Goal: Task Accomplishment & Management: Use online tool/utility

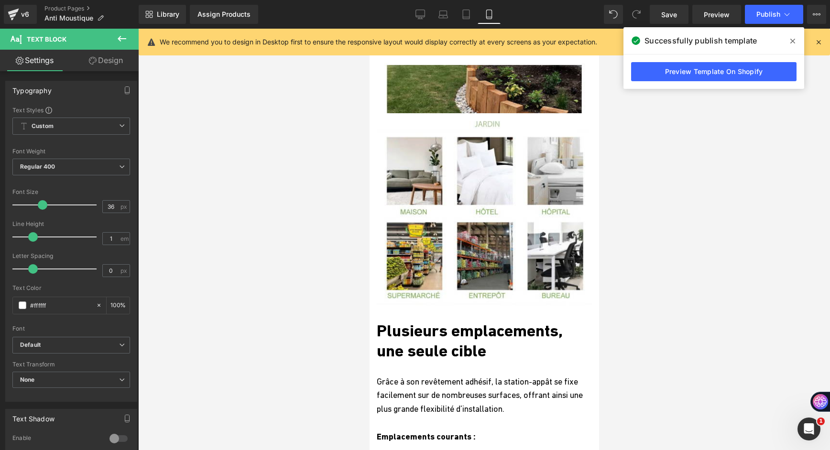
scroll to position [2534, 0]
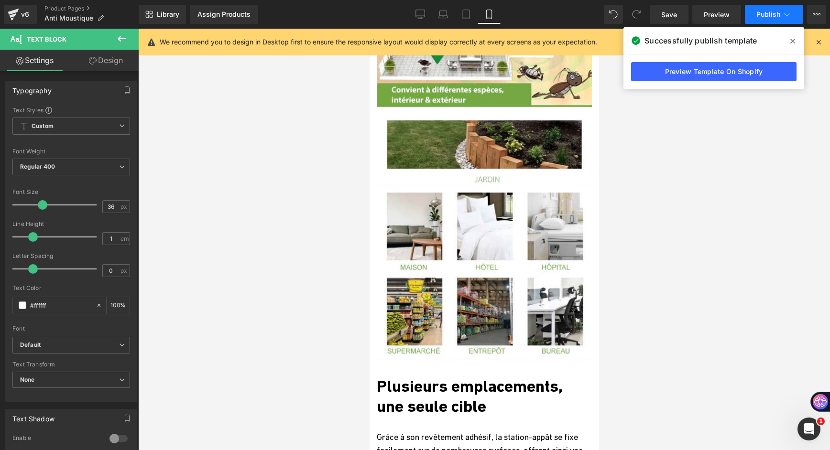
click at [760, 17] on span "Publish" at bounding box center [768, 15] width 24 height 8
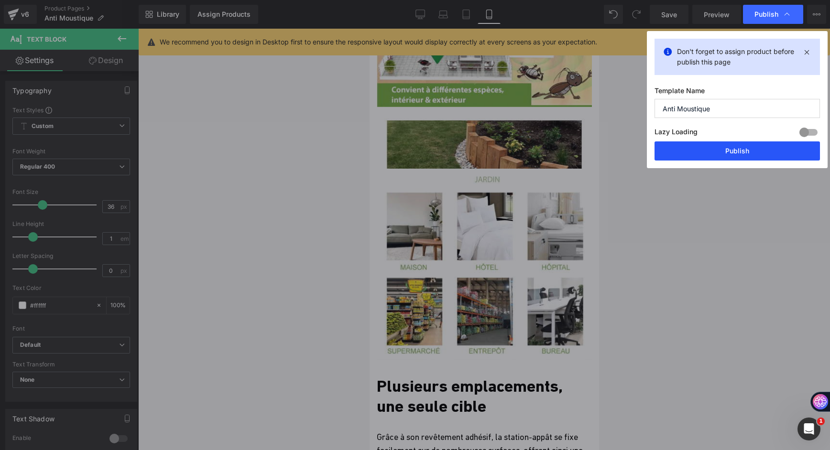
drag, startPoint x: 742, startPoint y: 150, endPoint x: 142, endPoint y: 152, distance: 599.4
click at [742, 150] on button "Publish" at bounding box center [736, 150] width 165 height 19
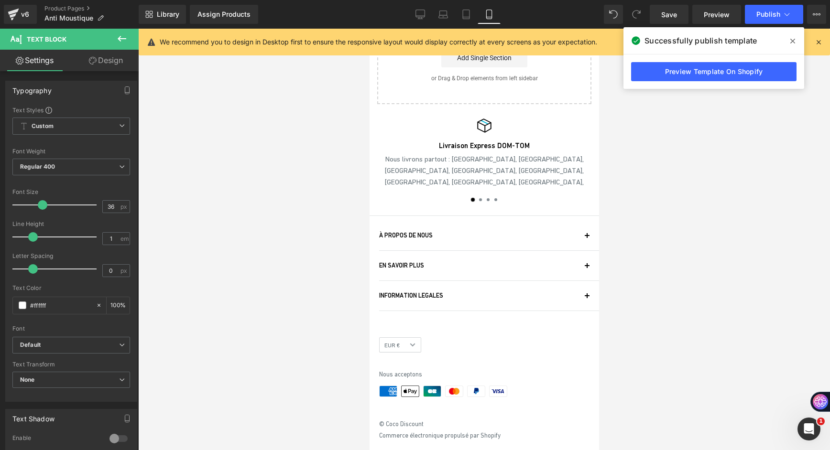
scroll to position [6539, 0]
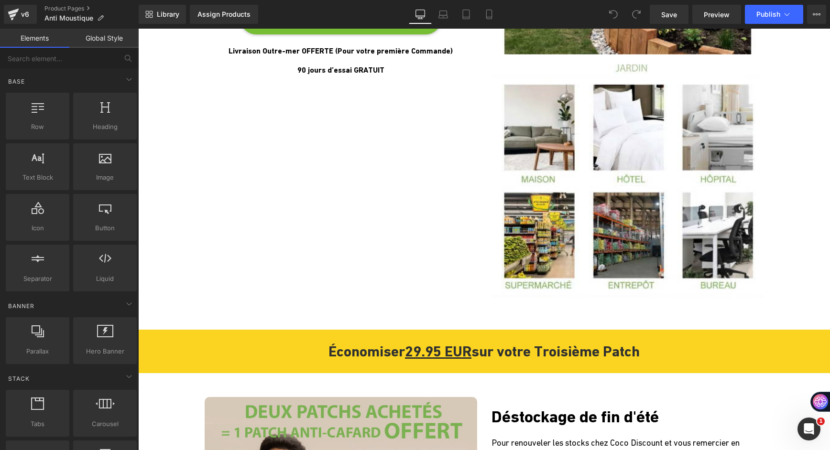
scroll to position [2390, 0]
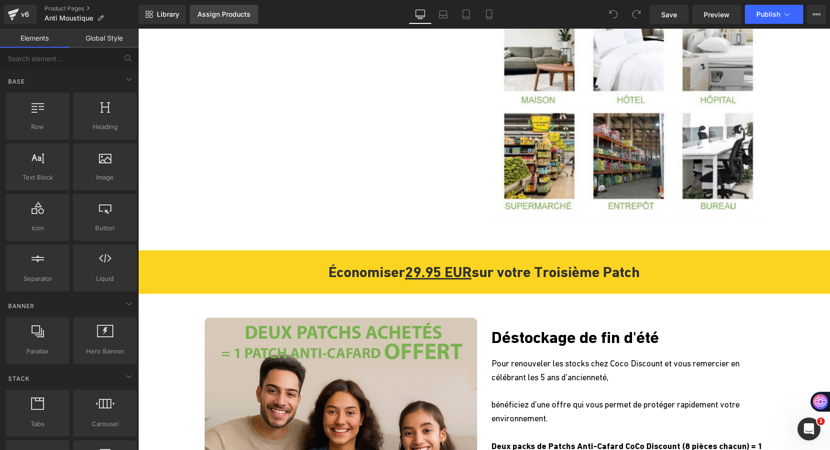
click at [227, 14] on div "Assign Products" at bounding box center [223, 15] width 53 height 8
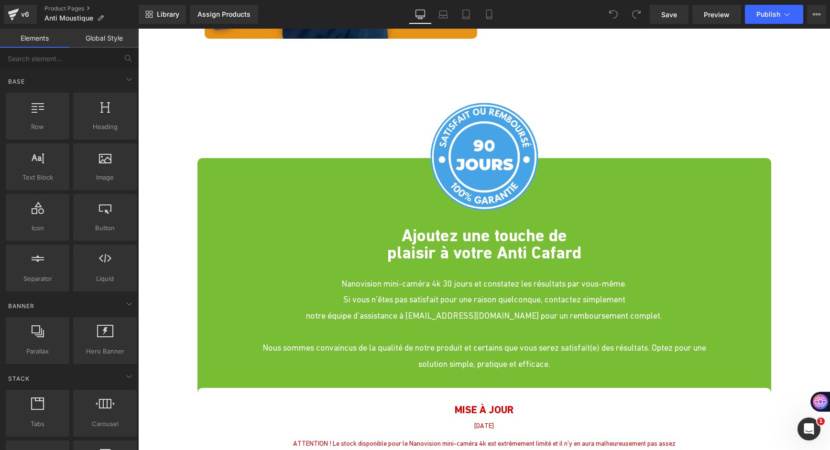
scroll to position [3346, 0]
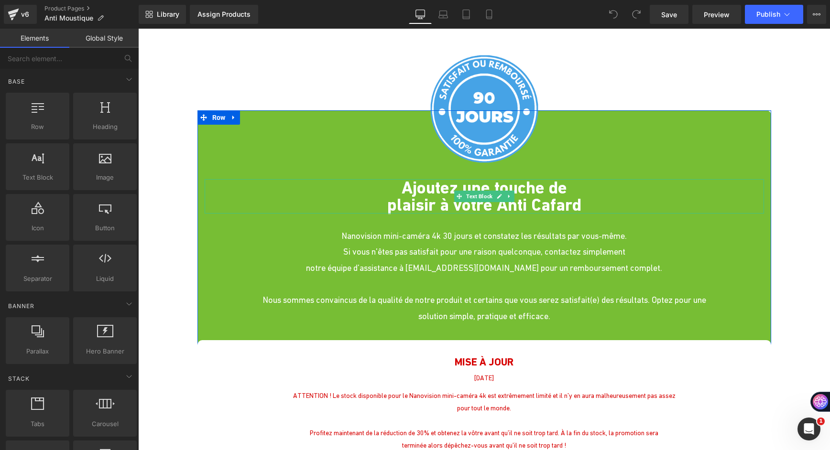
click at [401, 180] on strong "Ajoutez une touche de" at bounding box center [483, 188] width 165 height 20
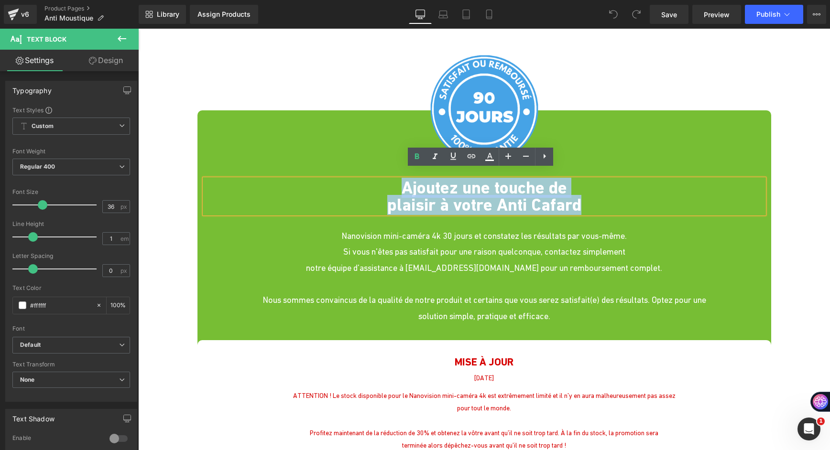
drag, startPoint x: 385, startPoint y: 181, endPoint x: 584, endPoint y: 190, distance: 199.0
click at [584, 190] on div "Ajoutez une touche de plaisir à votre Anti Cafard" at bounding box center [484, 196] width 559 height 34
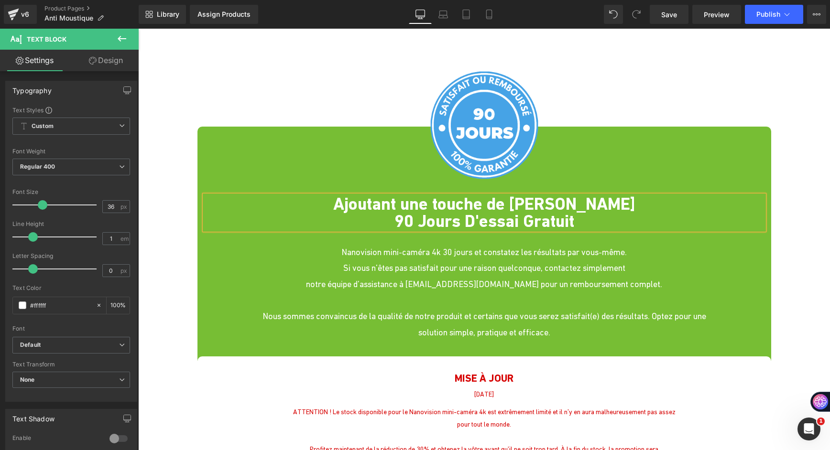
scroll to position [3426, 0]
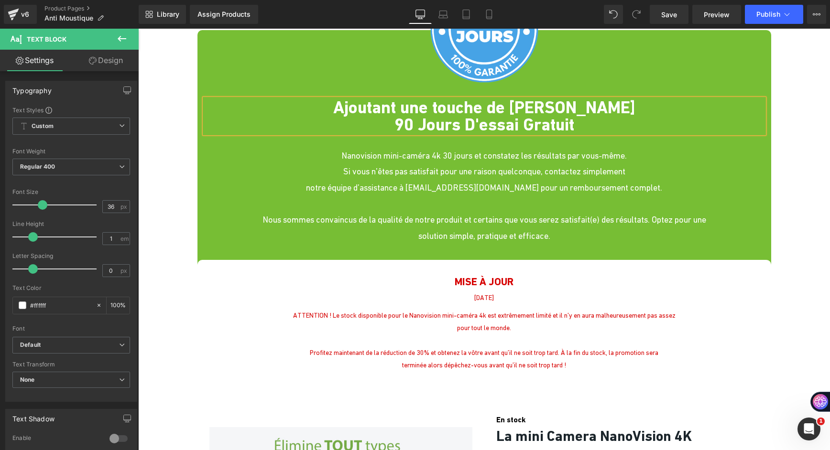
click at [351, 106] on b "Ajoutant une touche de Douceur" at bounding box center [484, 108] width 302 height 20
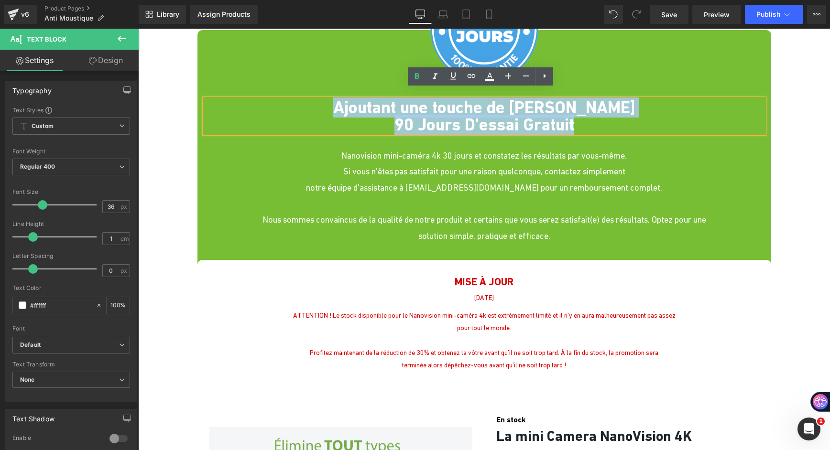
drag, startPoint x: 344, startPoint y: 96, endPoint x: 602, endPoint y: 116, distance: 258.4
click at [602, 116] on div "Ajoutant une touche de Douceur 90 Jours D'essai Gratuit" at bounding box center [484, 116] width 559 height 34
copy div "Ajoutant une touche de Douceur 90 Jours D'essai Gratuit"
click at [370, 104] on b "Ajoutant une touche de Douceur" at bounding box center [484, 108] width 302 height 20
click at [352, 102] on b "Ajoutant une touche de Douceur" at bounding box center [484, 108] width 302 height 20
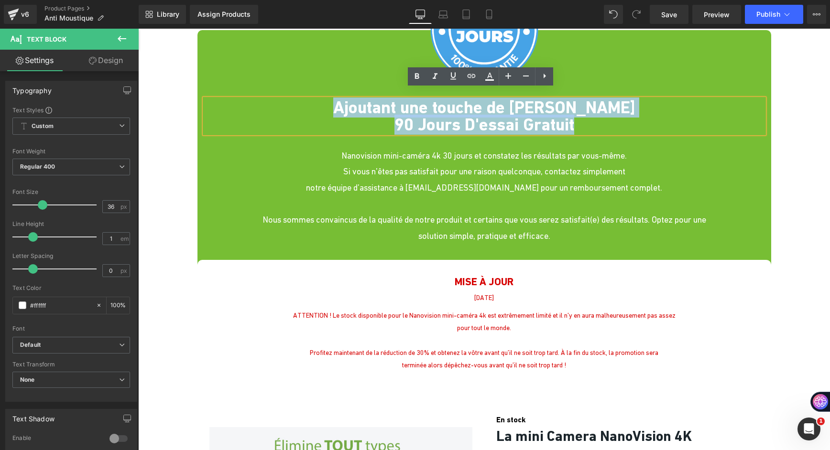
drag, startPoint x: 340, startPoint y: 94, endPoint x: 589, endPoint y: 111, distance: 249.6
click at [589, 110] on div "Ajoutant une touche de Douceur 90 Jours D'essai Gratuit" at bounding box center [484, 116] width 559 height 34
click at [394, 115] on b "90 Jours D'essai Gratuit" at bounding box center [484, 125] width 180 height 20
drag, startPoint x: 385, startPoint y: 113, endPoint x: 351, endPoint y: 91, distance: 40.0
click at [351, 99] on div "Ajoutant une touche de Douceur 90 Jours D'essai Gratuit" at bounding box center [484, 116] width 559 height 34
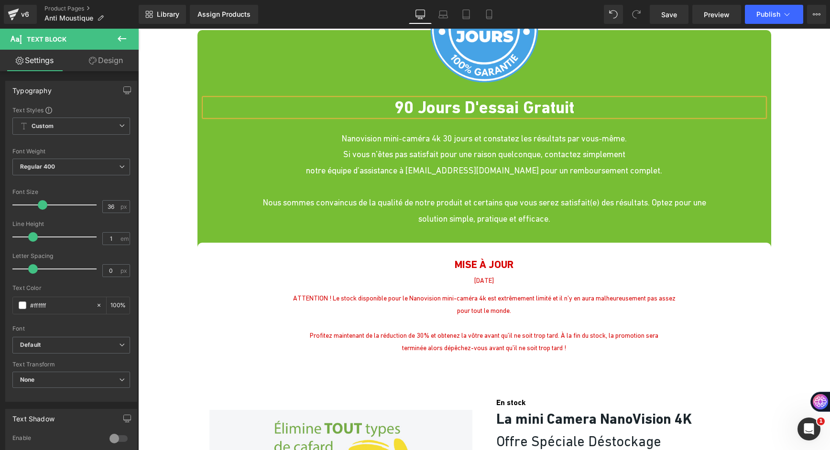
click at [583, 100] on p "90 Jours D'essai Gratuit" at bounding box center [484, 107] width 559 height 17
click at [378, 99] on p "90 Jours D'essai Gratuit" at bounding box center [484, 107] width 559 height 17
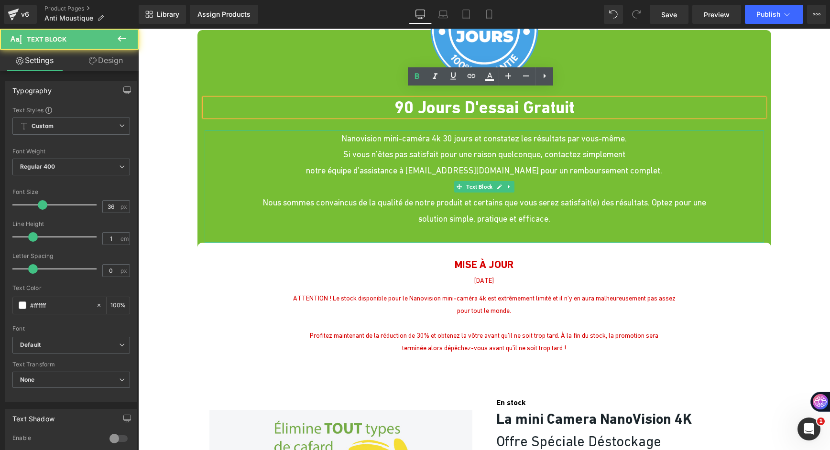
click at [332, 136] on p "Nanovision mini-caméra 4k 30 jours et constatez les résultats par vous-même." at bounding box center [484, 138] width 559 height 16
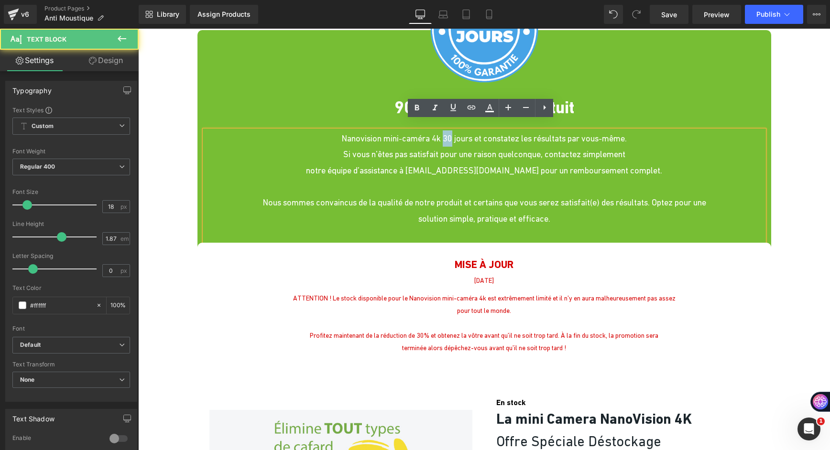
drag, startPoint x: 445, startPoint y: 129, endPoint x: 438, endPoint y: 129, distance: 7.2
click at [438, 130] on p "Nanovision mini-caméra 4k 30 jours et constatez les résultats par vous-même." at bounding box center [484, 138] width 559 height 16
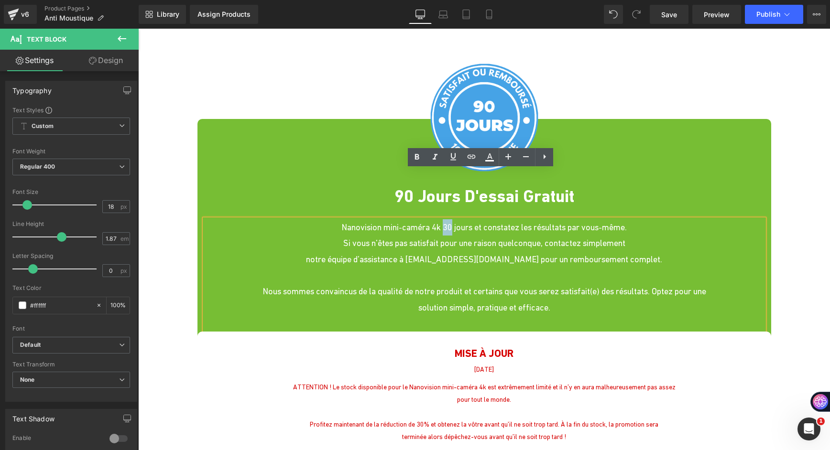
scroll to position [3330, 0]
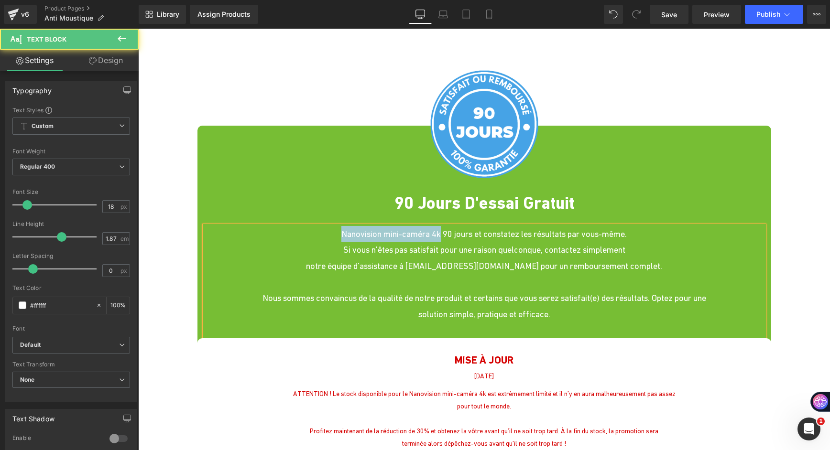
drag, startPoint x: 434, startPoint y: 224, endPoint x: 328, endPoint y: 226, distance: 106.6
click at [328, 226] on p "Nanovision mini-caméra 4k 90 jours et constatez les résultats par vous-même." at bounding box center [484, 234] width 559 height 16
click at [260, 290] on p "Nous sommes convaincus de la qualité de notre produit et certains que vous sere…" at bounding box center [484, 298] width 559 height 16
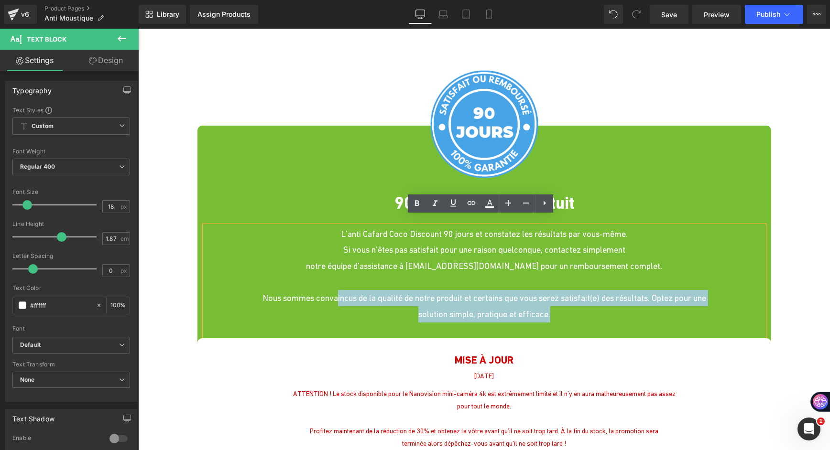
drag, startPoint x: 321, startPoint y: 282, endPoint x: 599, endPoint y: 303, distance: 278.4
click at [599, 300] on div "L'anti Cafard Coco Discount 90 jours et constatez les résultats par vous-même. …" at bounding box center [484, 282] width 559 height 113
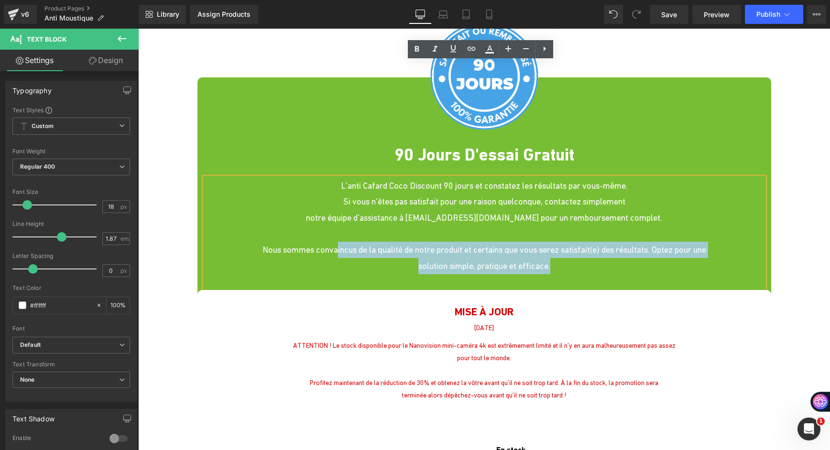
scroll to position [3522, 0]
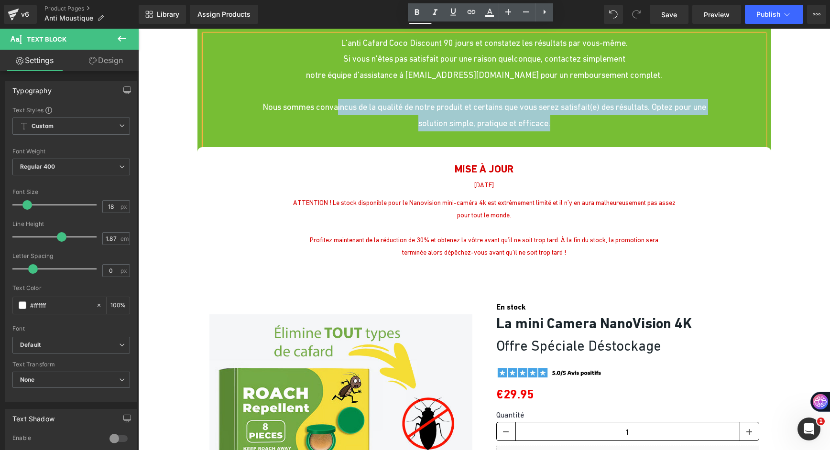
click at [403, 179] on p "[DATE]" at bounding box center [484, 185] width 559 height 12
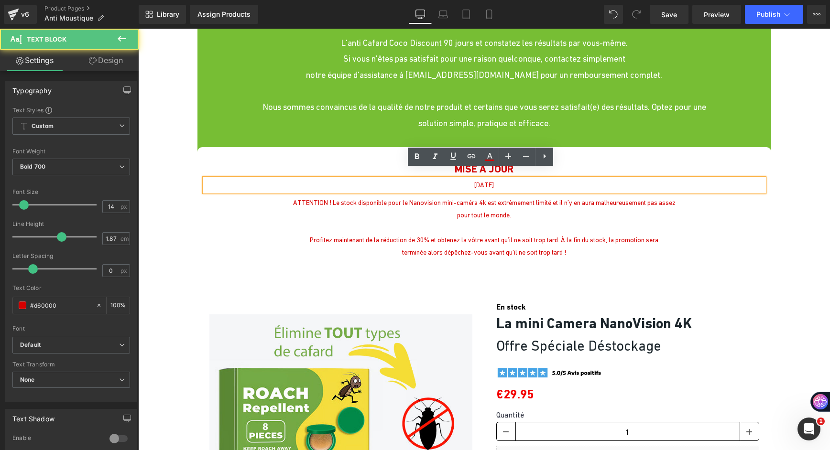
click at [474, 181] on span "[DATE]" at bounding box center [484, 185] width 20 height 8
drag, startPoint x: 487, startPoint y: 174, endPoint x: 452, endPoint y: 174, distance: 34.4
click at [452, 179] on p "[DATE]" at bounding box center [484, 185] width 559 height 12
click at [474, 181] on span "[DATE]" at bounding box center [484, 185] width 20 height 8
drag, startPoint x: 466, startPoint y: 177, endPoint x: 461, endPoint y: 177, distance: 4.8
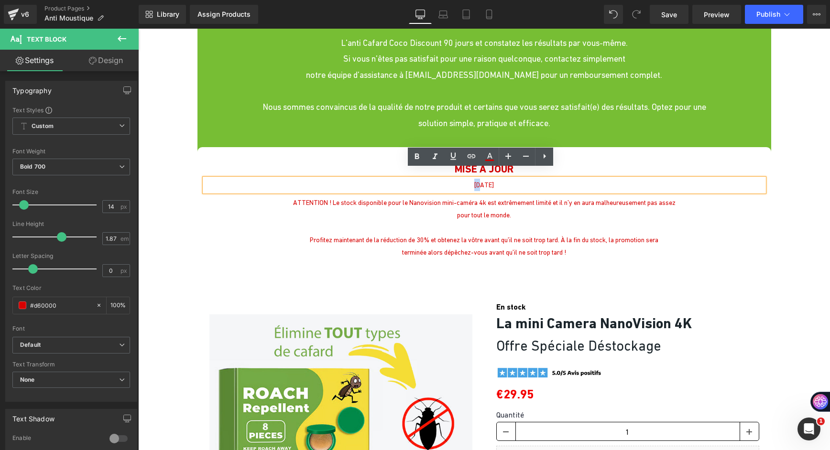
click at [474, 181] on span "[DATE]" at bounding box center [484, 185] width 20 height 8
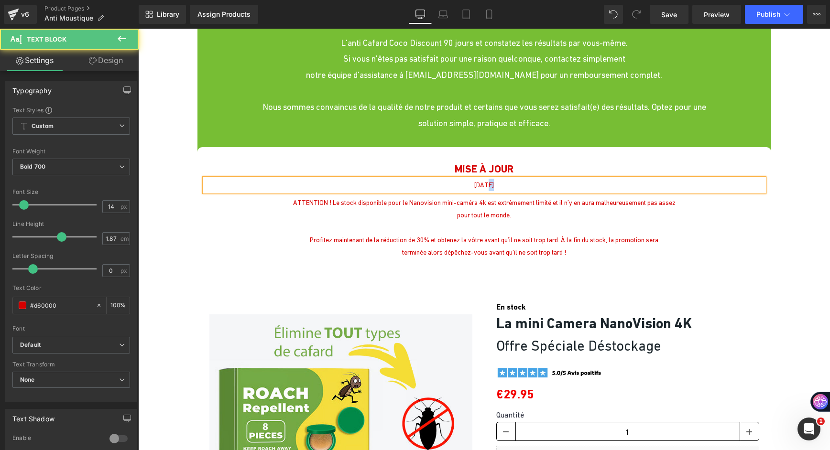
drag, startPoint x: 482, startPoint y: 175, endPoint x: 475, endPoint y: 175, distance: 7.2
click at [475, 181] on span "12 mars 2025" at bounding box center [484, 185] width 20 height 8
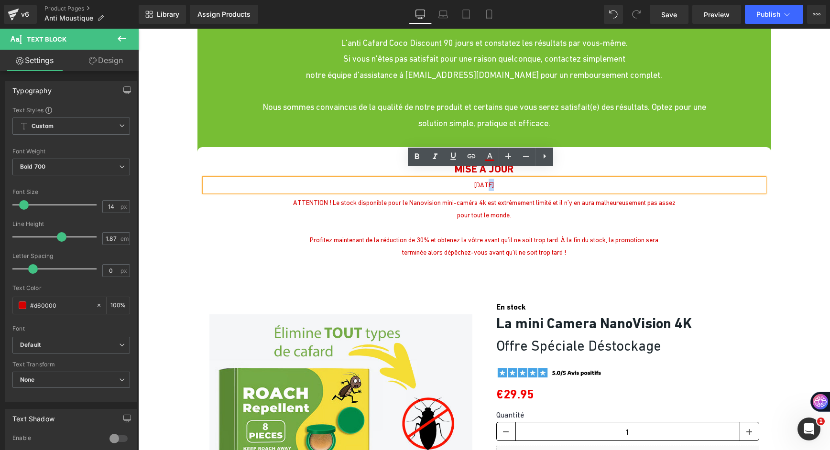
drag, startPoint x: 485, startPoint y: 176, endPoint x: 471, endPoint y: 176, distance: 13.9
click at [474, 181] on span "12 mars 2025" at bounding box center [484, 185] width 20 height 8
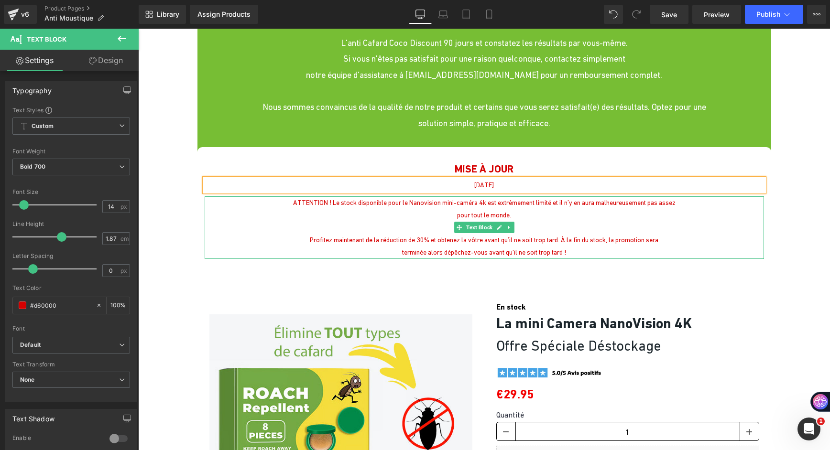
click at [519, 221] on p at bounding box center [484, 227] width 559 height 12
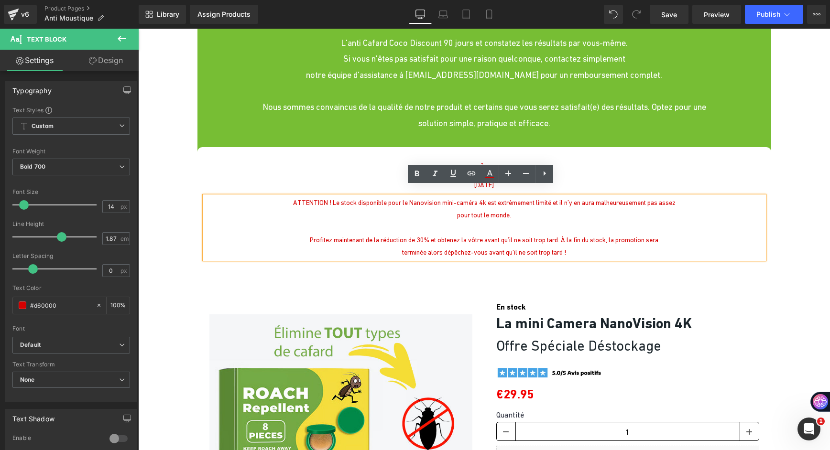
click at [414, 197] on p "ATTENTION ! Le stock disponible pour le Nanovision mini-caméra 4k est extrêmeme…" at bounding box center [484, 202] width 559 height 12
click at [355, 169] on div "MISE À JOUR Text Block" at bounding box center [484, 169] width 559 height 20
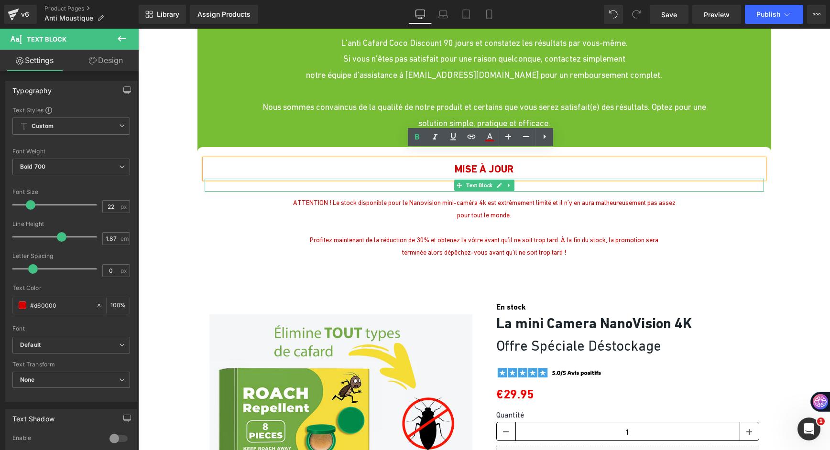
click at [430, 179] on p "12 aout 2025" at bounding box center [484, 185] width 559 height 12
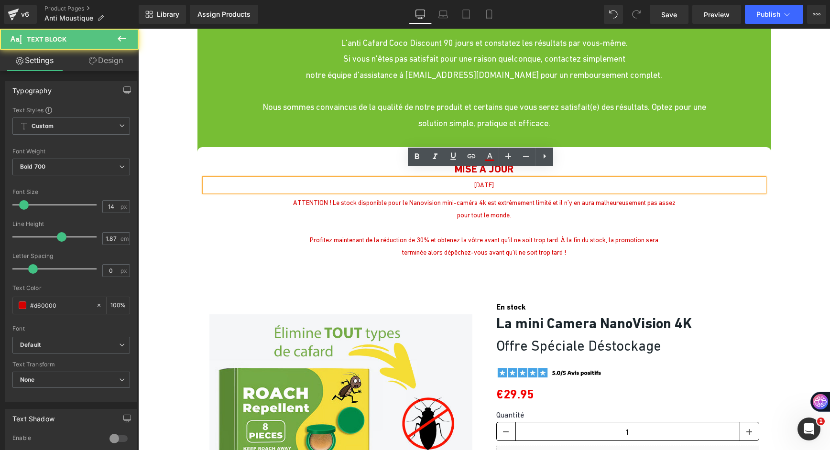
click at [474, 181] on span "12 aout 2025" at bounding box center [484, 185] width 20 height 8
click at [486, 181] on span "12 aout 2025" at bounding box center [484, 185] width 20 height 8
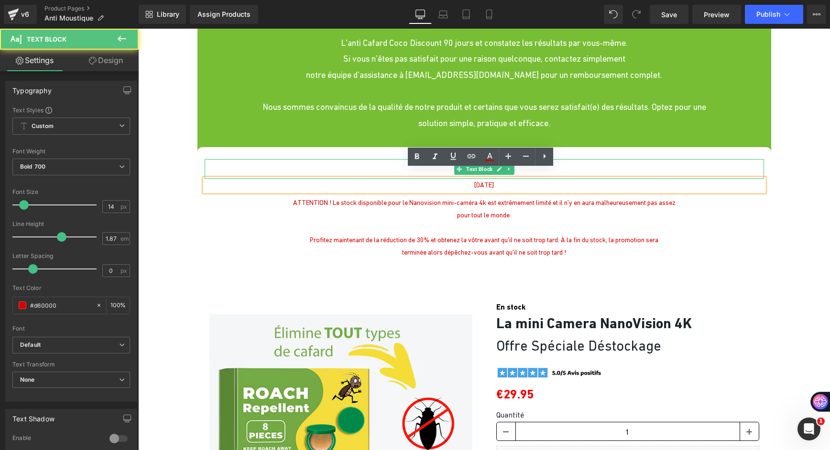
click at [391, 161] on p "MISE À JOUR" at bounding box center [484, 169] width 559 height 20
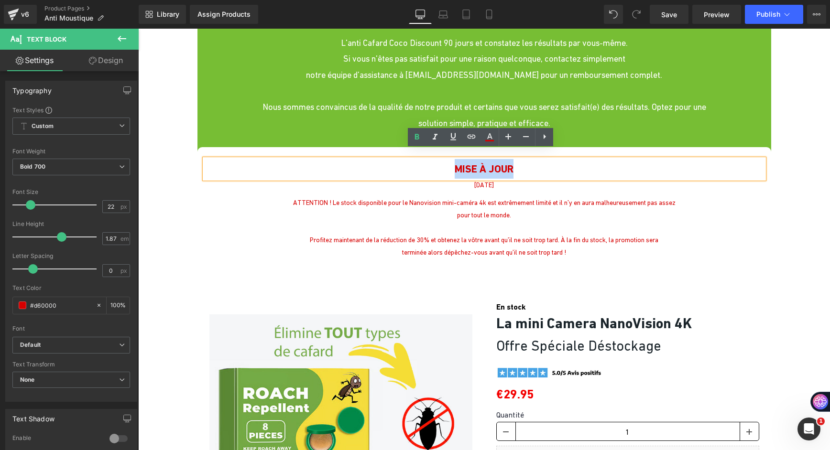
drag, startPoint x: 395, startPoint y: 160, endPoint x: 537, endPoint y: 160, distance: 142.0
click at [537, 160] on p "MISE À JOUR" at bounding box center [484, 169] width 559 height 20
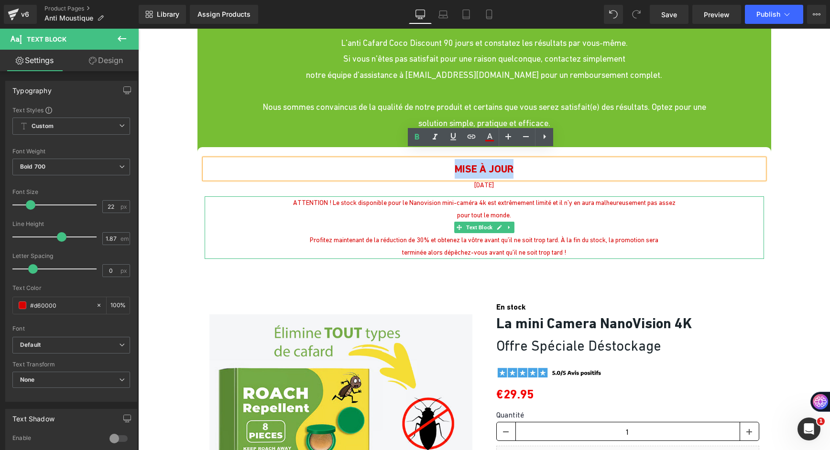
click at [306, 221] on p at bounding box center [484, 227] width 559 height 12
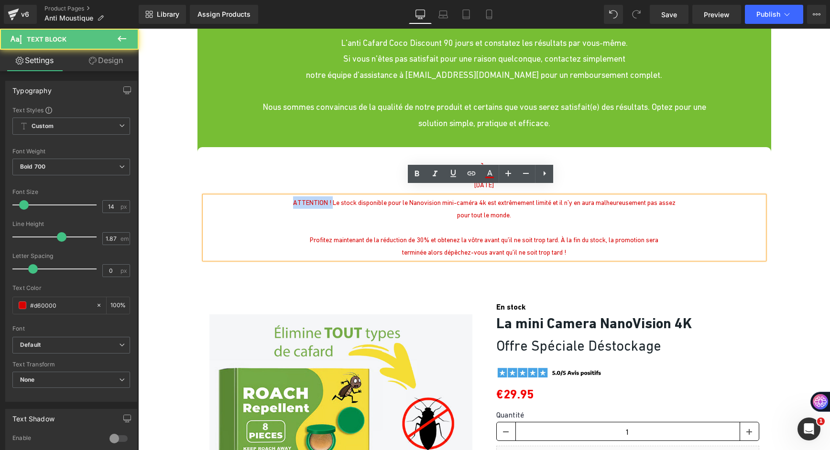
drag, startPoint x: 318, startPoint y: 192, endPoint x: 273, endPoint y: 191, distance: 44.5
click at [273, 196] on p "ATTENTION ! Le stock disponible pour le Nanovision mini-caméra 4k est extrêmeme…" at bounding box center [484, 202] width 559 height 12
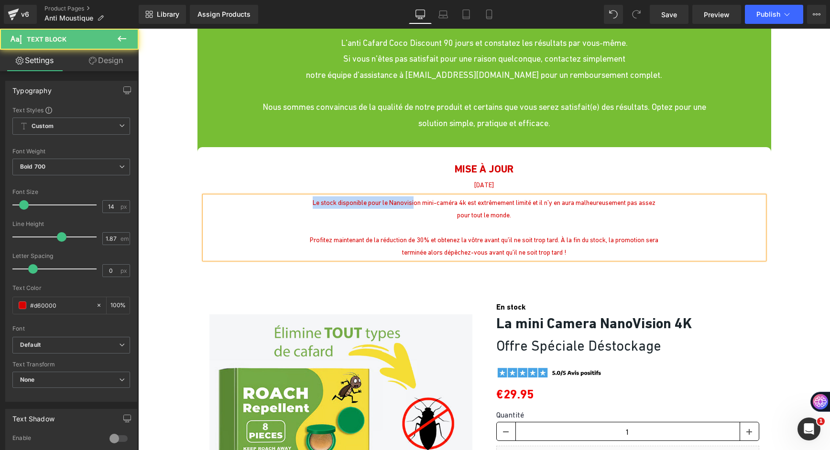
drag, startPoint x: 297, startPoint y: 191, endPoint x: 403, endPoint y: 191, distance: 106.6
click at [403, 196] on p "Le stock disponible pour le Nanovision mini-caméra 4k est extrêmement limité et…" at bounding box center [484, 202] width 559 height 12
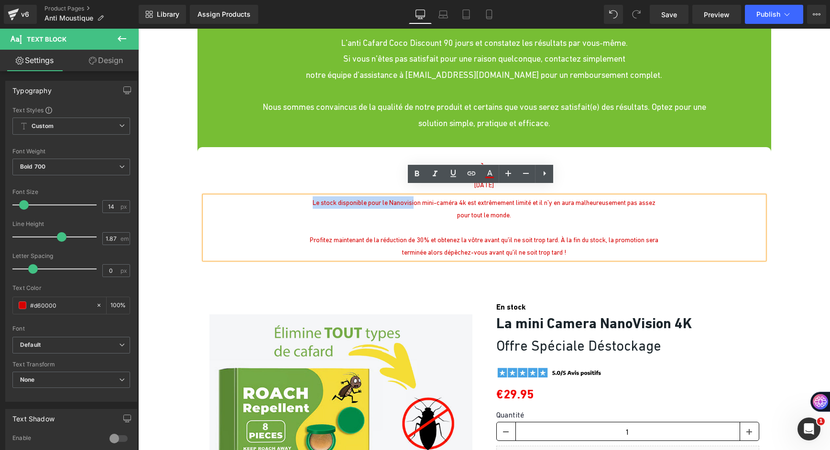
click at [384, 196] on p "Le stock disponible pour le Nanovision mini-caméra 4k est extrêmement limité et…" at bounding box center [484, 202] width 559 height 12
drag, startPoint x: 459, startPoint y: 193, endPoint x: 375, endPoint y: 198, distance: 84.3
click at [379, 199] on span "Le stock disponible pour le Nanovision mini-caméra 4k est extrêmement limité et…" at bounding box center [484, 203] width 343 height 8
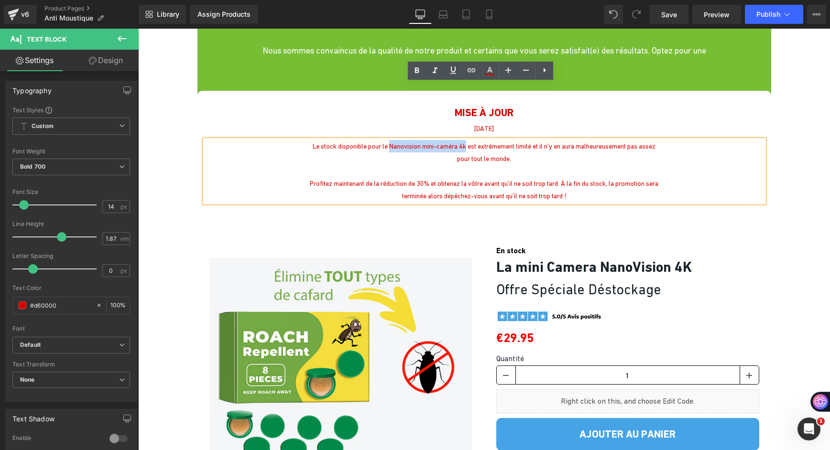
scroll to position [3537, 0]
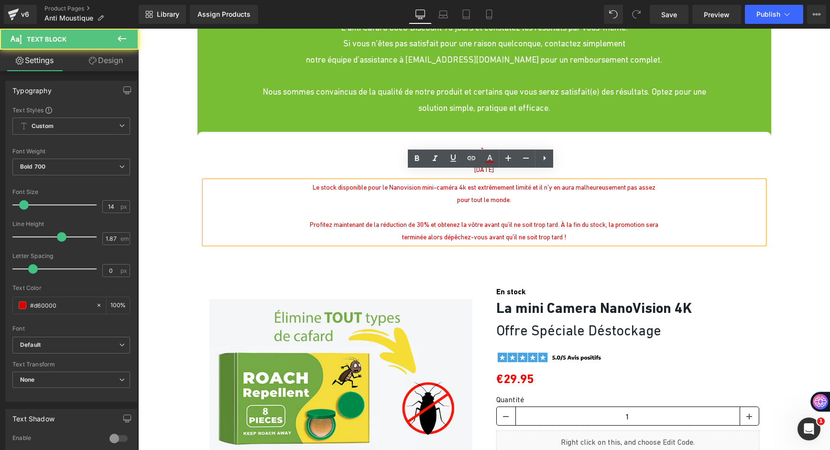
click at [435, 194] on p "pour tout le monde." at bounding box center [484, 200] width 559 height 12
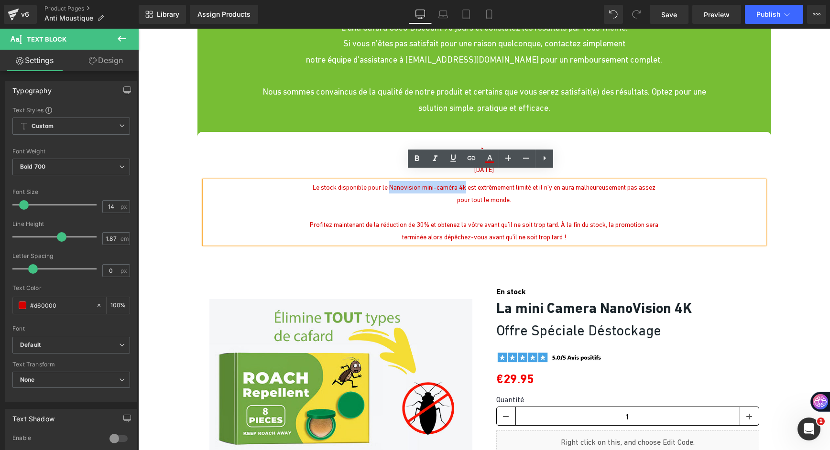
drag, startPoint x: 458, startPoint y: 177, endPoint x: 379, endPoint y: 180, distance: 79.4
click at [379, 184] on span "Le stock disponible pour le Nanovision mini-caméra 4k est extrêmement limité et…" at bounding box center [484, 188] width 343 height 8
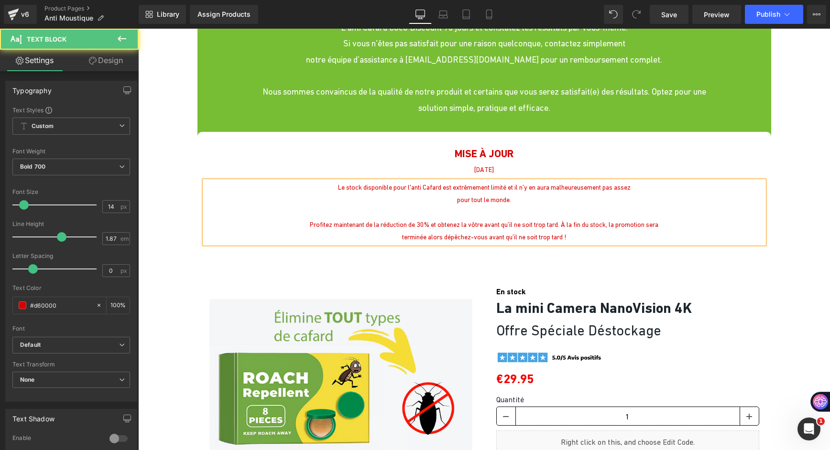
click at [405, 207] on p at bounding box center [484, 212] width 559 height 12
click at [432, 184] on span "Le stock disponible pour l'anti Cafard est extrêmement limité et il n’y en aura…" at bounding box center [484, 188] width 293 height 8
click at [531, 194] on p "pour tout le monde." at bounding box center [484, 200] width 559 height 12
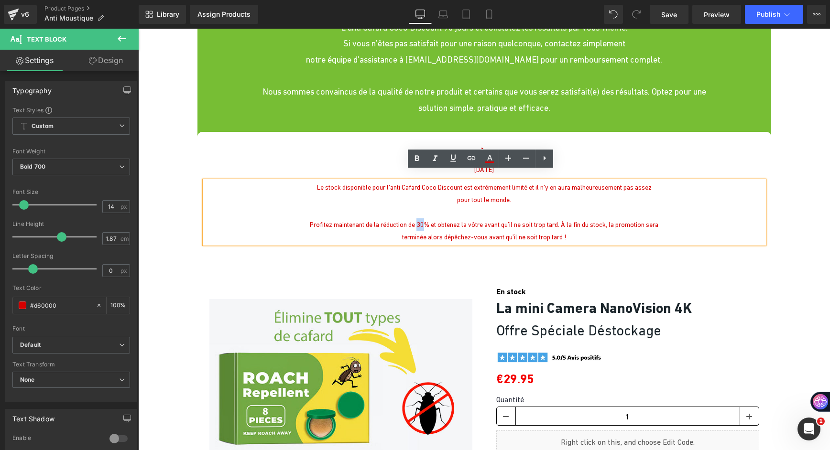
drag, startPoint x: 416, startPoint y: 215, endPoint x: 409, endPoint y: 215, distance: 7.2
click at [409, 221] on span "Profitez maintenant de la réduction de 30% et obtenez la vôtre avant qu’il ne s…" at bounding box center [484, 225] width 348 height 8
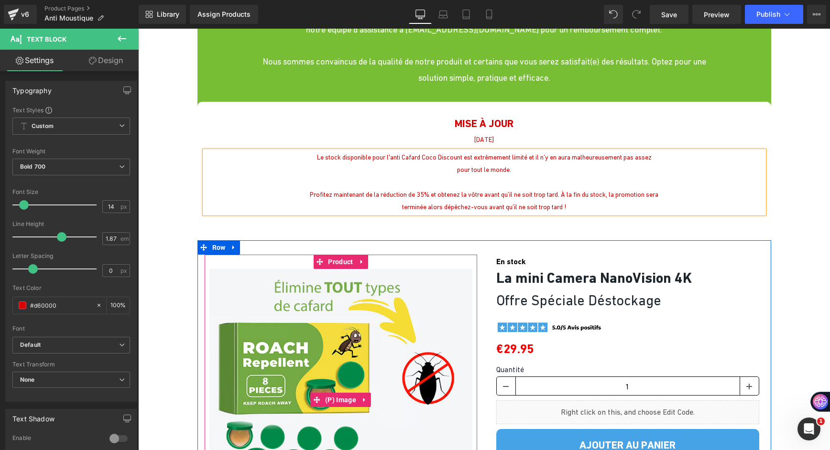
scroll to position [3633, 0]
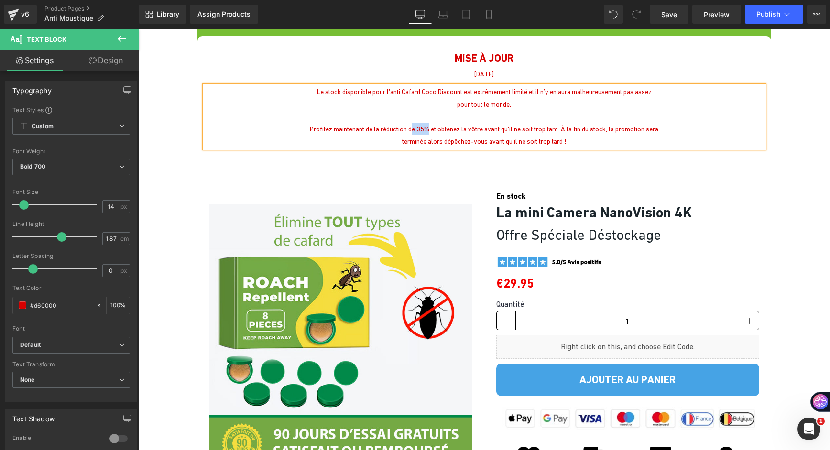
drag, startPoint x: 420, startPoint y: 118, endPoint x: 403, endPoint y: 117, distance: 16.7
click at [403, 125] on span "Profitez maintenant de la réduction de 35% et obtenez la vôtre avant qu’il ne s…" at bounding box center [484, 129] width 348 height 8
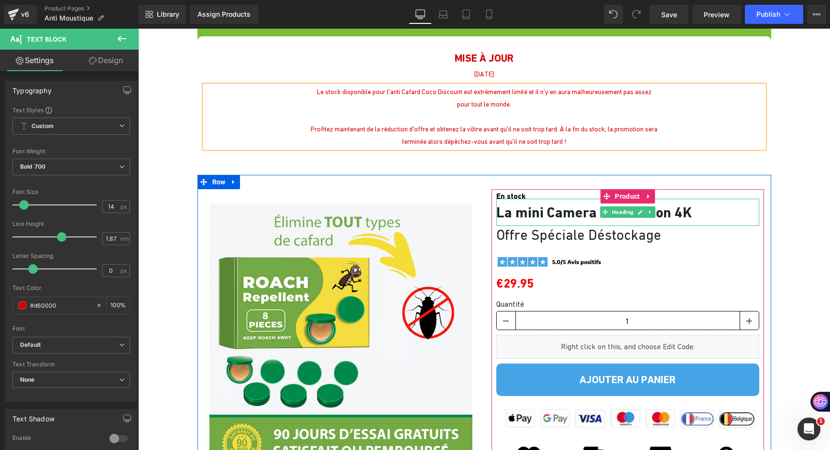
click at [508, 204] on span "La mini Camera NanoVision 4K" at bounding box center [593, 212] width 195 height 17
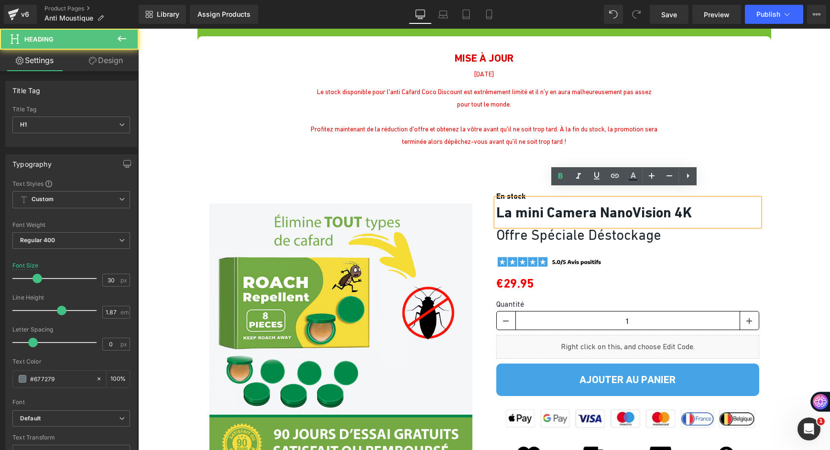
click at [504, 204] on span "La mini Camera NanoVision 4K" at bounding box center [593, 212] width 195 height 17
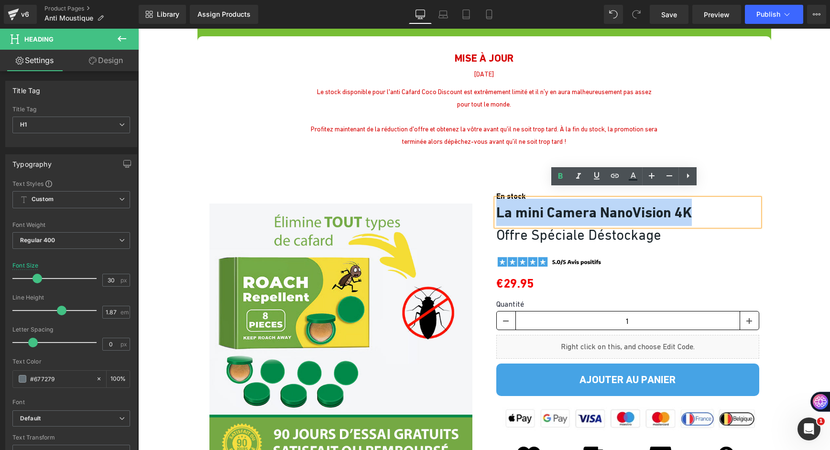
drag, startPoint x: 496, startPoint y: 201, endPoint x: 703, endPoint y: 202, distance: 206.5
click at [692, 204] on span "La mini Camera NanoVision 4K" at bounding box center [593, 212] width 195 height 17
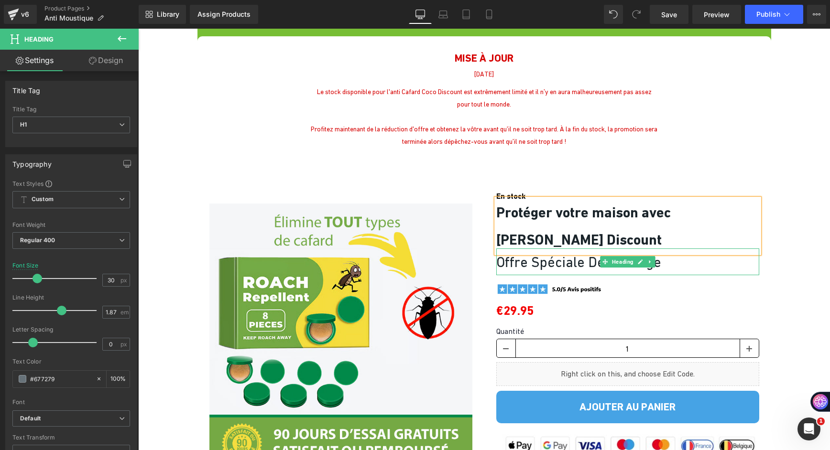
click at [540, 256] on font "Offre Spéciale Déstockage" at bounding box center [578, 262] width 165 height 16
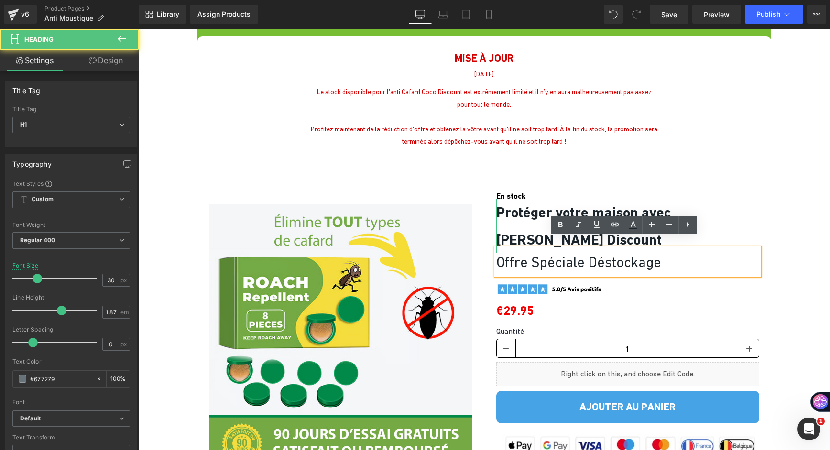
click at [527, 229] on span "Protéger votre maison avec Coco Discount" at bounding box center [583, 226] width 174 height 44
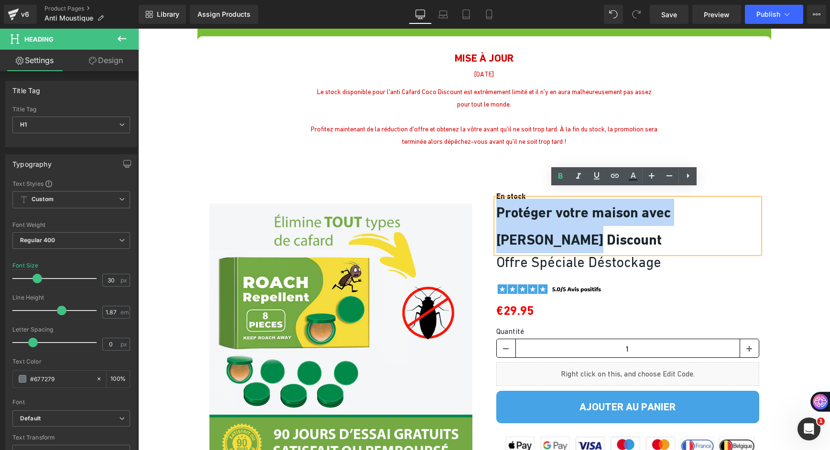
drag, startPoint x: 567, startPoint y: 228, endPoint x: 496, endPoint y: 198, distance: 76.9
click at [496, 199] on h1 "Protéger votre maison avec Coco Discount" at bounding box center [627, 226] width 263 height 54
copy span "Protéger votre maison avec Coco Discount"
click at [548, 209] on span "Protéger votre maison avec Coco Discount" at bounding box center [583, 226] width 174 height 44
drag, startPoint x: 568, startPoint y: 223, endPoint x: 494, endPoint y: 202, distance: 76.6
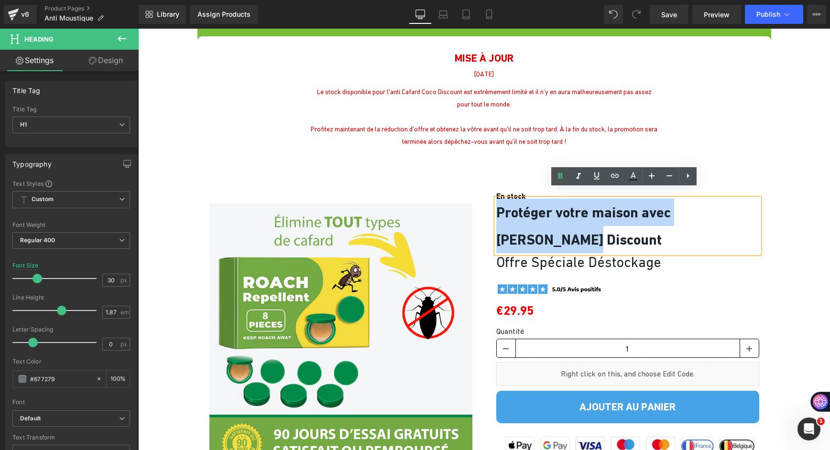
click at [496, 202] on h1 "Protéger votre maison avec Coco Discount" at bounding box center [627, 226] width 263 height 54
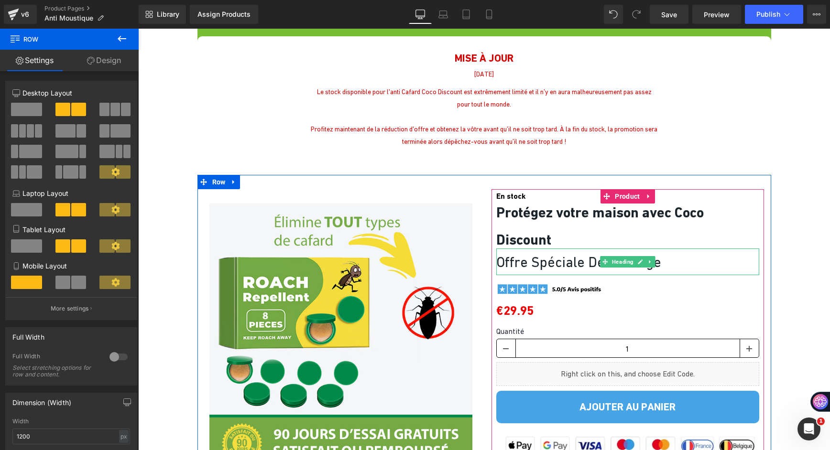
drag, startPoint x: 529, startPoint y: 250, endPoint x: 522, endPoint y: 250, distance: 6.2
click at [529, 254] on font "Offre Spéciale Déstockage" at bounding box center [578, 262] width 165 height 16
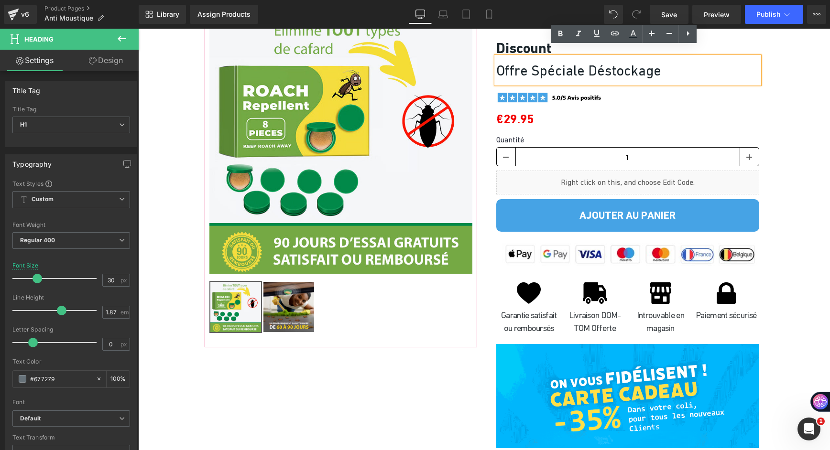
scroll to position [3824, 0]
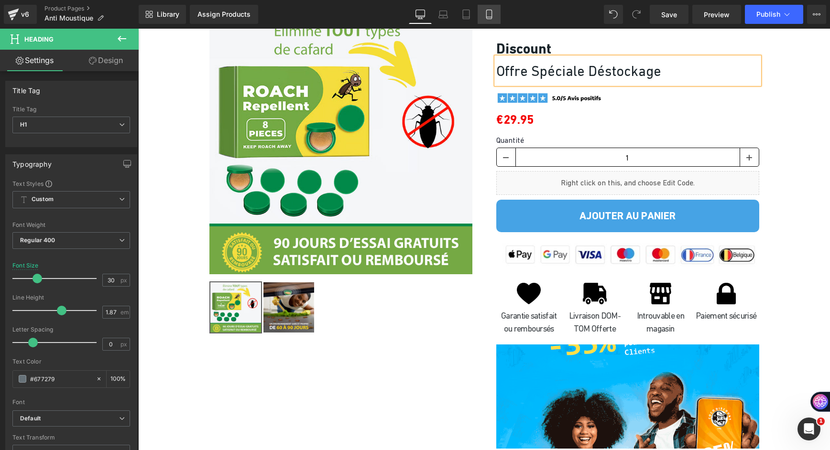
drag, startPoint x: 486, startPoint y: 15, endPoint x: 111, endPoint y: 136, distance: 393.2
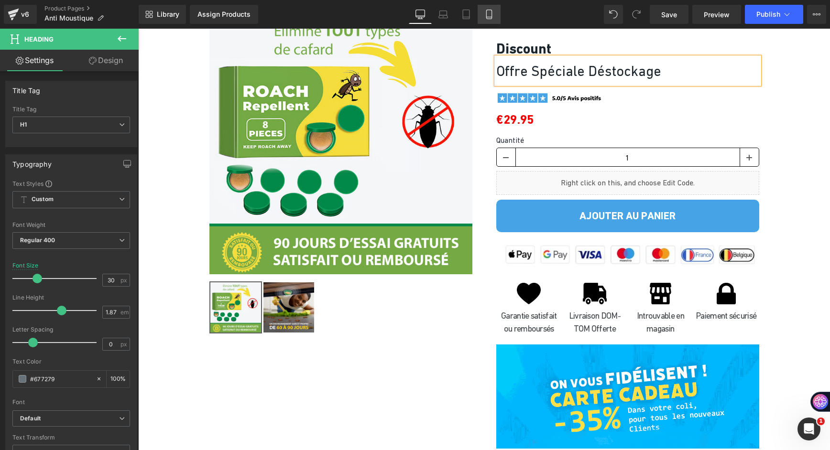
click at [486, 15] on icon at bounding box center [489, 15] width 10 height 10
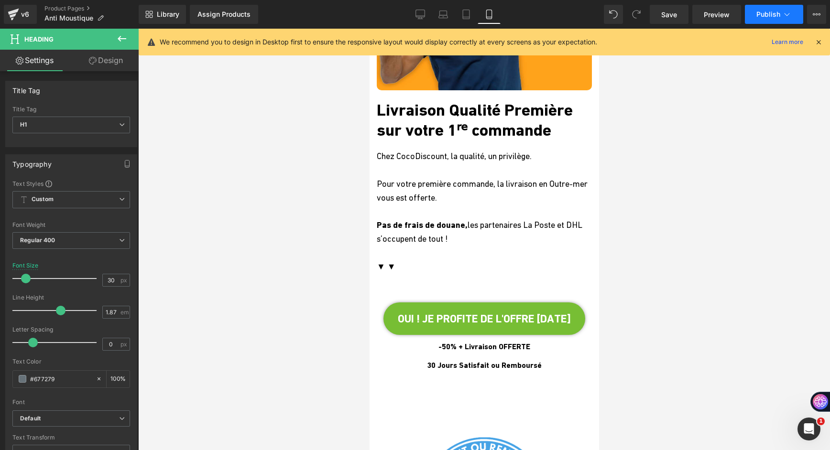
scroll to position [4248, 0]
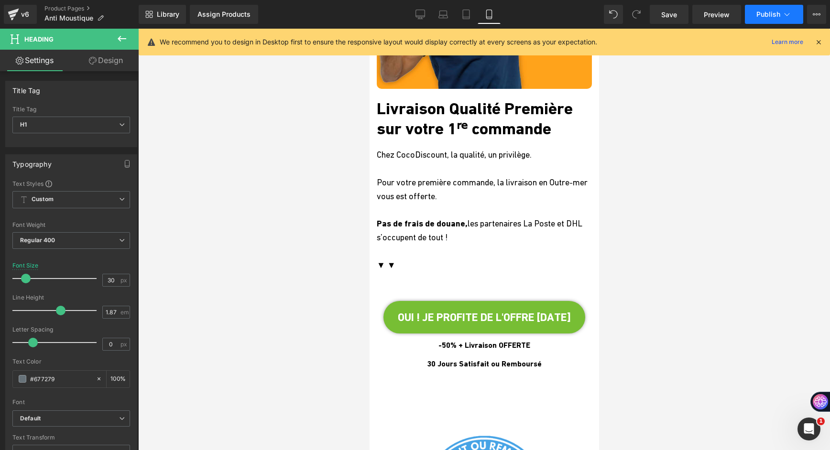
click at [781, 16] on button "Publish" at bounding box center [774, 14] width 58 height 19
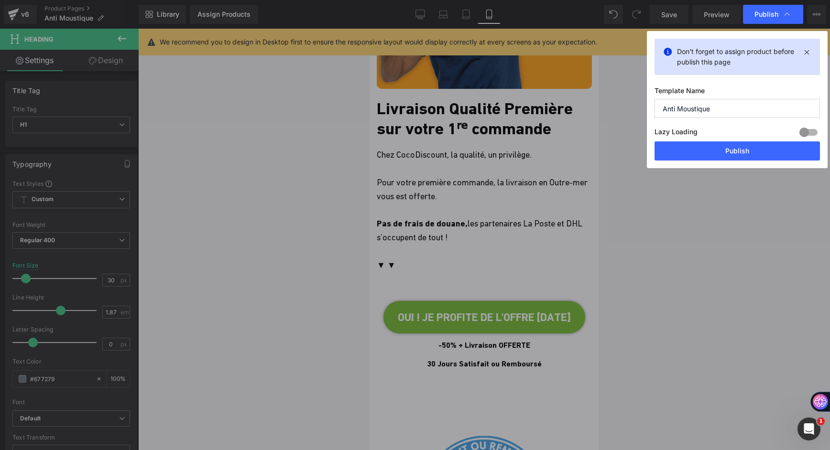
click at [728, 149] on button "Publish" at bounding box center [736, 150] width 165 height 19
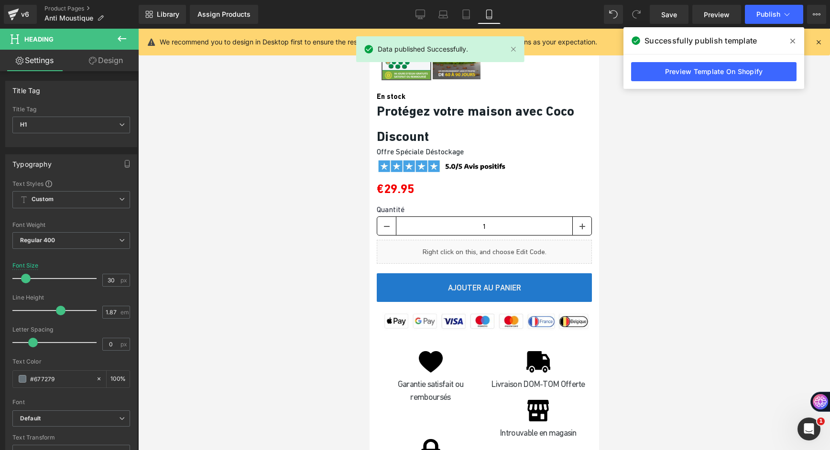
scroll to position [5491, 0]
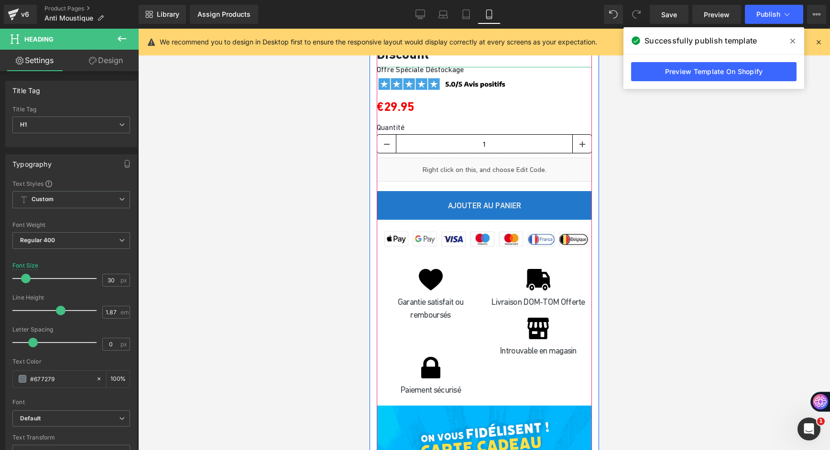
click at [409, 62] on b "Protégez votre maison avec Coco Discount" at bounding box center [474, 41] width 197 height 41
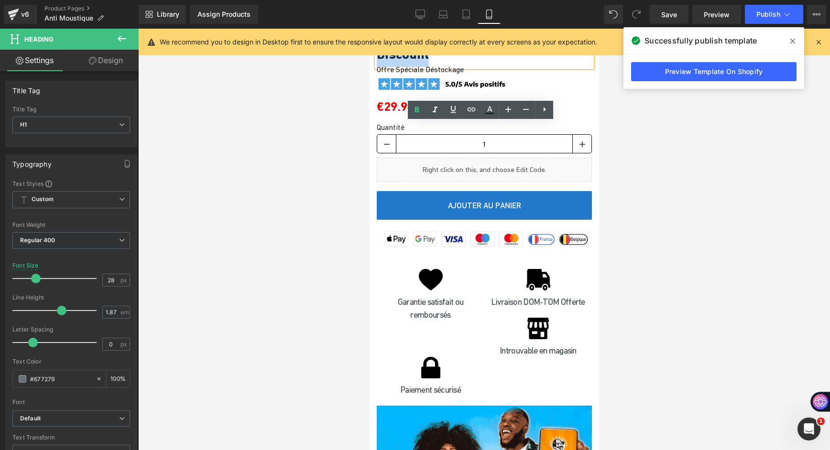
drag, startPoint x: 472, startPoint y: 158, endPoint x: 412, endPoint y: 159, distance: 60.7
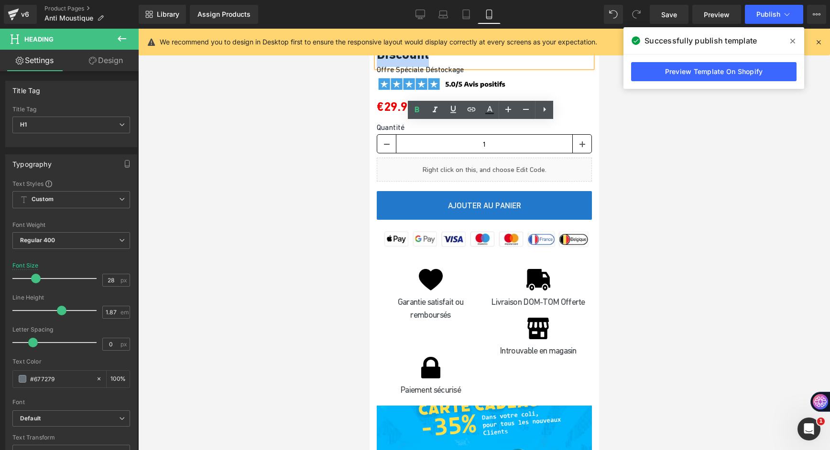
click at [412, 67] on h1 "Protégez votre maison avec Coco Discount" at bounding box center [483, 41] width 215 height 51
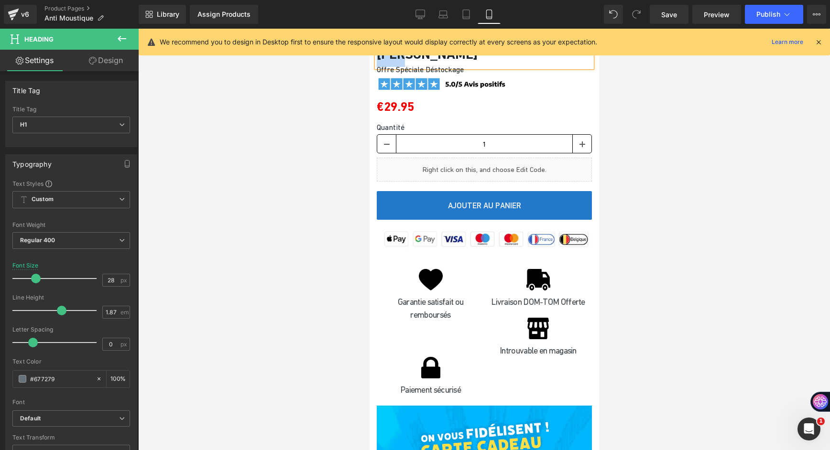
drag, startPoint x: 412, startPoint y: 159, endPoint x: 379, endPoint y: 150, distance: 35.0
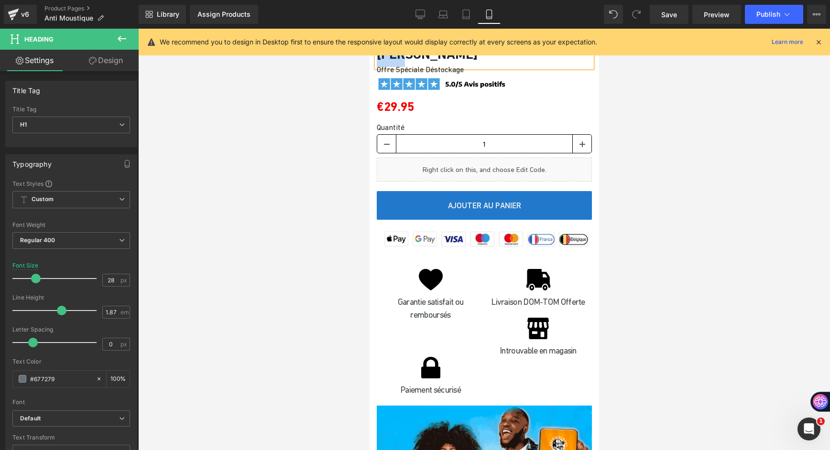
click at [379, 67] on h1 "Protégez votre maison avec Coco" at bounding box center [483, 41] width 215 height 51
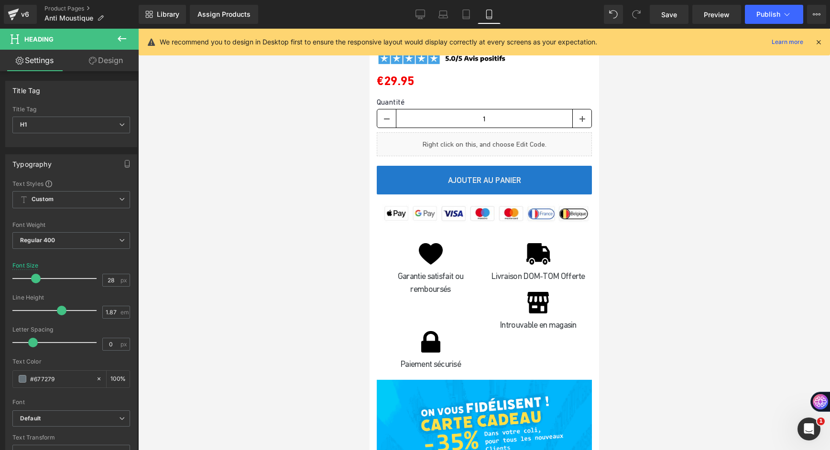
drag, startPoint x: 565, startPoint y: 133, endPoint x: 378, endPoint y: 133, distance: 187.8
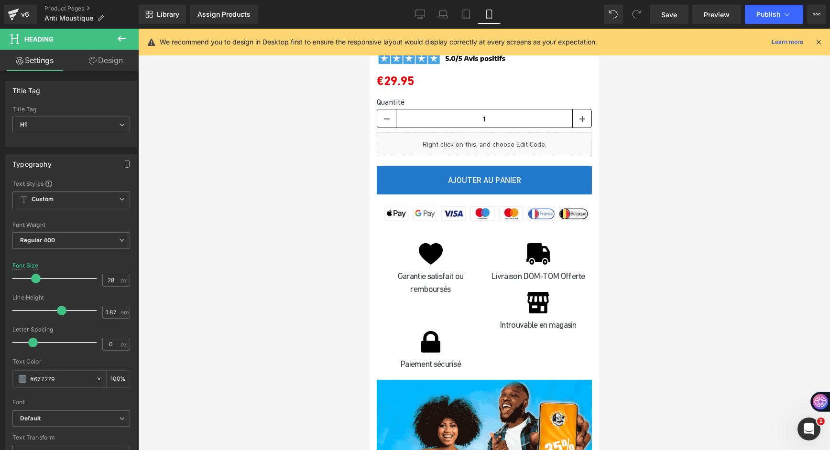
click at [378, 42] on h1 "Protégez votre maison avec" at bounding box center [483, 28] width 215 height 25
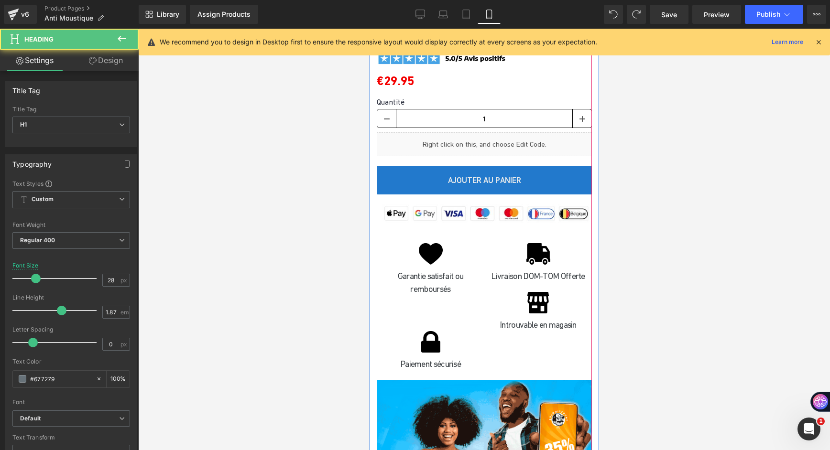
click at [526, 42] on h1 "Protégez votre maison" at bounding box center [483, 28] width 215 height 25
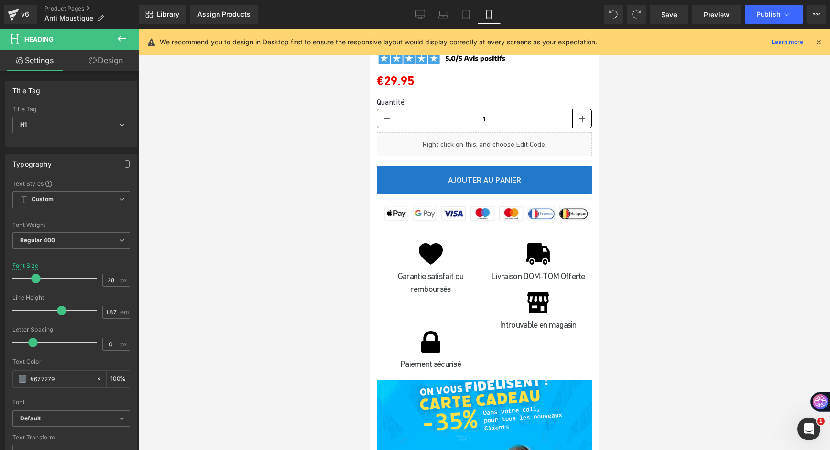
click at [315, 204] on div at bounding box center [484, 240] width 692 height 422
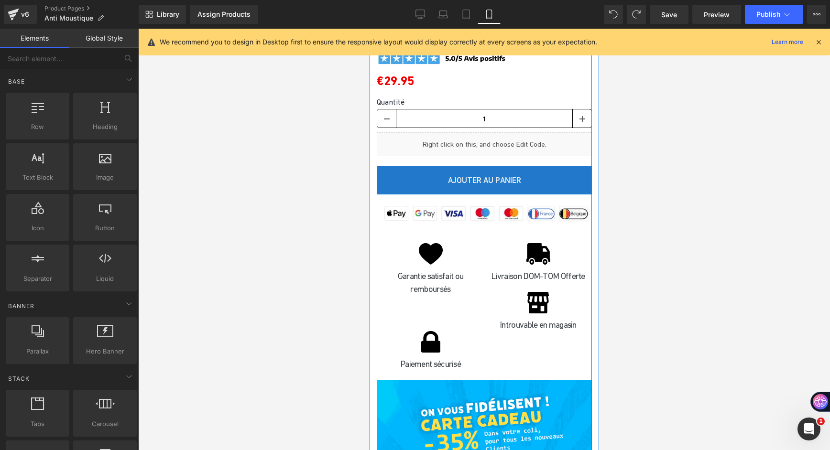
click at [507, 35] on link at bounding box center [503, 28] width 10 height 11
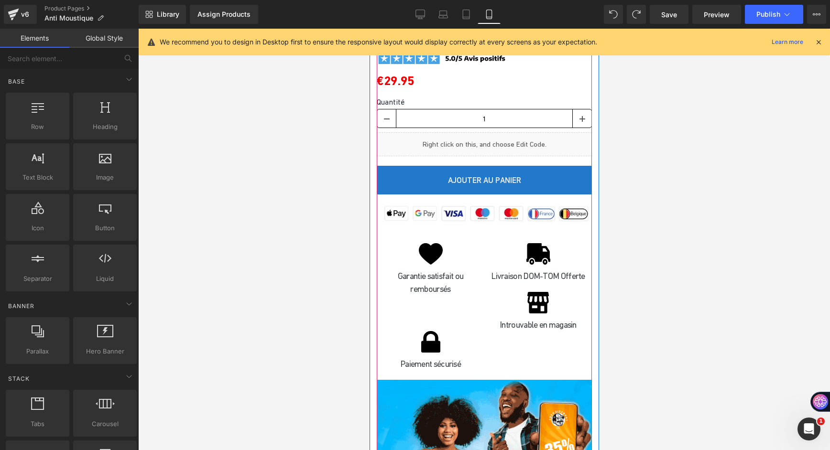
click at [499, 32] on icon at bounding box center [497, 28] width 5 height 5
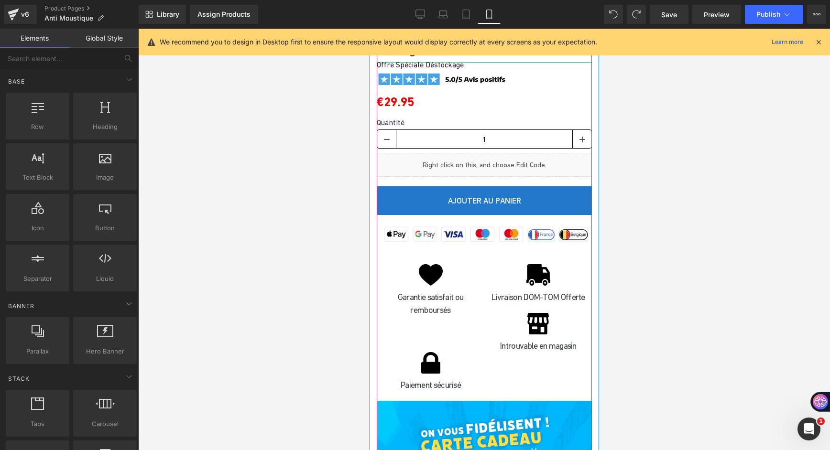
click at [423, 57] on b "Protégez votre maison avec" at bounding box center [459, 50] width 166 height 16
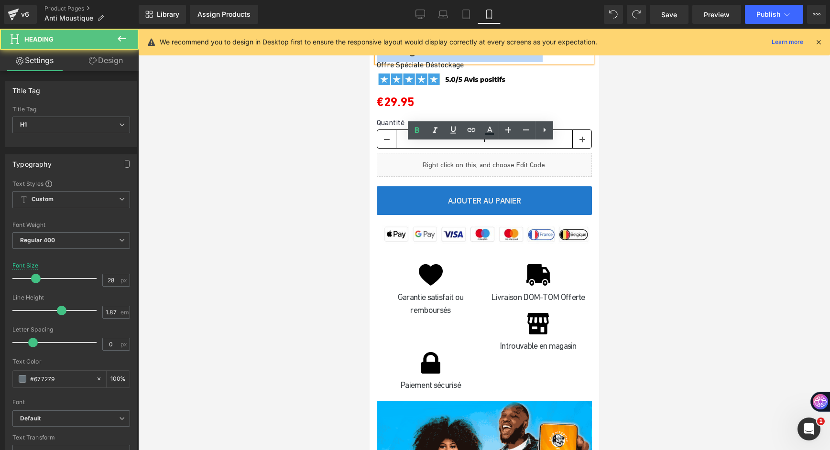
drag, startPoint x: 380, startPoint y: 152, endPoint x: 552, endPoint y: 152, distance: 172.1
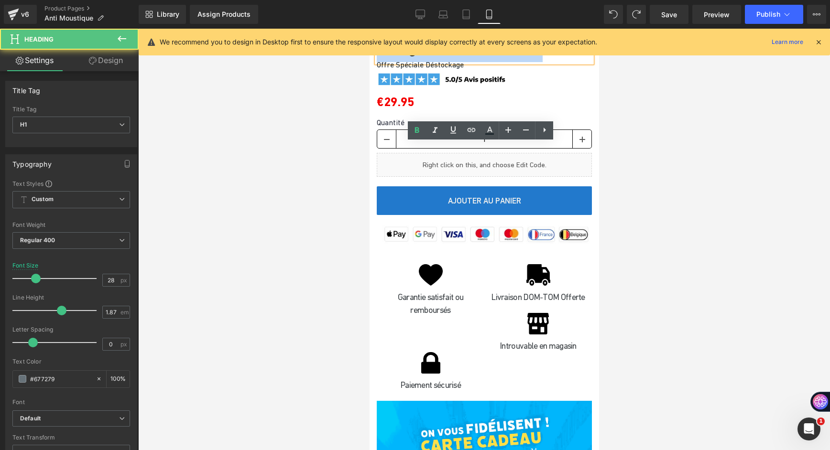
click at [542, 57] on b "Protégez votre maison avec" at bounding box center [459, 50] width 166 height 16
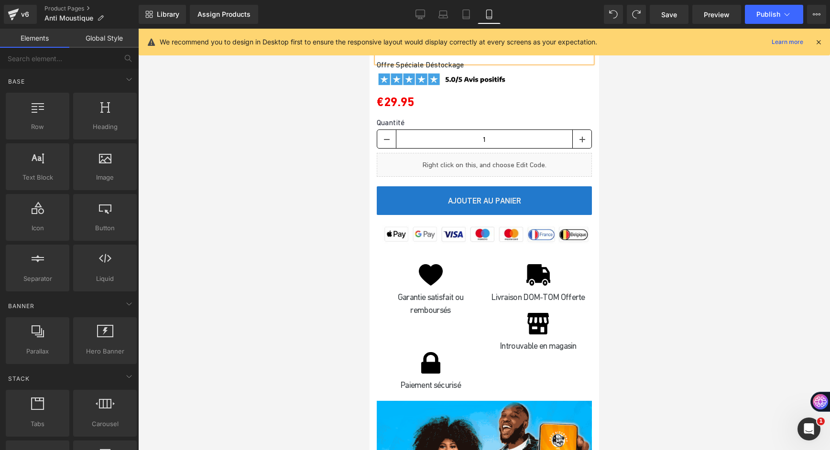
drag, startPoint x: 360, startPoint y: 194, endPoint x: 332, endPoint y: 190, distance: 28.4
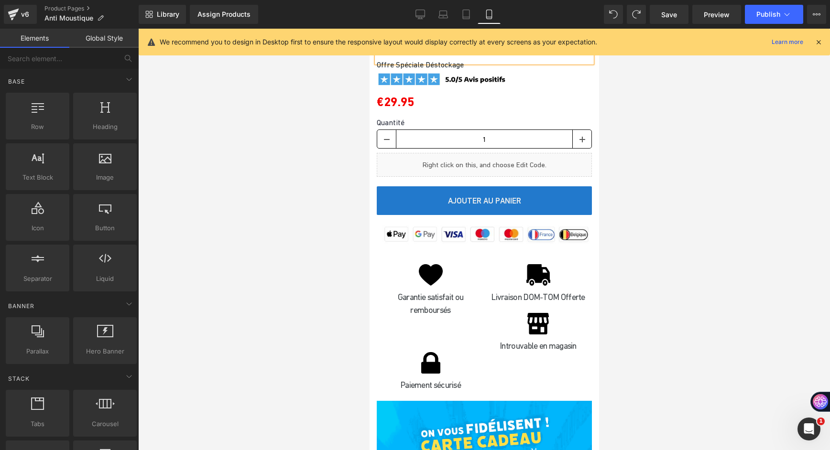
click at [356, 192] on div at bounding box center [484, 240] width 692 height 422
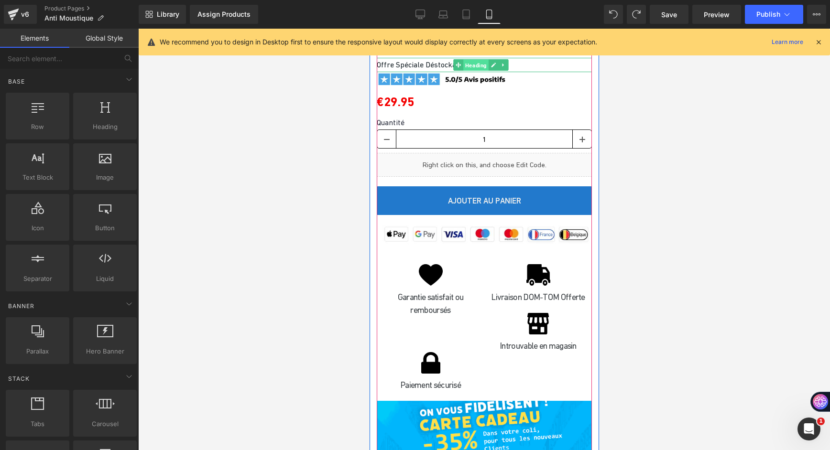
drag, startPoint x: 462, startPoint y: 168, endPoint x: 515, endPoint y: 122, distance: 70.2
click at [463, 71] on span "Heading" at bounding box center [475, 64] width 25 height 11
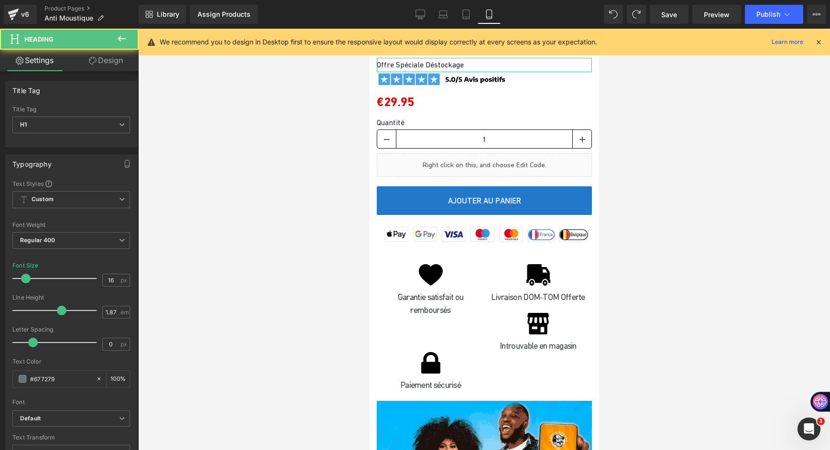
drag, startPoint x: 123, startPoint y: 66, endPoint x: 74, endPoint y: 113, distance: 68.0
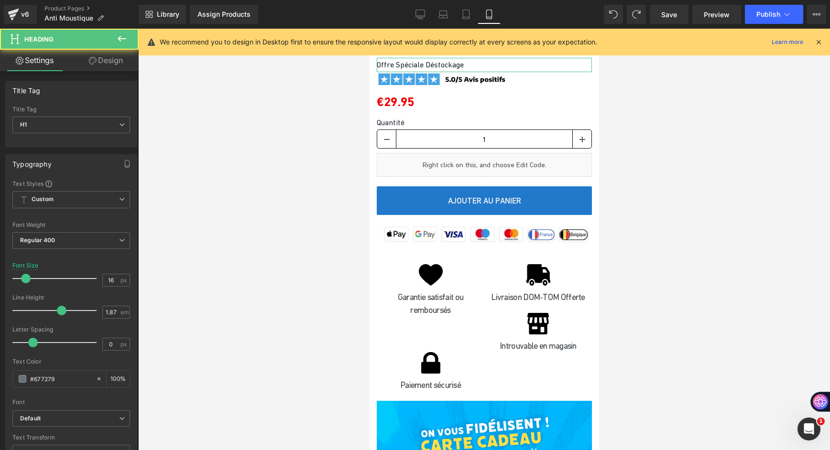
click at [123, 66] on link "Design" at bounding box center [105, 61] width 69 height 22
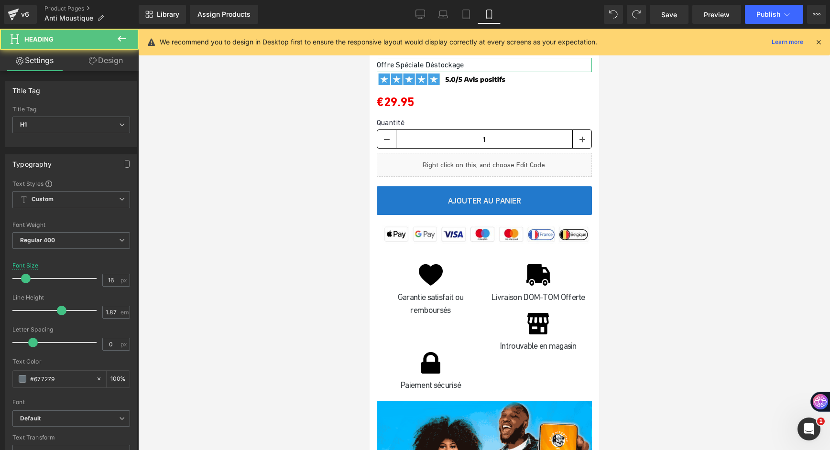
click at [0, 0] on div "Spacing" at bounding box center [0, 0] width 0 height 0
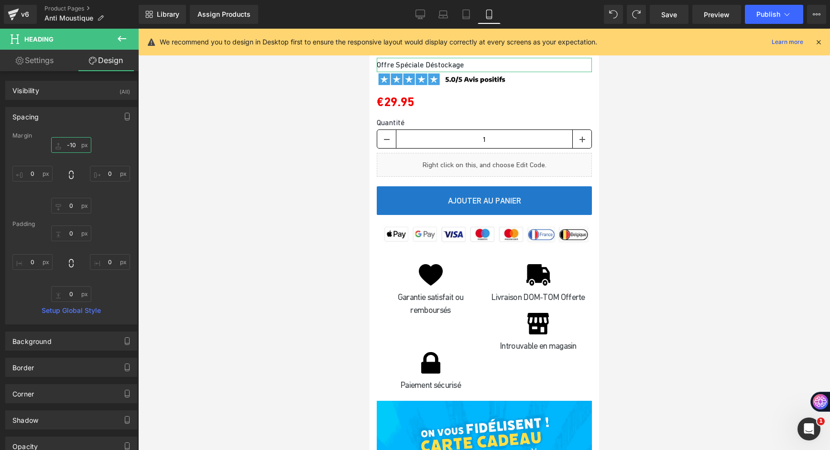
click at [74, 143] on input "text" at bounding box center [71, 145] width 40 height 16
type input "-10"
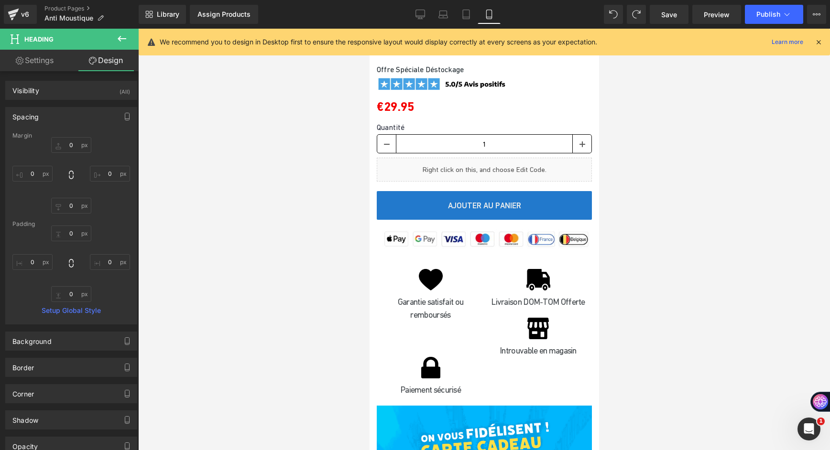
click at [193, 245] on div at bounding box center [484, 240] width 692 height 422
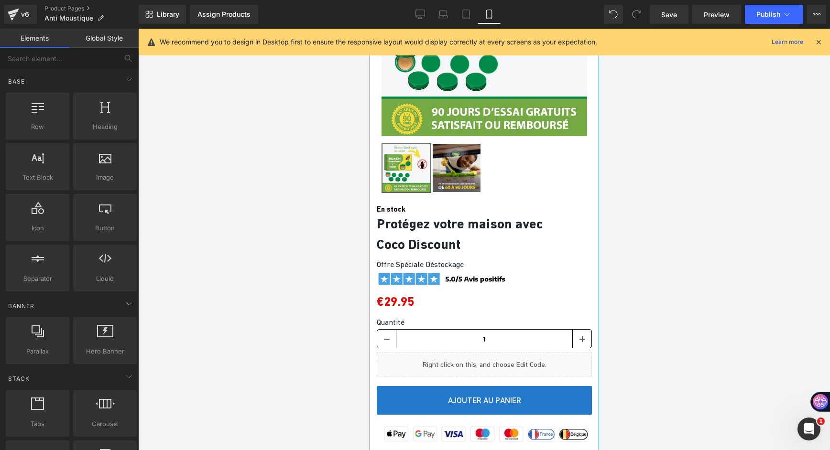
scroll to position [5251, 0]
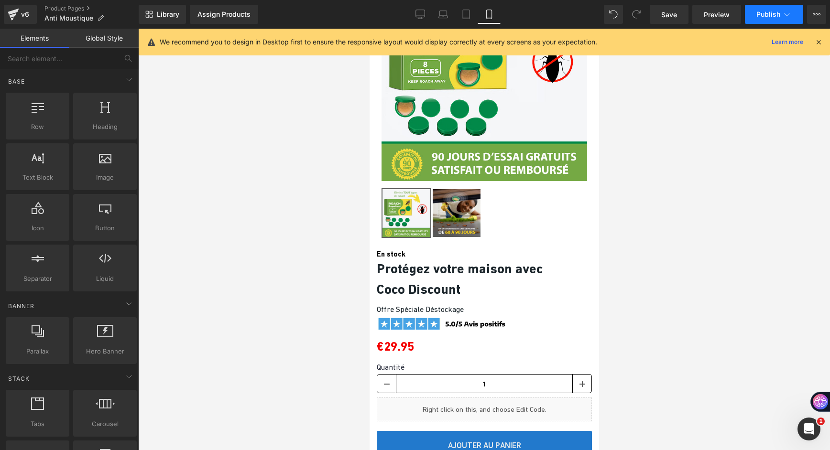
click at [771, 18] on button "Publish" at bounding box center [774, 14] width 58 height 19
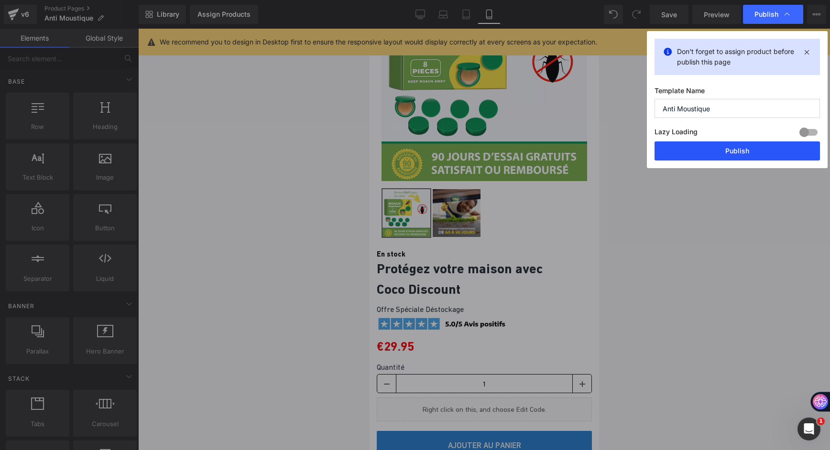
click at [728, 154] on button "Publish" at bounding box center [736, 150] width 165 height 19
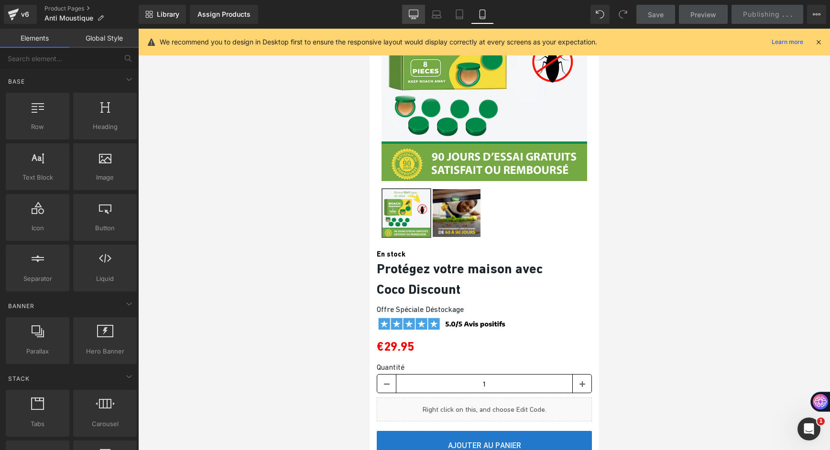
click at [417, 13] on icon at bounding box center [414, 15] width 10 height 10
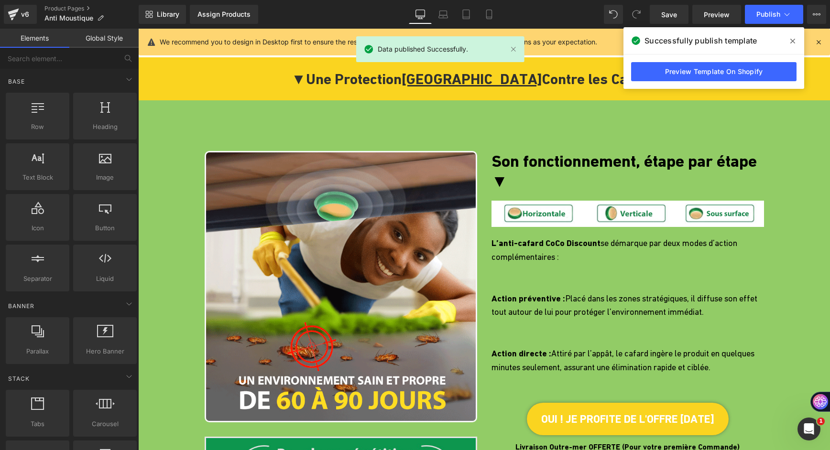
scroll to position [1284, 0]
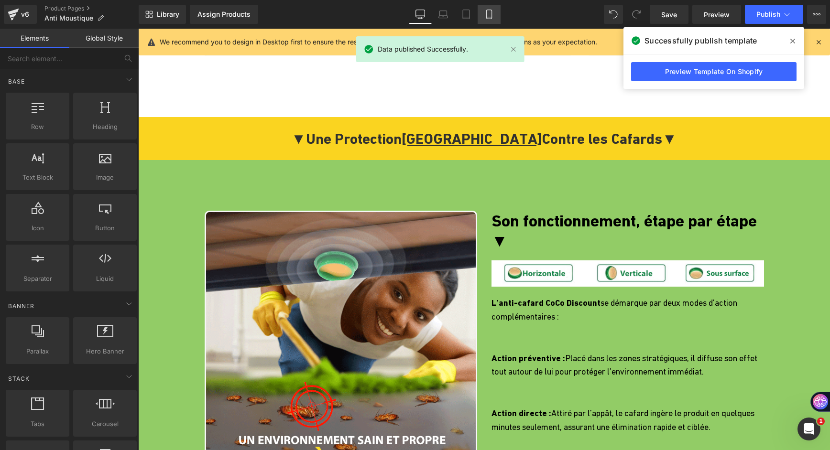
click at [491, 15] on icon at bounding box center [489, 15] width 10 height 10
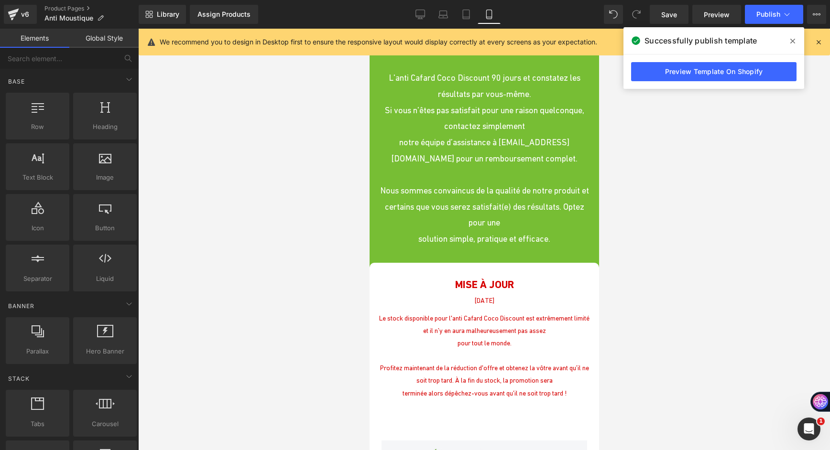
scroll to position [5026, 0]
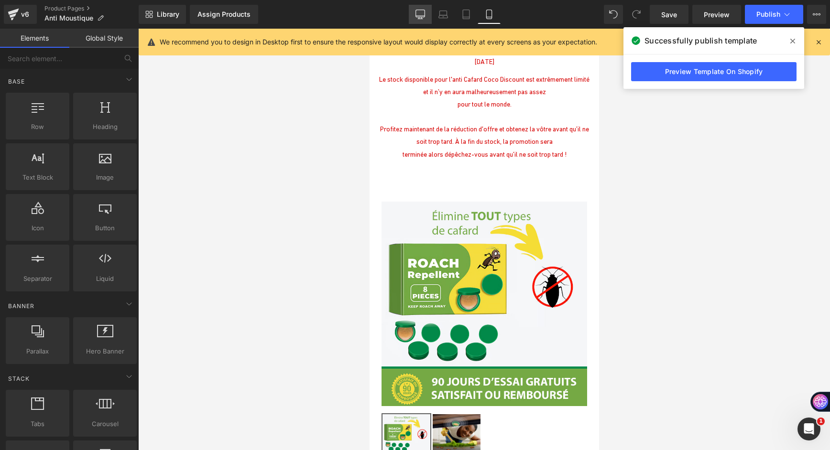
click at [424, 14] on icon at bounding box center [420, 15] width 10 height 10
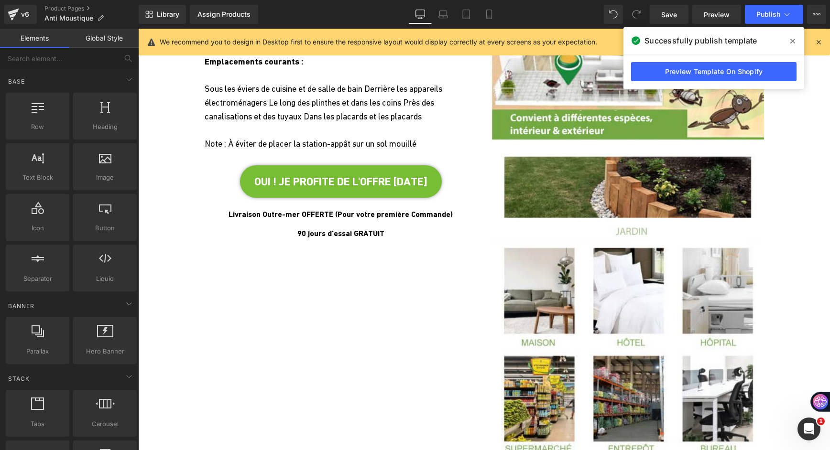
scroll to position [2265, 0]
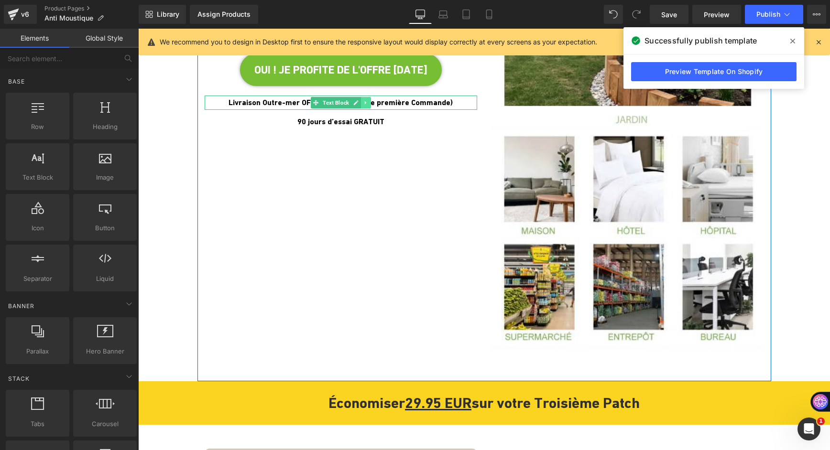
click at [367, 108] on link at bounding box center [366, 102] width 10 height 11
click at [361, 108] on link at bounding box center [361, 102] width 10 height 11
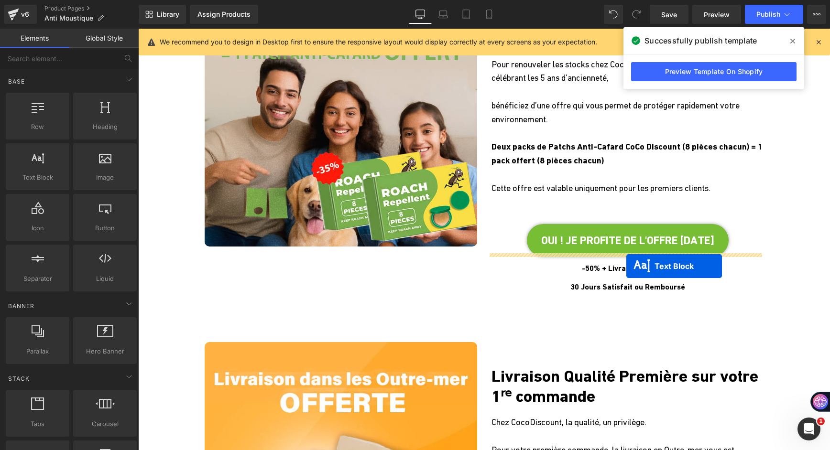
scroll to position [2886, 0]
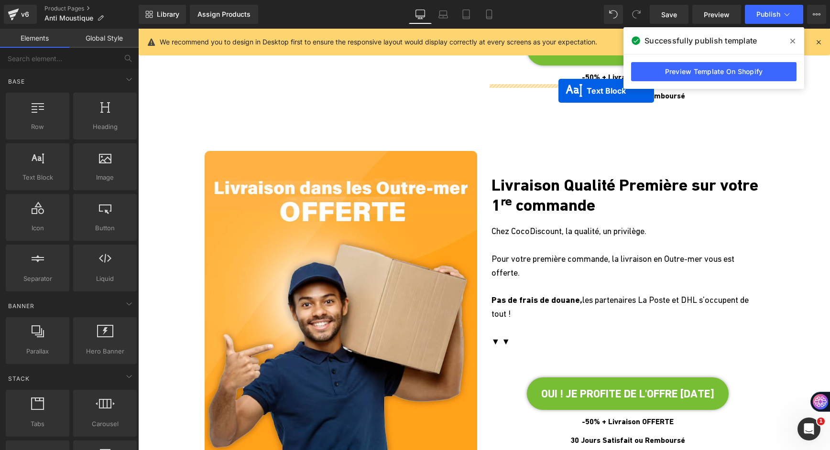
drag, startPoint x: 311, startPoint y: 140, endPoint x: 558, endPoint y: 91, distance: 252.3
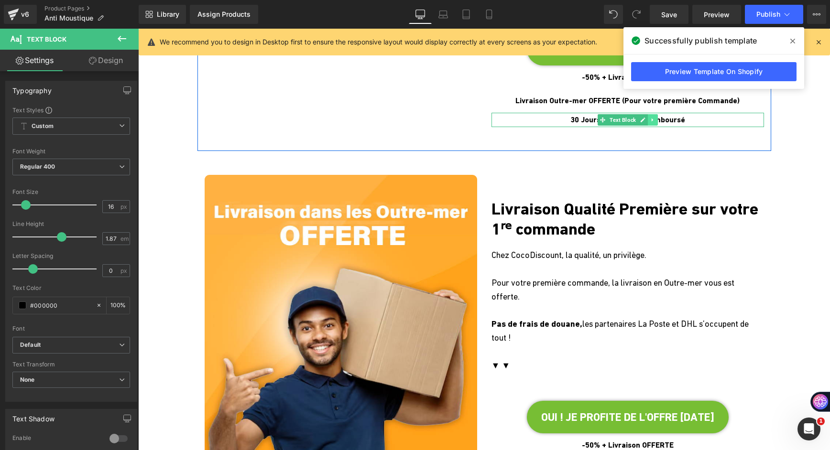
click at [648, 124] on link at bounding box center [653, 119] width 10 height 11
click at [652, 122] on link at bounding box center [657, 119] width 10 height 11
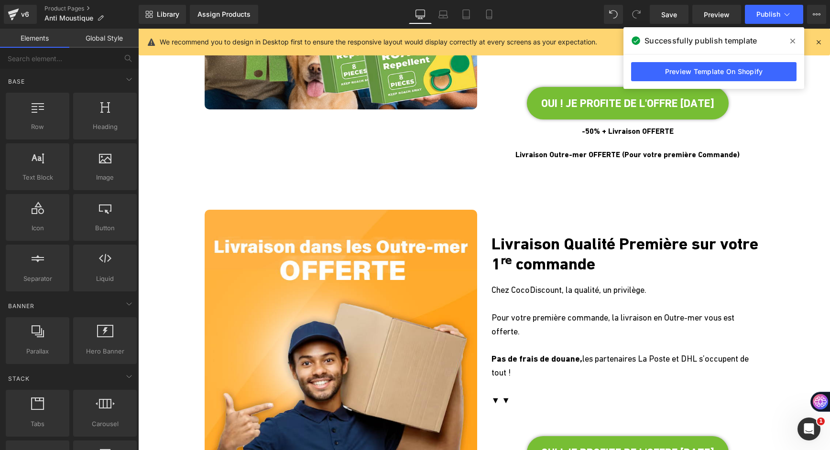
scroll to position [2790, 0]
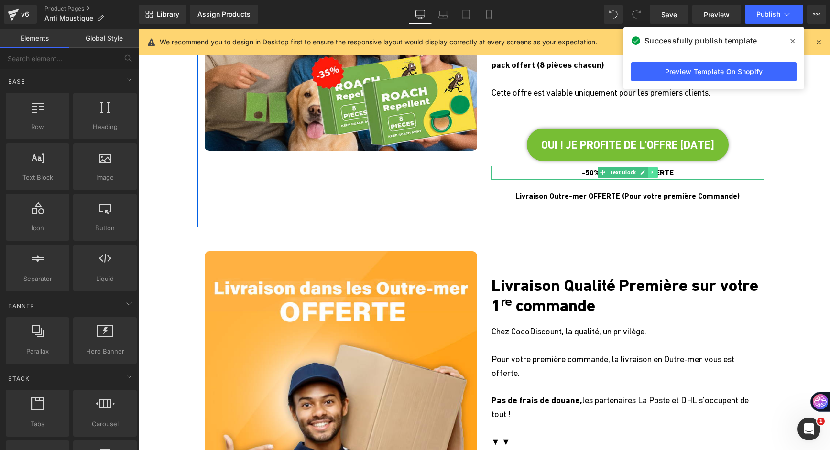
click at [652, 172] on icon at bounding box center [652, 173] width 5 height 6
click at [655, 172] on icon at bounding box center [657, 172] width 5 height 5
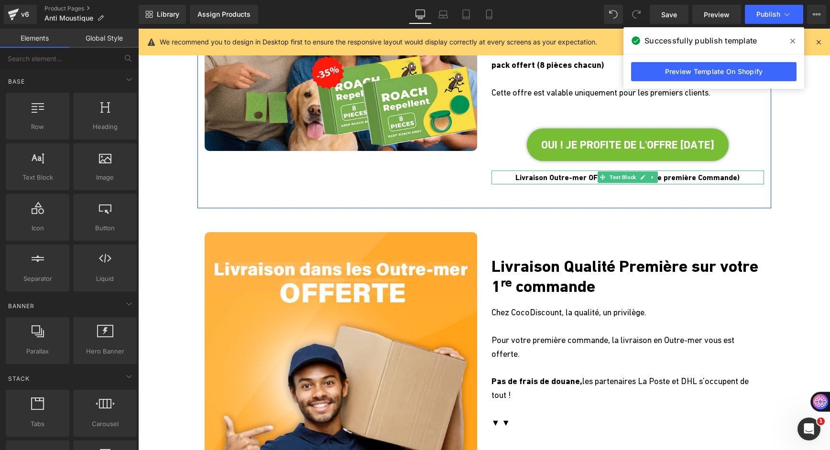
click at [573, 175] on span "Livraison Outre-mer OFFERTE (Pour votre première Commande)" at bounding box center [627, 177] width 224 height 9
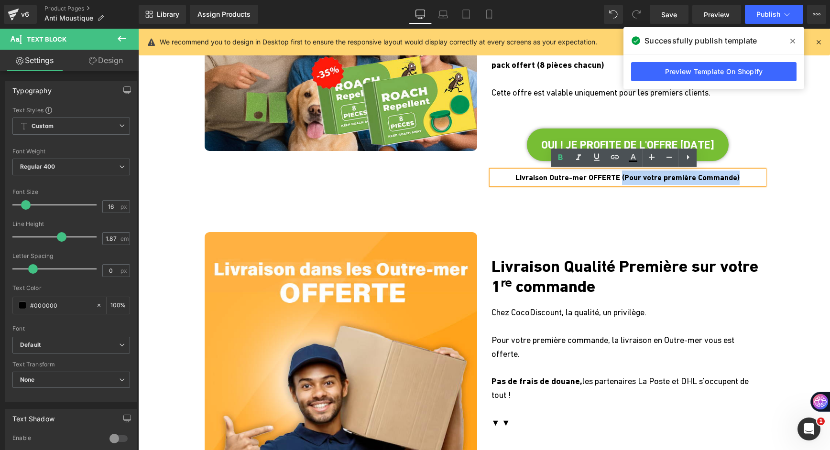
drag, startPoint x: 619, startPoint y: 177, endPoint x: 744, endPoint y: 173, distance: 124.3
click at [744, 173] on p "Livraison Outre-mer OFFERTE (Pour votre première Commande)" at bounding box center [627, 178] width 272 height 14
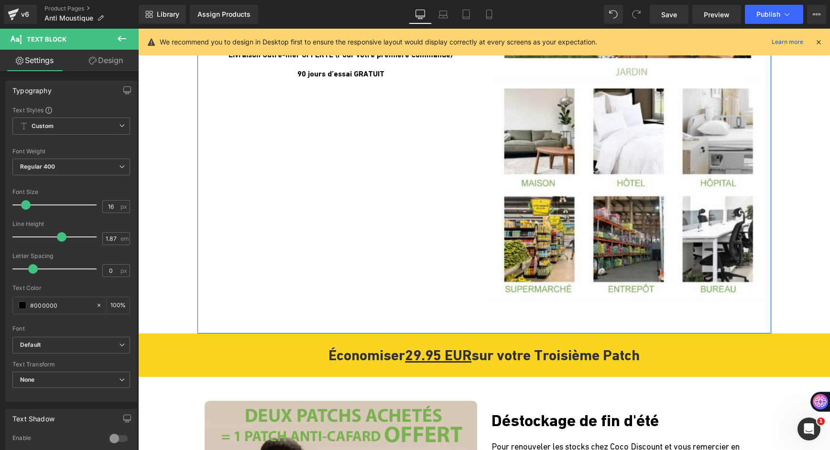
scroll to position [2169, 0]
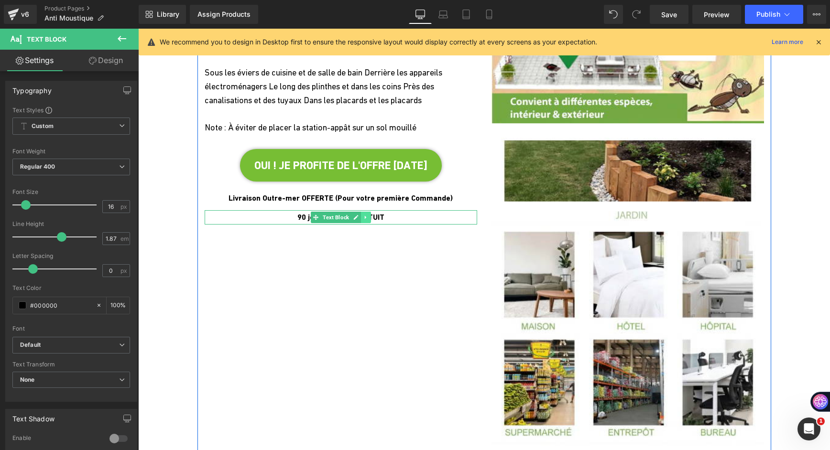
click at [363, 220] on icon at bounding box center [365, 218] width 5 height 6
click at [358, 220] on icon at bounding box center [360, 218] width 5 height 6
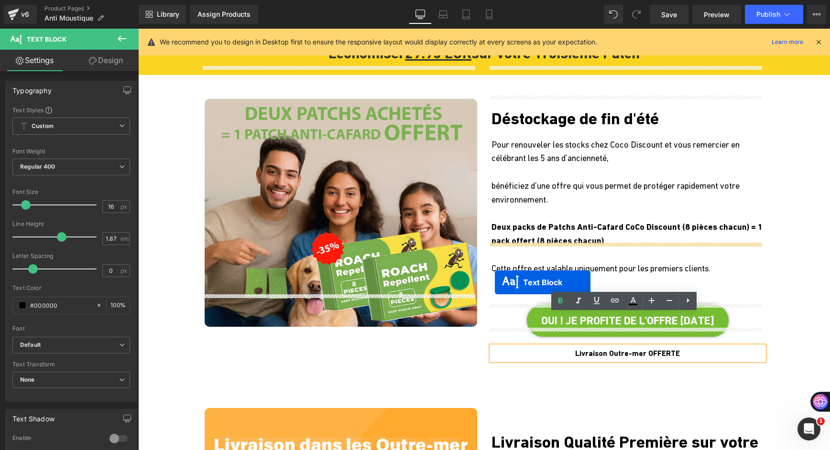
scroll to position [2647, 0]
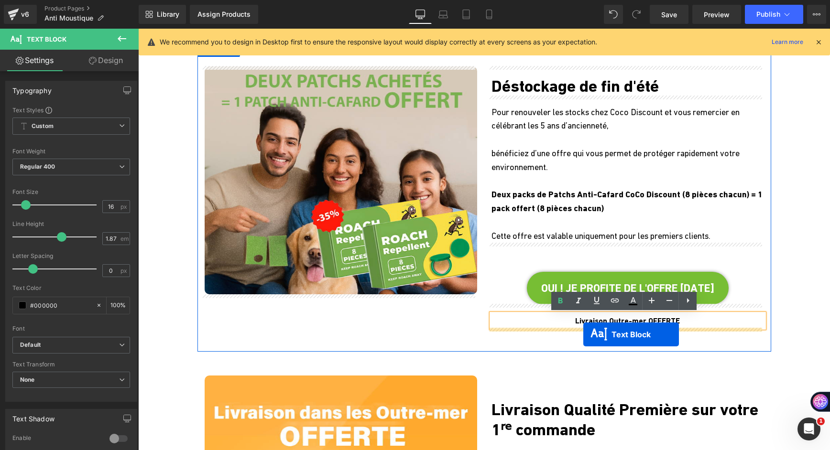
drag, startPoint x: 312, startPoint y: 249, endPoint x: 583, endPoint y: 335, distance: 284.6
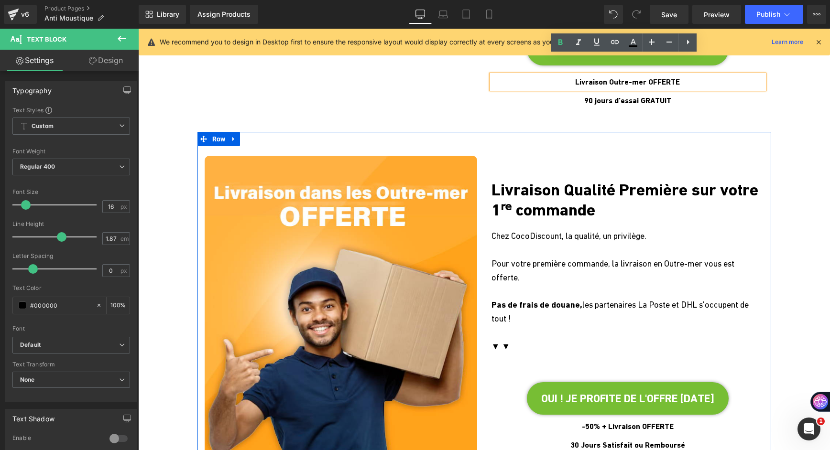
scroll to position [2743, 0]
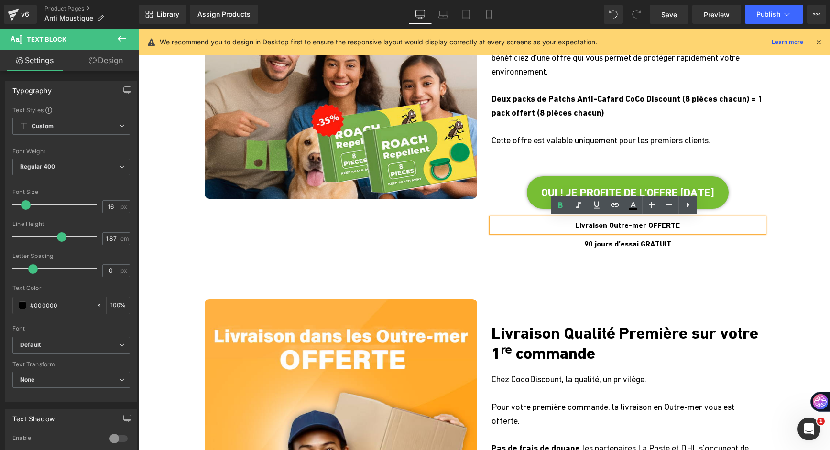
click at [669, 259] on div "Image Déstockage de fin d'été Text Block Pour renouveler les stocks chez Coco D…" at bounding box center [484, 111] width 574 height 329
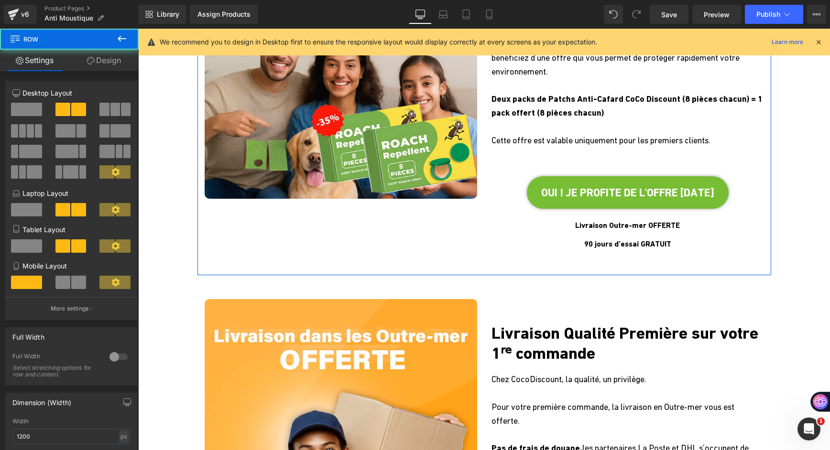
click at [566, 229] on p "Livraison Outre-mer OFFERTE" at bounding box center [627, 225] width 272 height 14
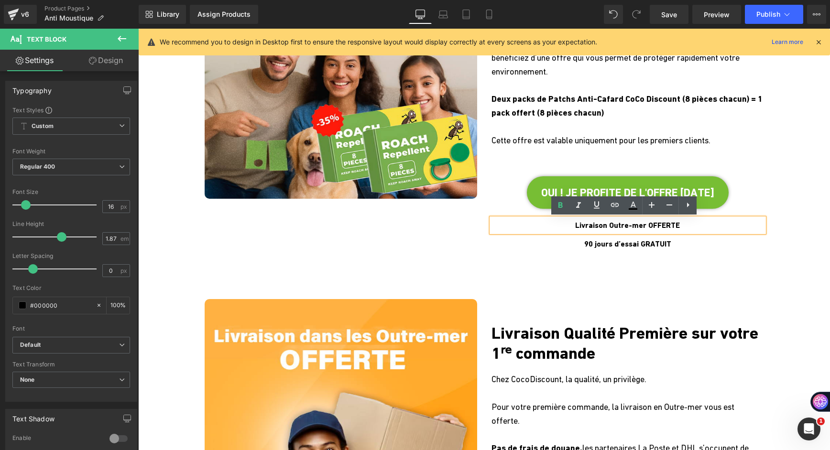
drag, startPoint x: 562, startPoint y: 226, endPoint x: 688, endPoint y: 237, distance: 127.1
click at [688, 237] on div "Déstockage de fin d'été Text Block Pour renouveler les stocks chez Coco Discoun…" at bounding box center [627, 111] width 287 height 281
copy span "Livraison Outre-mer OFFERTE"
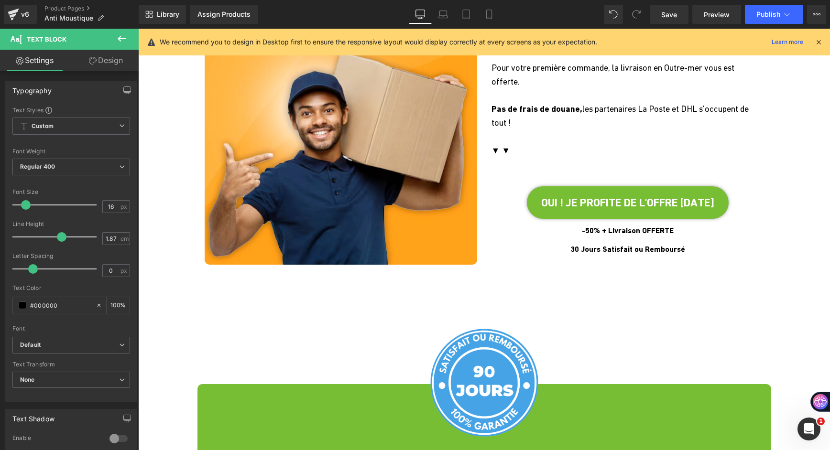
scroll to position [3125, 0]
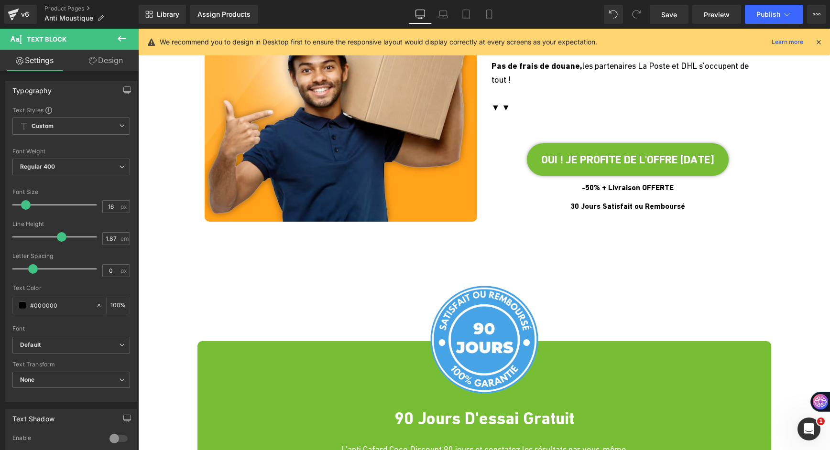
drag, startPoint x: 575, startPoint y: 189, endPoint x: 569, endPoint y: 189, distance: 5.3
click at [582, 189] on strong "-50% + Livraison OFFERTE" at bounding box center [628, 187] width 92 height 9
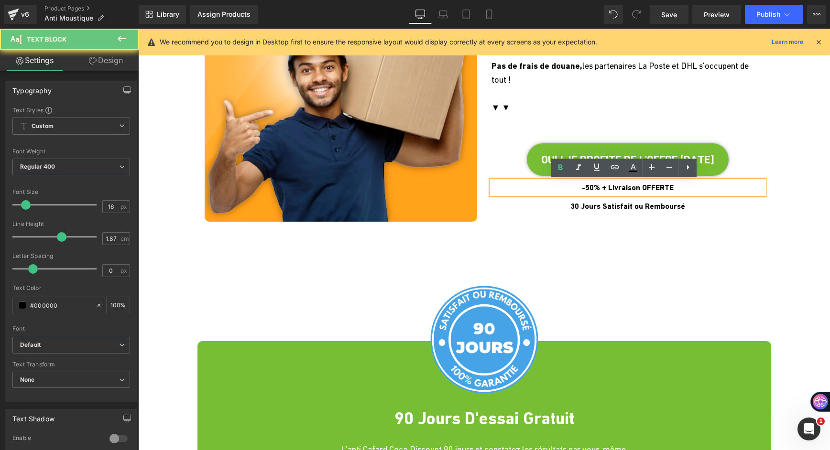
click at [569, 189] on p "-50% + Livraison OFFERTE" at bounding box center [627, 188] width 272 height 14
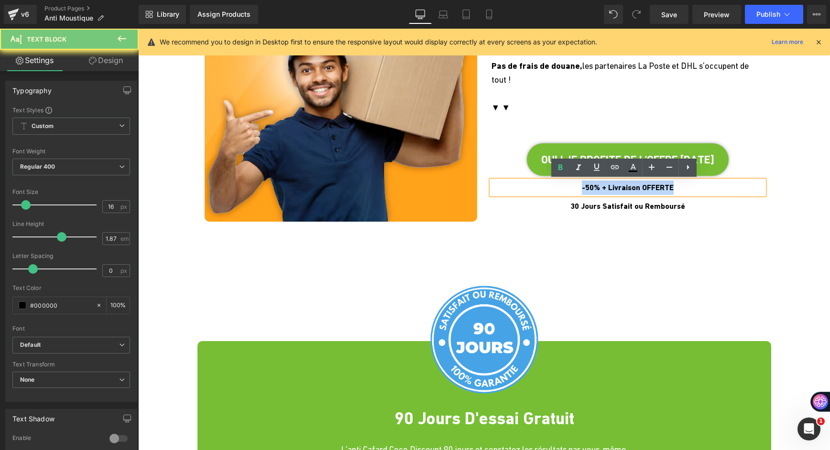
drag, startPoint x: 569, startPoint y: 189, endPoint x: 701, endPoint y: 194, distance: 131.5
click at [701, 194] on p "-50% + Livraison OFFERTE" at bounding box center [627, 188] width 272 height 14
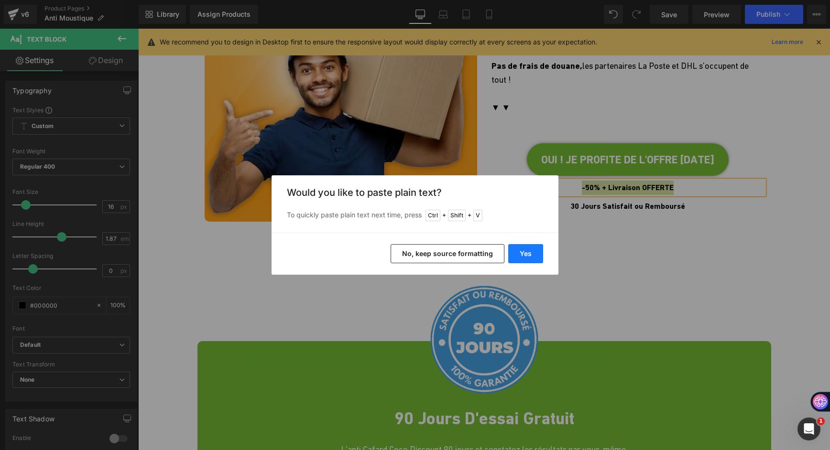
click at [531, 258] on button "Yes" at bounding box center [525, 253] width 35 height 19
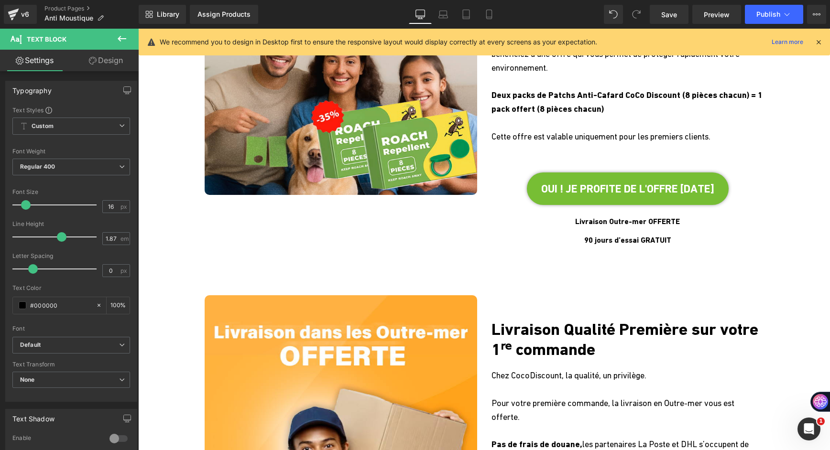
scroll to position [2743, 0]
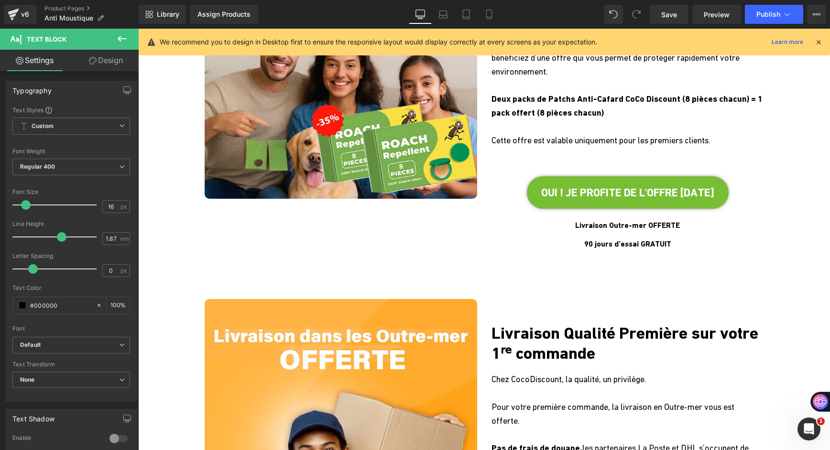
click at [560, 245] on p "90 jours d’essai GRATUIT" at bounding box center [627, 244] width 272 height 14
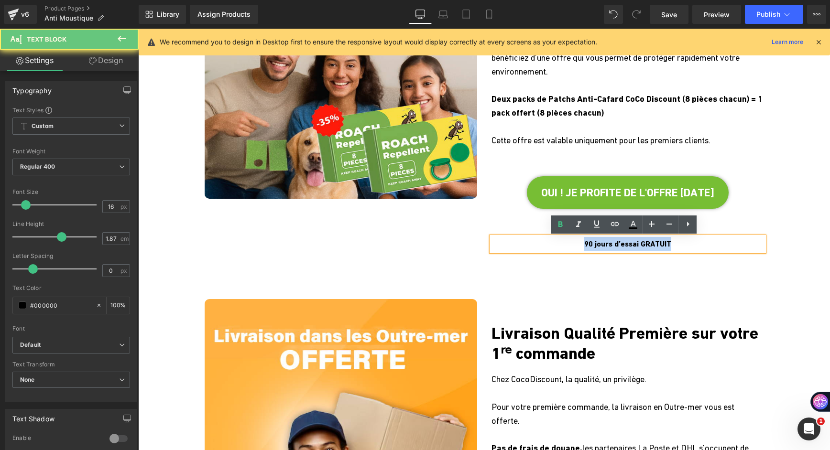
drag, startPoint x: 554, startPoint y: 242, endPoint x: 694, endPoint y: 243, distance: 140.5
click at [694, 243] on p "90 jours d’essai GRATUIT" at bounding box center [627, 244] width 272 height 14
copy span "90 jours d’essai GRATUIT"
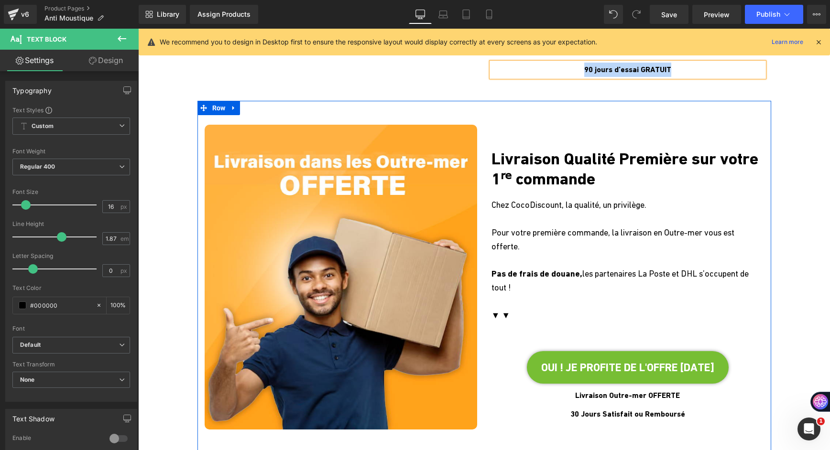
scroll to position [3029, 0]
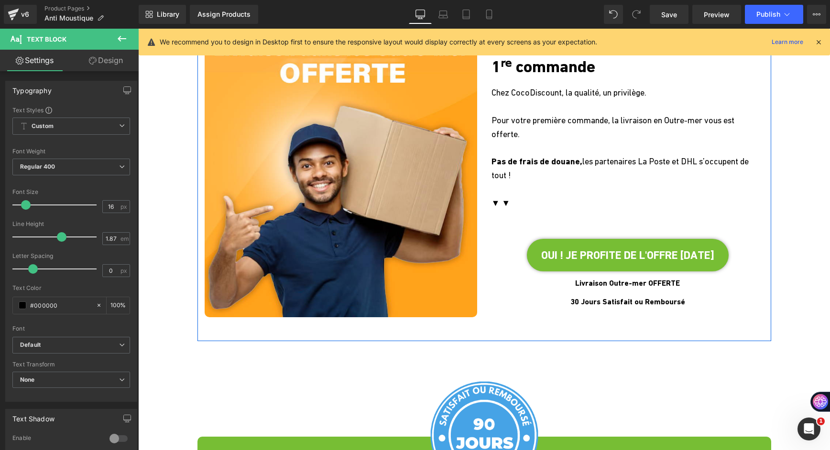
click at [553, 304] on p "30 Jours Satisfait ou Remboursé" at bounding box center [627, 302] width 272 height 14
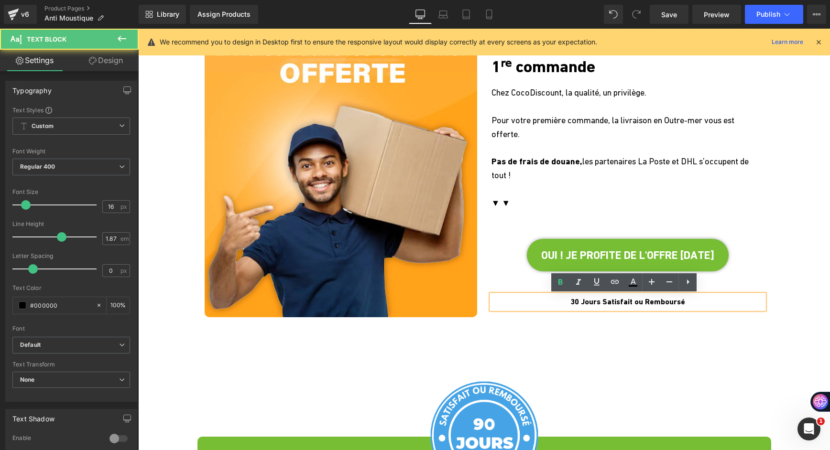
click at [559, 303] on p "30 Jours Satisfait ou Remboursé" at bounding box center [627, 302] width 272 height 14
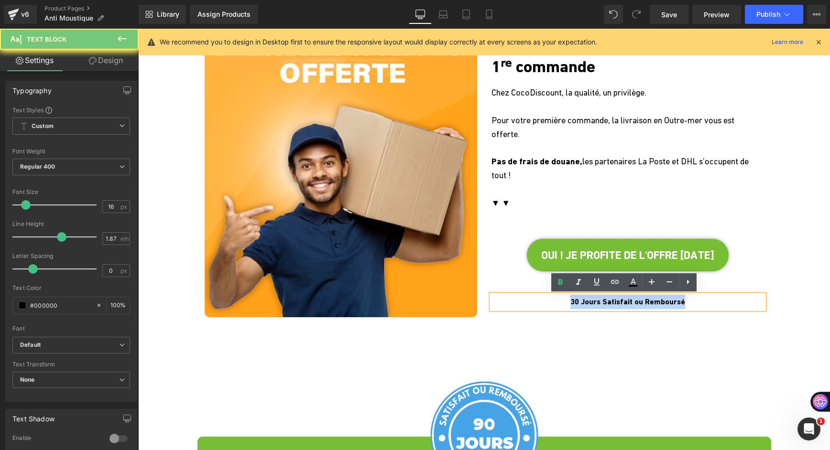
drag, startPoint x: 559, startPoint y: 303, endPoint x: 699, endPoint y: 304, distance: 140.1
click at [699, 304] on p "30 Jours Satisfait ou Remboursé" at bounding box center [627, 302] width 272 height 14
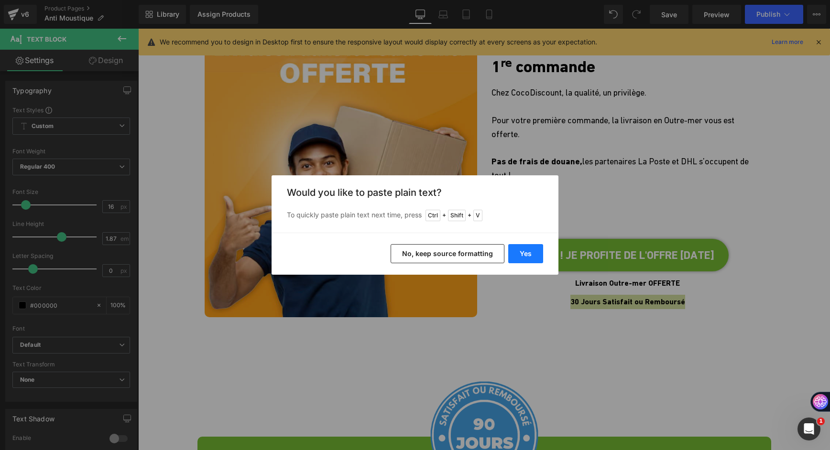
click at [526, 248] on button "Yes" at bounding box center [525, 253] width 35 height 19
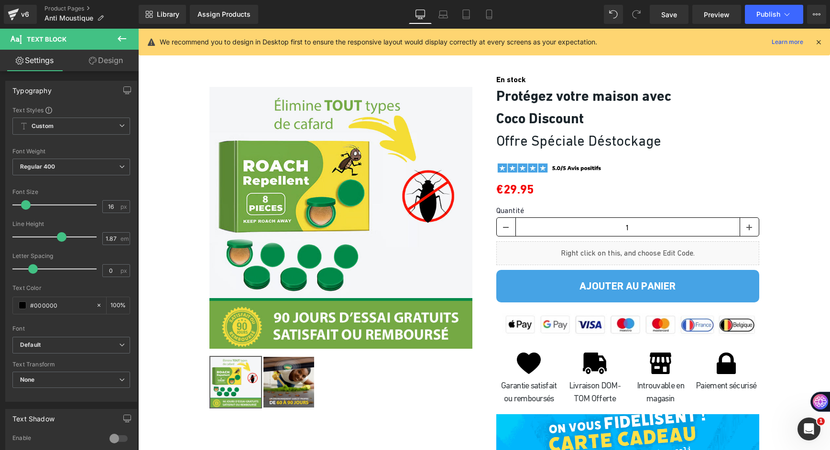
scroll to position [3746, 0]
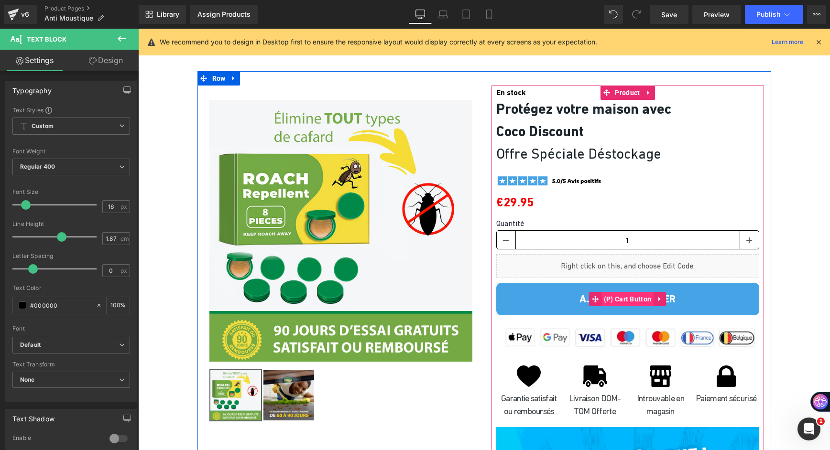
click at [612, 302] on span "(P) Cart Button" at bounding box center [627, 299] width 53 height 14
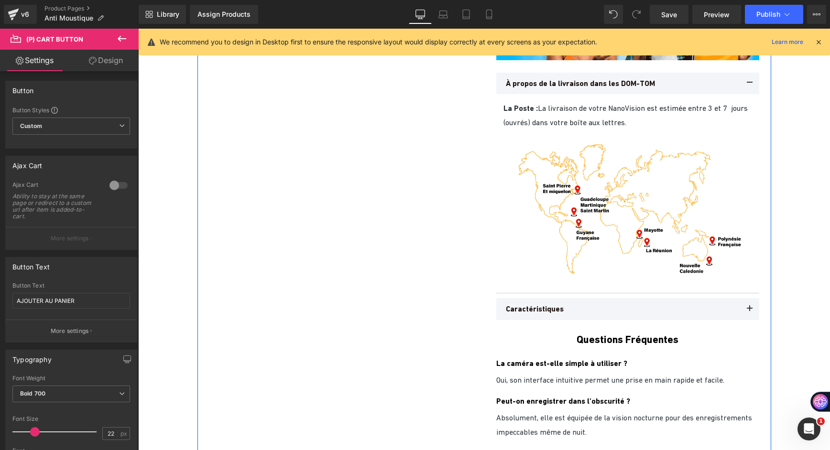
scroll to position [4272, 0]
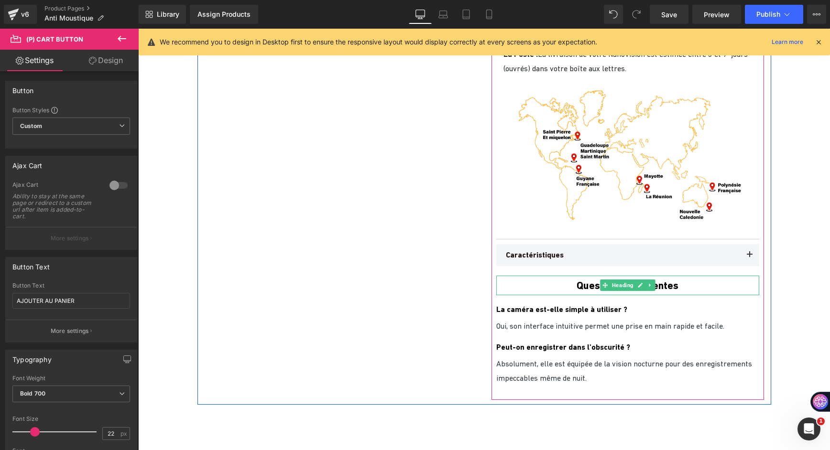
click at [554, 283] on h1 "Questions Fréquentes" at bounding box center [627, 286] width 263 height 20
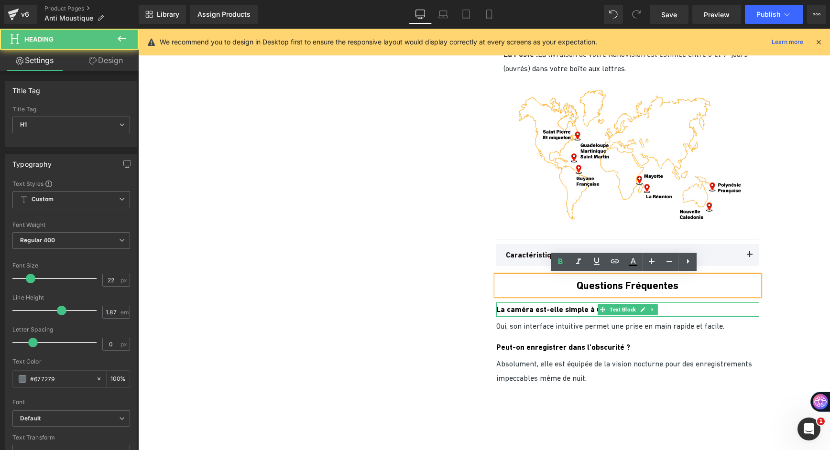
click at [537, 309] on span "La caméra est-elle simple à utiliser ?" at bounding box center [561, 309] width 131 height 9
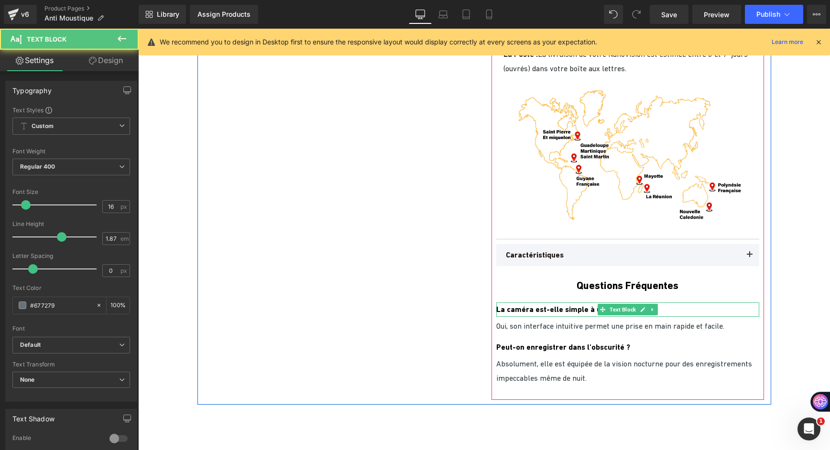
click at [515, 309] on span "La caméra est-elle simple à utiliser ?" at bounding box center [561, 309] width 131 height 9
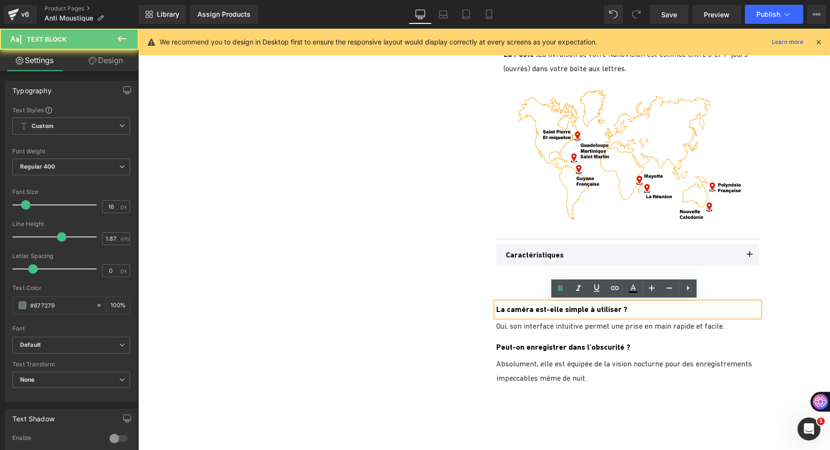
click at [497, 307] on span "La caméra est-elle simple à utiliser ?" at bounding box center [561, 309] width 131 height 9
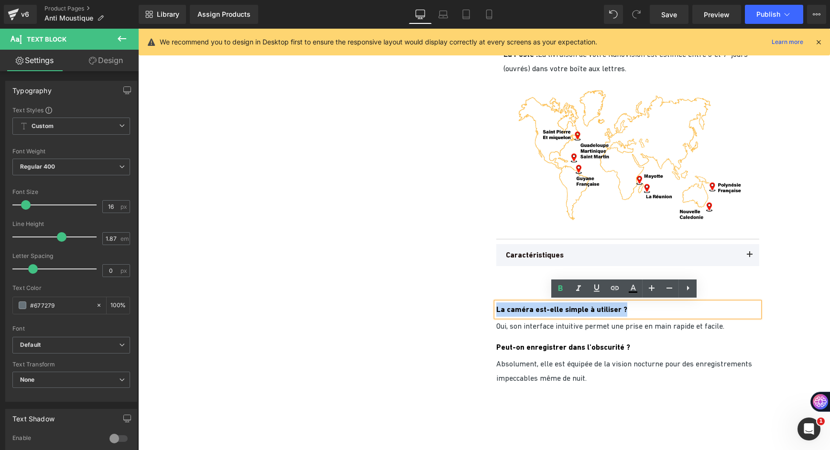
click at [496, 308] on div "La caméra est-elle simple à utiliser ?" at bounding box center [627, 310] width 263 height 14
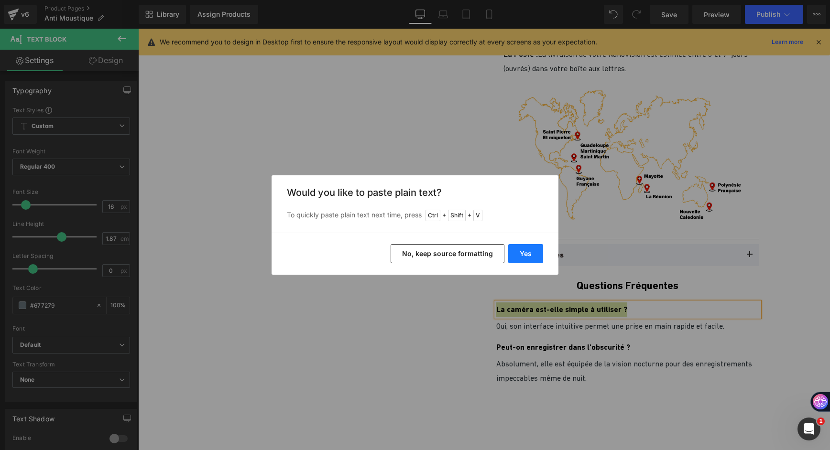
click at [522, 245] on button "Yes" at bounding box center [525, 253] width 35 height 19
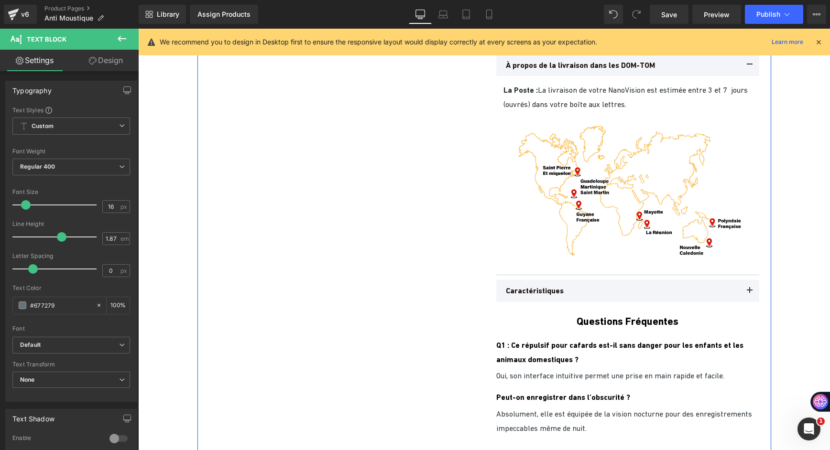
scroll to position [4176, 0]
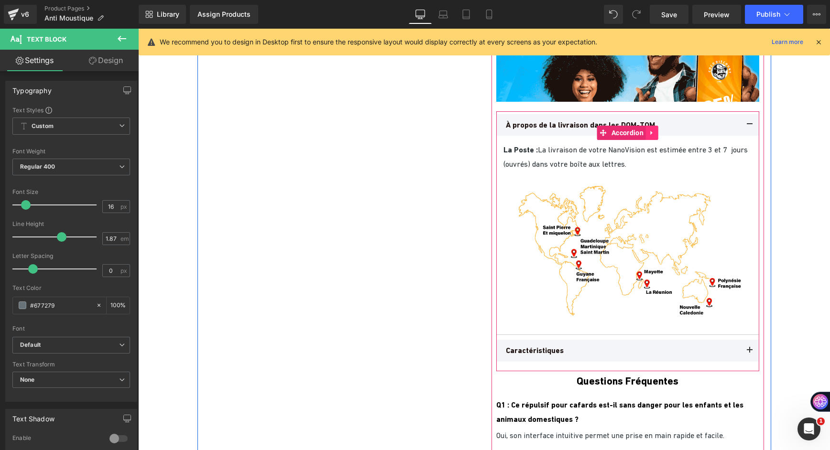
click at [651, 132] on icon at bounding box center [652, 132] width 7 height 7
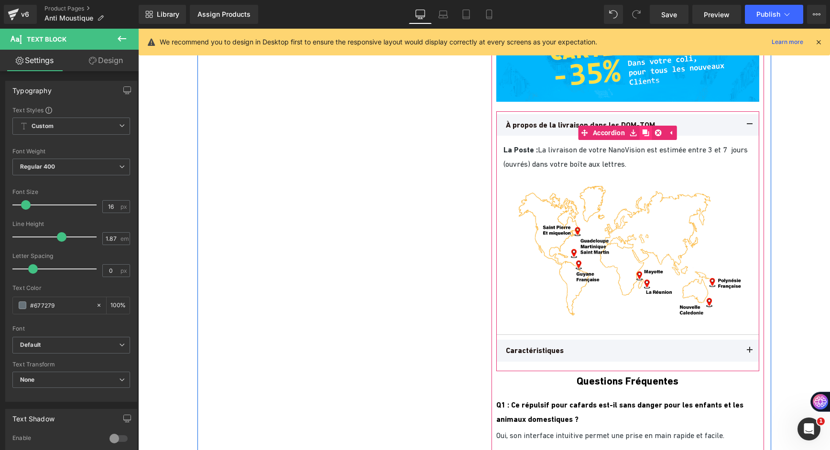
click at [642, 134] on icon at bounding box center [645, 132] width 7 height 7
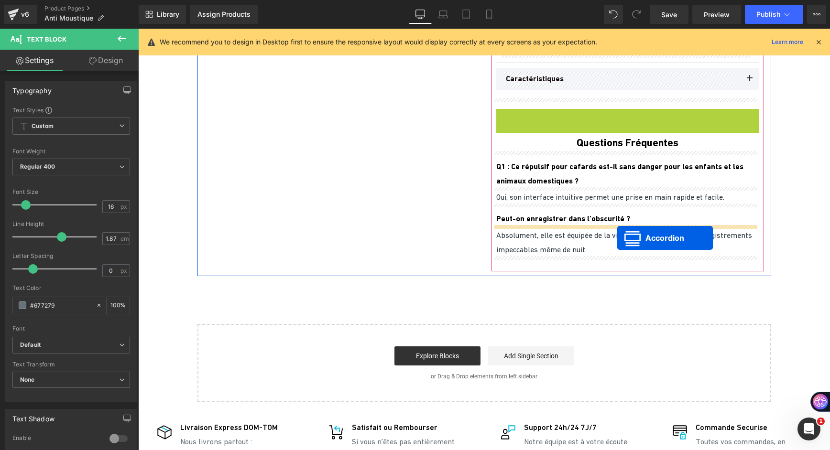
scroll to position [4442, 0]
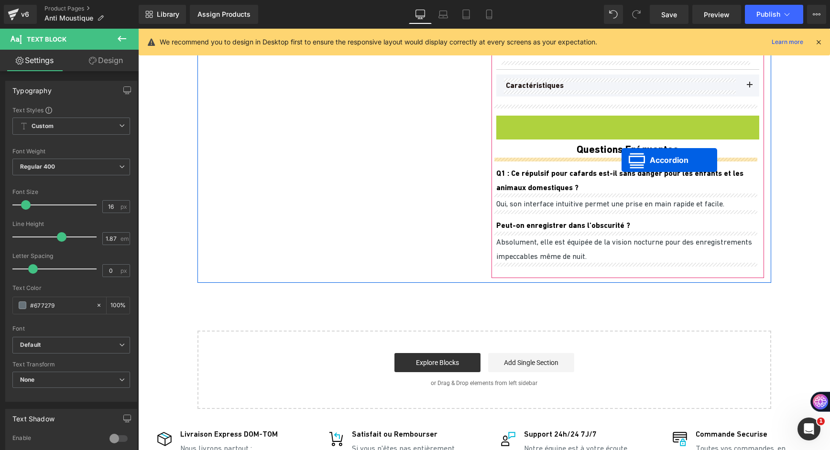
drag, startPoint x: 605, startPoint y: 141, endPoint x: 621, endPoint y: 161, distance: 25.8
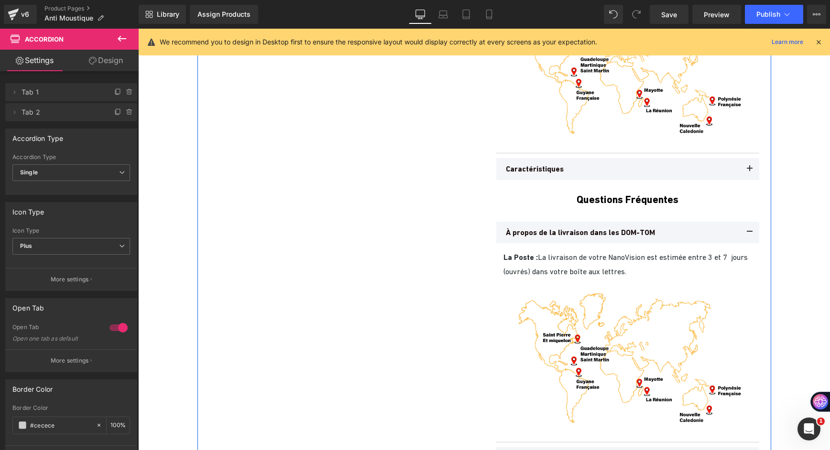
scroll to position [4394, 0]
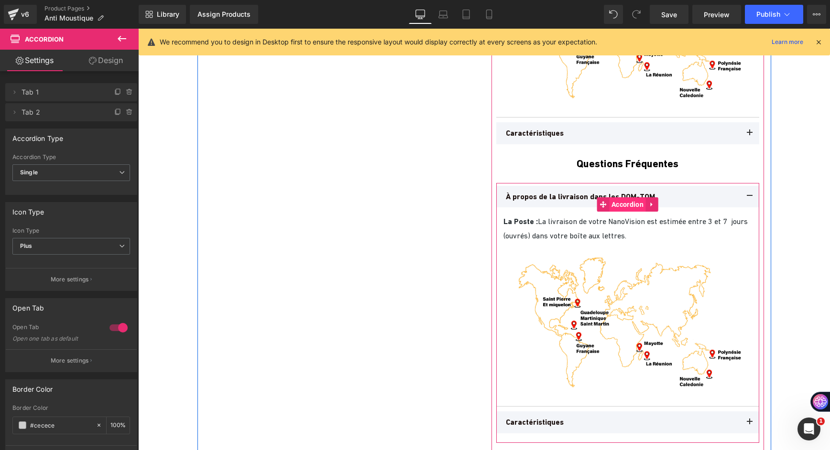
click at [631, 201] on span "Accordion" at bounding box center [627, 204] width 37 height 14
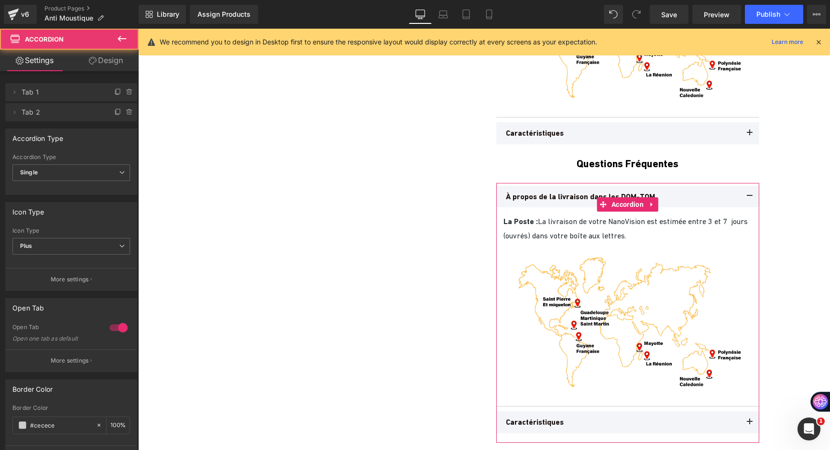
click at [98, 61] on link "Design" at bounding box center [105, 61] width 69 height 22
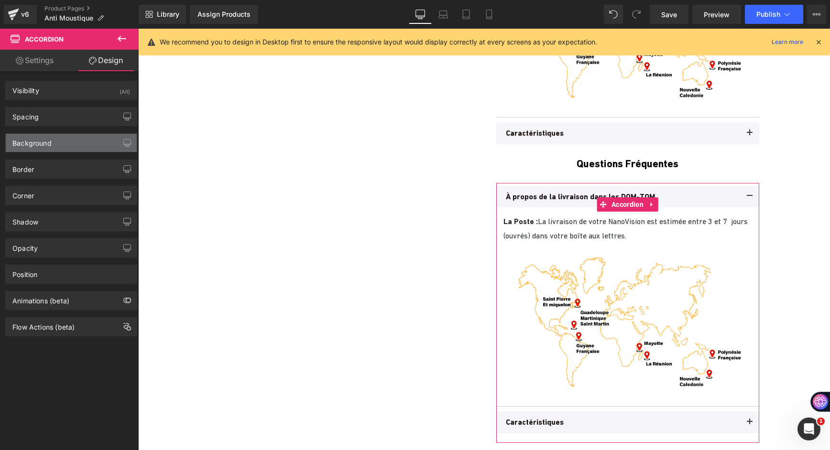
click at [75, 146] on div "Background" at bounding box center [71, 143] width 131 height 18
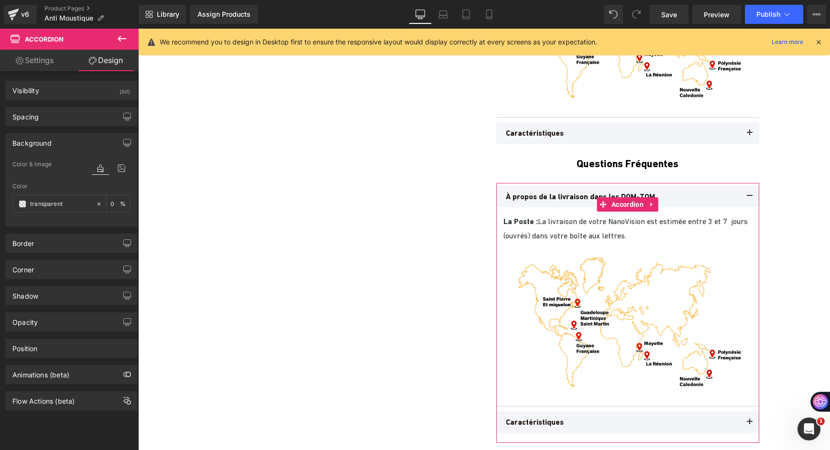
click at [75, 146] on div "Background" at bounding box center [71, 143] width 131 height 18
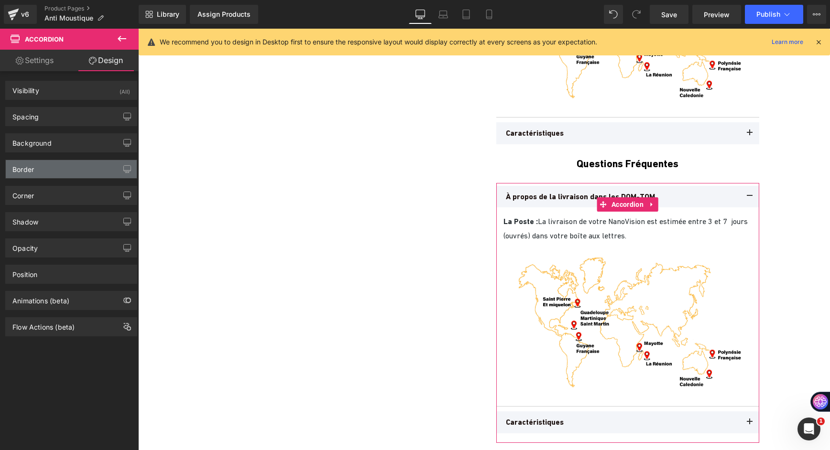
click at [75, 176] on div "Border" at bounding box center [71, 169] width 131 height 18
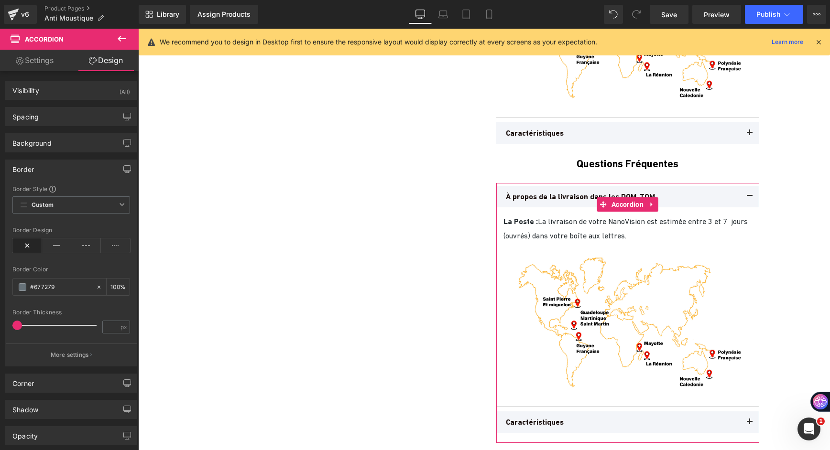
click at [76, 172] on div "Border" at bounding box center [71, 169] width 131 height 18
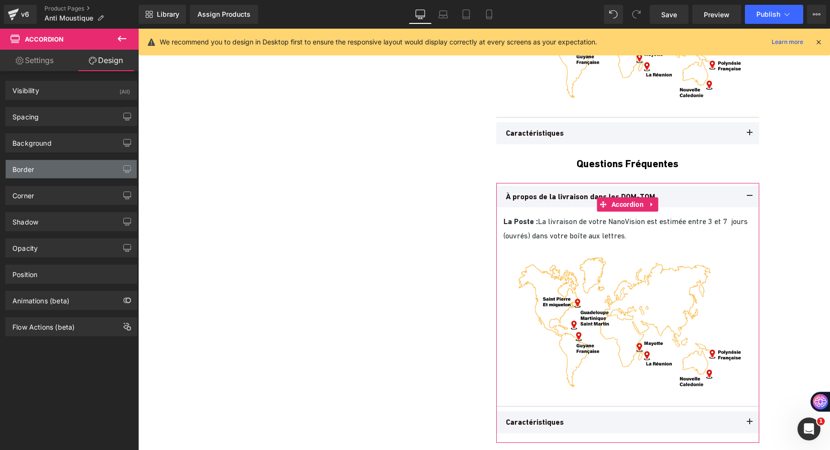
click at [76, 172] on div "Border" at bounding box center [71, 169] width 131 height 18
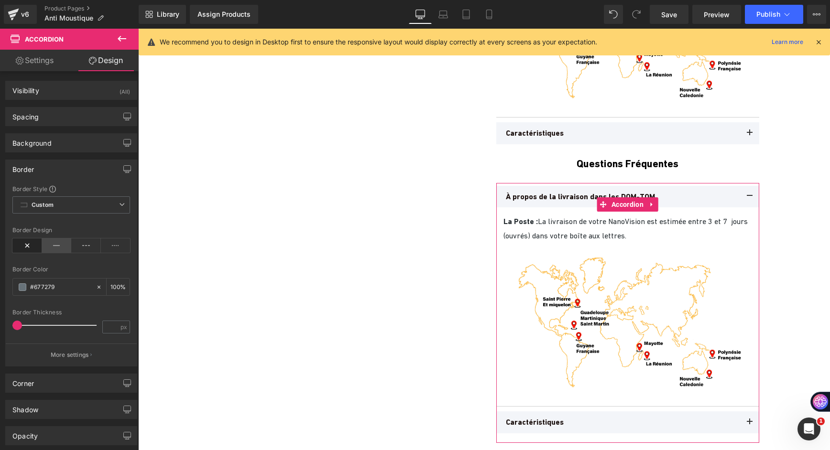
click at [60, 243] on icon at bounding box center [57, 246] width 30 height 14
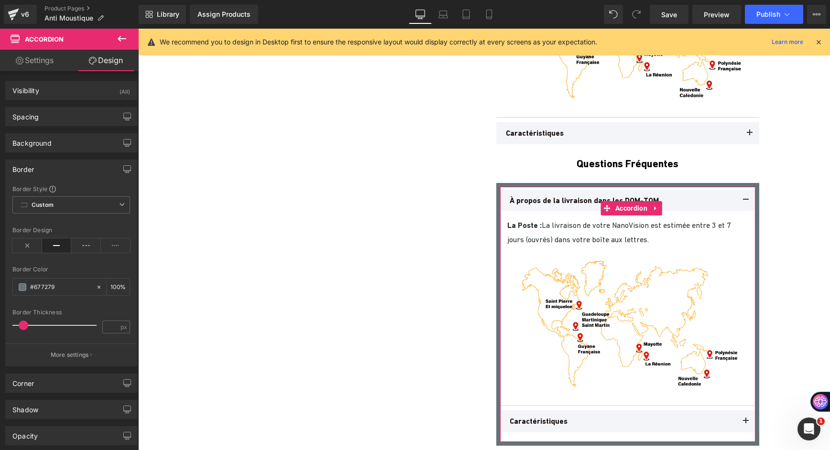
drag, startPoint x: 17, startPoint y: 325, endPoint x: 22, endPoint y: 327, distance: 5.4
click at [22, 328] on span at bounding box center [24, 326] width 10 height 10
click at [18, 285] on div at bounding box center [54, 287] width 83 height 17
click at [22, 284] on span at bounding box center [23, 287] width 8 height 8
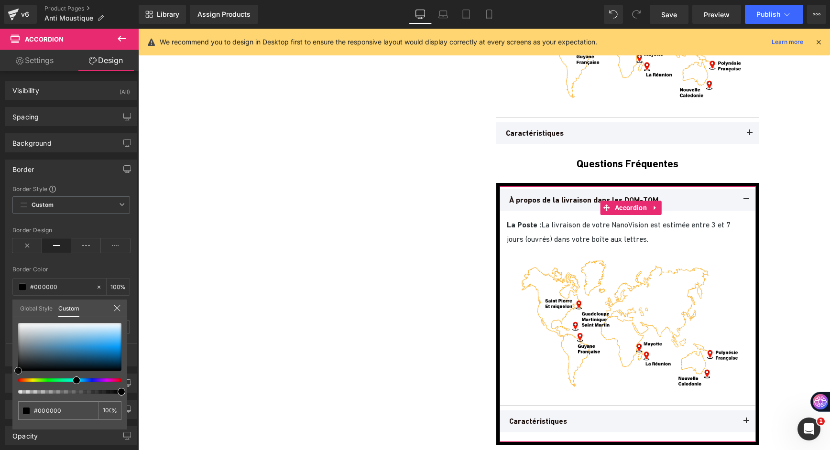
drag, startPoint x: 28, startPoint y: 351, endPoint x: 2, endPoint y: 383, distance: 41.5
click at [2, 367] on div "Border Border Style Custom Custom Setup Global Style Custom Setup Global Style …" at bounding box center [71, 259] width 143 height 214
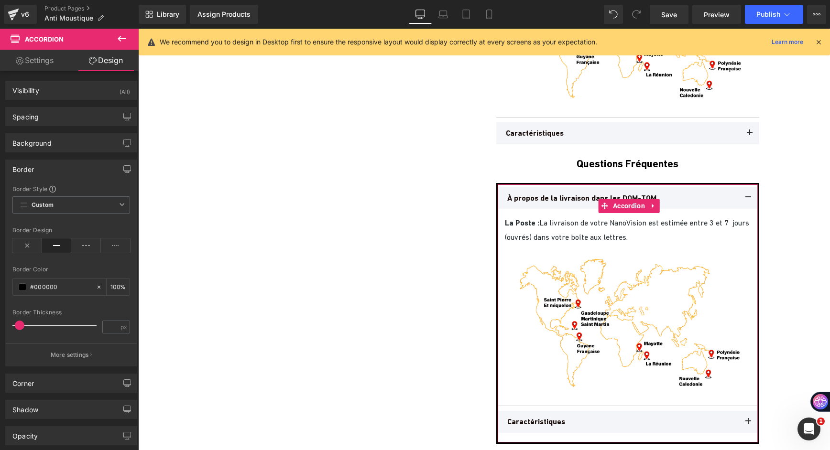
click at [20, 326] on span at bounding box center [20, 326] width 10 height 10
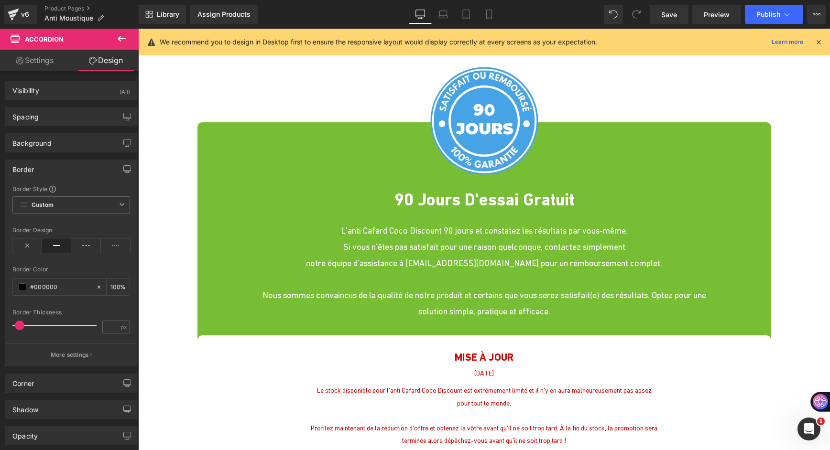
scroll to position [3342, 0]
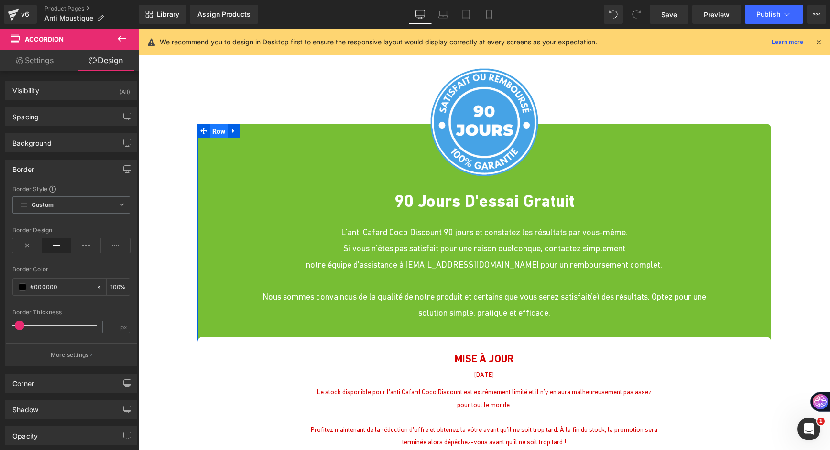
click at [213, 132] on span "Row" at bounding box center [219, 131] width 18 height 14
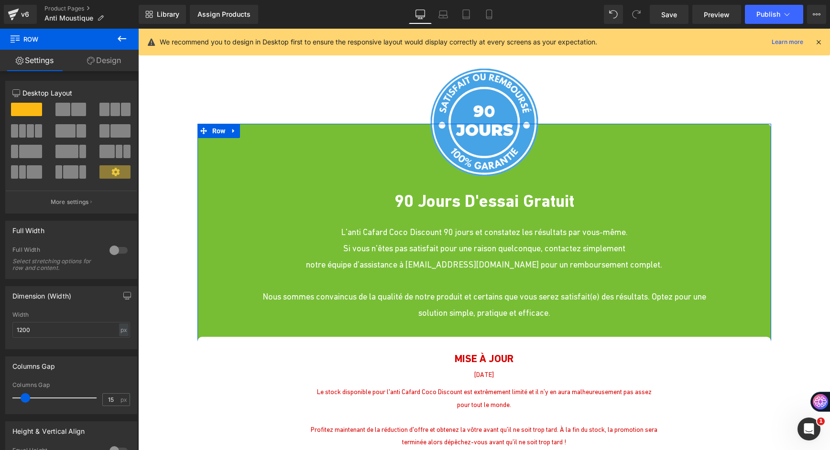
click at [94, 64] on link "Design" at bounding box center [103, 61] width 69 height 22
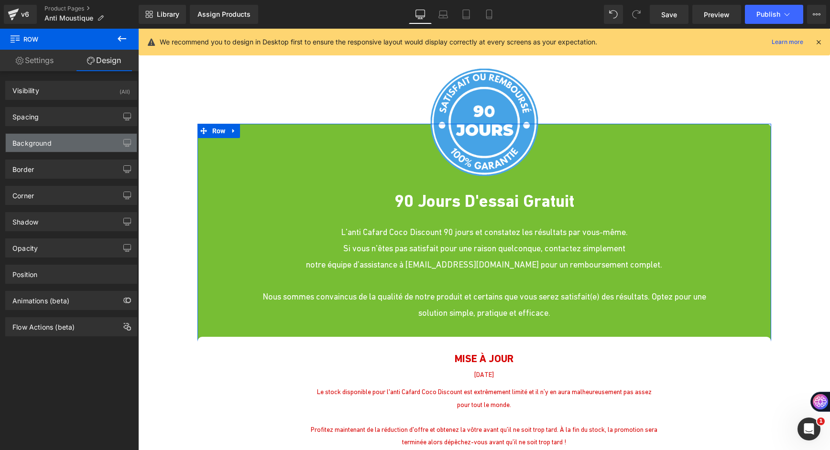
click at [55, 142] on div "Background" at bounding box center [71, 143] width 131 height 18
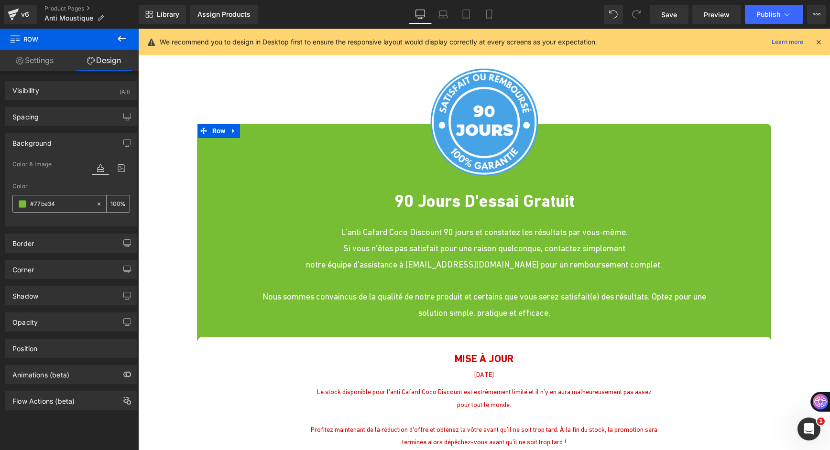
click at [60, 200] on input "text" at bounding box center [60, 204] width 61 height 11
type input "#77be34"
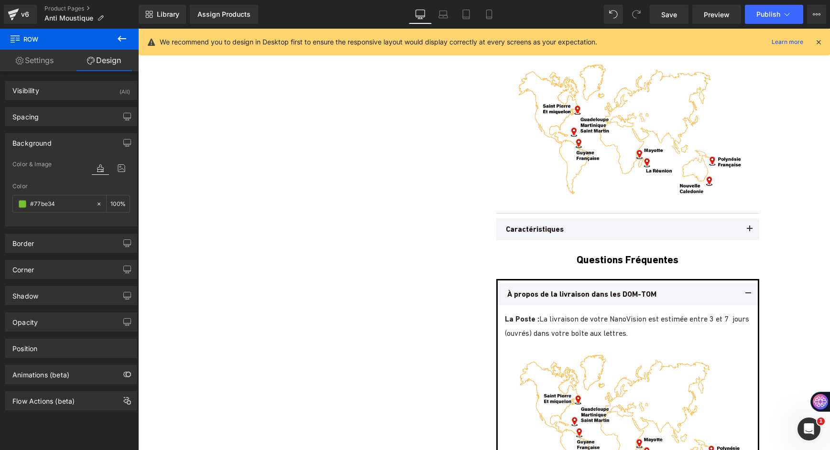
scroll to position [4394, 0]
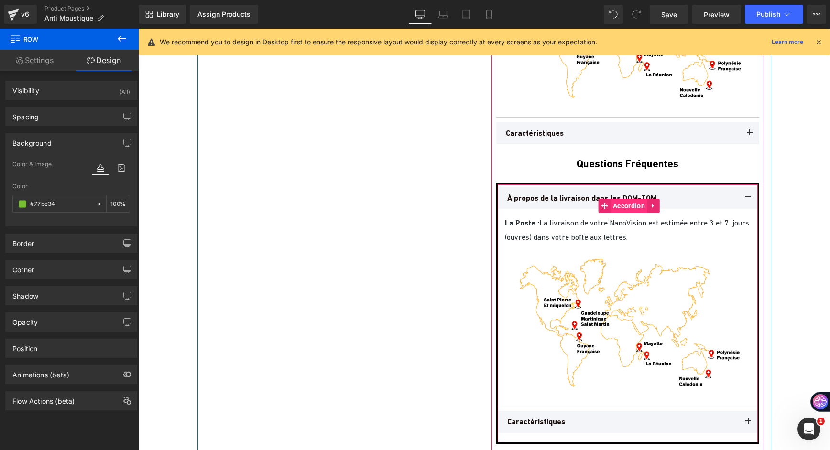
click at [613, 207] on span "Accordion" at bounding box center [628, 206] width 37 height 14
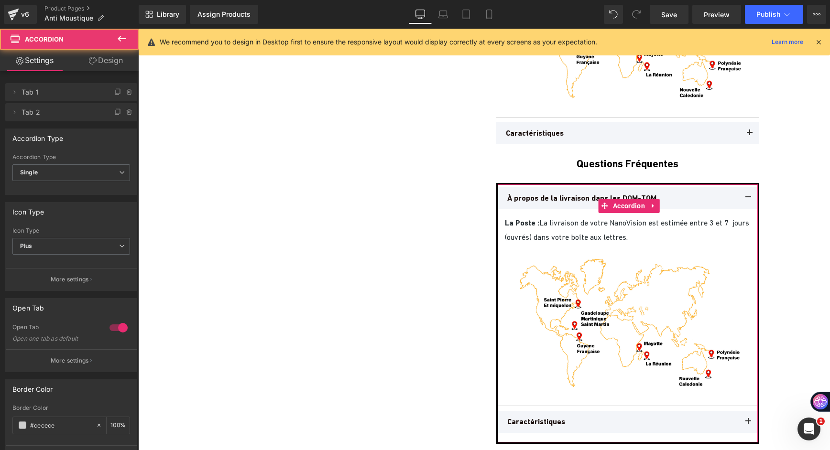
drag, startPoint x: 91, startPoint y: 60, endPoint x: 27, endPoint y: 179, distance: 135.2
click at [91, 61] on icon at bounding box center [93, 61] width 8 height 8
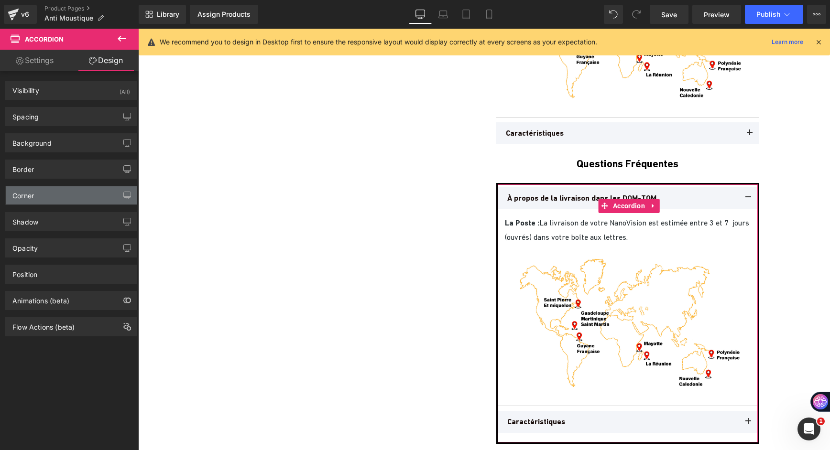
click at [48, 196] on div "Corner" at bounding box center [71, 195] width 131 height 18
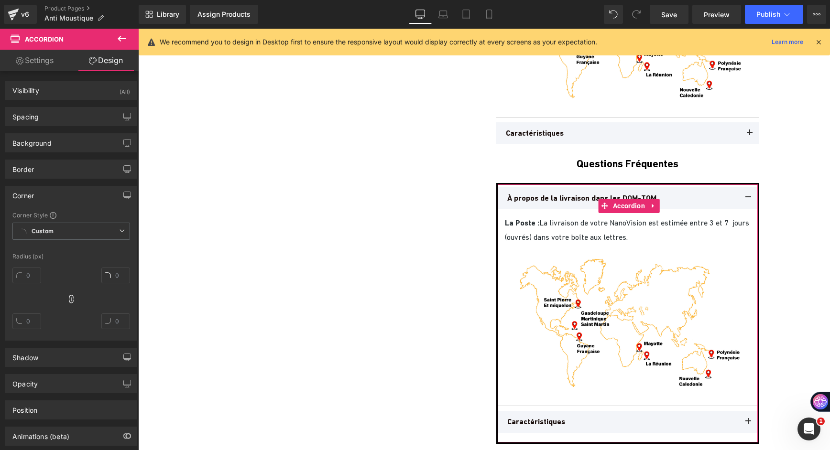
click at [48, 194] on div "Corner" at bounding box center [71, 195] width 131 height 18
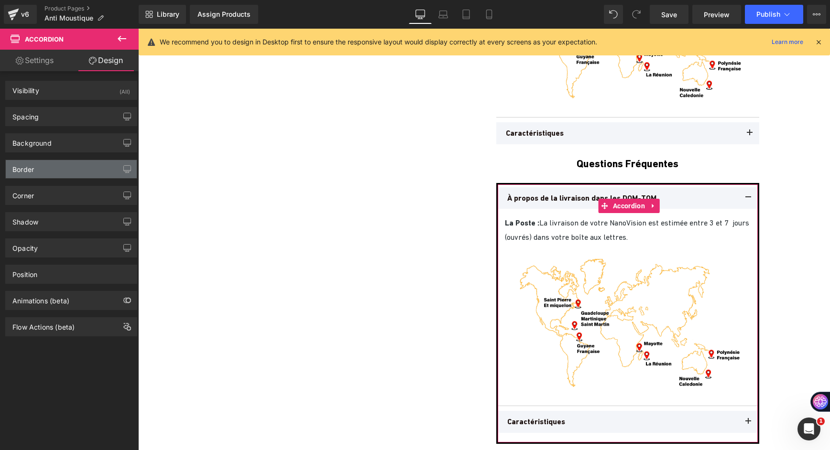
click at [42, 169] on div "Border" at bounding box center [71, 169] width 131 height 18
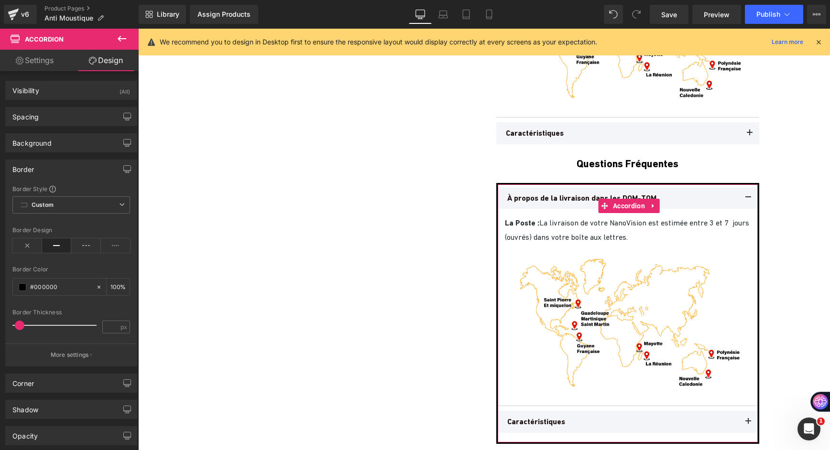
click at [42, 169] on div "Border" at bounding box center [71, 169] width 131 height 18
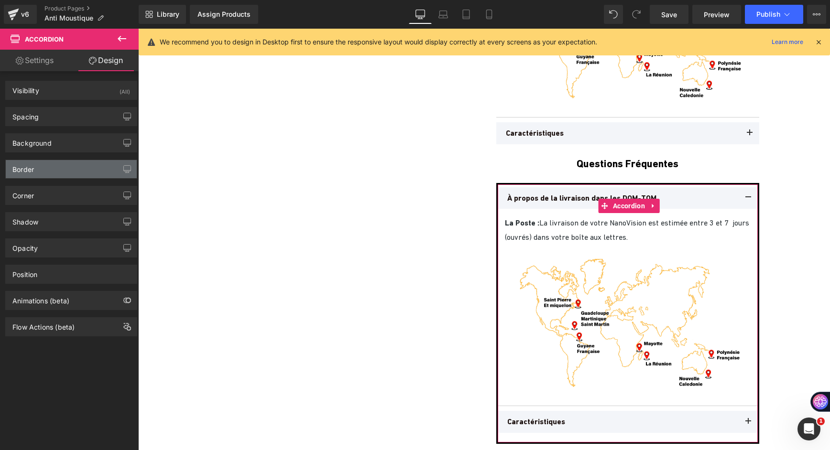
click at [42, 169] on div "Border" at bounding box center [71, 169] width 131 height 18
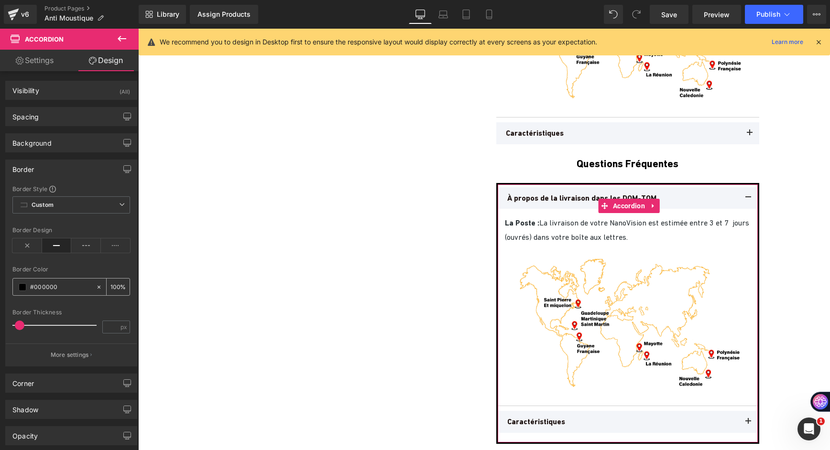
paste input "77be34"
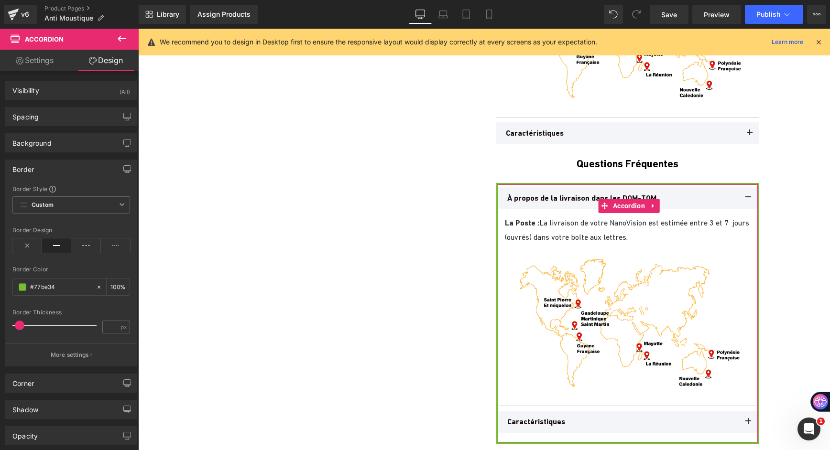
type input "#77be34"
click at [78, 276] on div "Border Color #77be34 %" at bounding box center [71, 286] width 118 height 41
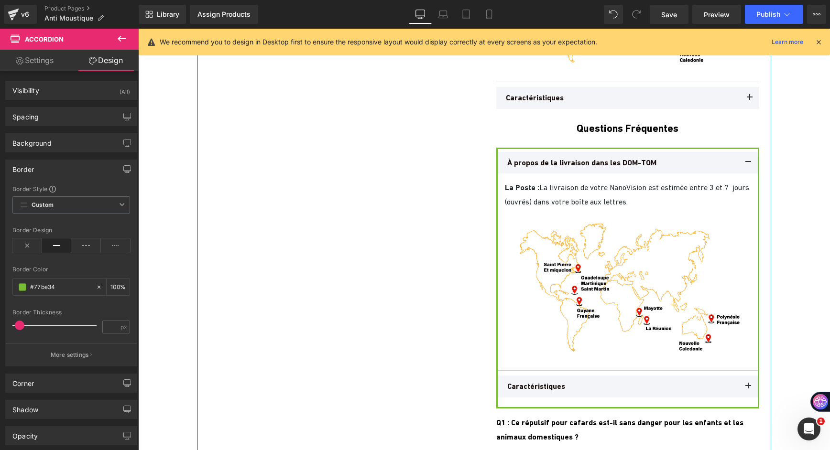
scroll to position [4490, 0]
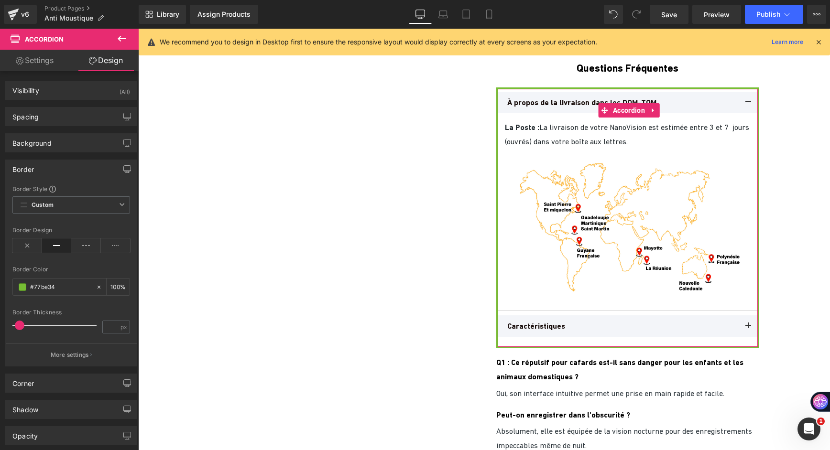
click at [43, 172] on div "Border" at bounding box center [71, 169] width 131 height 18
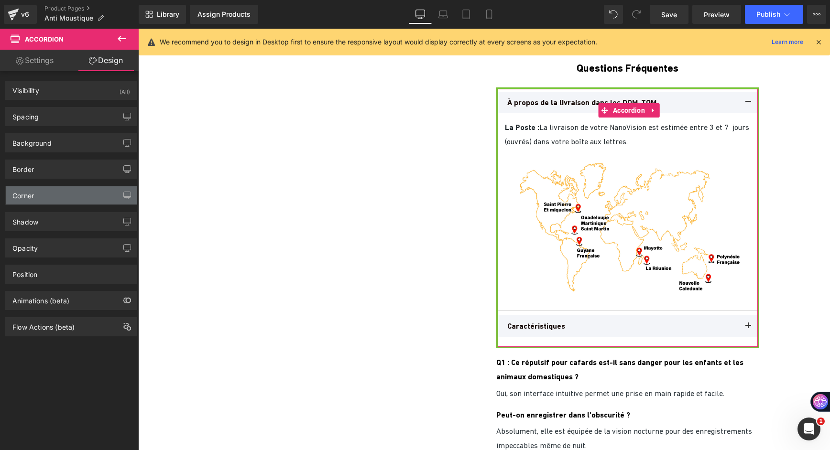
click at [50, 198] on div "Corner" at bounding box center [71, 195] width 131 height 18
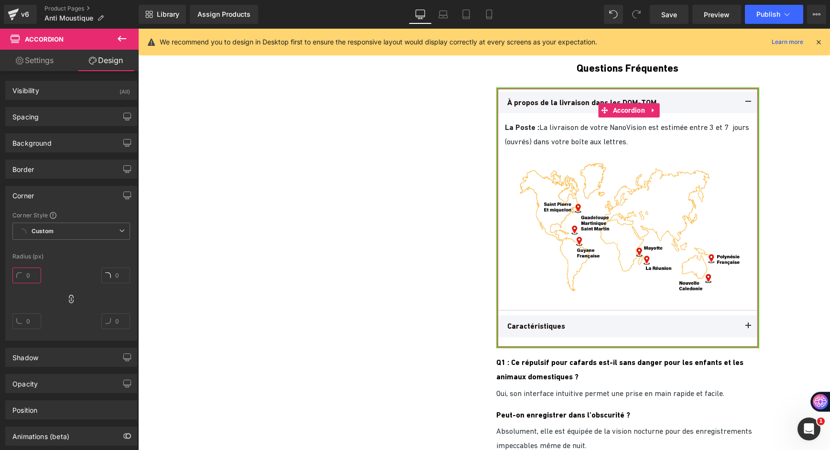
click at [29, 281] on input "text" at bounding box center [26, 276] width 29 height 16
type input "10"
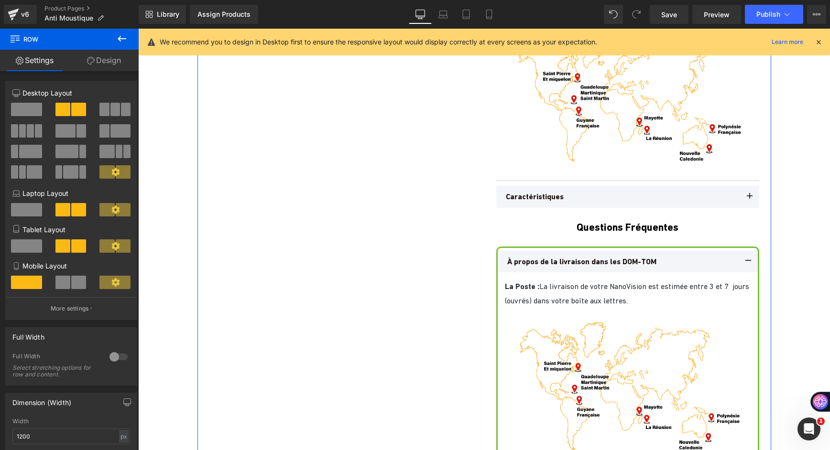
scroll to position [4394, 0]
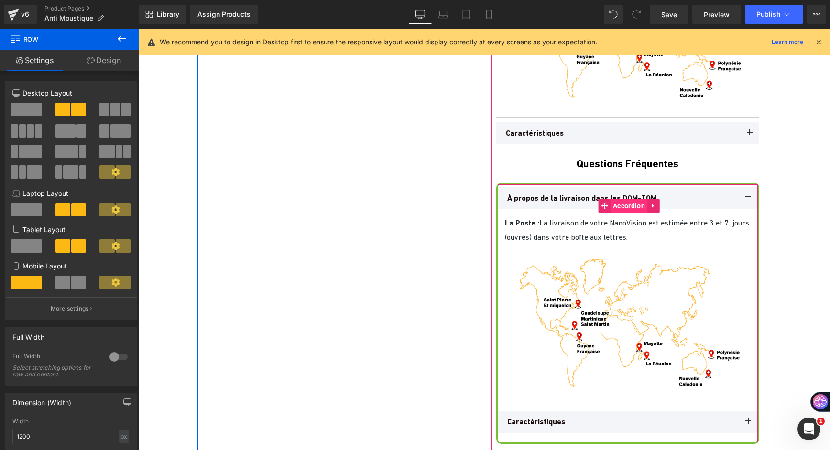
click at [628, 201] on span "Accordion" at bounding box center [628, 206] width 37 height 14
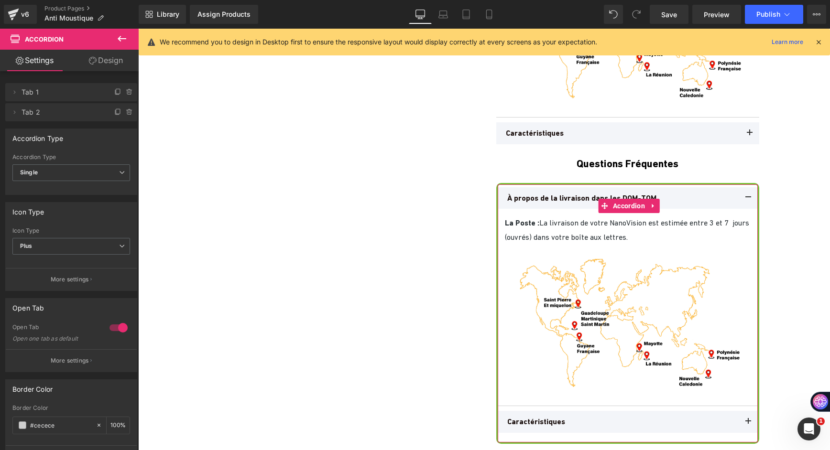
click at [112, 326] on div at bounding box center [118, 327] width 23 height 15
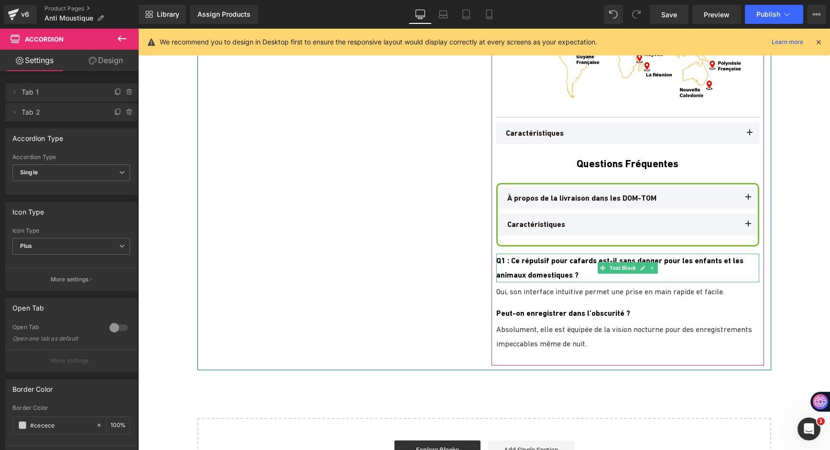
click at [559, 273] on b "Q1 : Ce répulsif pour cafards est-il sans danger pour les enfants et les animau…" at bounding box center [619, 267] width 247 height 23
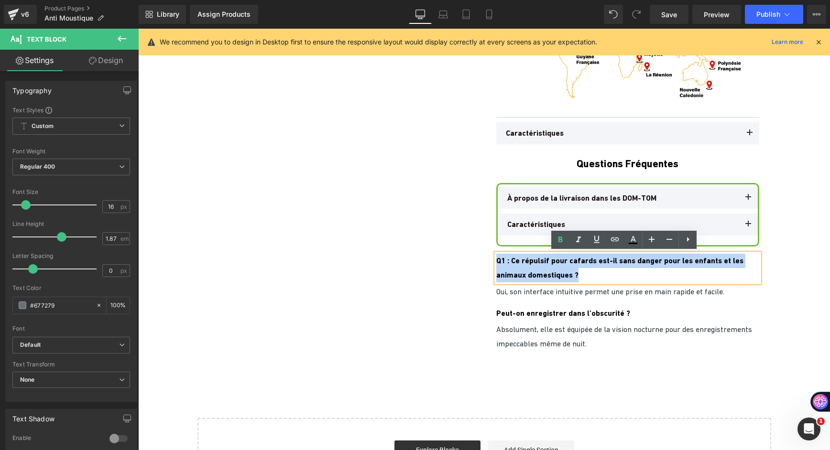
drag, startPoint x: 593, startPoint y: 270, endPoint x: 486, endPoint y: 263, distance: 106.8
copy b "Q1 : Ce répulsif pour cafards est-il sans danger pour les enfants et les animau…"
click at [512, 195] on span "À propos de la livraison dans les DOM-TOM" at bounding box center [581, 198] width 149 height 9
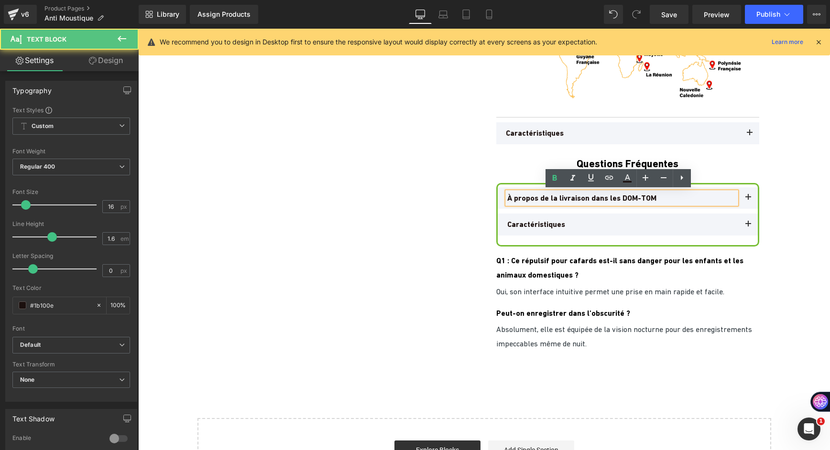
click at [511, 198] on span "À propos de la livraison dans les DOM-TOM" at bounding box center [581, 198] width 149 height 9
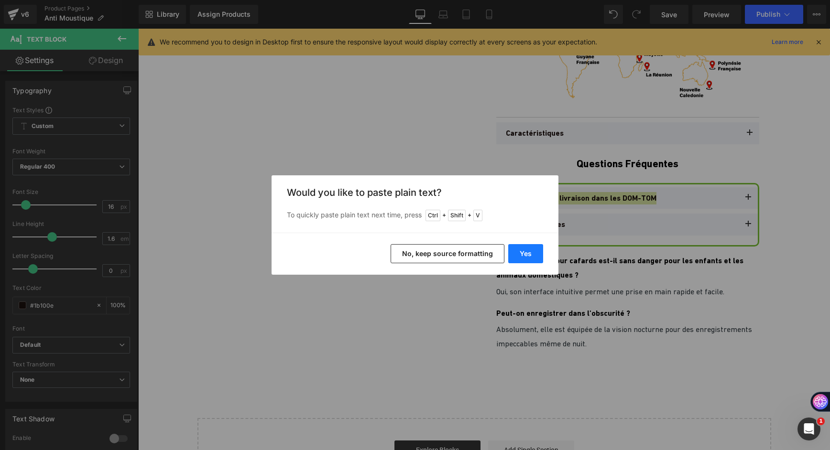
click at [528, 253] on button "Yes" at bounding box center [525, 253] width 35 height 19
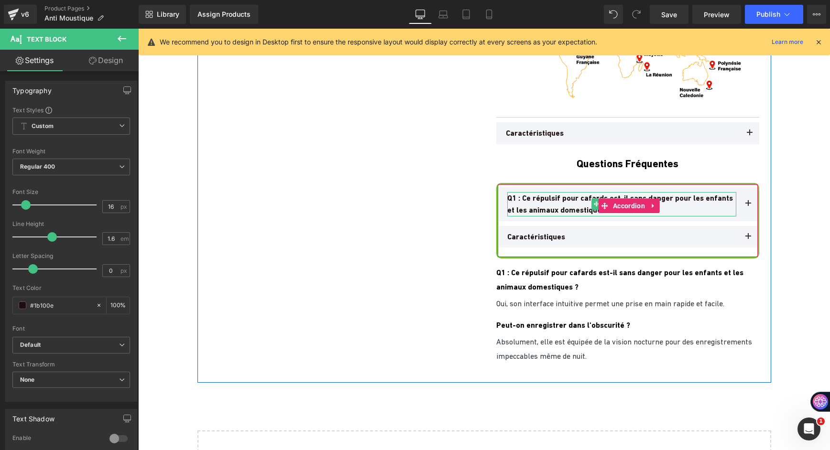
click at [528, 201] on p "Q1 : Ce répulsif pour cafards est-il sans danger pour les enfants et les animau…" at bounding box center [621, 204] width 229 height 24
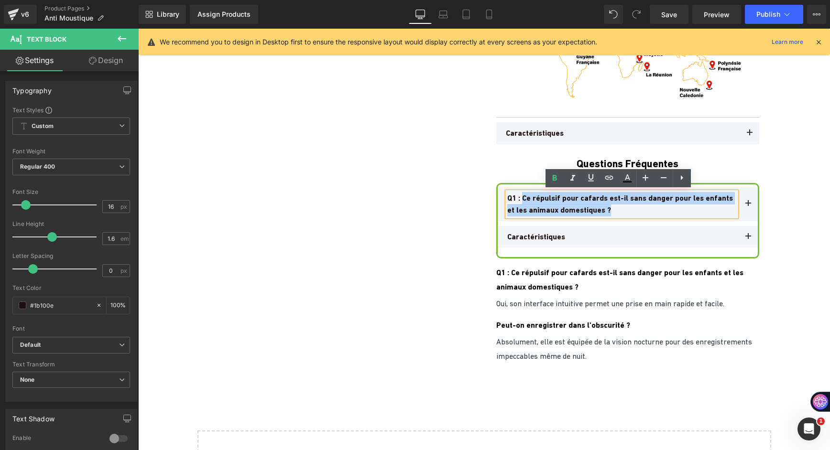
drag, startPoint x: 522, startPoint y: 195, endPoint x: 661, endPoint y: 220, distance: 140.8
click at [661, 220] on div "Q1 : Ce répulsif pour cafards est-il sans danger pour les enfants et les animau…" at bounding box center [628, 204] width 260 height 34
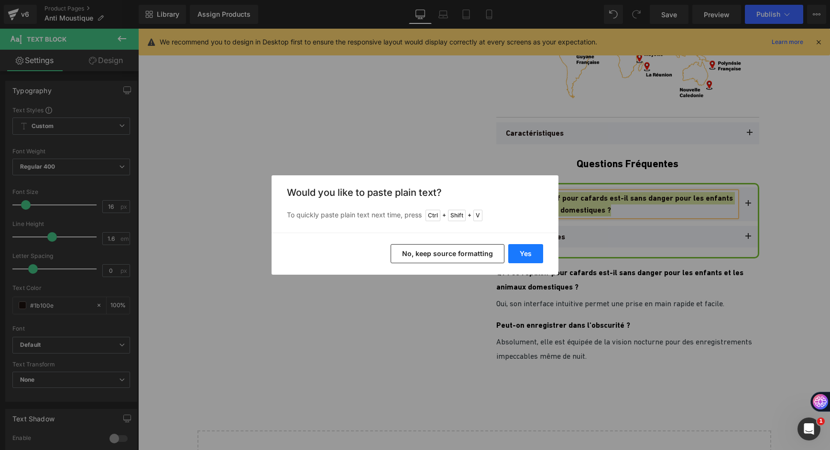
click at [532, 257] on button "Yes" at bounding box center [525, 253] width 35 height 19
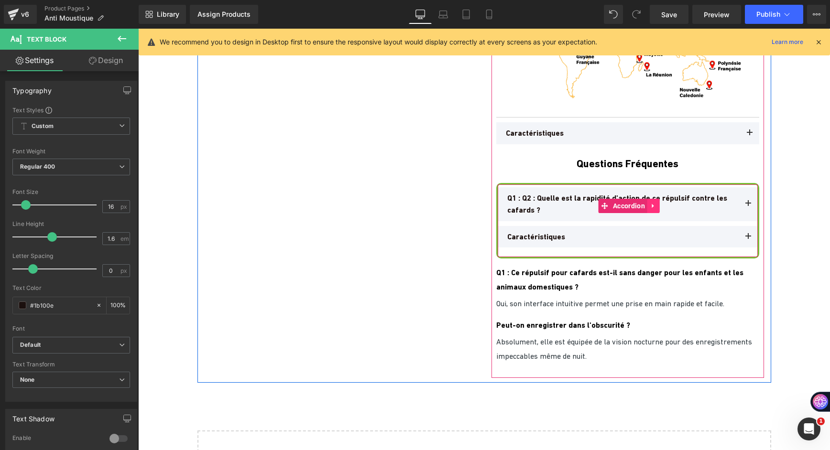
click at [654, 205] on icon at bounding box center [653, 205] width 7 height 7
click at [745, 201] on button at bounding box center [747, 204] width 19 height 34
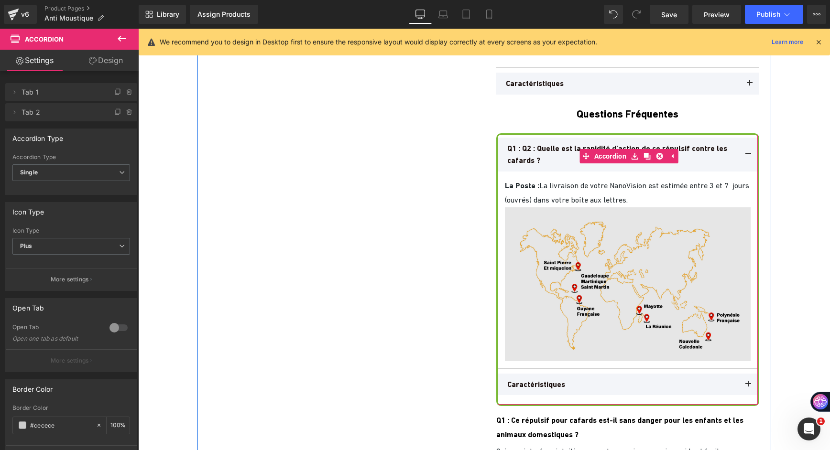
scroll to position [4442, 0]
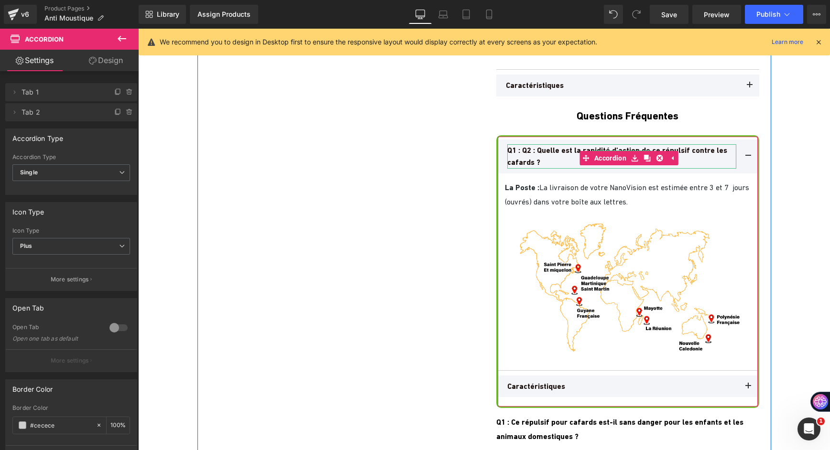
click at [514, 153] on p "Q1 : Q2 : Quelle est la rapidité d'action de ce répulsif contre les cafards ?" at bounding box center [621, 156] width 229 height 24
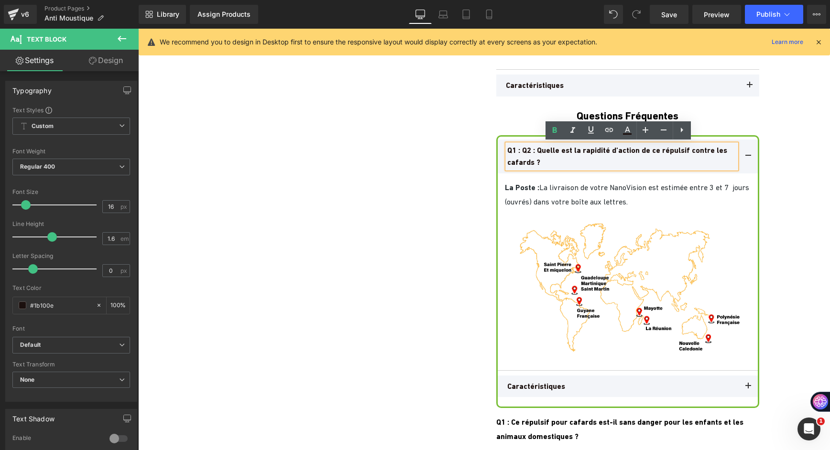
click at [521, 152] on b "Q1 : Q2 : Quelle est la rapidité d'action de ce répulsif contre les cafards ?" at bounding box center [617, 157] width 220 height 22
drag, startPoint x: 535, startPoint y: 149, endPoint x: 518, endPoint y: 151, distance: 16.8
click at [518, 151] on b "Q1 : Q2 : Quelle est la rapidité d'action de ce répulsif contre les cafards ?" at bounding box center [617, 157] width 220 height 22
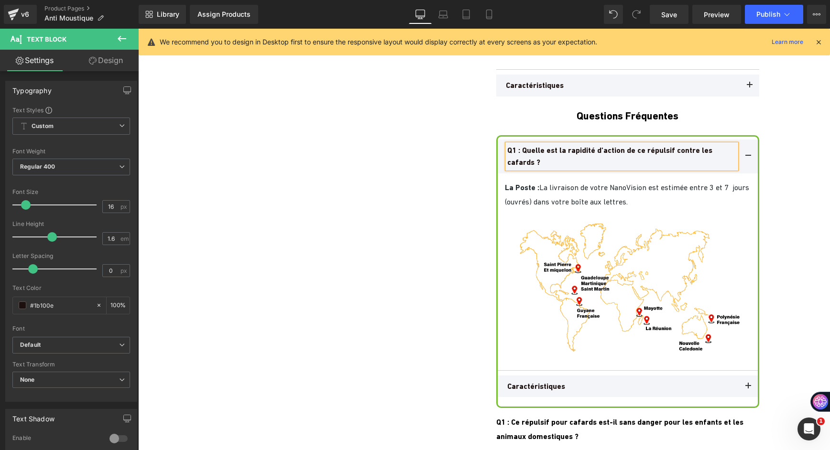
click at [521, 184] on span "La Poste :" at bounding box center [522, 187] width 34 height 9
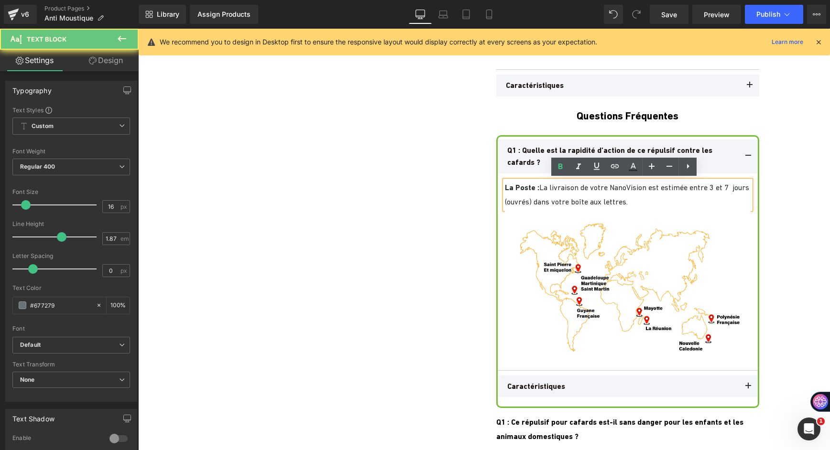
click at [512, 188] on span "La Poste :" at bounding box center [522, 187] width 34 height 9
drag, startPoint x: 500, startPoint y: 189, endPoint x: 490, endPoint y: 183, distance: 12.0
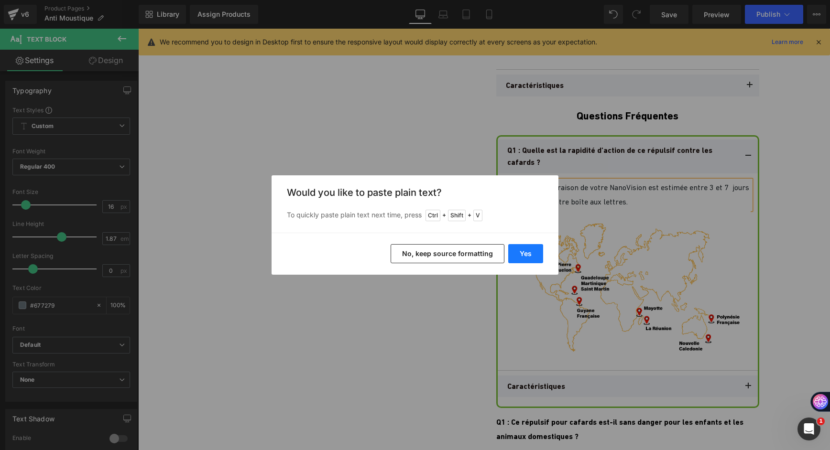
click at [531, 252] on button "Yes" at bounding box center [525, 253] width 35 height 19
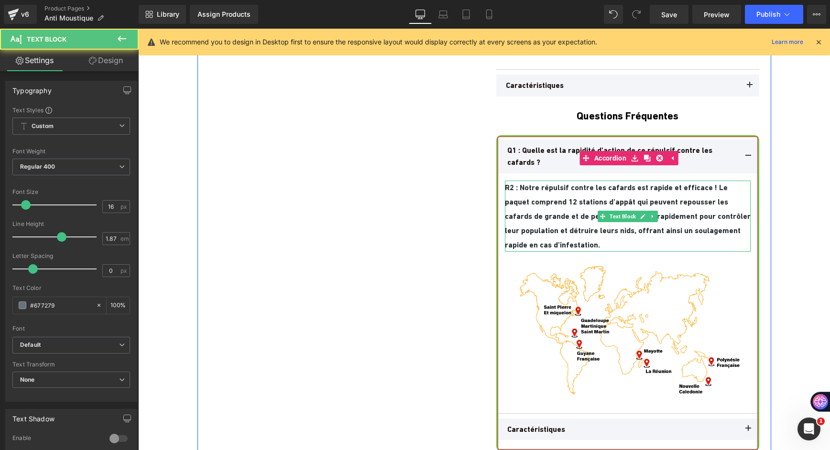
click at [529, 194] on p "R2 : Notre répulsif contre les cafards est rapide et efficace ! Le paquet compr…" at bounding box center [628, 217] width 246 height 72
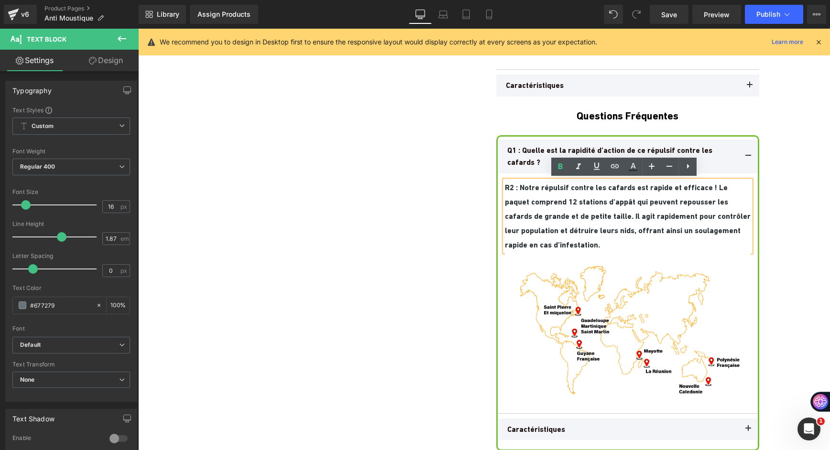
click at [517, 184] on b "R2 : Notre répulsif contre les cafards est rapide et efficace ! Le paquet compr…" at bounding box center [628, 216] width 246 height 66
click at [510, 185] on b "R2 : Notre répulsif contre les cafards est rapide et efficace ! Le paquet compr…" at bounding box center [628, 216] width 246 height 66
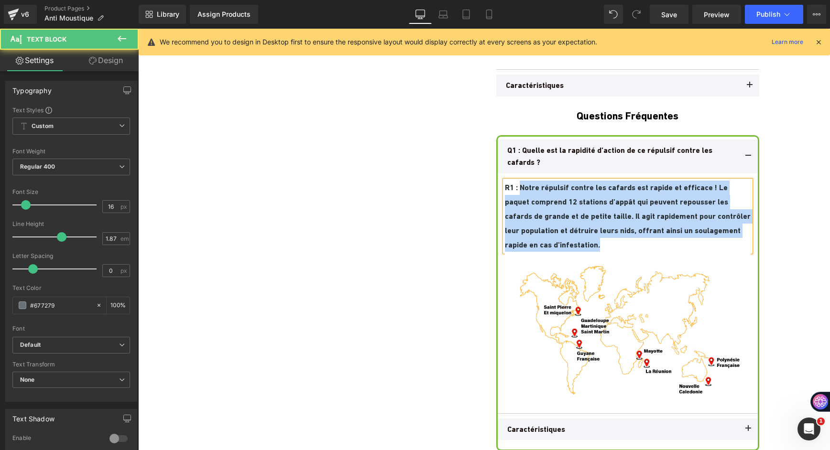
drag, startPoint x: 657, startPoint y: 244, endPoint x: 517, endPoint y: 185, distance: 151.4
click at [517, 185] on p "R1 : Notre répulsif contre les cafards est rapide et efficace ! Le paquet compr…" at bounding box center [628, 217] width 246 height 72
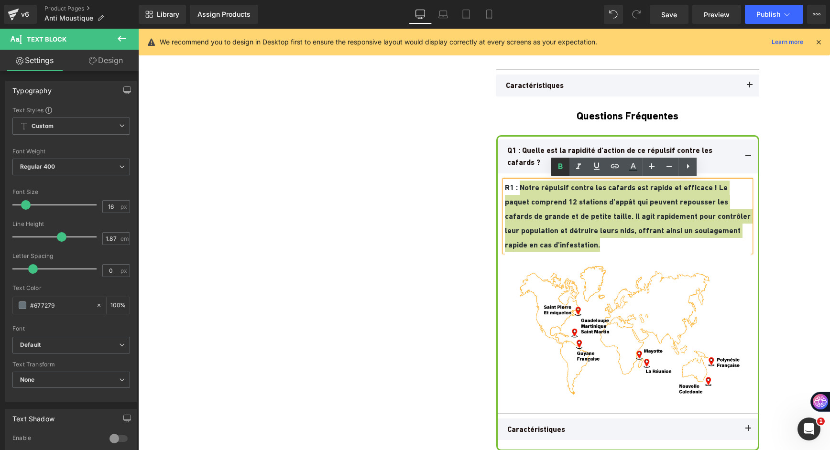
click at [553, 168] on link at bounding box center [560, 167] width 18 height 18
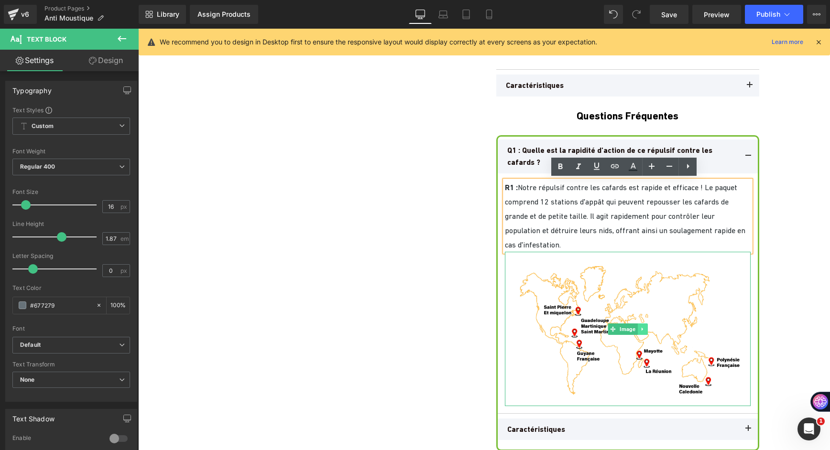
click at [640, 326] on icon at bounding box center [642, 329] width 5 height 6
click at [642, 326] on link at bounding box center [647, 329] width 10 height 11
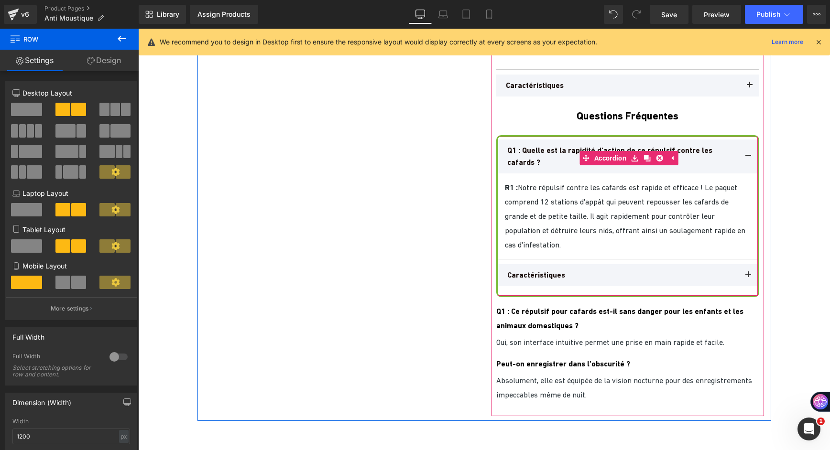
click at [742, 155] on button at bounding box center [747, 157] width 19 height 34
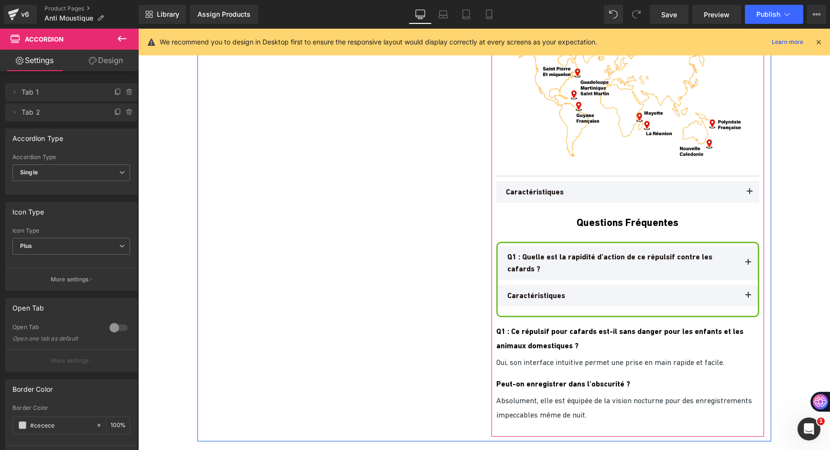
scroll to position [4394, 0]
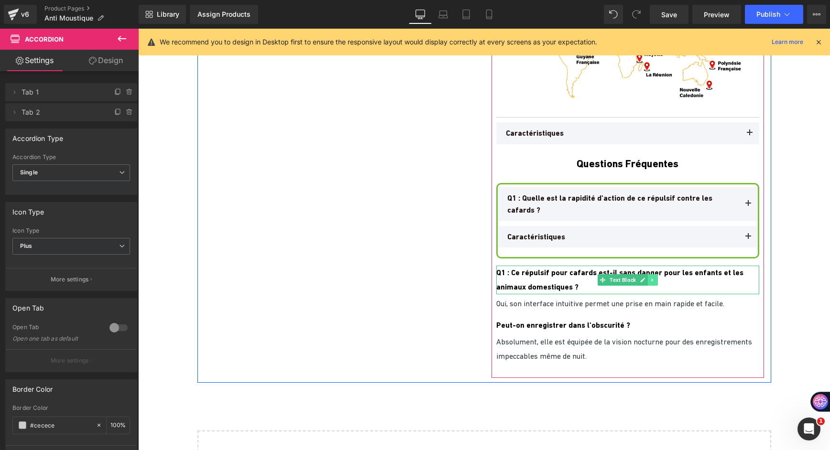
click at [651, 280] on icon at bounding box center [651, 280] width 1 height 3
click at [652, 282] on link at bounding box center [657, 279] width 10 height 11
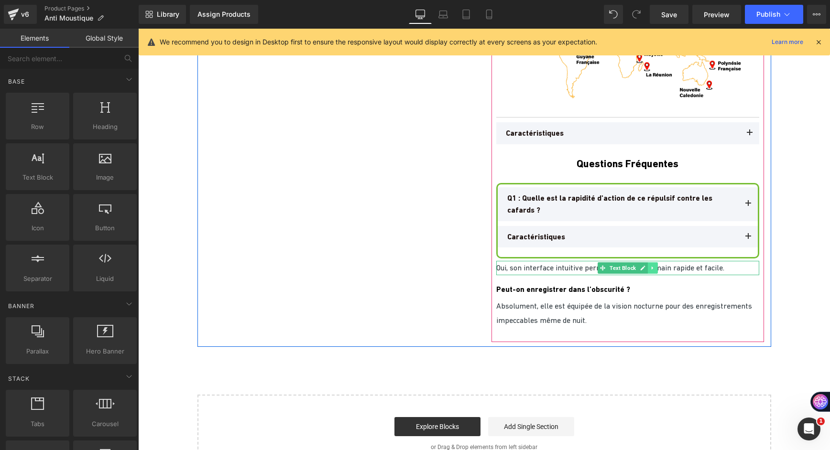
click at [651, 268] on icon at bounding box center [652, 268] width 5 height 6
click at [652, 268] on link at bounding box center [657, 267] width 10 height 11
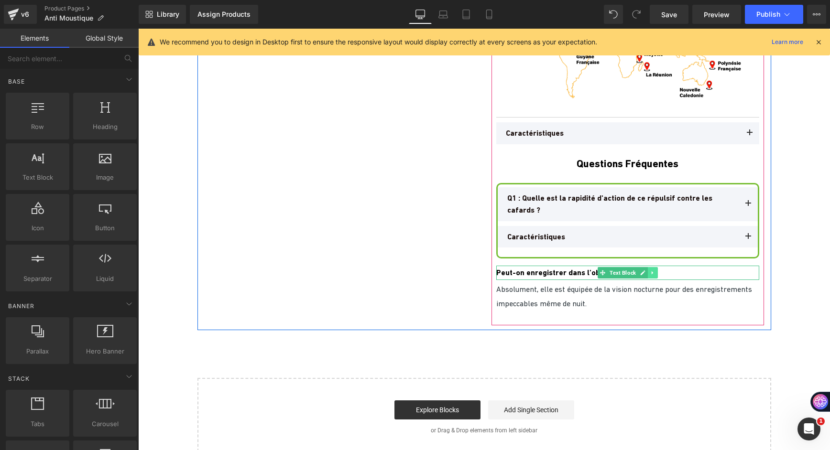
click at [650, 270] on icon at bounding box center [652, 273] width 5 height 6
click at [652, 272] on link at bounding box center [657, 272] width 10 height 11
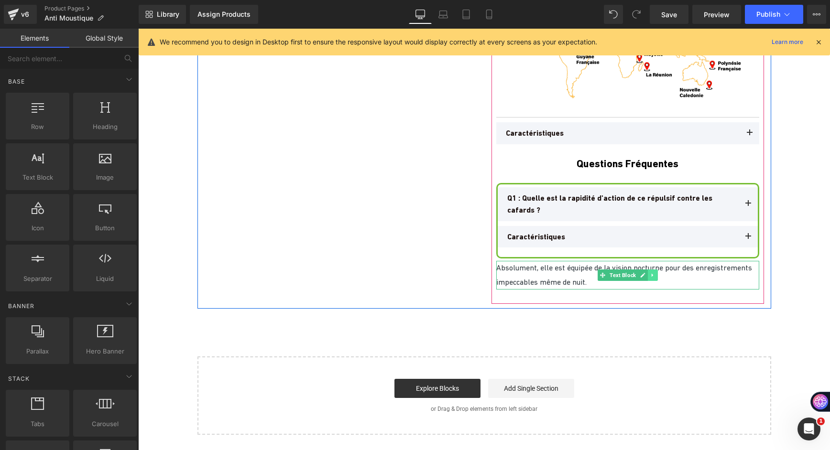
click at [650, 273] on icon at bounding box center [652, 275] width 5 height 6
click at [655, 275] on icon at bounding box center [657, 275] width 5 height 5
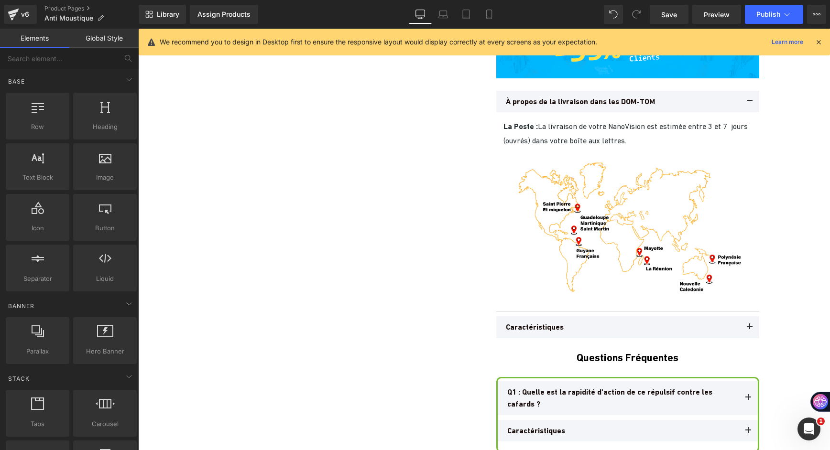
scroll to position [4251, 0]
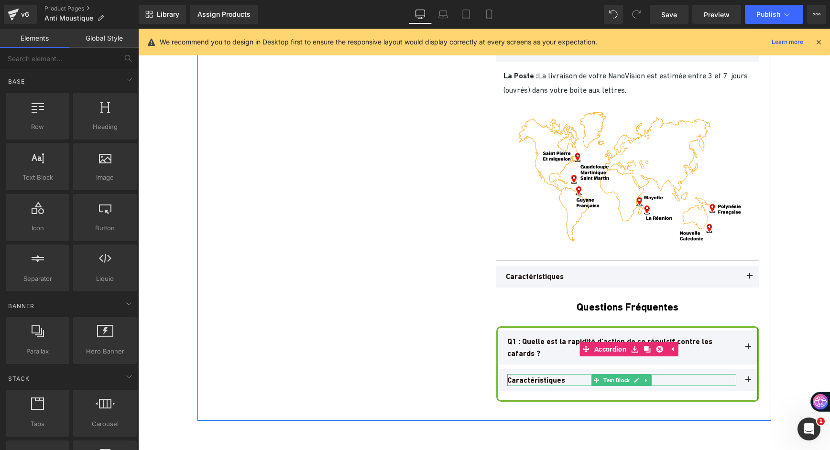
click at [531, 379] on span "Caractéristiques" at bounding box center [536, 380] width 58 height 9
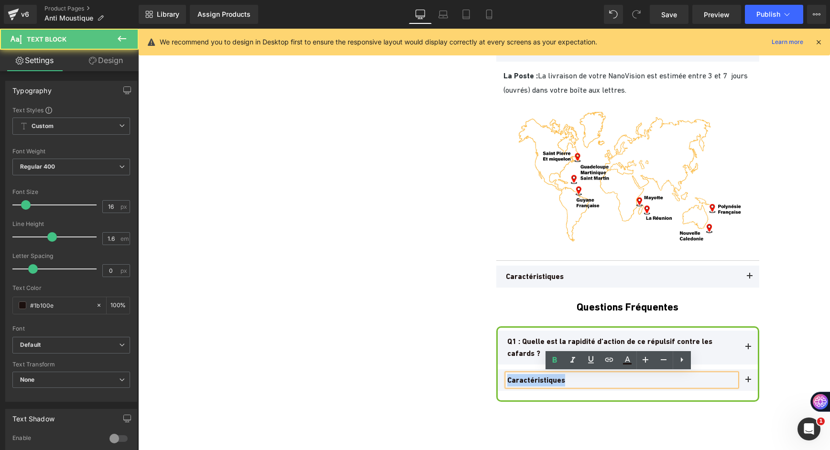
click at [531, 379] on span "Caractéristiques" at bounding box center [536, 380] width 58 height 9
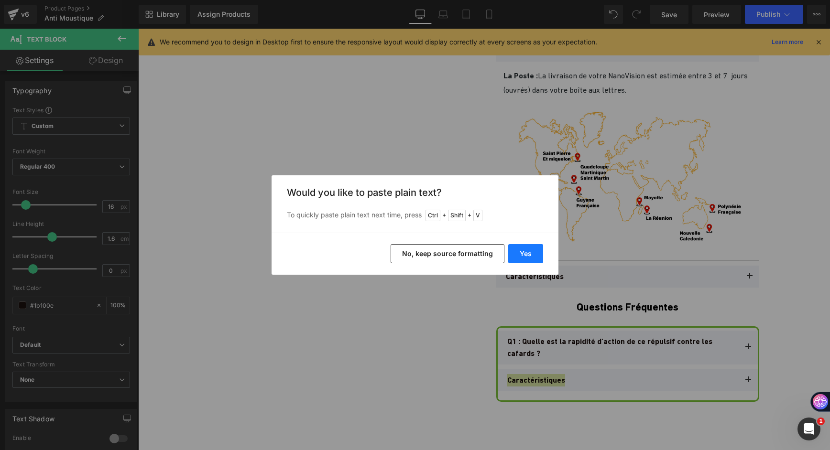
click at [517, 255] on button "Yes" at bounding box center [525, 253] width 35 height 19
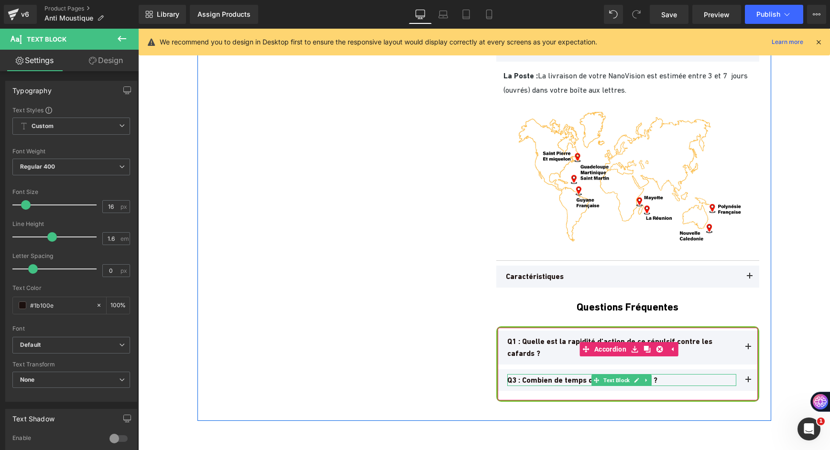
click at [514, 376] on b "Q3 : Combien de temps dure la protection ?" at bounding box center [582, 380] width 150 height 9
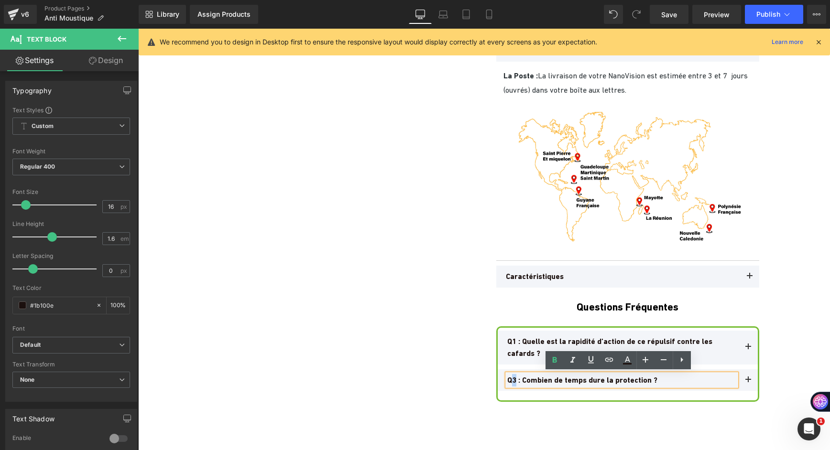
click at [510, 379] on b "Q3 : Combien de temps dure la protection ?" at bounding box center [582, 380] width 150 height 9
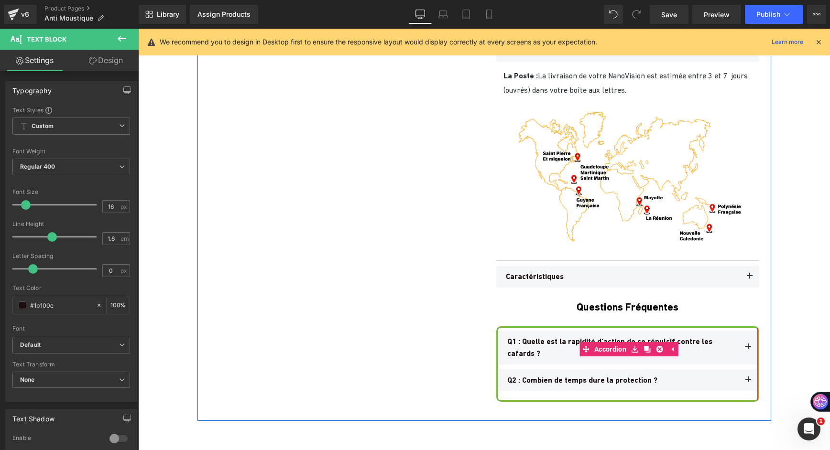
drag, startPoint x: 742, startPoint y: 378, endPoint x: 703, endPoint y: 394, distance: 42.4
click at [748, 383] on span at bounding box center [748, 383] width 0 height 0
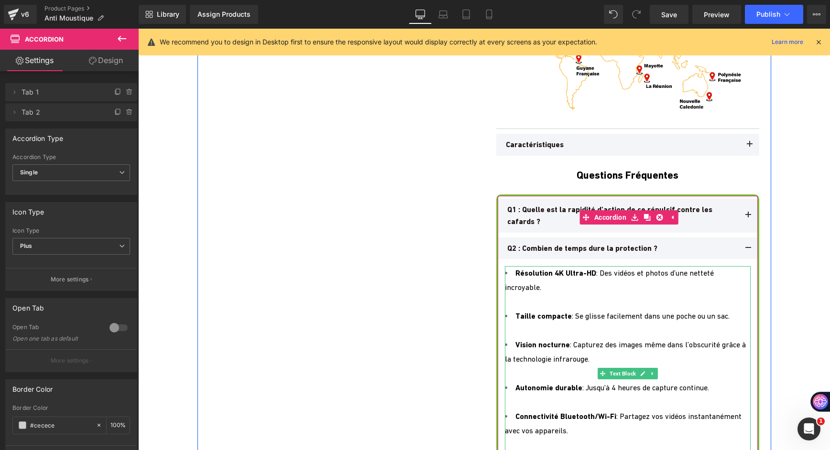
scroll to position [4394, 0]
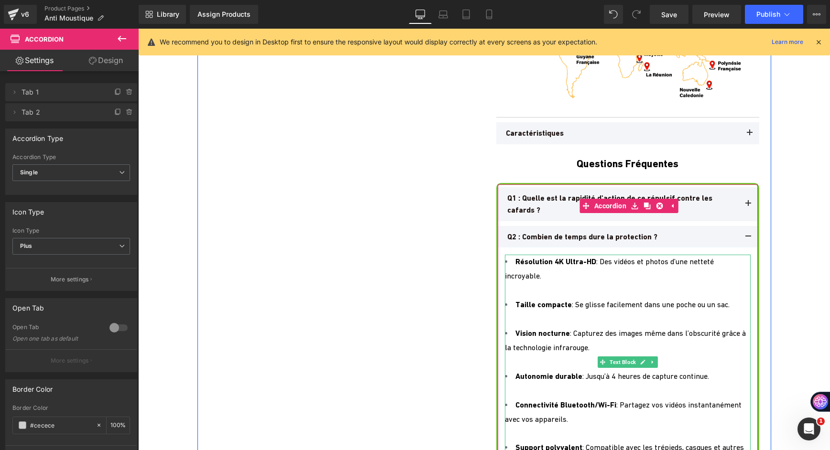
click at [541, 362] on div at bounding box center [628, 362] width 246 height 14
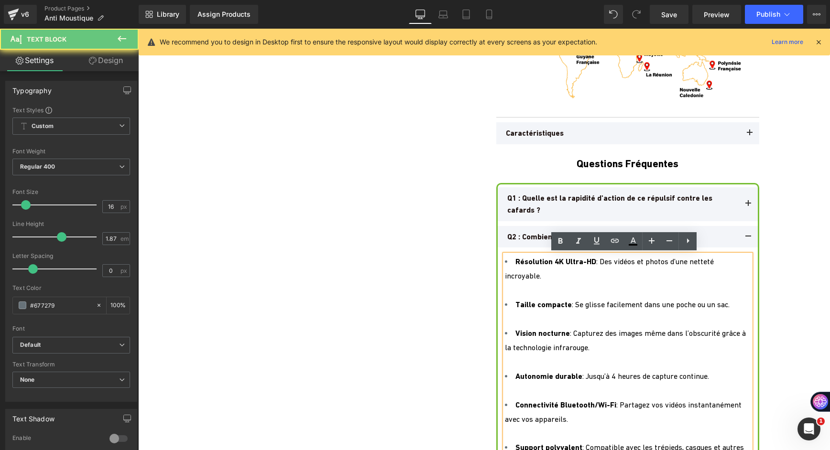
click at [531, 357] on div at bounding box center [628, 362] width 246 height 14
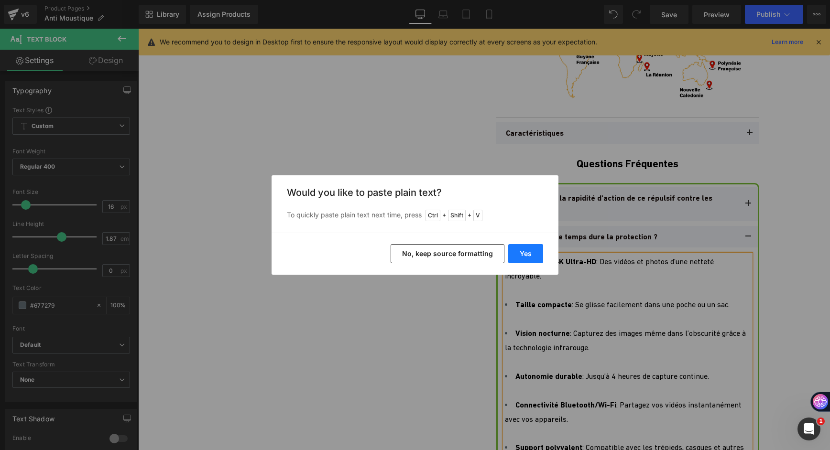
drag, startPoint x: 522, startPoint y: 256, endPoint x: 384, endPoint y: 228, distance: 141.1
click at [522, 256] on button "Yes" at bounding box center [525, 253] width 35 height 19
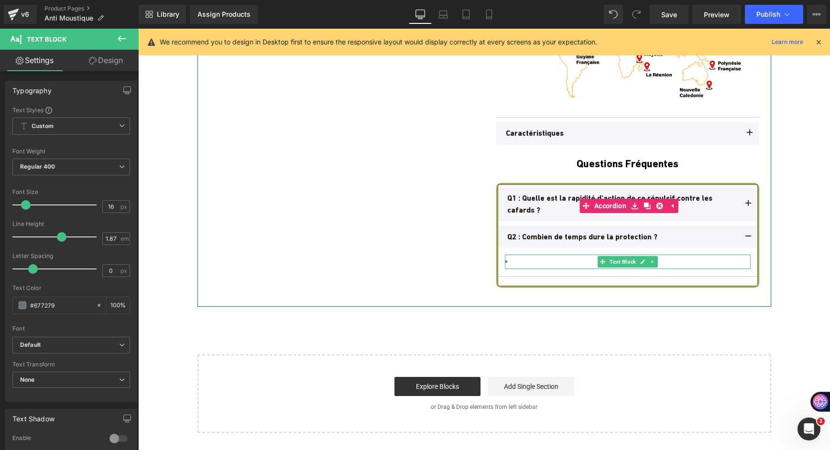
click at [518, 261] on li at bounding box center [628, 262] width 246 height 14
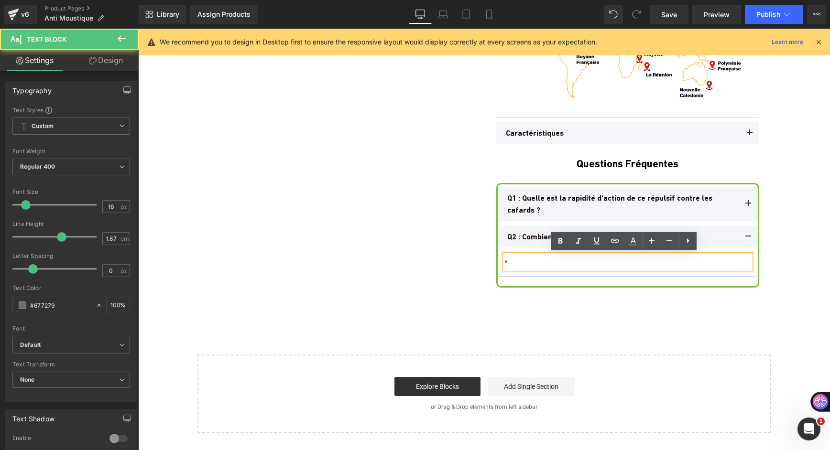
click at [517, 263] on li at bounding box center [628, 262] width 246 height 14
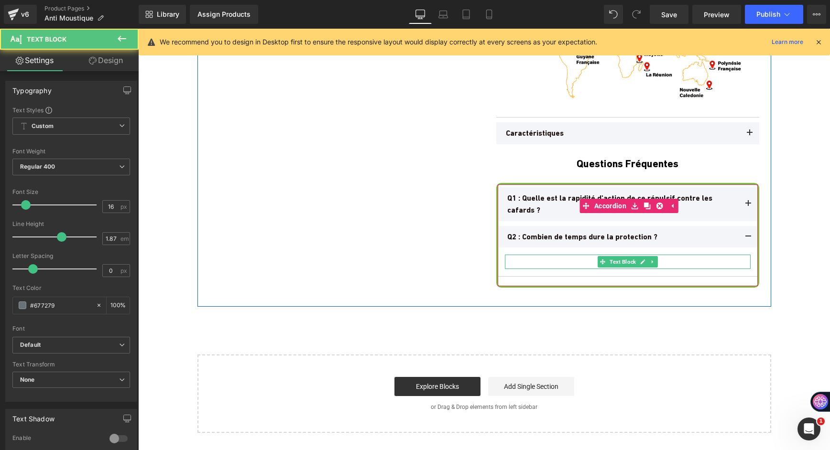
click at [562, 261] on div at bounding box center [628, 262] width 246 height 14
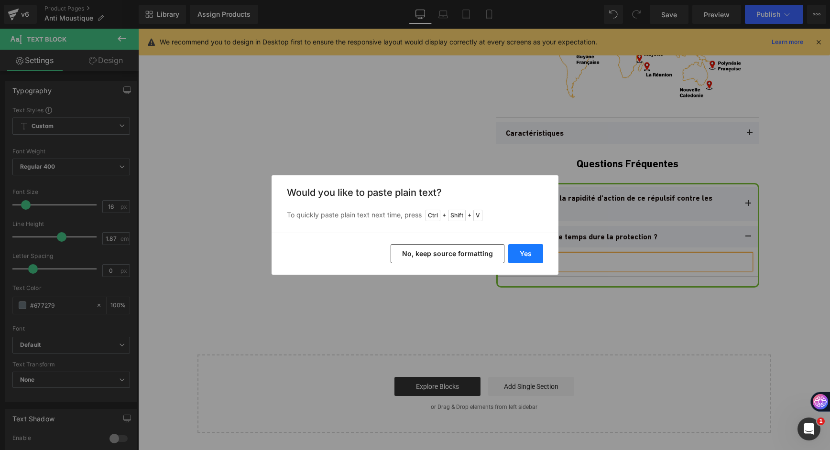
click at [528, 257] on button "Yes" at bounding box center [525, 253] width 35 height 19
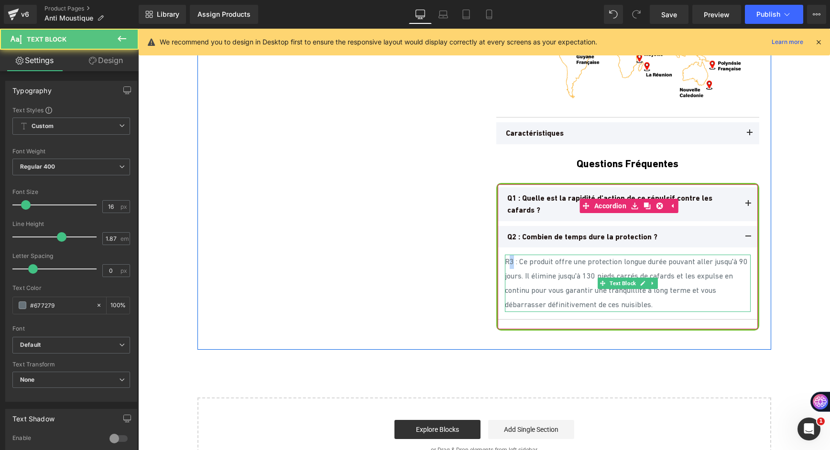
click at [510, 263] on div "R3 : Ce produit offre une protection longue durée pouvant aller jusqu'à 90 jour…" at bounding box center [628, 283] width 246 height 57
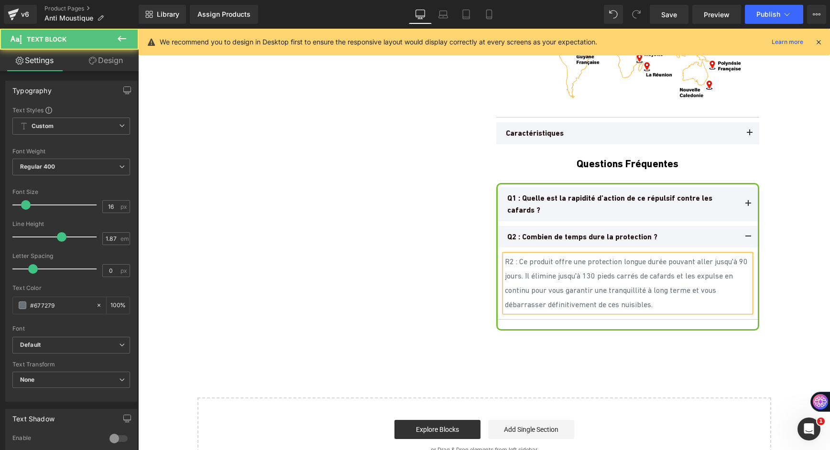
click at [531, 275] on div "R2 : Ce produit offre une protection longue durée pouvant aller jusqu'à 90 jour…" at bounding box center [628, 283] width 246 height 57
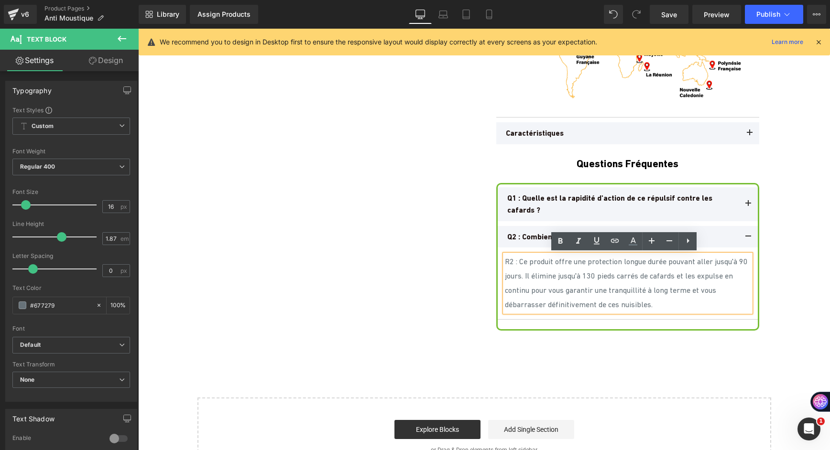
click at [531, 274] on div "R2 : Ce produit offre une protection longue durée pouvant aller jusqu'à 90 jour…" at bounding box center [628, 283] width 246 height 57
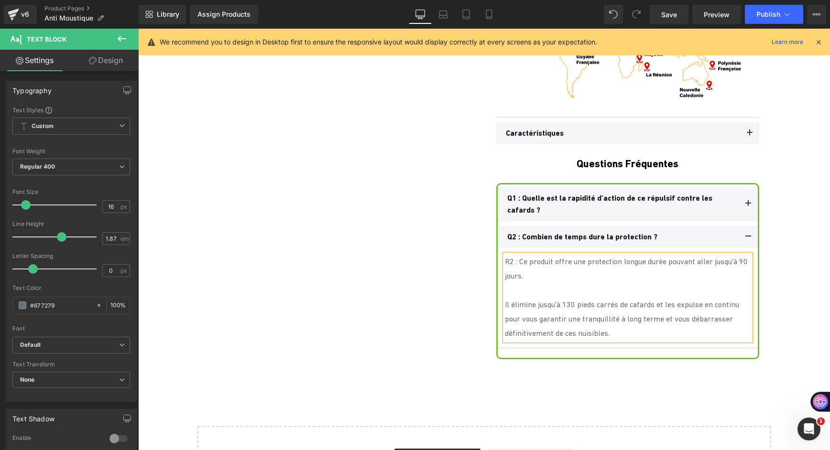
click at [743, 200] on button at bounding box center [747, 204] width 19 height 34
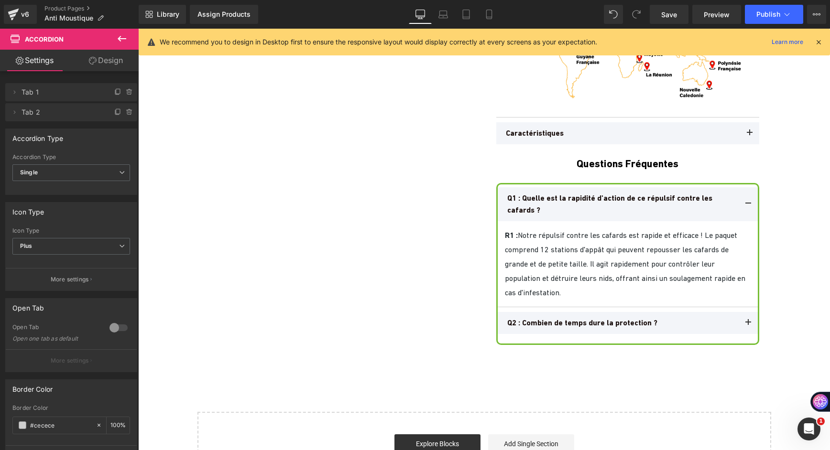
click at [748, 325] on span at bounding box center [748, 325] width 0 height 0
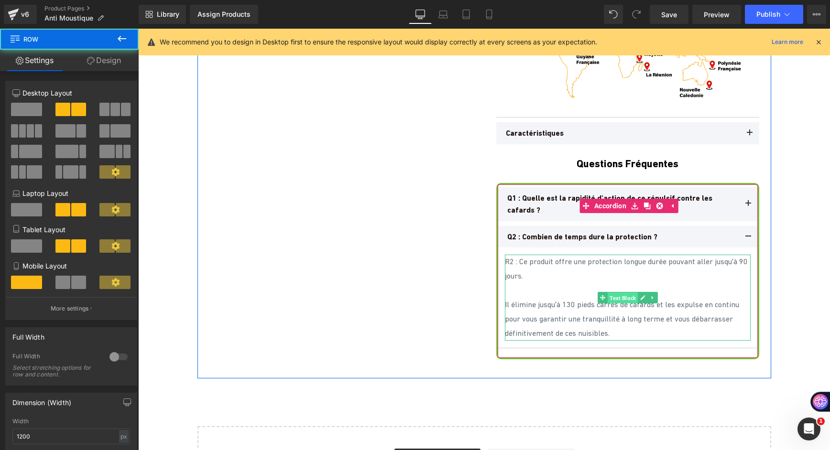
click at [618, 301] on span "Text Block" at bounding box center [622, 298] width 30 height 11
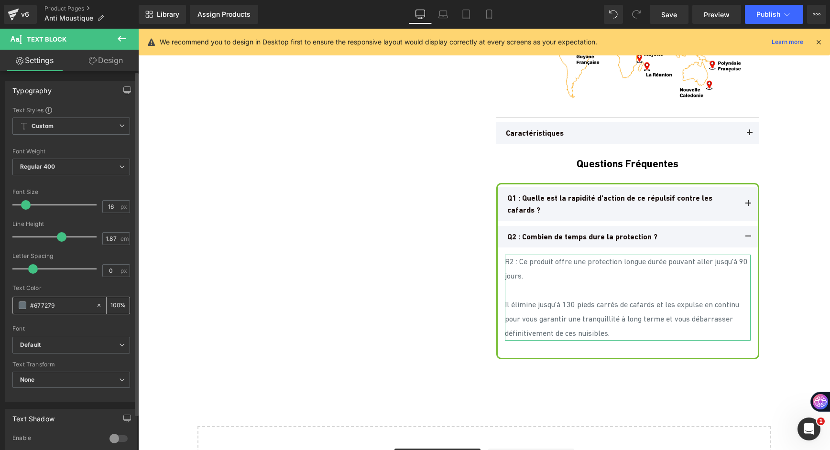
click at [24, 307] on span at bounding box center [23, 306] width 8 height 8
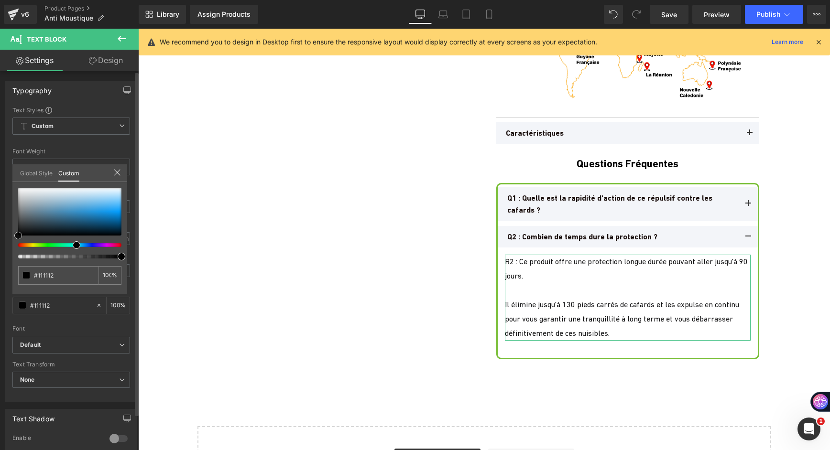
drag, startPoint x: 12, startPoint y: 239, endPoint x: 6, endPoint y: 249, distance: 11.7
click at [6, 249] on div "Typography Text Styles Custom Custom Setup Global Style Custom Setup Global Sty…" at bounding box center [71, 238] width 143 height 328
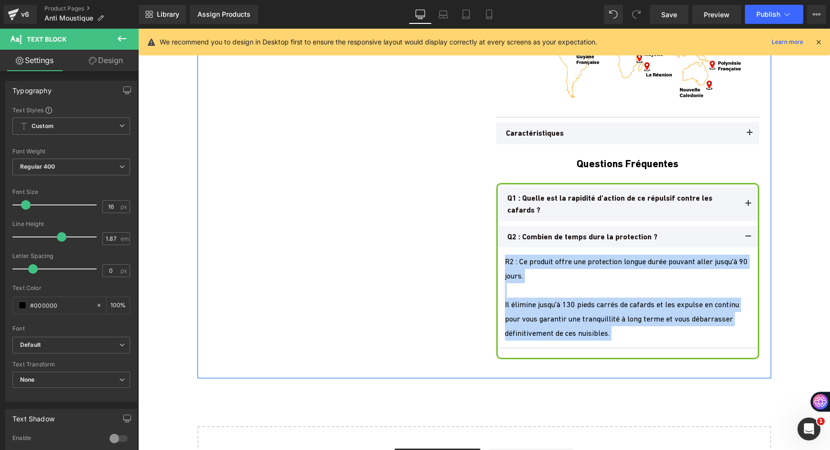
drag, startPoint x: 366, startPoint y: 226, endPoint x: 523, endPoint y: 217, distance: 157.5
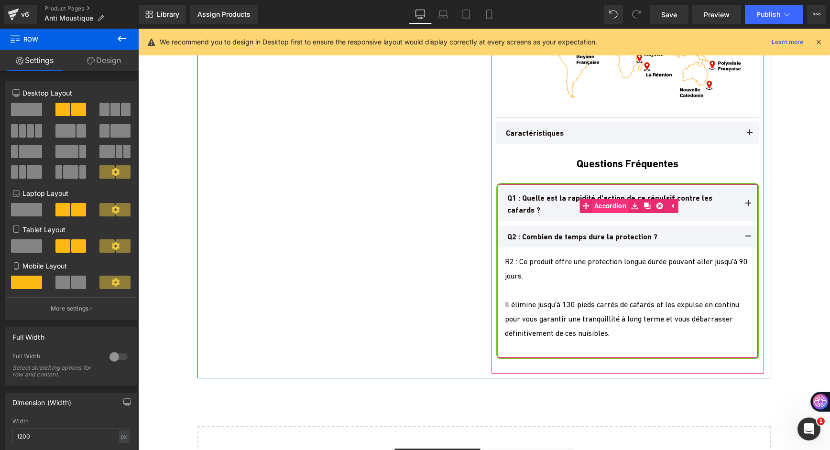
click at [618, 208] on span "Accordion" at bounding box center [610, 206] width 37 height 14
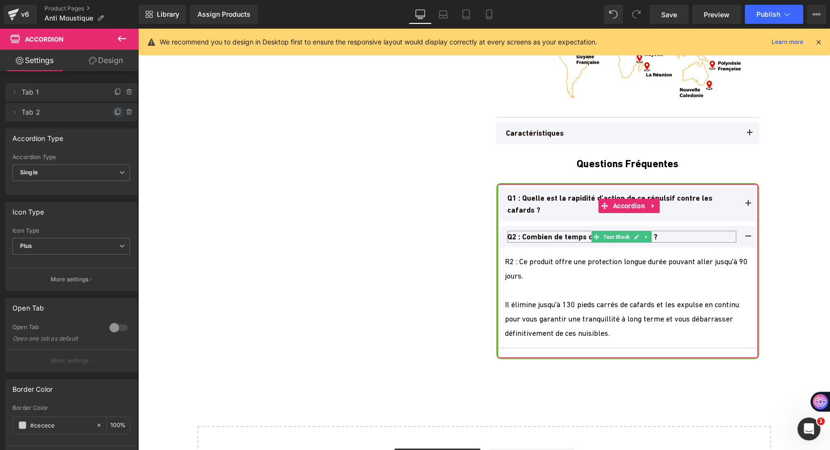
click at [115, 113] on icon at bounding box center [118, 112] width 8 height 8
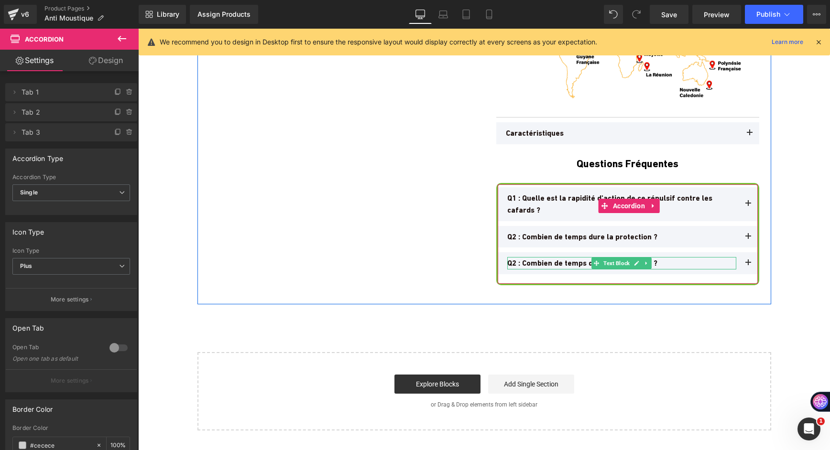
click at [544, 261] on b "Q2 : Combien de temps dure la protection ?" at bounding box center [582, 263] width 150 height 9
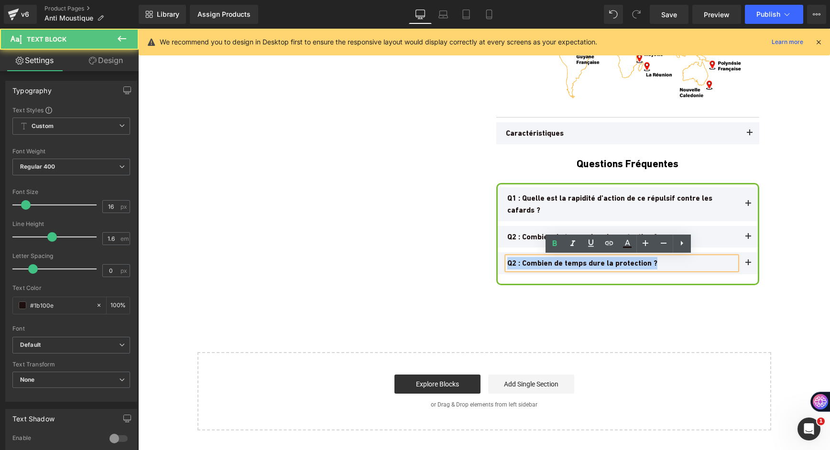
drag, startPoint x: 505, startPoint y: 264, endPoint x: 687, endPoint y: 264, distance: 182.6
click at [687, 264] on p "Q2 : Combien de temps dure la protection ?" at bounding box center [621, 263] width 229 height 12
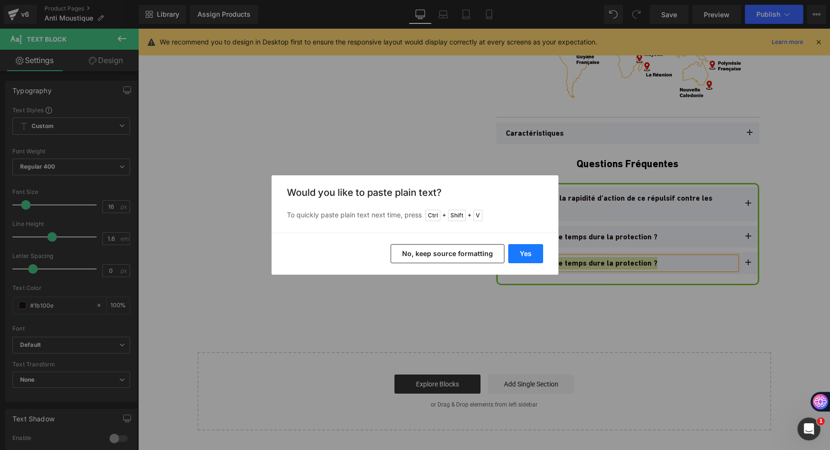
click at [517, 255] on button "Yes" at bounding box center [525, 253] width 35 height 19
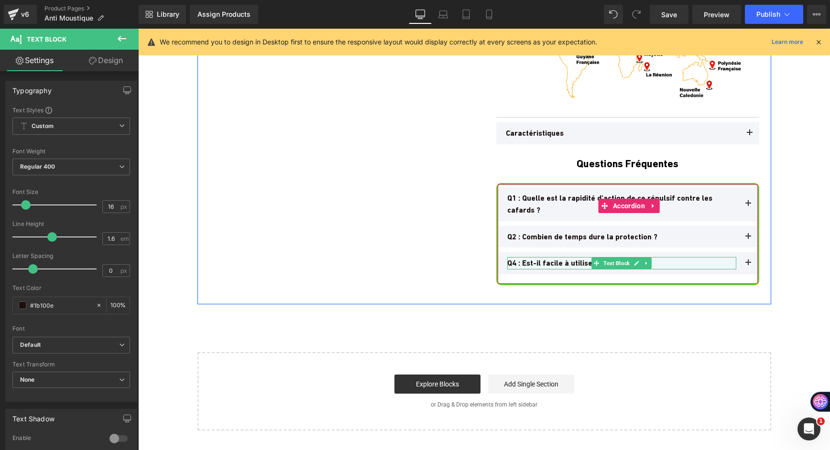
click at [511, 262] on b "Q4 : Est-il facile à utiliser ?" at bounding box center [554, 263] width 94 height 9
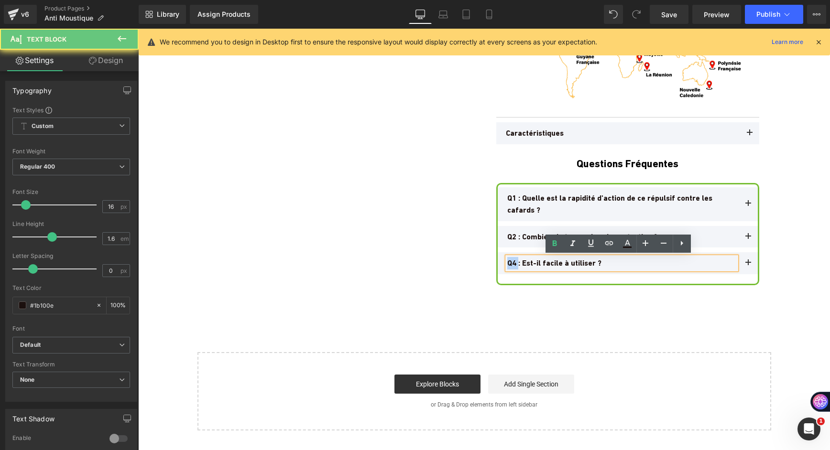
click at [511, 264] on b "Q4 : Est-il facile à utiliser ?" at bounding box center [554, 263] width 94 height 9
click at [511, 262] on b "Q3 : Est-il facile à utiliser ?" at bounding box center [554, 263] width 94 height 9
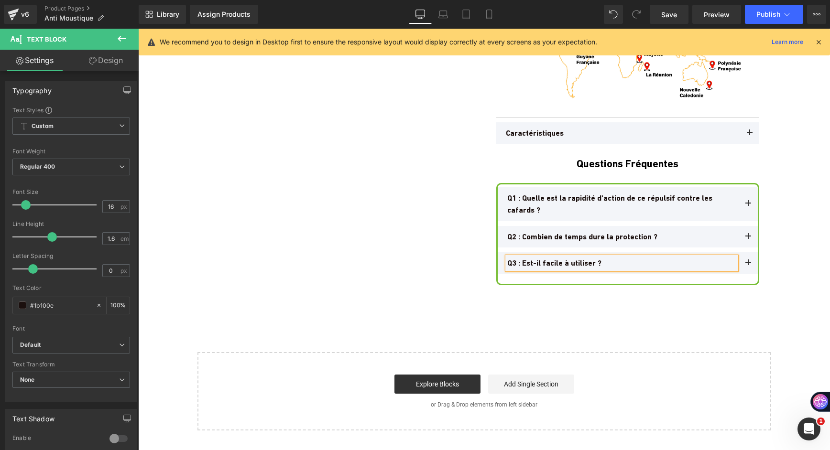
click at [742, 263] on button at bounding box center [747, 263] width 19 height 22
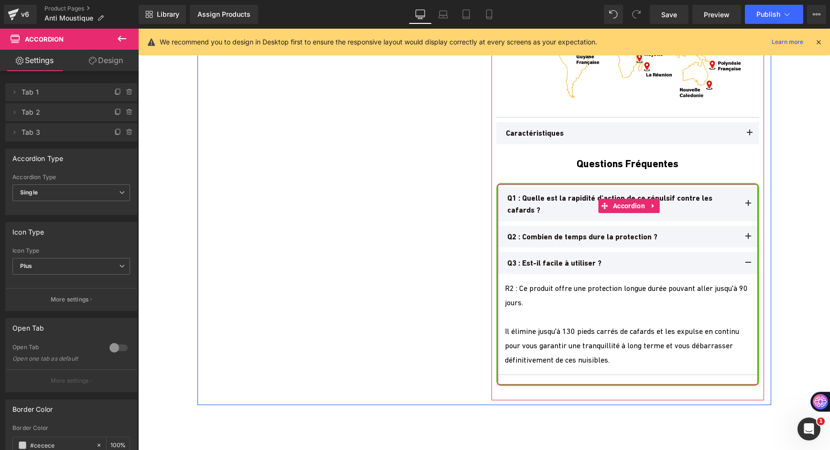
drag, startPoint x: 516, startPoint y: 303, endPoint x: 513, endPoint y: 296, distance: 7.5
click at [517, 303] on div "R2 : Ce produit offre une protection longue durée pouvant aller jusqu'à 90 jour…" at bounding box center [628, 296] width 246 height 29
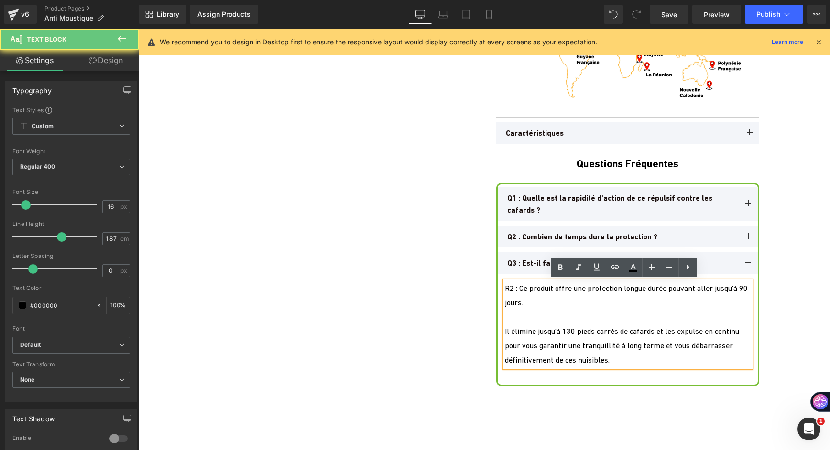
click at [513, 296] on div "R2 : Ce produit offre une protection longue durée pouvant aller jusqu'à 90 jour…" at bounding box center [628, 296] width 246 height 29
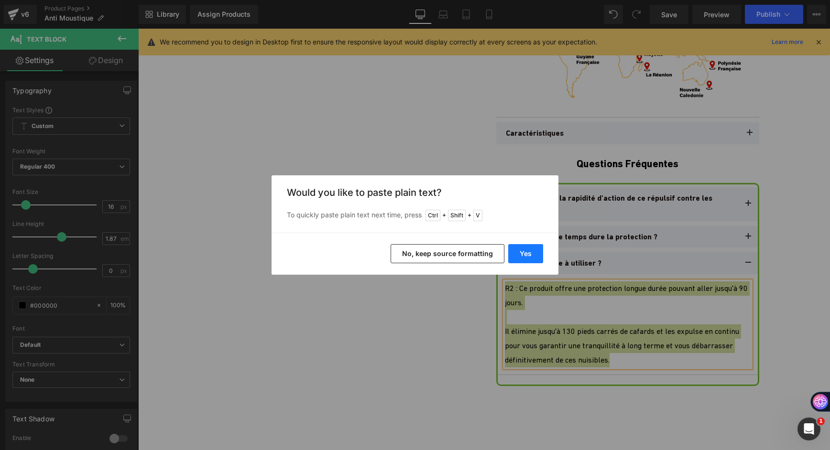
drag, startPoint x: 523, startPoint y: 252, endPoint x: 385, endPoint y: 225, distance: 140.9
click at [523, 252] on button "Yes" at bounding box center [525, 253] width 35 height 19
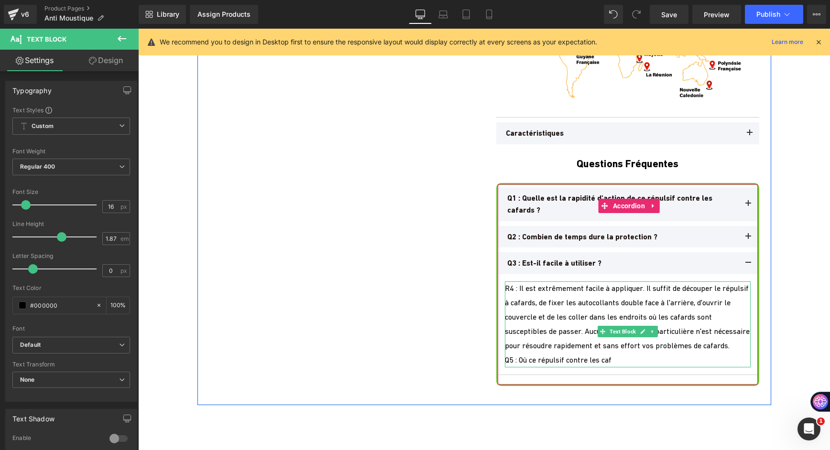
click at [512, 296] on div "R4 : Il est extrêmement facile à appliquer. Il suffit de découper le répulsif à…" at bounding box center [628, 318] width 246 height 72
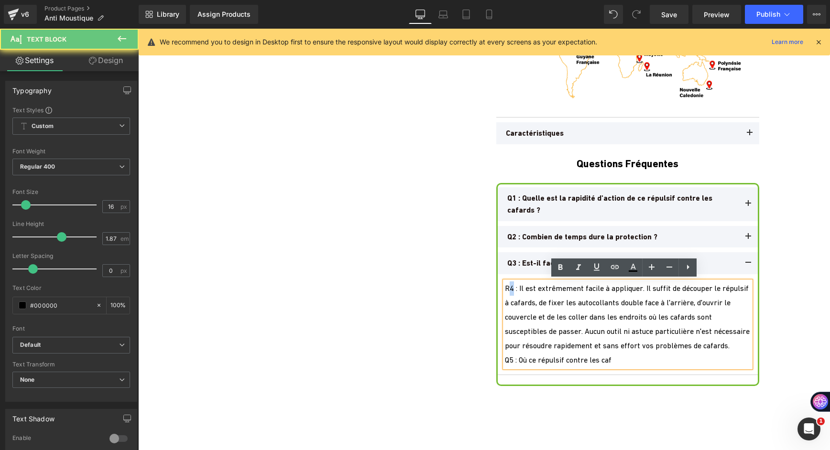
click at [508, 288] on div "R4 : Il est extrêmement facile à appliquer. Il suffit de découper le répulsif à…" at bounding box center [628, 318] width 246 height 72
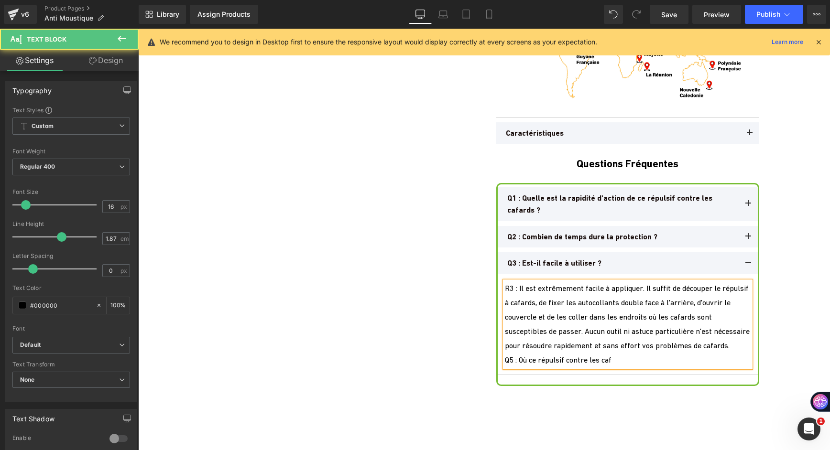
click at [558, 353] on div "R3 : Il est extrêmement facile à appliquer. Il suffit de découper le répulsif à…" at bounding box center [628, 318] width 246 height 72
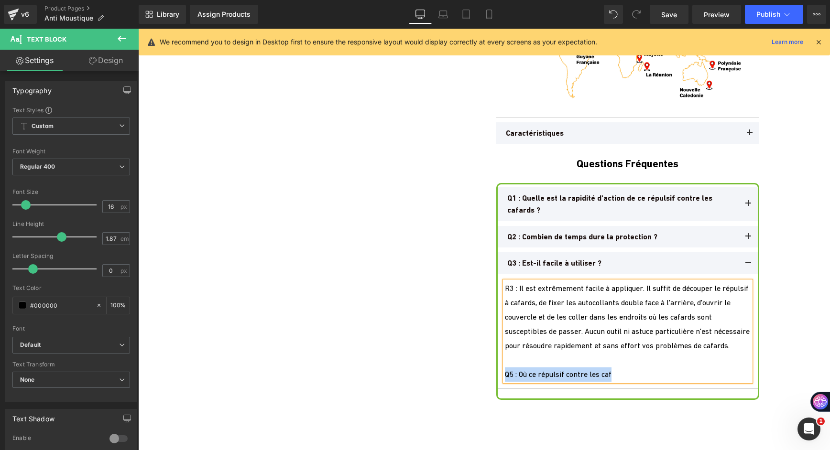
drag, startPoint x: 625, startPoint y: 389, endPoint x: 502, endPoint y: 386, distance: 123.3
click at [505, 382] on div "Q5 : Où ce répulsif contre les caf" at bounding box center [628, 375] width 246 height 14
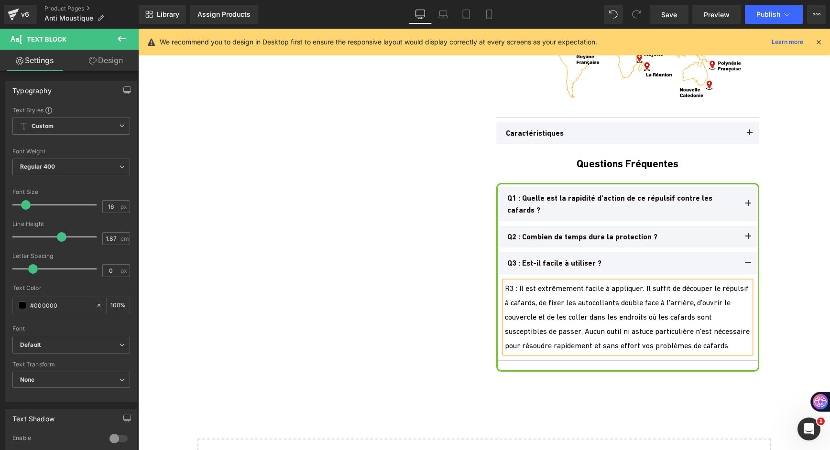
drag, startPoint x: 456, startPoint y: 279, endPoint x: 506, endPoint y: 262, distance: 52.6
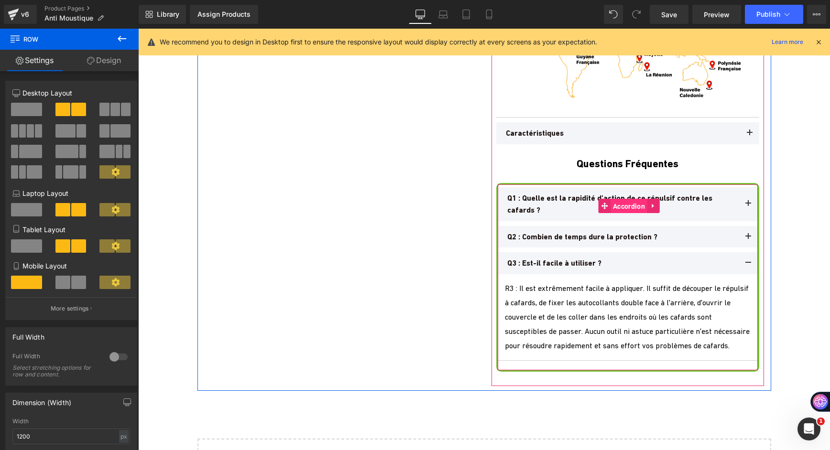
click at [637, 202] on span "Accordion" at bounding box center [628, 206] width 37 height 14
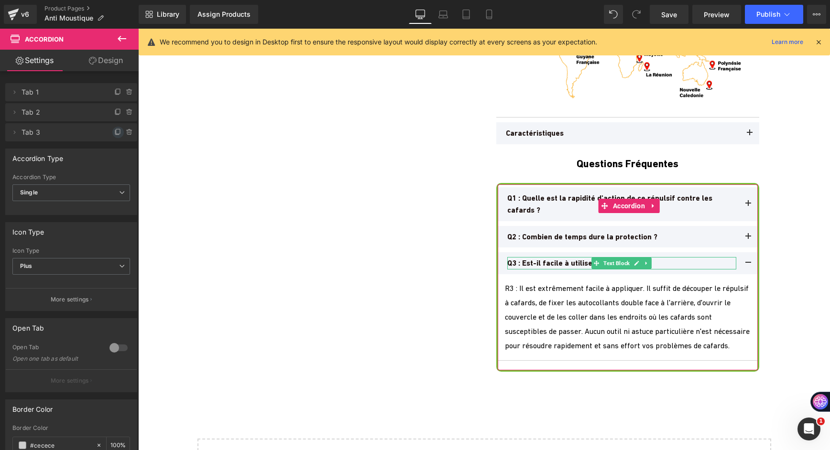
click at [115, 133] on icon at bounding box center [118, 133] width 8 height 8
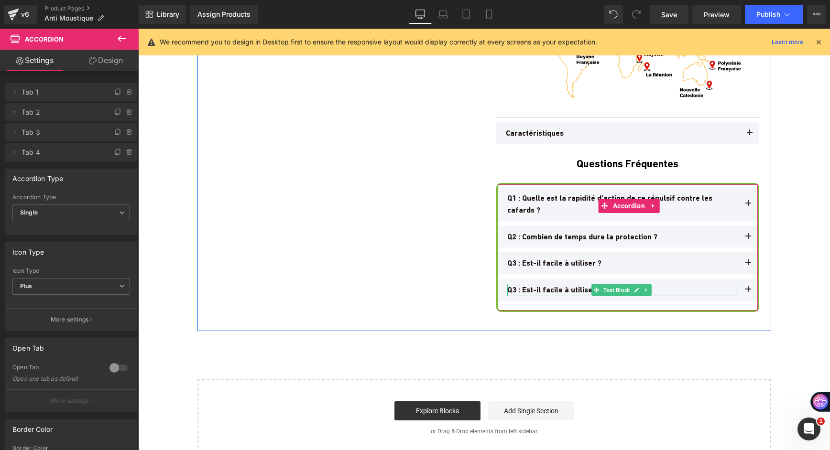
click at [564, 286] on b "Q3 : Est-il facile à utiliser ?" at bounding box center [554, 289] width 94 height 9
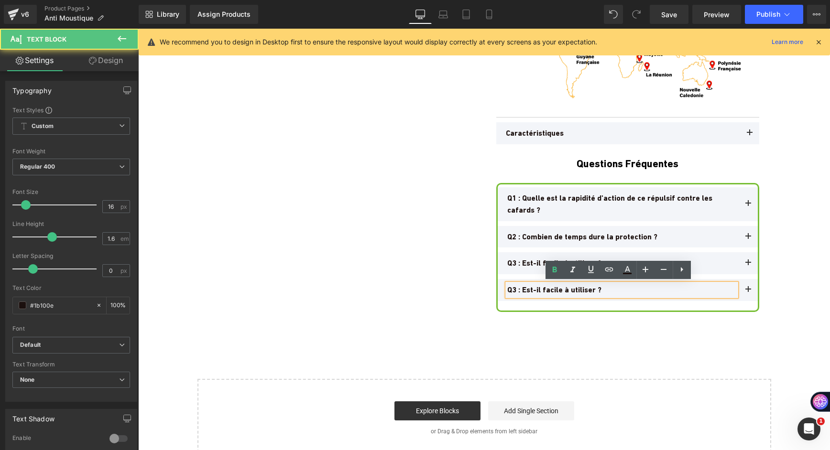
click at [541, 285] on b "Q3 : Est-il facile à utiliser ?" at bounding box center [554, 289] width 94 height 9
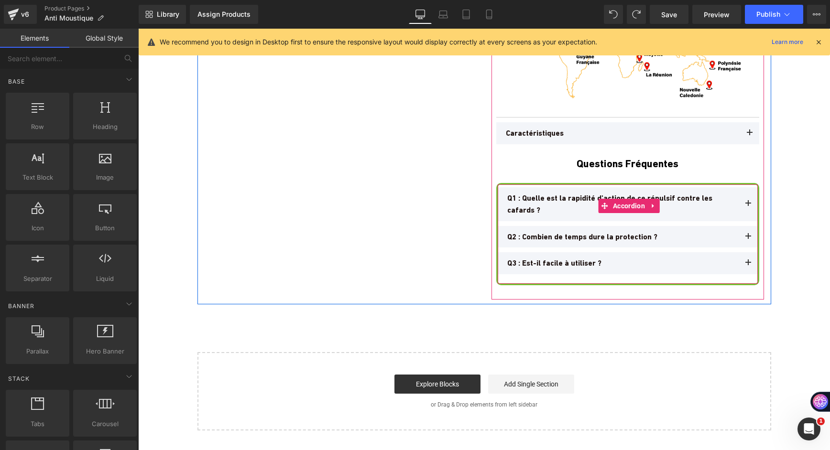
drag, startPoint x: 616, startPoint y: 207, endPoint x: 403, endPoint y: 211, distance: 213.2
click at [616, 207] on span "Accordion" at bounding box center [628, 206] width 37 height 14
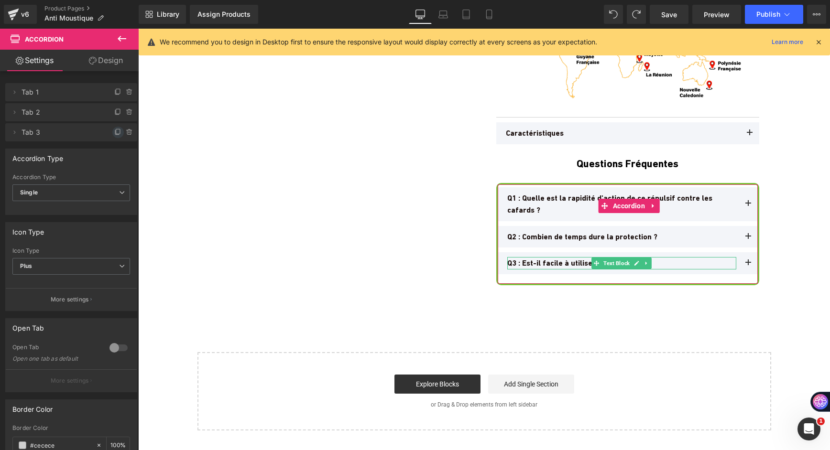
click at [114, 132] on icon at bounding box center [118, 133] width 8 height 8
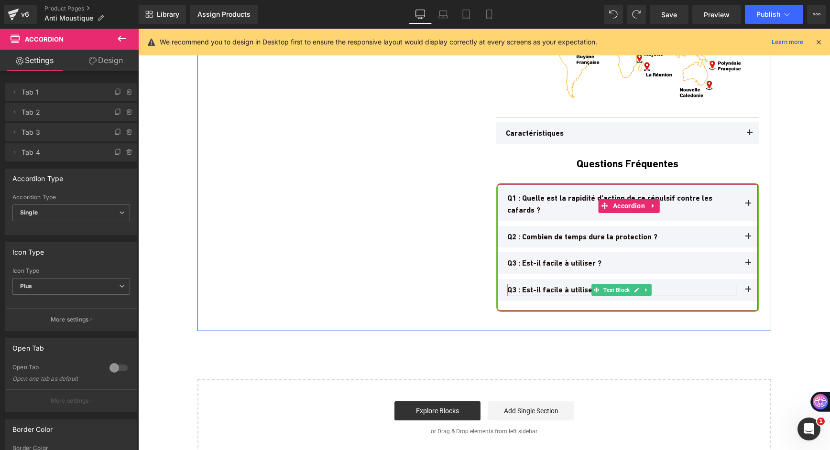
click at [564, 289] on b "Q3 : Est-il facile à utiliser ?" at bounding box center [554, 289] width 94 height 9
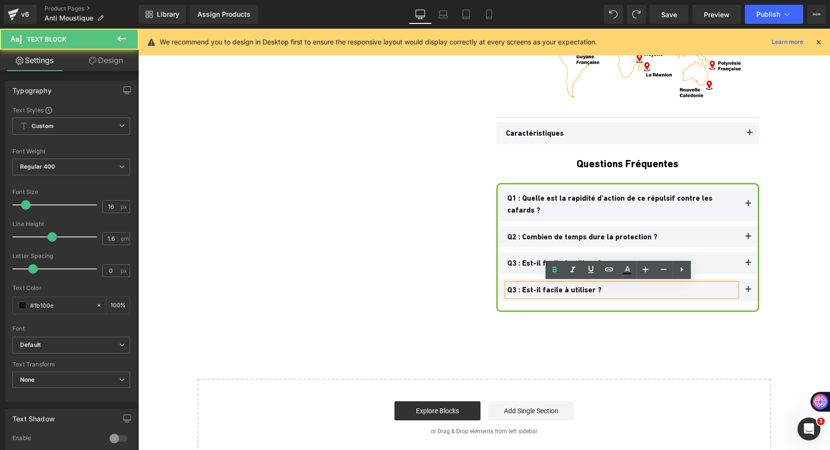
click at [561, 288] on b "Q3 : Est-il facile à utiliser ?" at bounding box center [554, 289] width 94 height 9
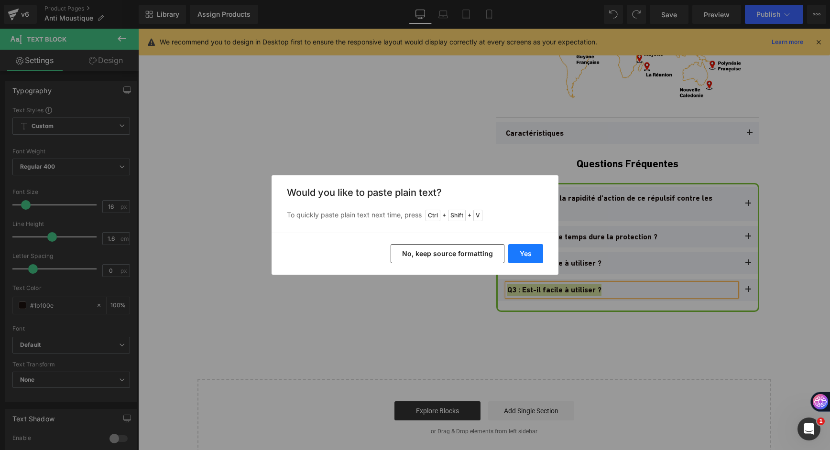
click at [541, 261] on button "Yes" at bounding box center [525, 253] width 35 height 19
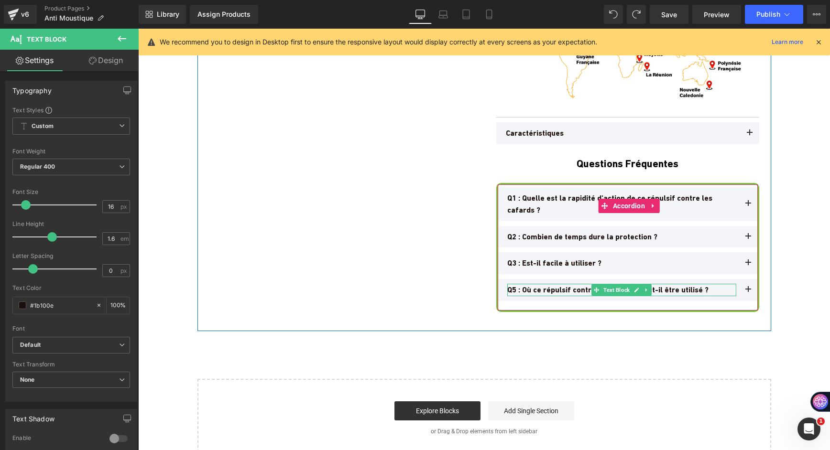
click at [513, 288] on b "Q5 : Où ce répulsif contre les cafards peut-il être utilisé ?" at bounding box center [607, 289] width 201 height 9
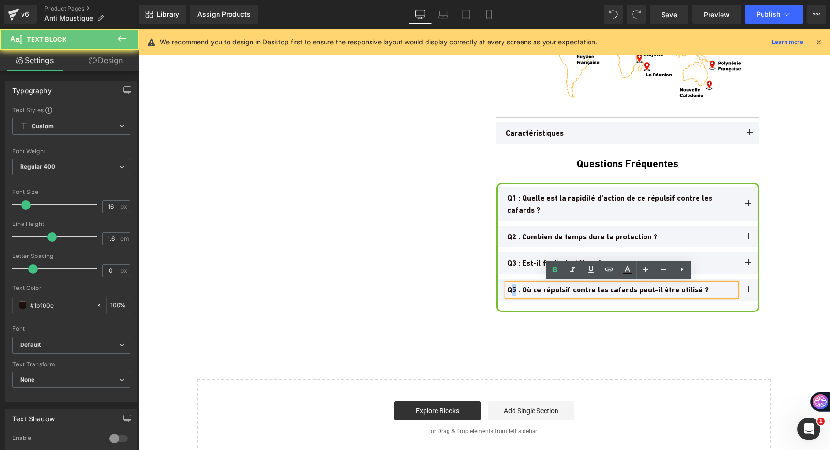
click at [511, 289] on b "Q5 : Où ce répulsif contre les cafards peut-il être utilisé ?" at bounding box center [607, 289] width 201 height 9
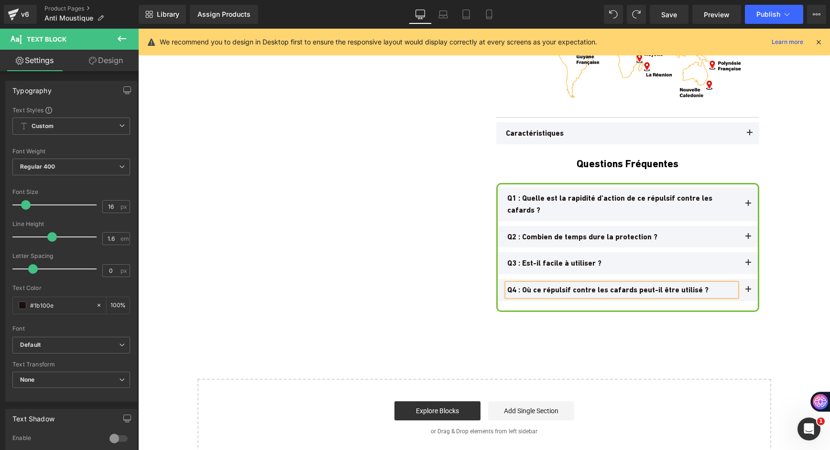
click at [748, 293] on button at bounding box center [747, 290] width 19 height 22
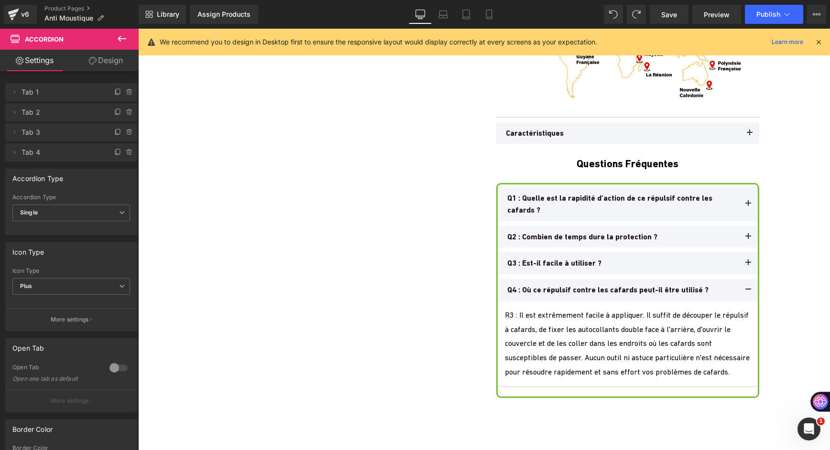
click at [522, 380] on div "R3 : Il est extrêmement facile à appliquer. Il suffit de découper le répulsif à…" at bounding box center [628, 344] width 246 height 72
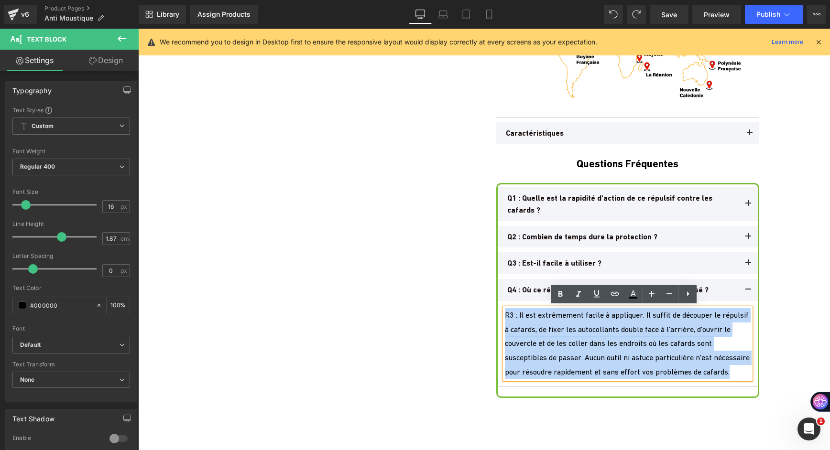
drag, startPoint x: 533, startPoint y: 386, endPoint x: 475, endPoint y: 317, distance: 89.5
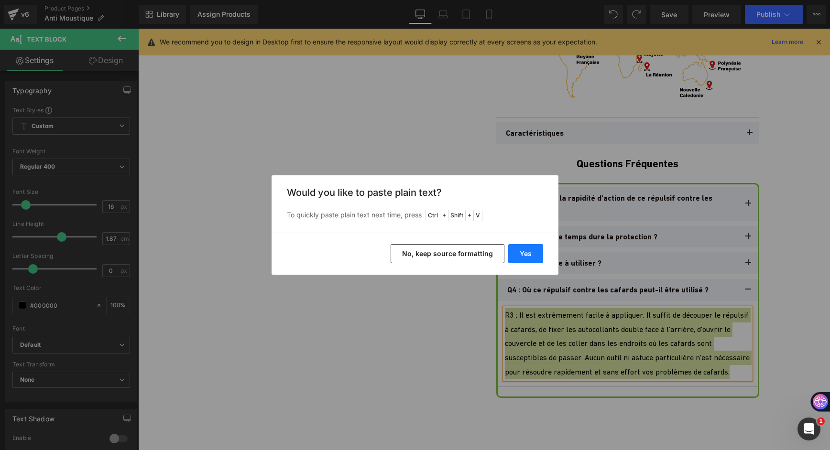
click at [514, 252] on button "Yes" at bounding box center [525, 253] width 35 height 19
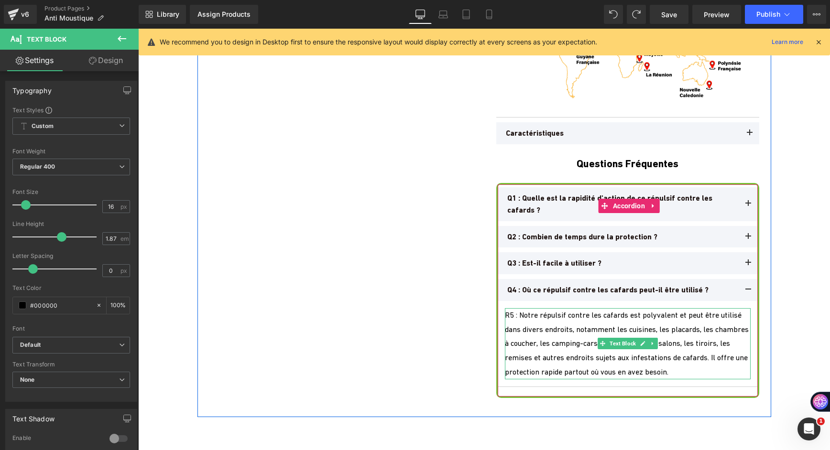
click at [509, 316] on div "R5 : Notre répulsif contre les cafards est polyvalent et peut être utilisé dans…" at bounding box center [628, 344] width 246 height 72
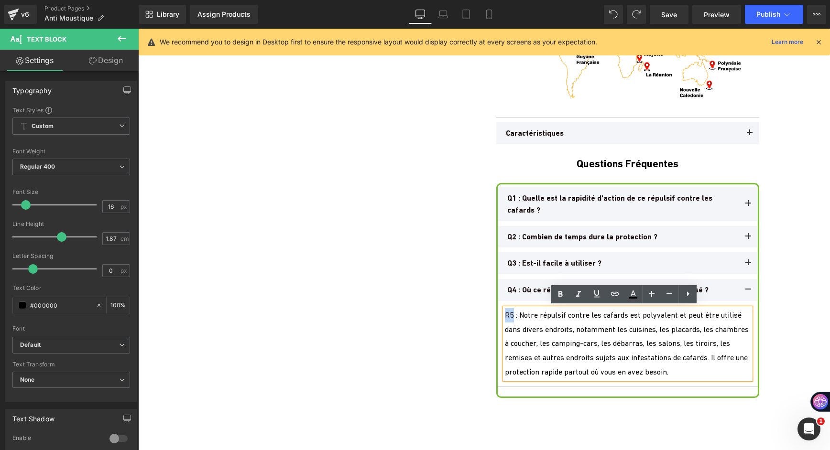
drag, startPoint x: 510, startPoint y: 316, endPoint x: 502, endPoint y: 319, distance: 8.5
click at [505, 319] on div "R5 : Notre répulsif contre les cafards est polyvalent et peut être utilisé dans…" at bounding box center [628, 344] width 246 height 72
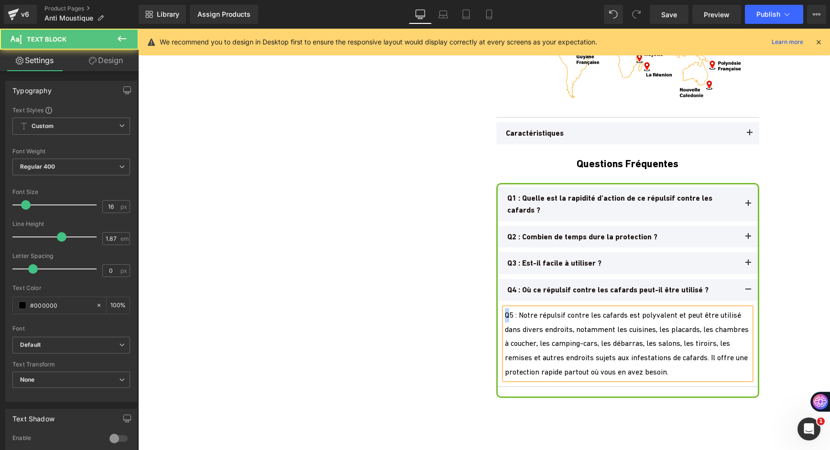
drag, startPoint x: 508, startPoint y: 319, endPoint x: 502, endPoint y: 317, distance: 6.0
click at [505, 317] on div "Q5 : Notre répulsif contre les cafards est polyvalent et peut être utilisé dans…" at bounding box center [628, 344] width 246 height 72
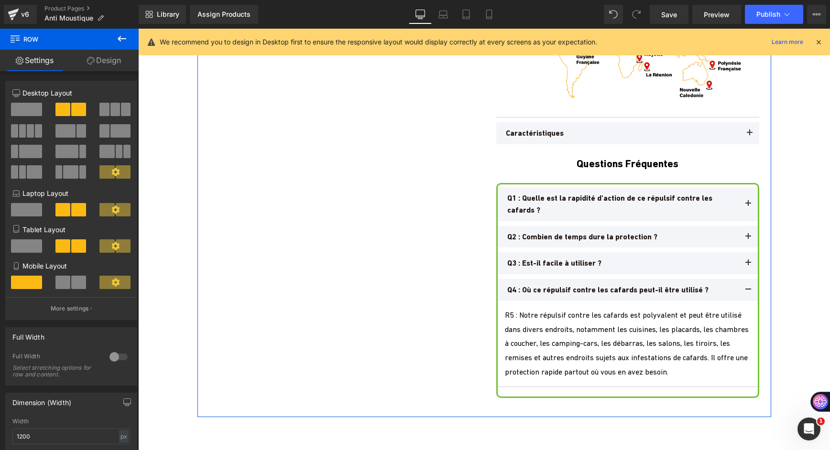
click at [746, 282] on button at bounding box center [747, 290] width 19 height 22
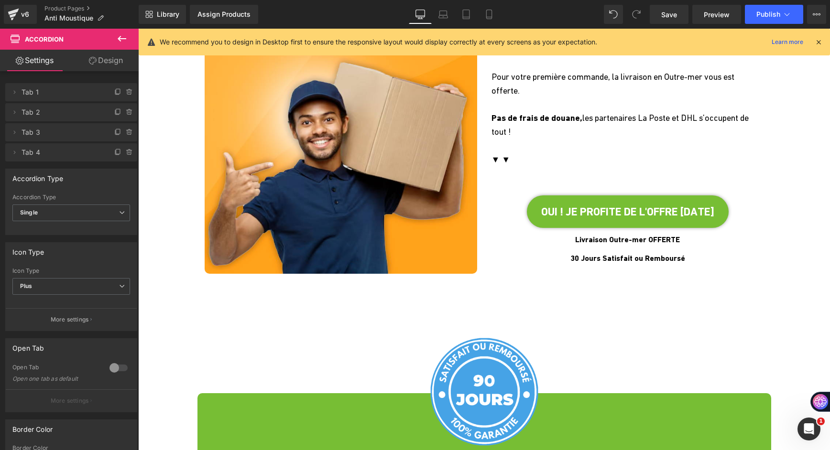
scroll to position [3056, 0]
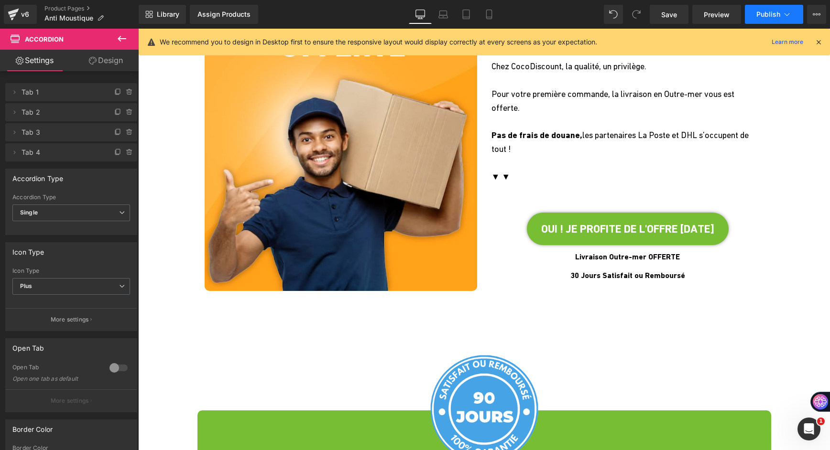
click at [763, 13] on span "Publish" at bounding box center [768, 15] width 24 height 8
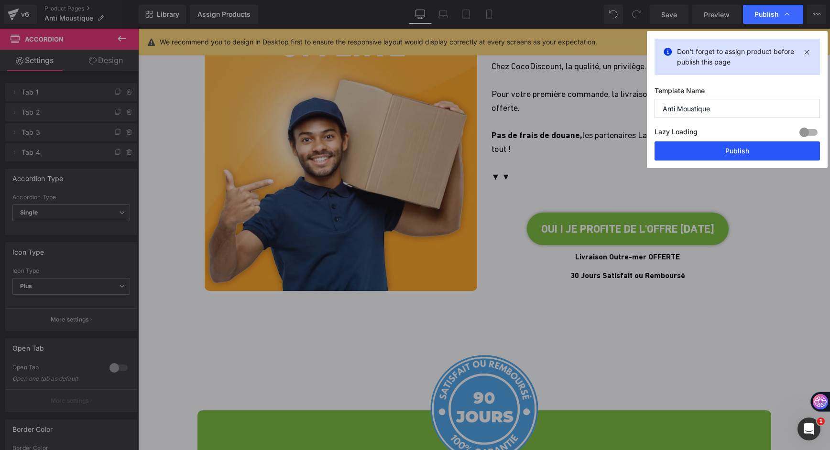
drag, startPoint x: 673, startPoint y: 147, endPoint x: 518, endPoint y: 118, distance: 158.1
click at [673, 147] on button "Publish" at bounding box center [736, 150] width 165 height 19
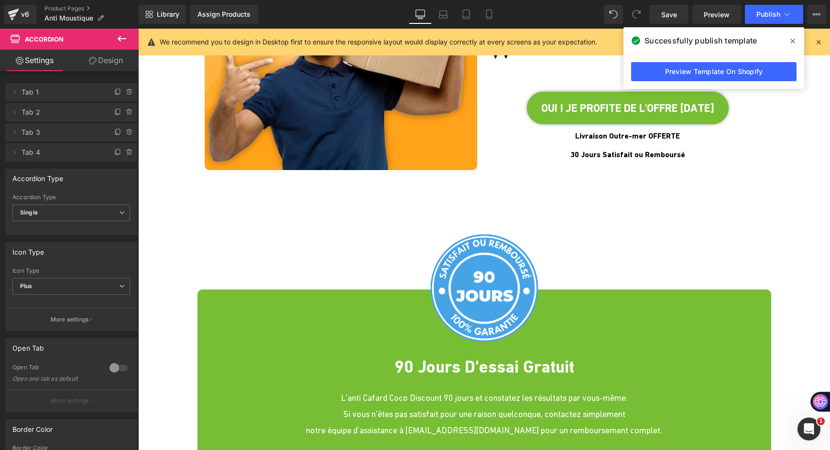
scroll to position [3295, 0]
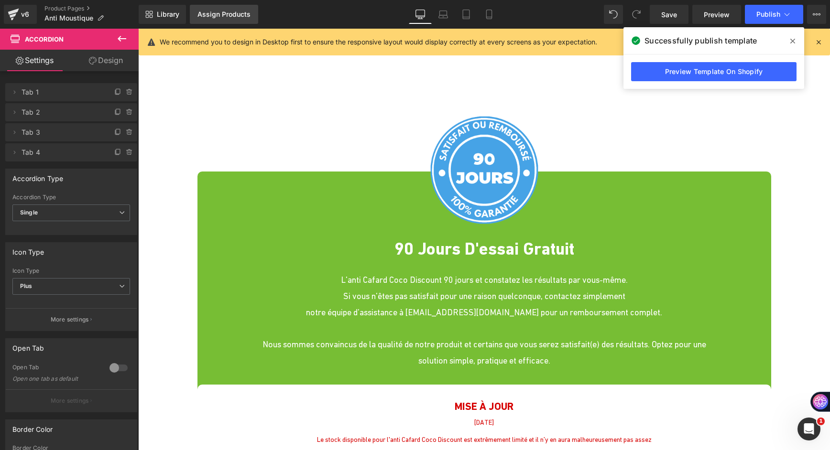
click at [210, 13] on div "Assign Products" at bounding box center [223, 15] width 53 height 8
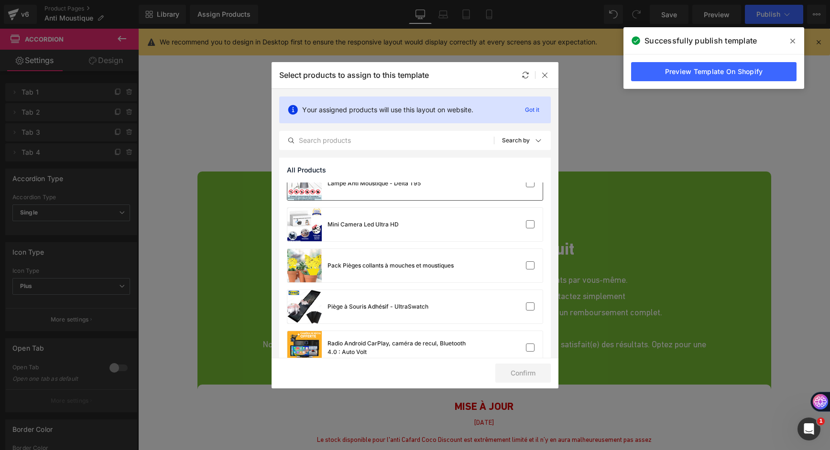
scroll to position [201, 0]
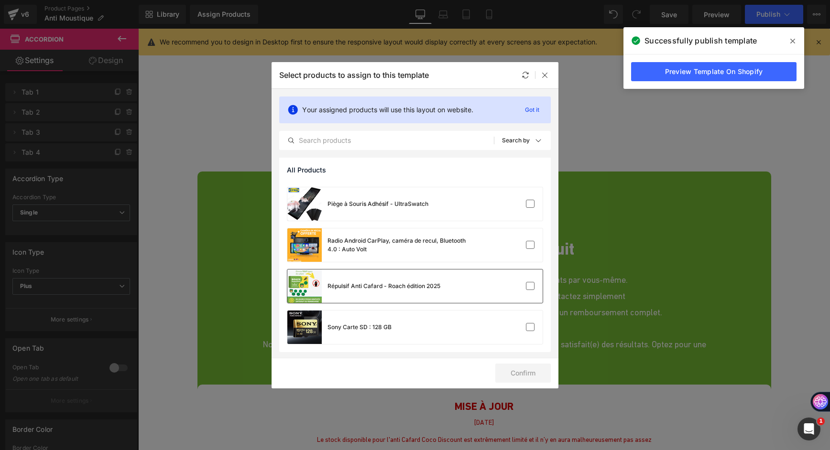
click at [378, 296] on div "Répulsif Anti Cafard - Roach édition 2025" at bounding box center [363, 286] width 153 height 33
click at [533, 381] on button "Confirm" at bounding box center [522, 373] width 55 height 19
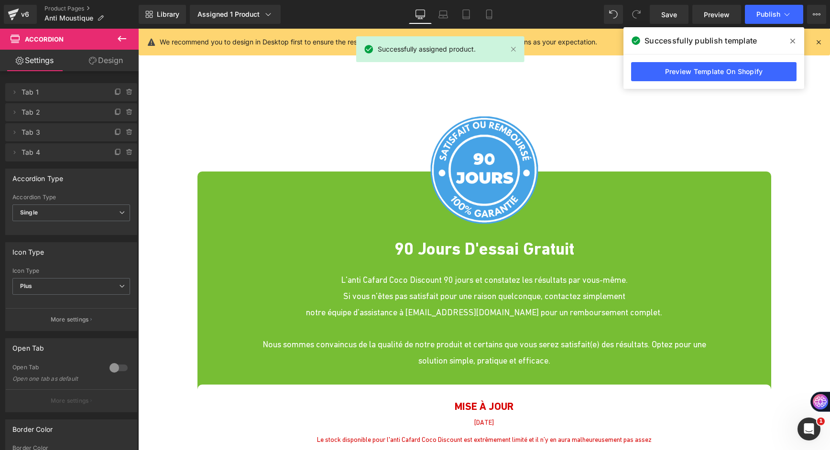
click at [791, 39] on icon at bounding box center [792, 41] width 5 height 5
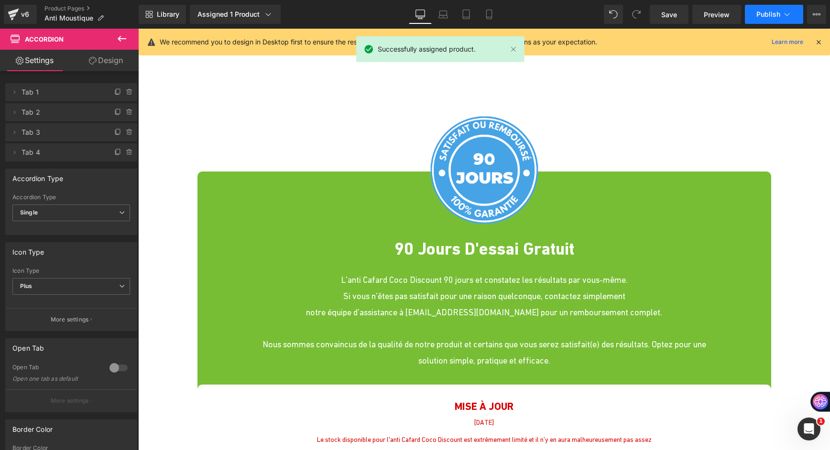
click at [776, 18] on span "Publish" at bounding box center [768, 15] width 24 height 8
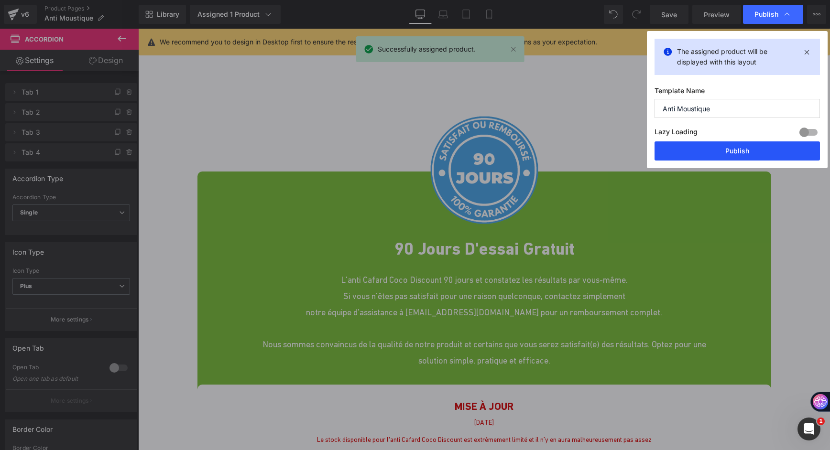
click at [717, 153] on button "Publish" at bounding box center [736, 150] width 165 height 19
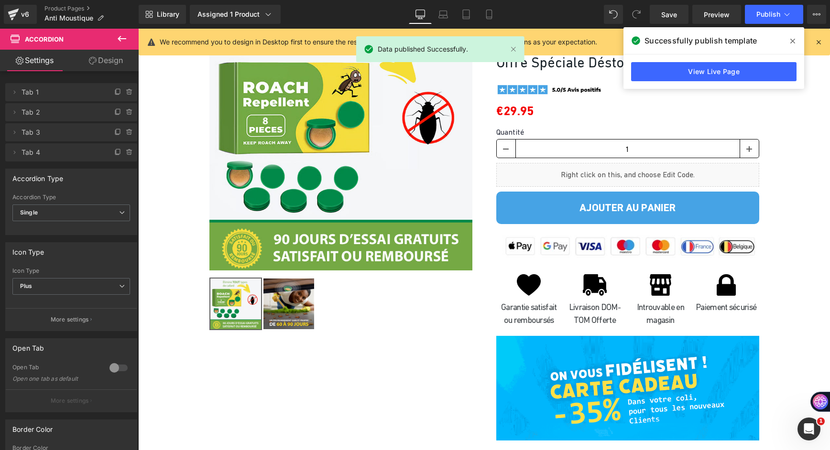
scroll to position [3820, 0]
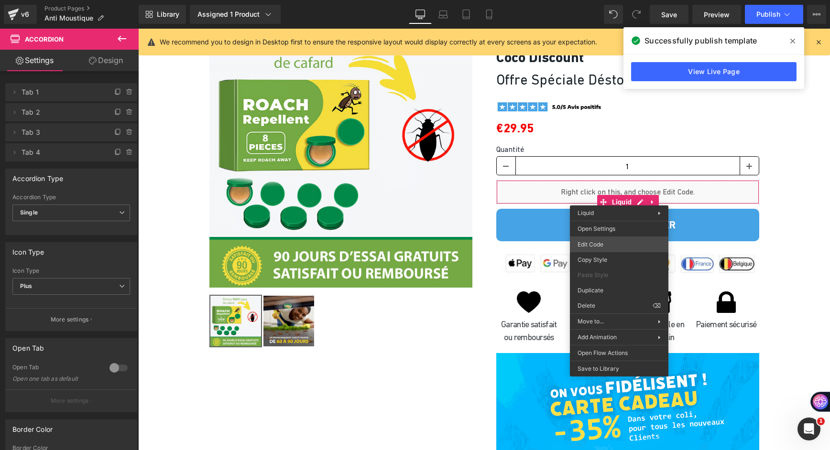
click at [625, 0] on div "Accordion You are previewing how the will restyle your page. You can not edit E…" at bounding box center [415, 0] width 830 height 0
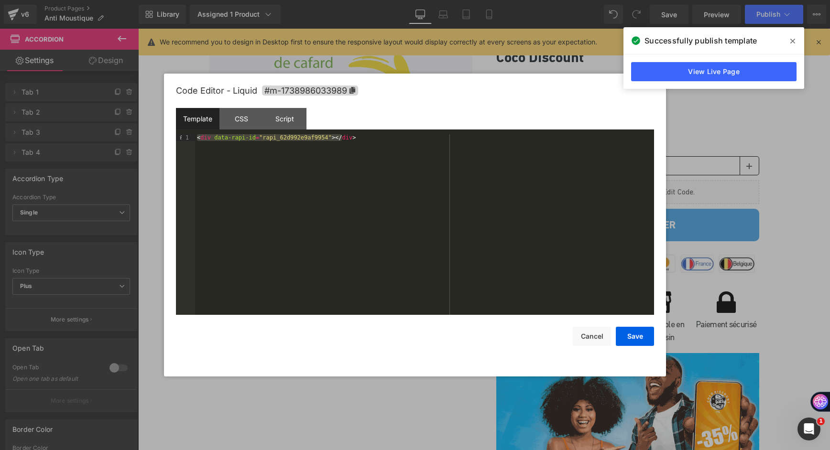
drag, startPoint x: 360, startPoint y: 141, endPoint x: 192, endPoint y: 138, distance: 167.8
click at [192, 138] on pre "1 < div data-rapi-id = "rapi_62d992e9af9954" > </ div > XXXXXXXXXXXXXXXXXXXXXXX…" at bounding box center [415, 224] width 478 height 181
click at [625, 335] on button "Save" at bounding box center [635, 336] width 38 height 19
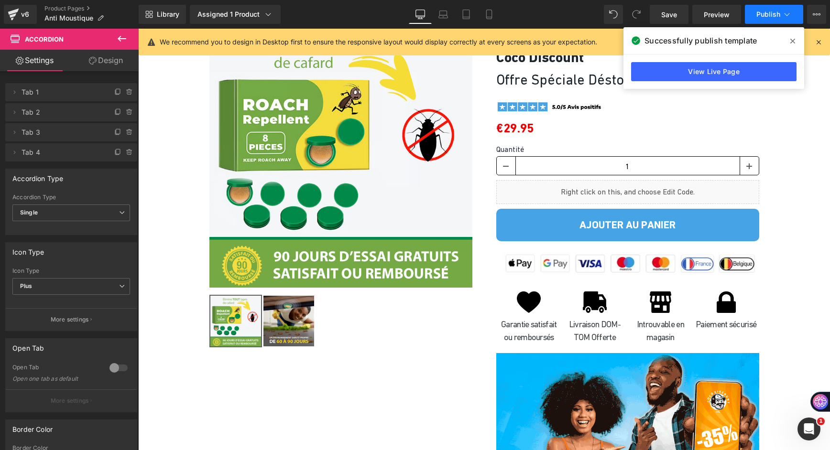
click at [761, 14] on span "Publish" at bounding box center [768, 15] width 24 height 8
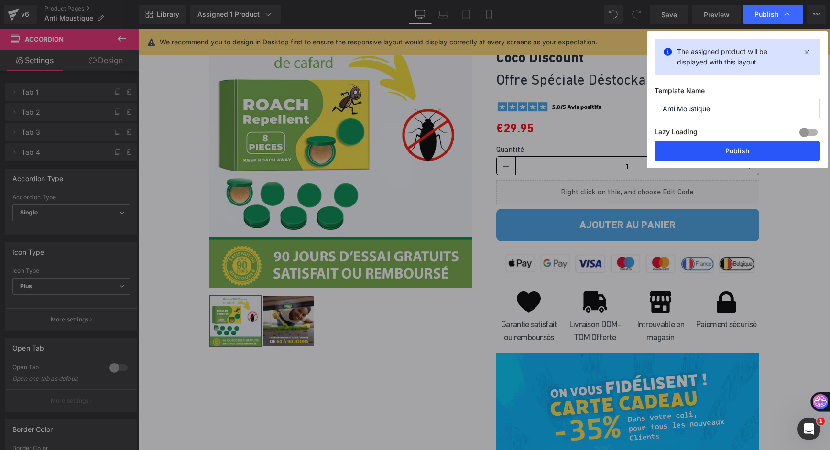
click at [759, 150] on button "Publish" at bounding box center [736, 150] width 165 height 19
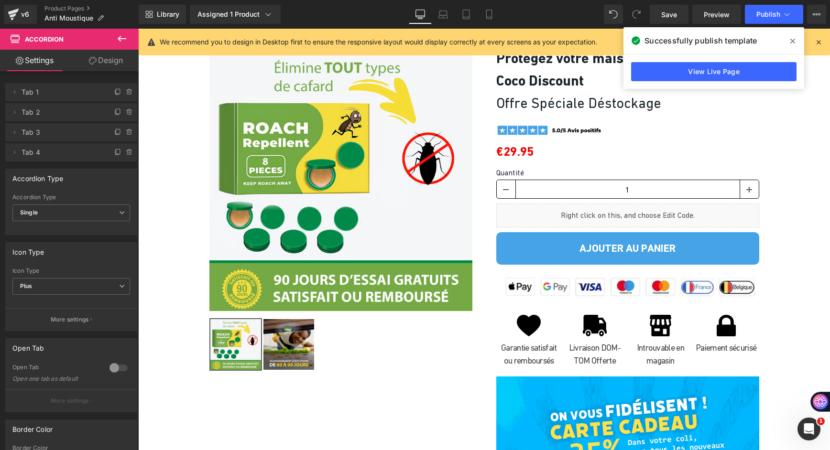
scroll to position [3776, 0]
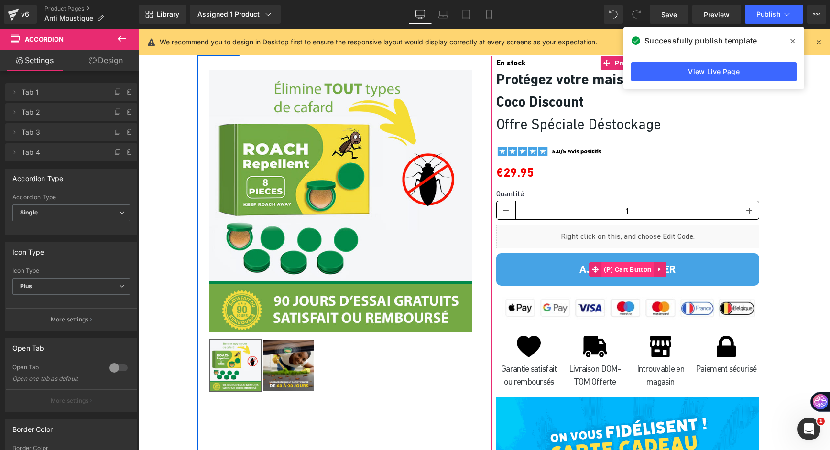
click at [618, 269] on span "(P) Cart Button" at bounding box center [627, 269] width 53 height 14
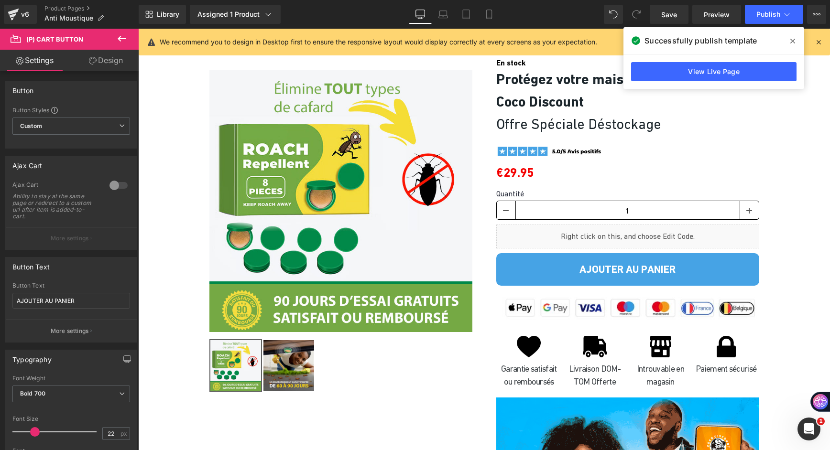
click at [101, 65] on link "Design" at bounding box center [105, 61] width 69 height 22
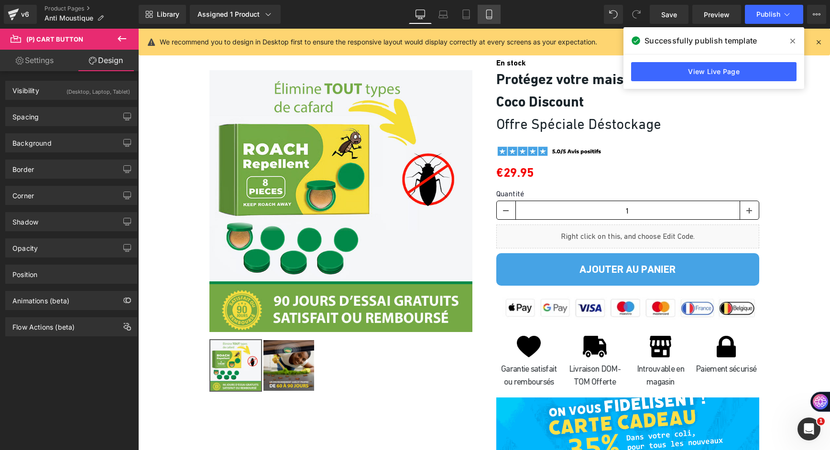
click at [491, 13] on icon at bounding box center [488, 14] width 5 height 9
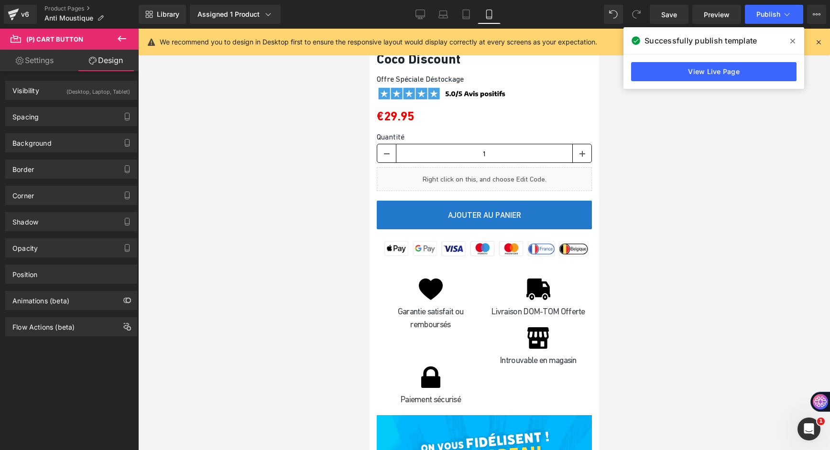
scroll to position [5592, 0]
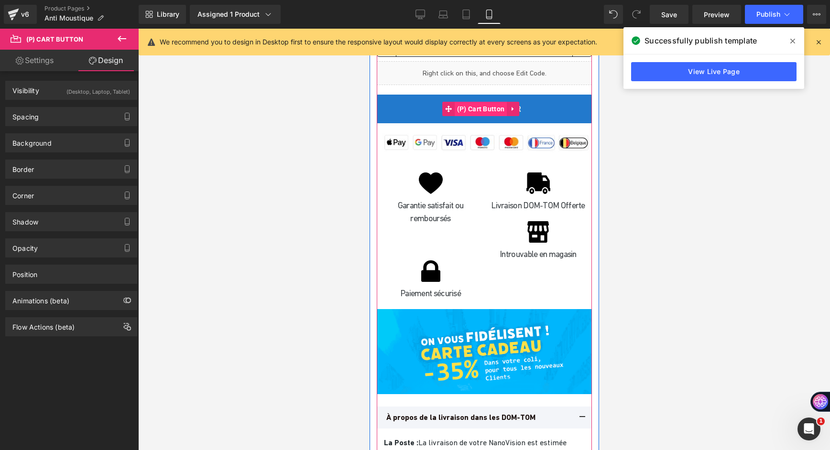
click at [480, 116] on span "(P) Cart Button" at bounding box center [480, 109] width 53 height 14
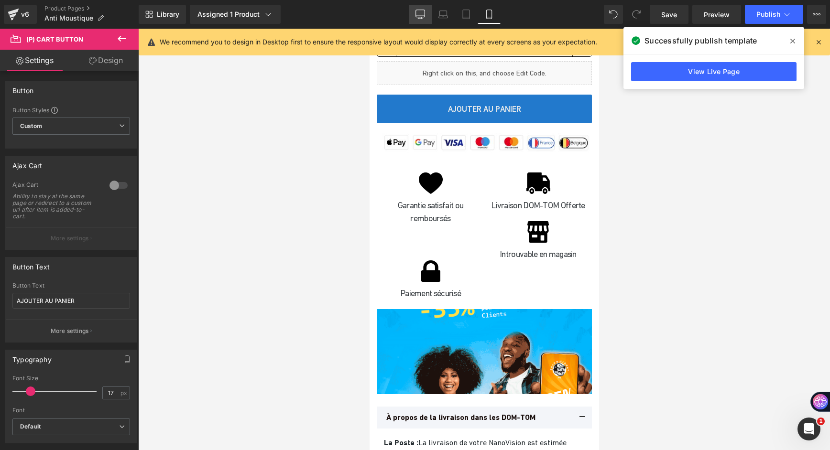
click at [429, 15] on link "Desktop" at bounding box center [420, 14] width 23 height 19
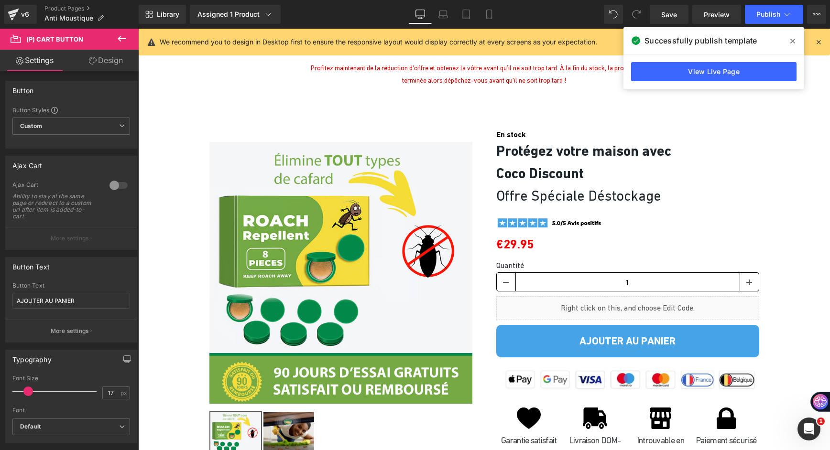
scroll to position [3728, 0]
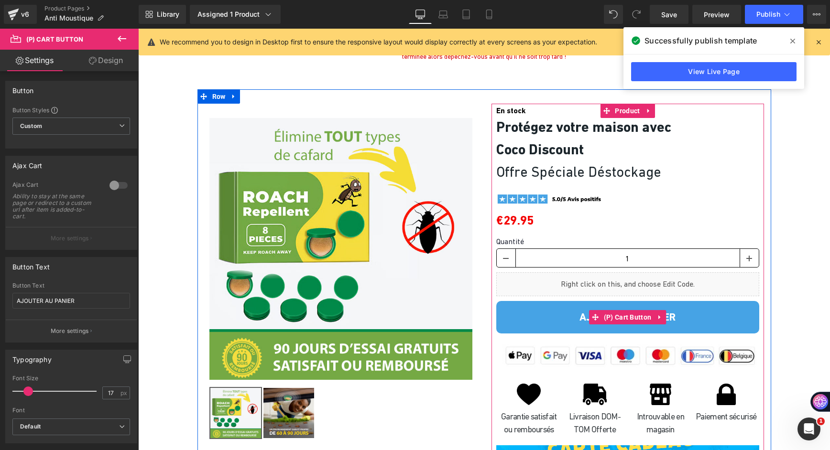
click at [608, 313] on span "(P) Cart Button" at bounding box center [627, 317] width 53 height 14
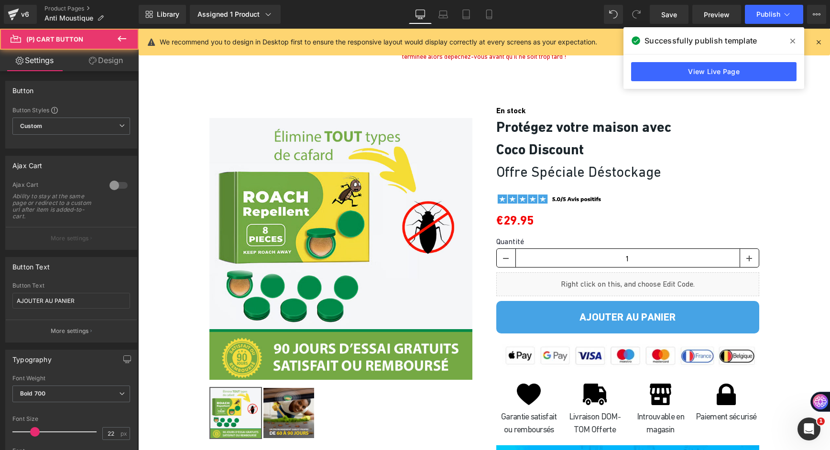
click at [78, 62] on link "Design" at bounding box center [105, 61] width 69 height 22
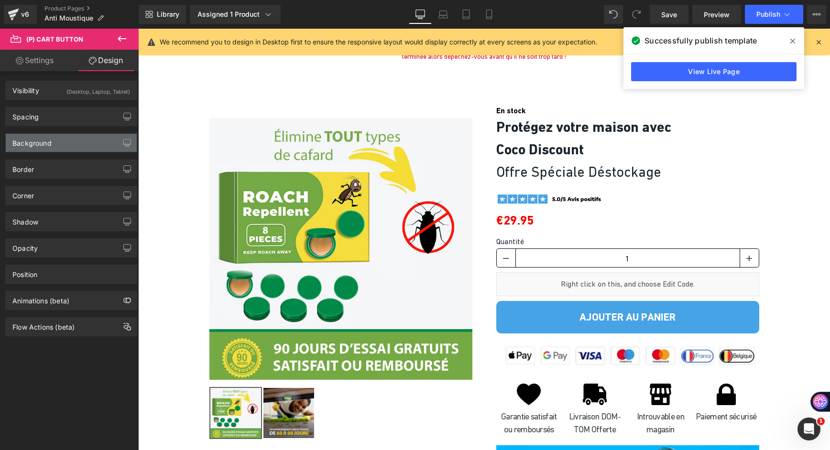
click at [58, 140] on div "Background" at bounding box center [71, 143] width 131 height 18
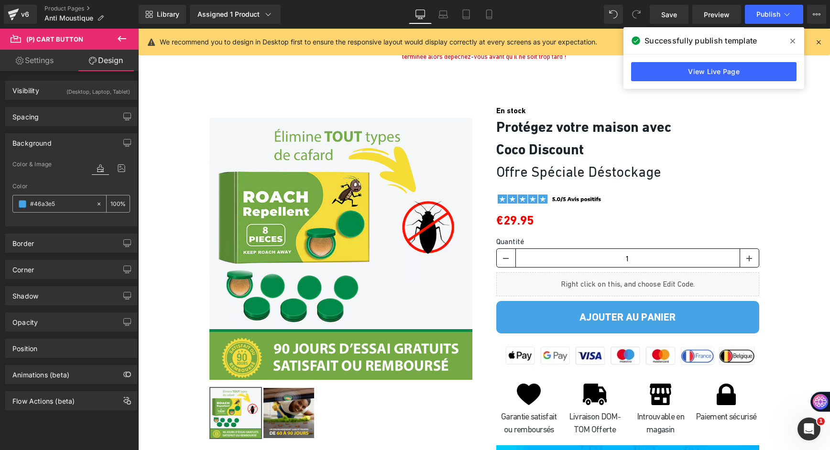
click at [66, 208] on input "text" at bounding box center [60, 204] width 61 height 11
type input "#46a3e5"
click at [484, 20] on link "Mobile" at bounding box center [488, 14] width 23 height 19
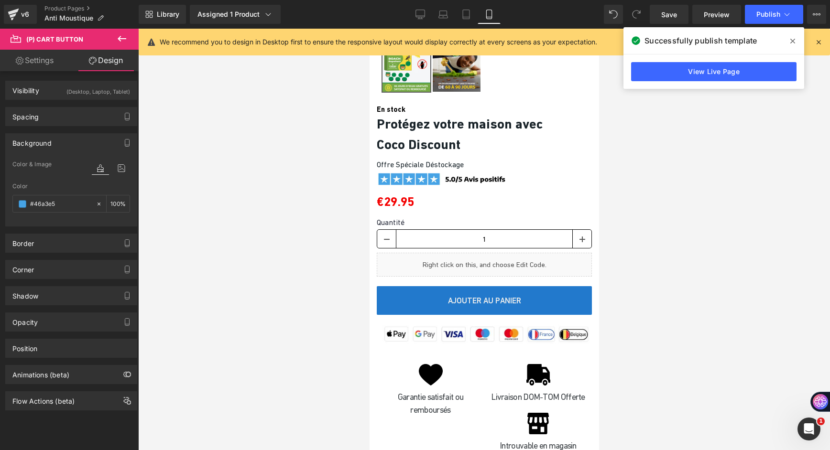
scroll to position [5592, 0]
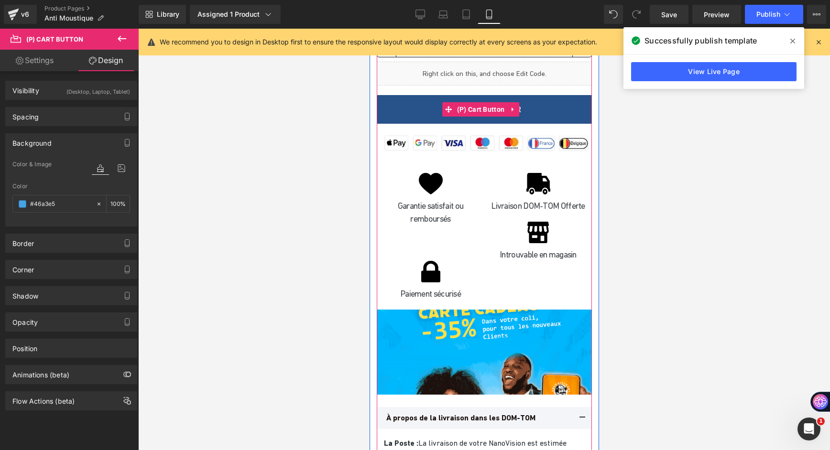
drag, startPoint x: 480, startPoint y: 213, endPoint x: 455, endPoint y: 226, distance: 28.4
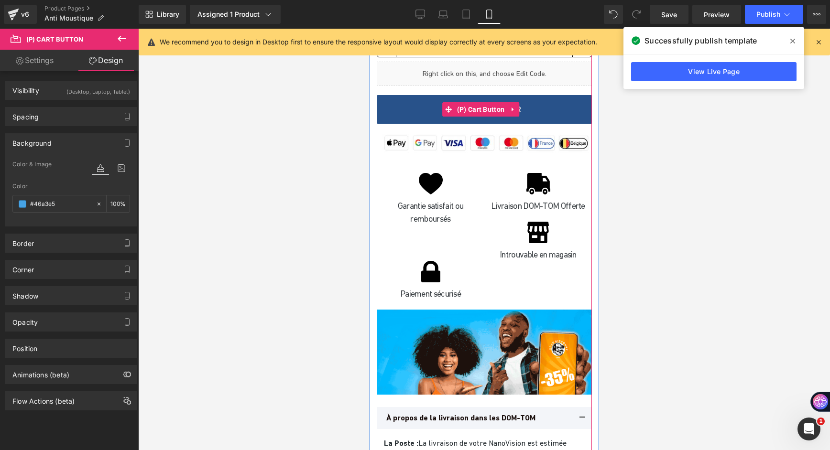
click at [480, 117] on span "(P) Cart Button" at bounding box center [480, 109] width 53 height 14
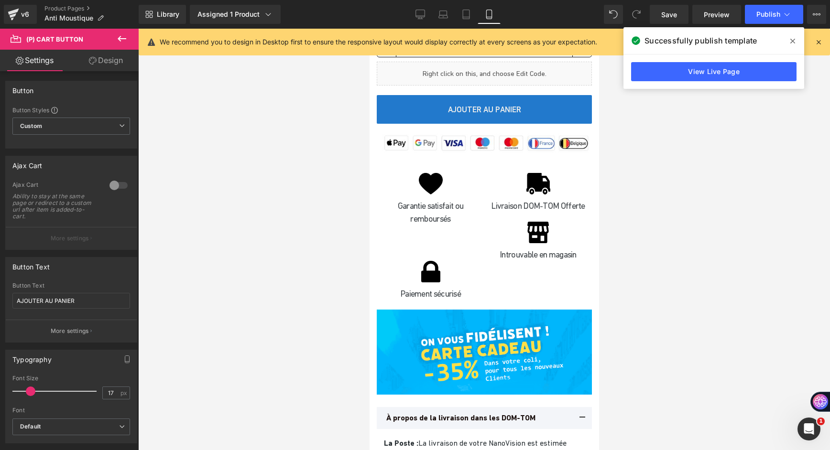
click at [86, 69] on link "Design" at bounding box center [105, 61] width 69 height 22
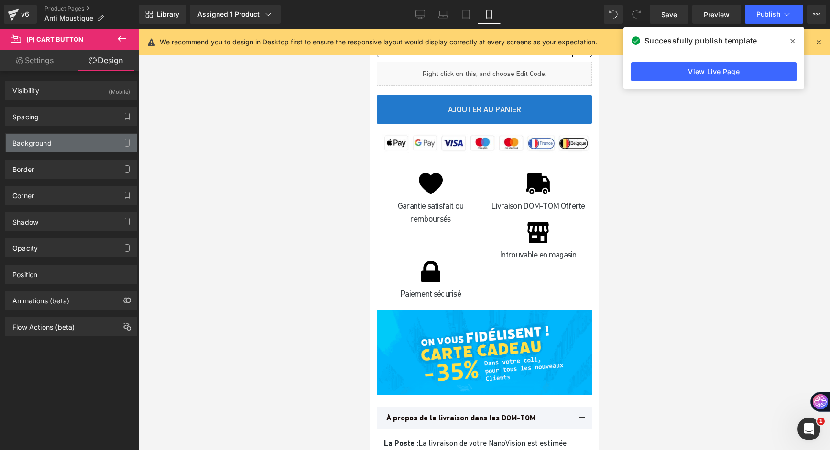
click at [72, 144] on div "Background" at bounding box center [71, 143] width 131 height 18
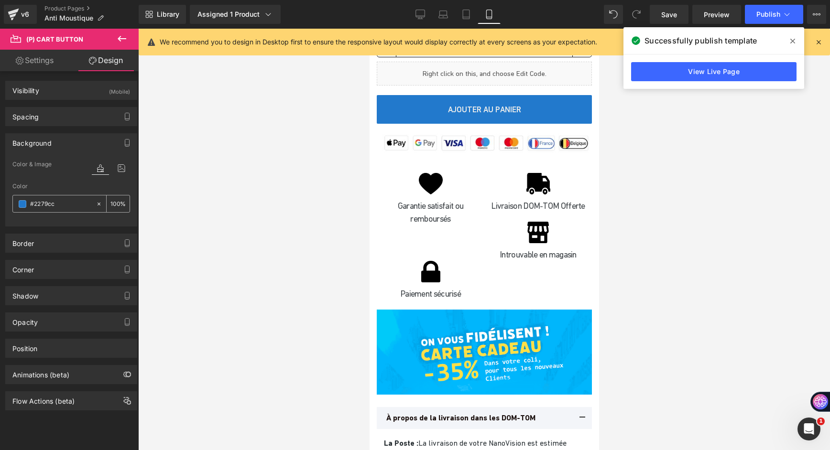
click at [71, 209] on input "text" at bounding box center [60, 204] width 61 height 11
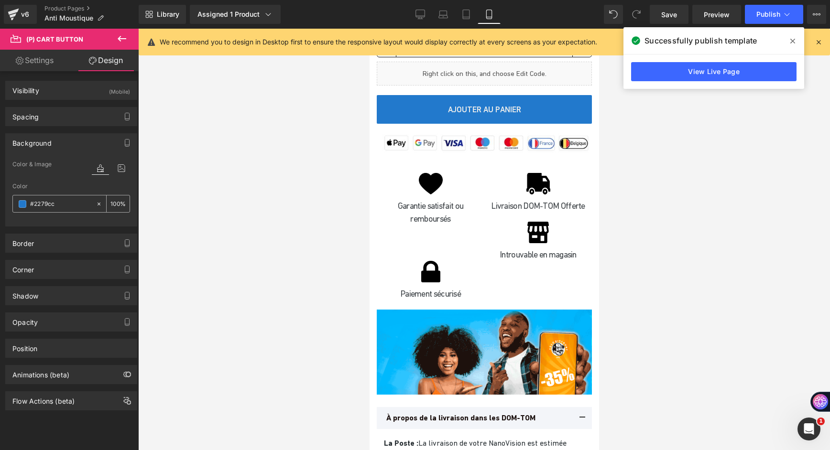
paste input "46a3e5"
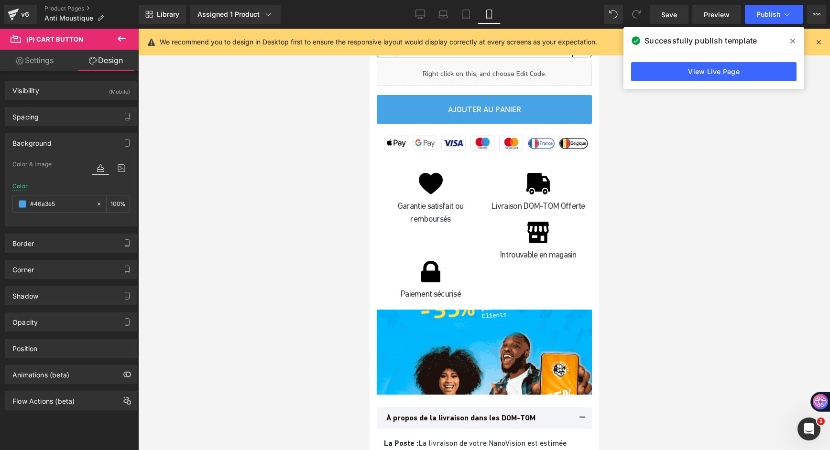
type input "#46a3e5"
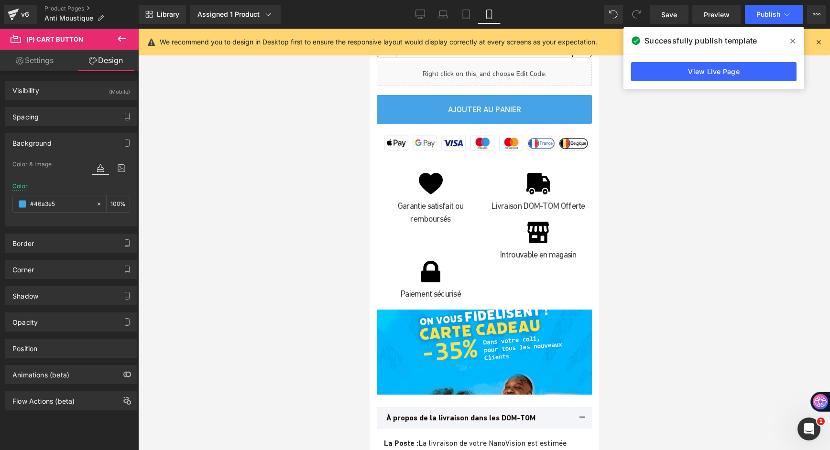
click at [40, 67] on link "Settings" at bounding box center [34, 61] width 69 height 22
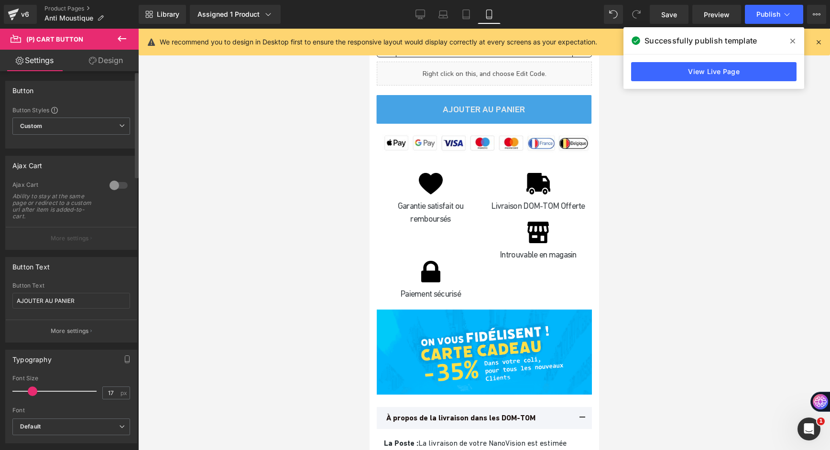
click at [33, 392] on span at bounding box center [33, 392] width 10 height 10
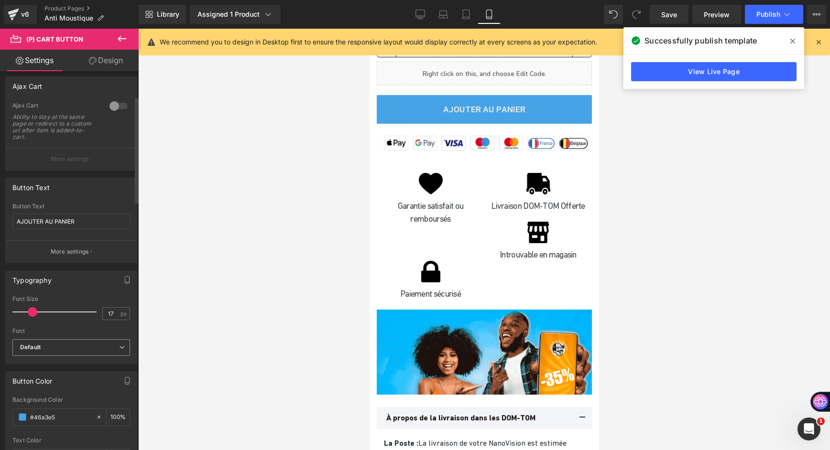
scroll to position [96, 0]
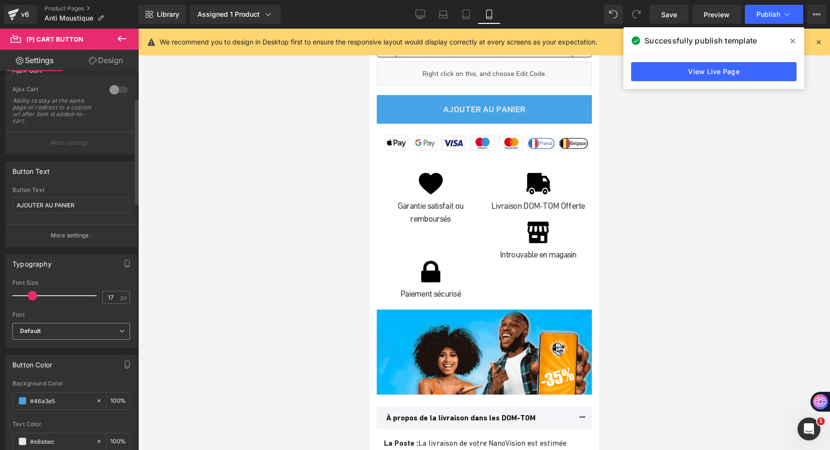
click at [68, 330] on b "Default" at bounding box center [69, 331] width 99 height 8
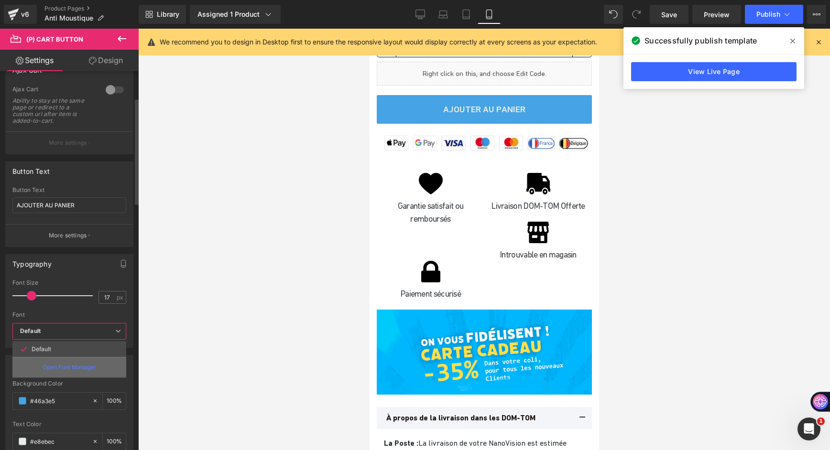
click at [71, 363] on p "Open Font Manager" at bounding box center [70, 367] width 54 height 9
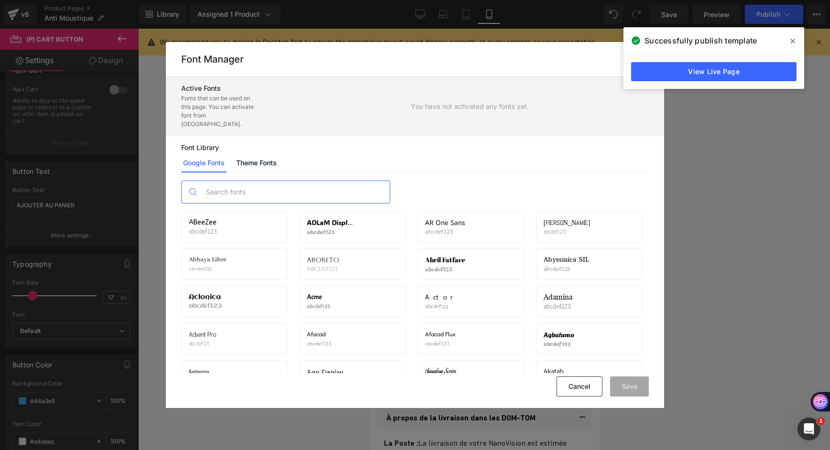
click at [246, 181] on input "text" at bounding box center [295, 192] width 189 height 22
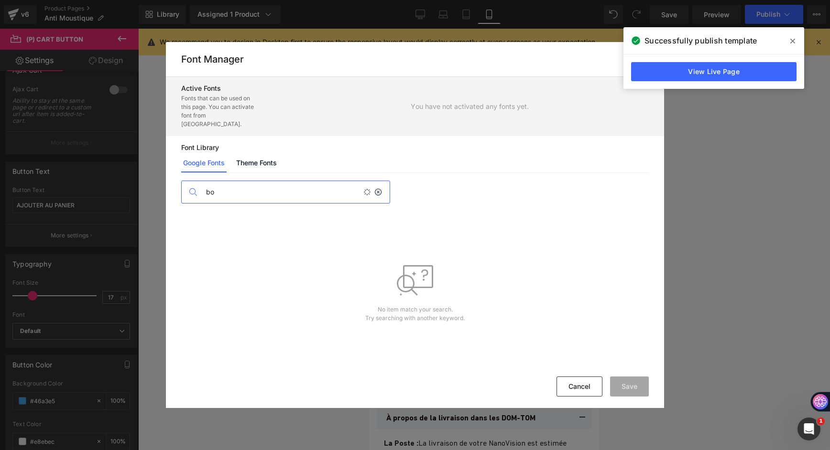
type input "b"
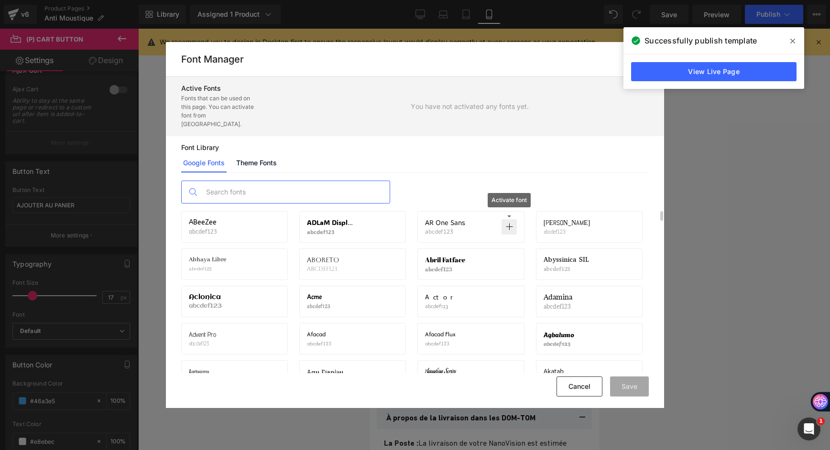
click at [506, 223] on icon at bounding box center [509, 227] width 8 height 8
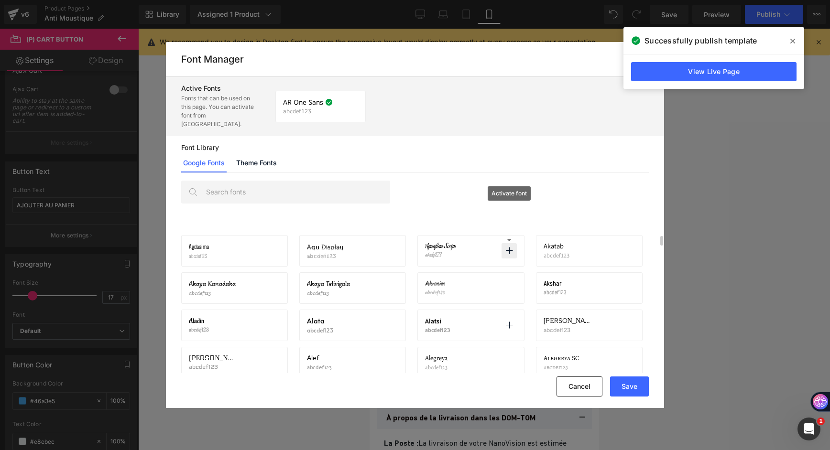
scroll to position [143, 0]
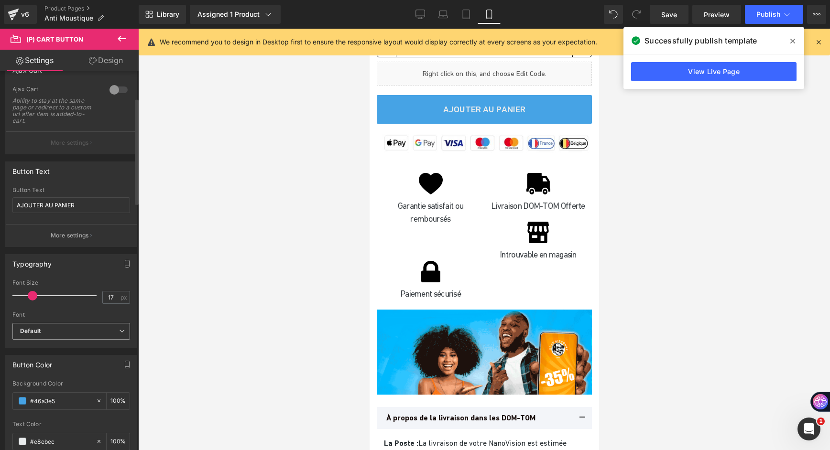
click at [40, 336] on span "Default" at bounding box center [71, 331] width 118 height 17
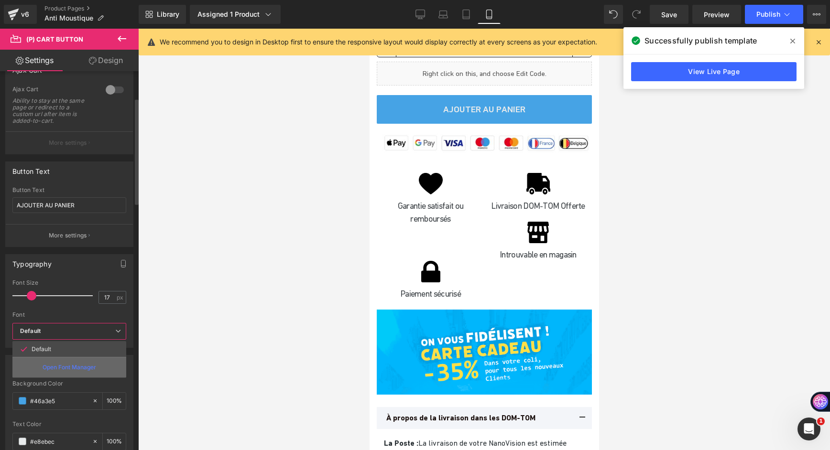
click at [59, 365] on p "Open Font Manager" at bounding box center [70, 367] width 54 height 9
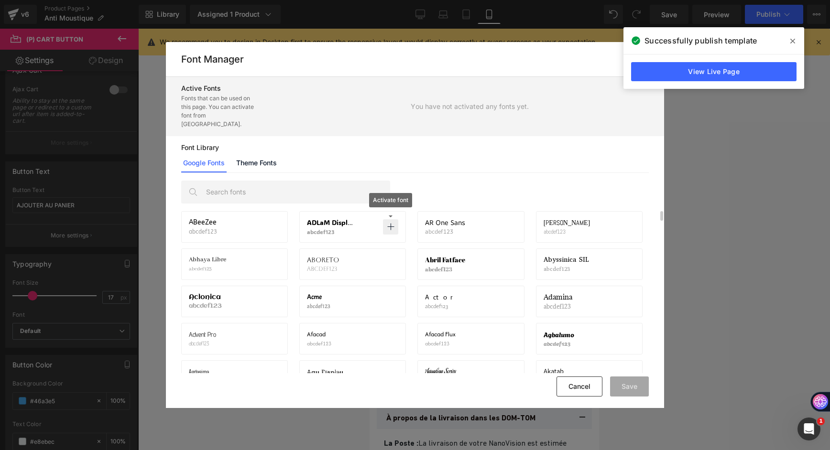
click at [392, 223] on icon at bounding box center [391, 227] width 8 height 8
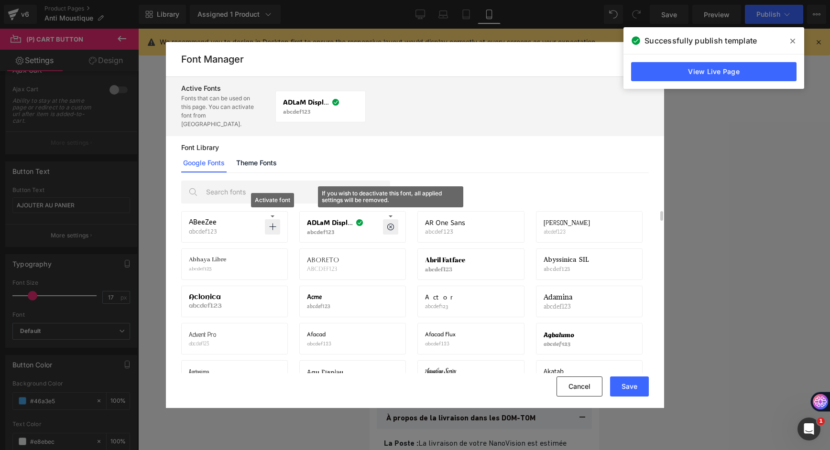
click at [277, 219] on p at bounding box center [272, 226] width 15 height 15
click at [261, 158] on link "Theme Fonts" at bounding box center [256, 162] width 44 height 19
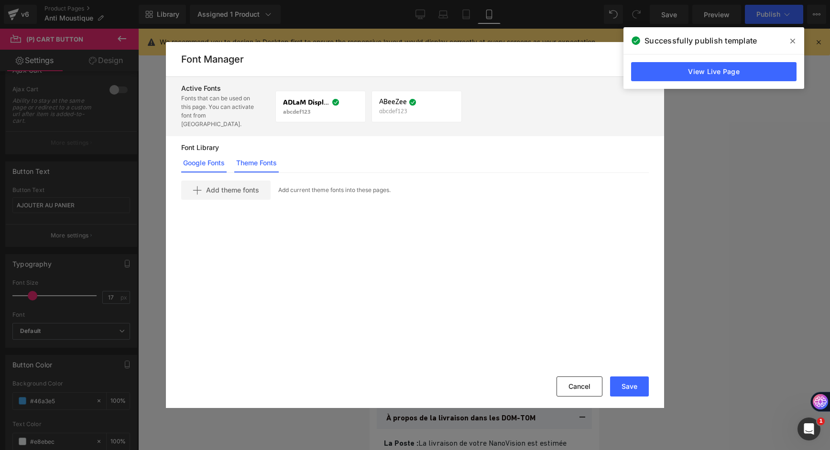
click at [216, 153] on link "Google Fonts" at bounding box center [203, 162] width 45 height 19
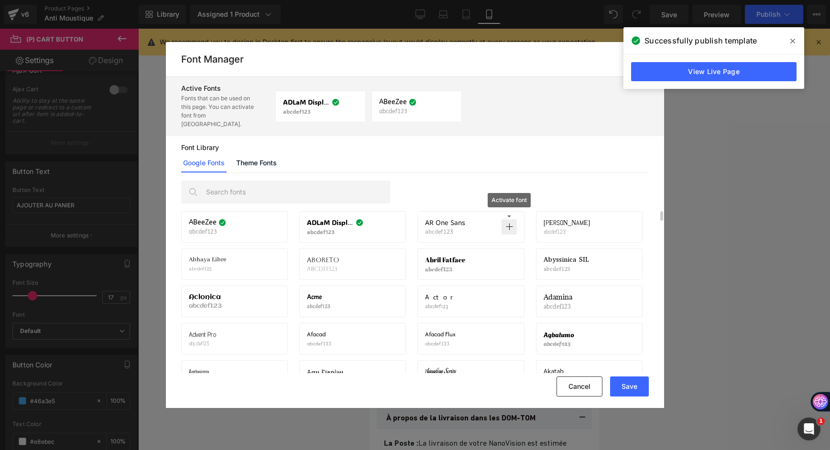
click at [513, 219] on p at bounding box center [508, 226] width 15 height 15
click at [635, 386] on button "Save" at bounding box center [629, 387] width 39 height 20
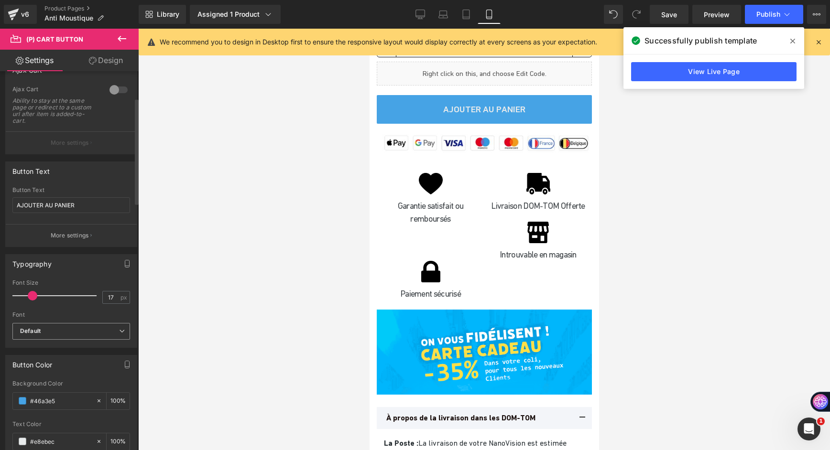
click at [48, 331] on b "Default" at bounding box center [69, 331] width 99 height 8
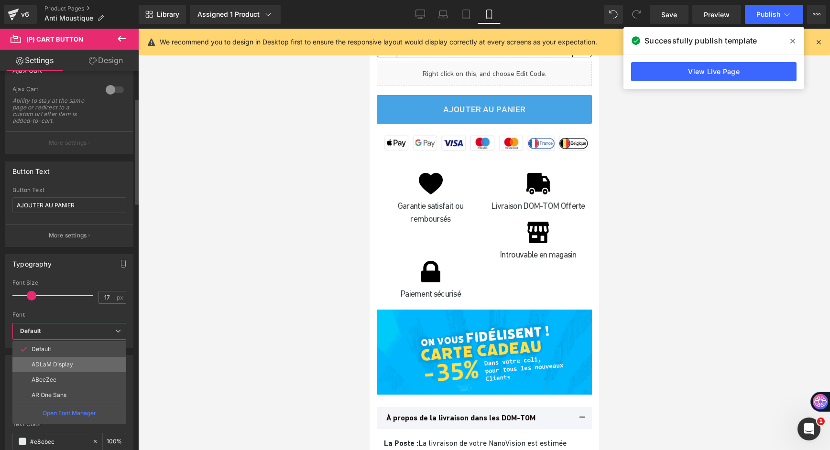
click at [74, 363] on li "ADLaM Display" at bounding box center [69, 364] width 114 height 15
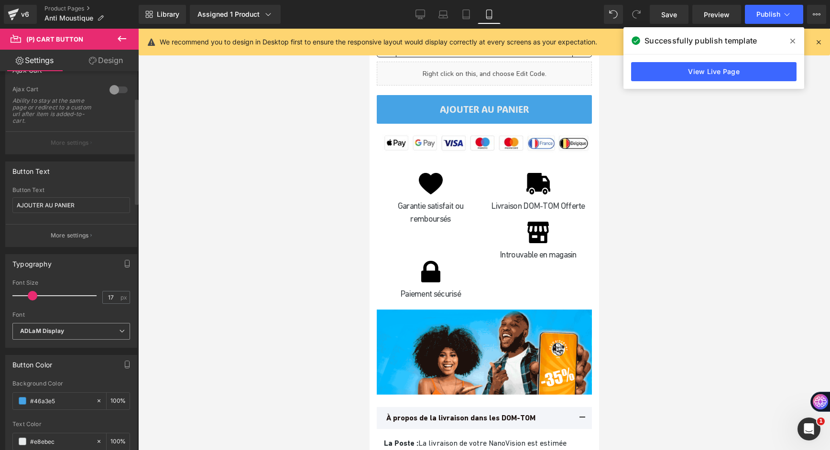
click at [75, 332] on b "ADLaM Display" at bounding box center [69, 331] width 99 height 8
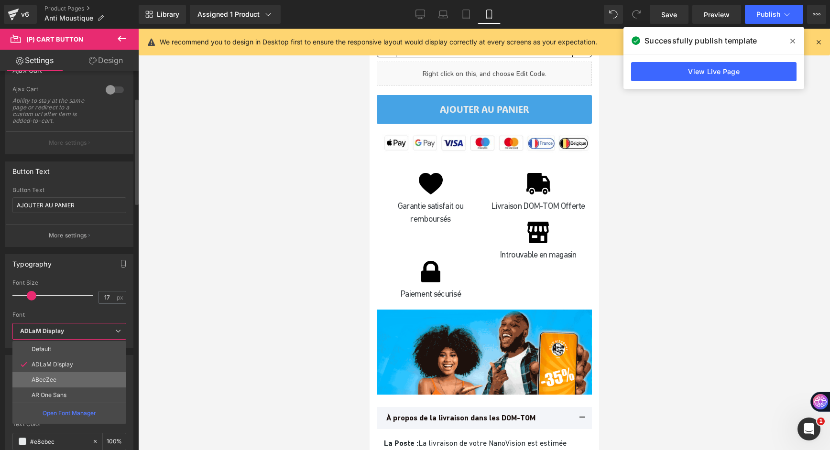
click at [74, 375] on ul "Default ADLaM Display ABeeZee AR One Sans Open Font Manager" at bounding box center [69, 382] width 114 height 83
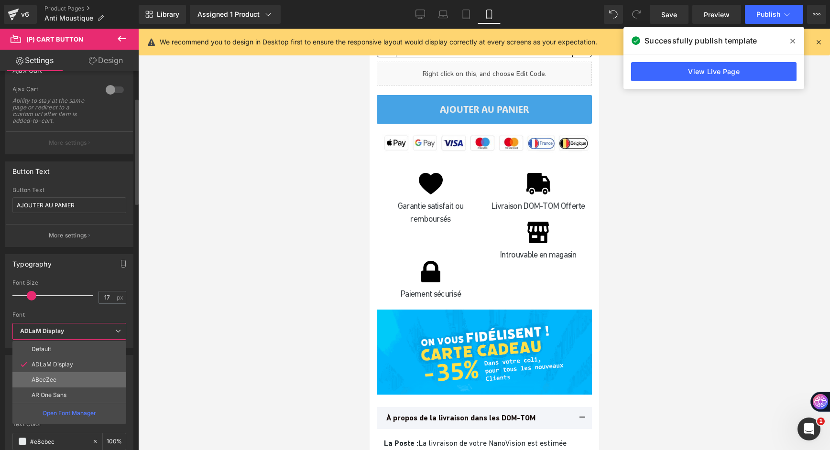
click at [76, 379] on li "ABeeZee" at bounding box center [69, 379] width 114 height 15
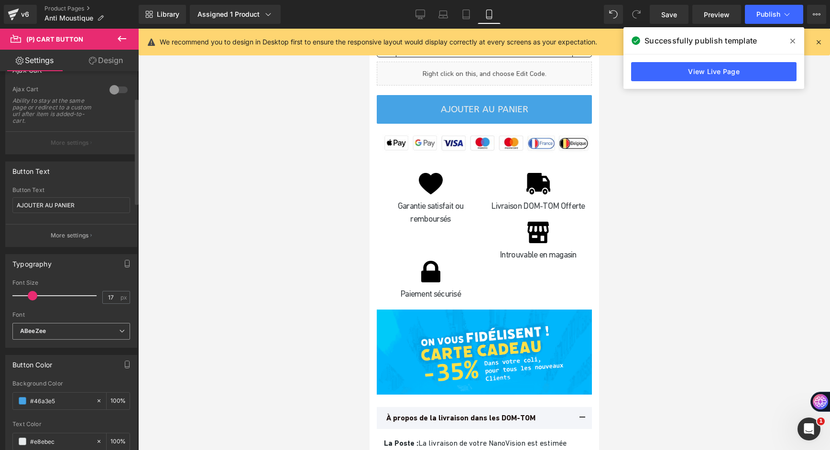
click at [88, 326] on span "ABeeZee" at bounding box center [71, 331] width 118 height 17
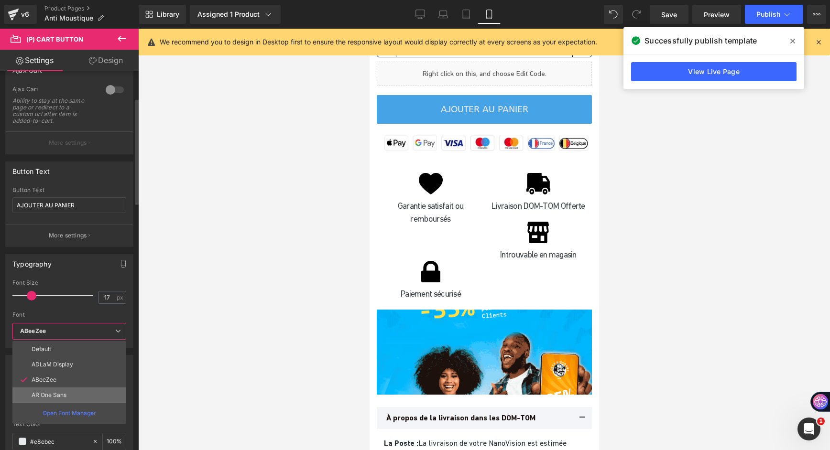
click at [75, 390] on li "AR One Sans" at bounding box center [69, 395] width 114 height 15
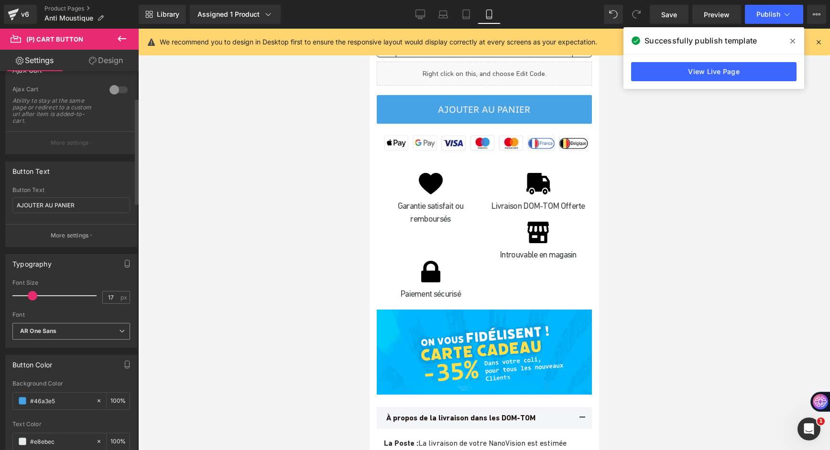
click at [89, 333] on b "AR One Sans" at bounding box center [69, 331] width 99 height 8
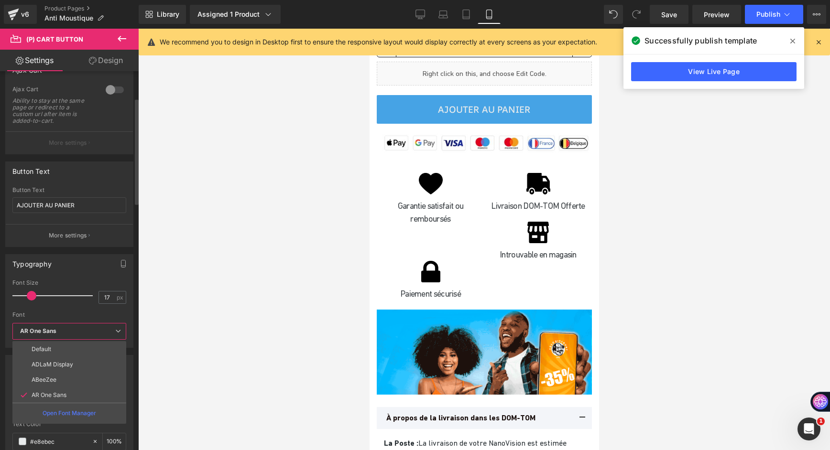
drag, startPoint x: 76, startPoint y: 383, endPoint x: 51, endPoint y: 341, distance: 48.9
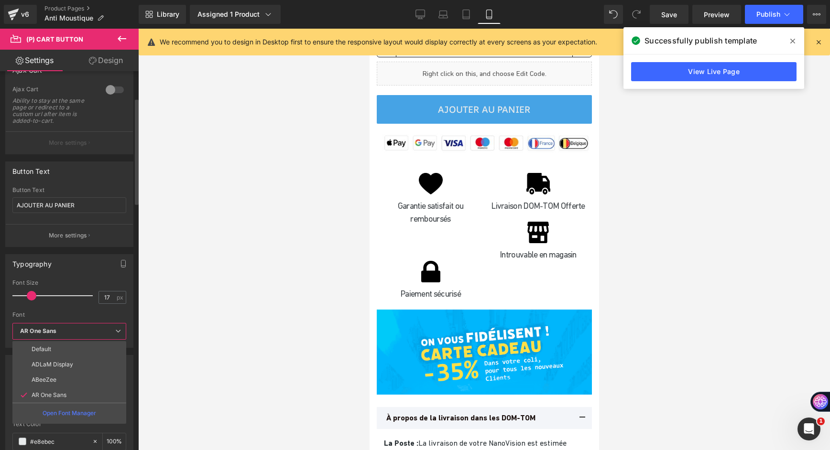
click at [76, 383] on li "ABeeZee" at bounding box center [69, 379] width 114 height 15
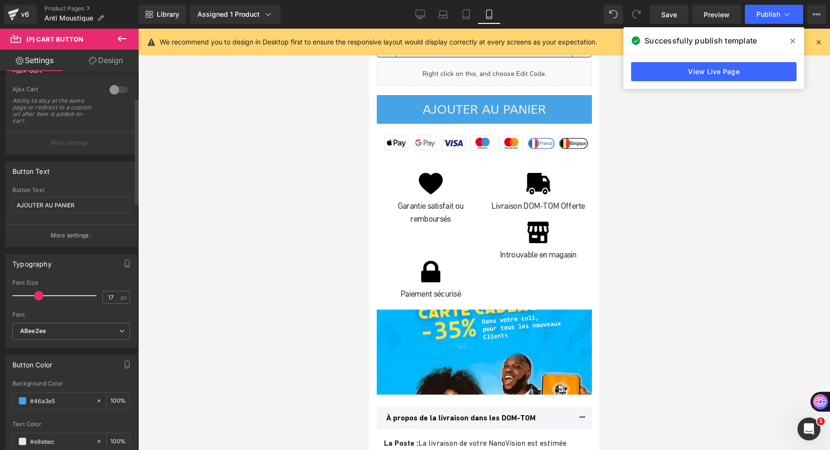
drag, startPoint x: 30, startPoint y: 295, endPoint x: 35, endPoint y: 299, distance: 6.9
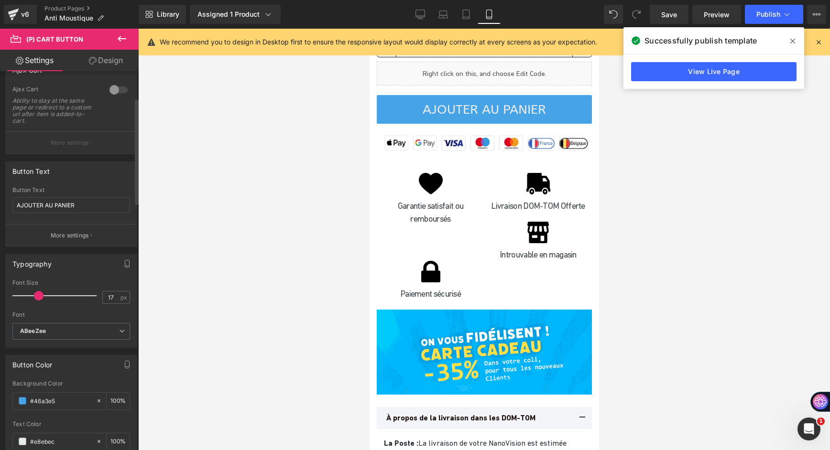
click at [35, 299] on span at bounding box center [39, 296] width 10 height 10
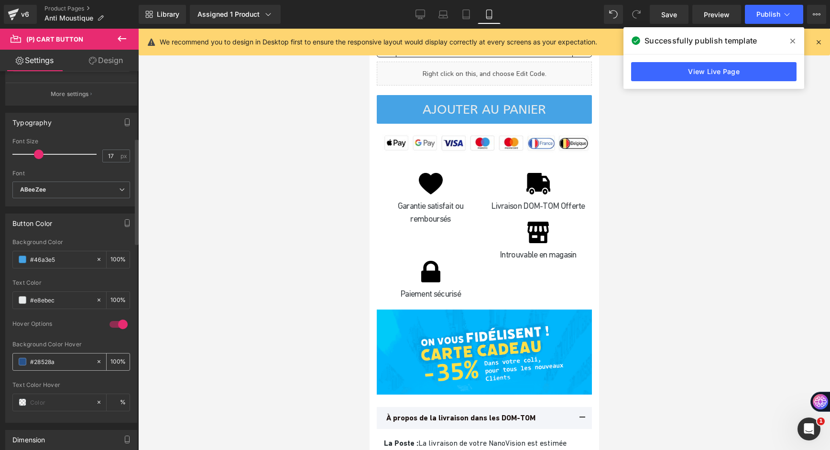
scroll to position [239, 0]
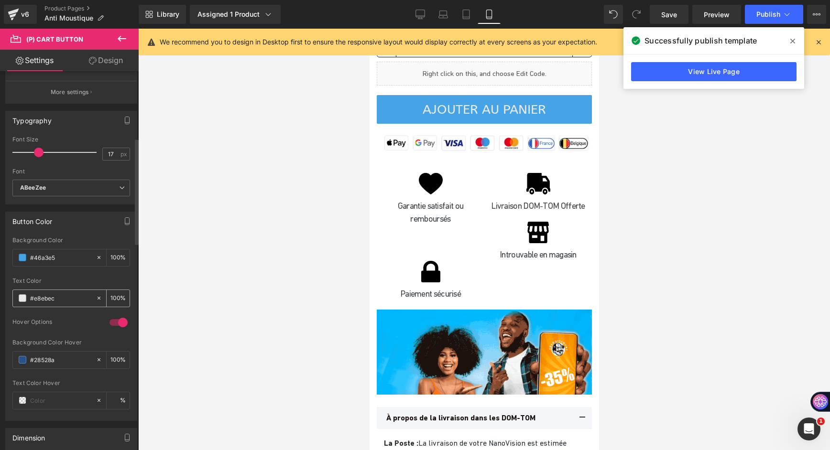
click at [24, 302] on span at bounding box center [23, 298] width 8 height 8
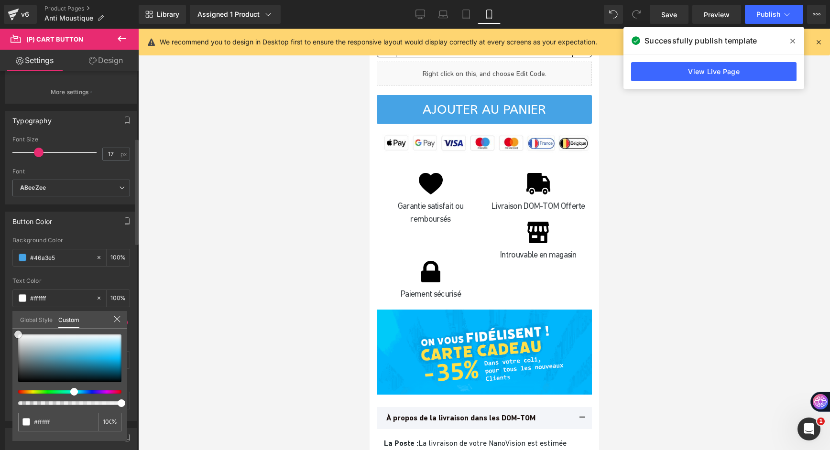
drag, startPoint x: 42, startPoint y: 357, endPoint x: 1, endPoint y: 307, distance: 63.9
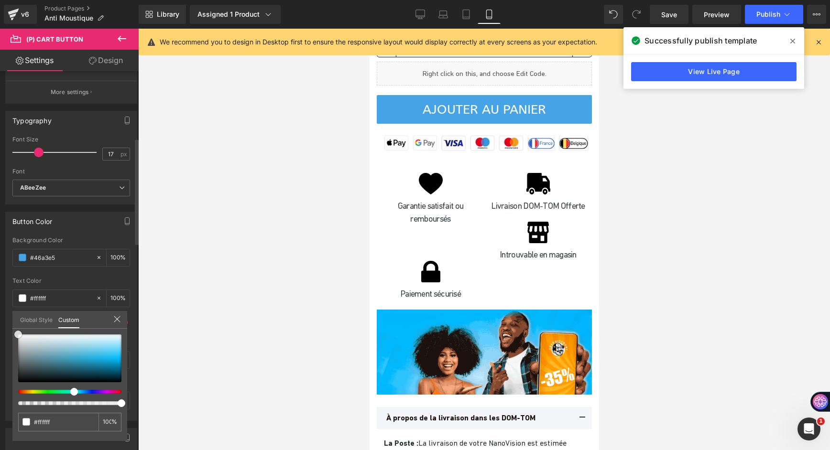
click at [1, 307] on div "Button Color #2279cc Background Color #2279cc 100 % rgba(232, 235, 236, 1) Text…" at bounding box center [71, 313] width 143 height 217
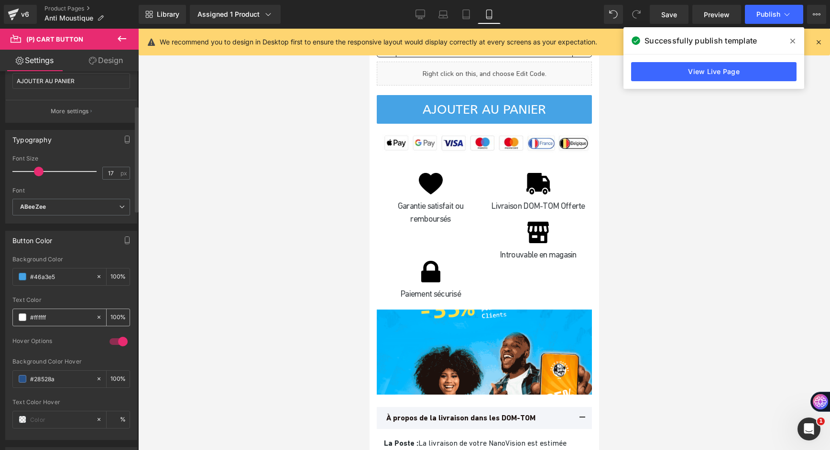
scroll to position [314, 0]
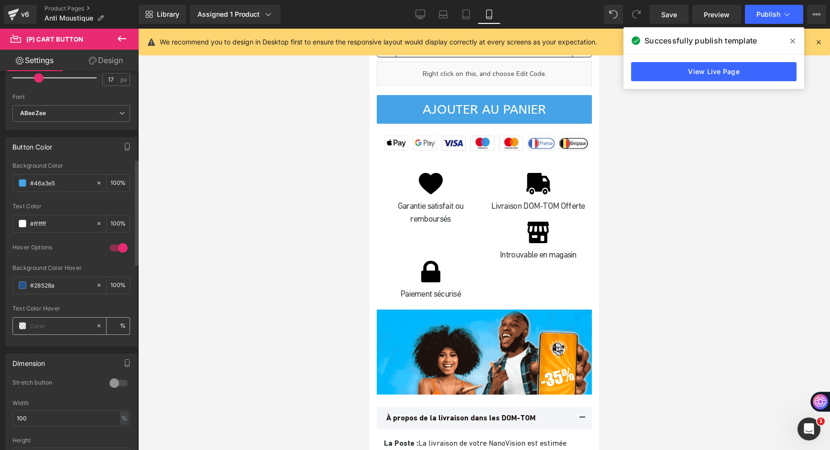
click at [56, 325] on input "text" at bounding box center [60, 326] width 61 height 11
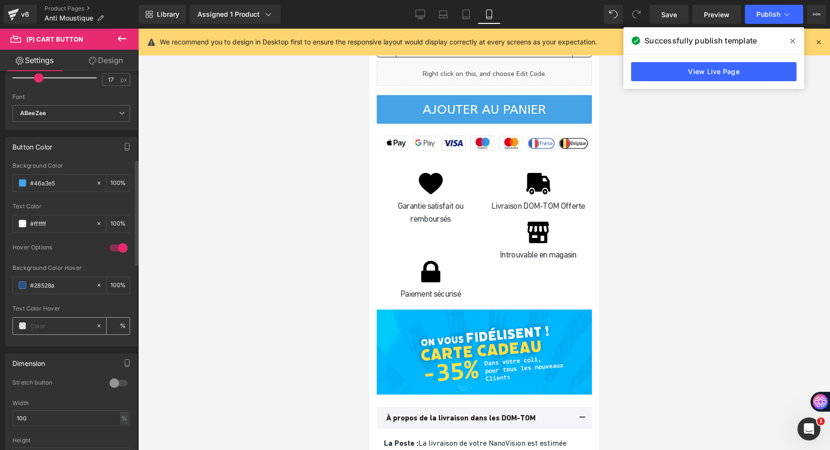
click at [22, 325] on span at bounding box center [23, 326] width 8 height 8
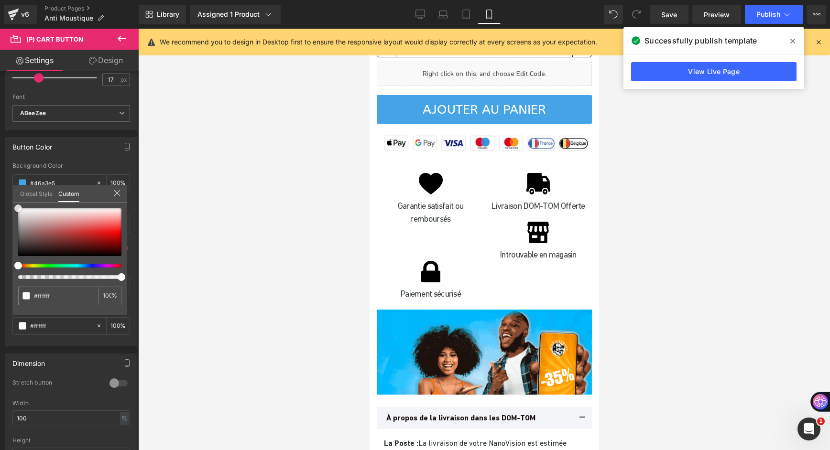
drag, startPoint x: 23, startPoint y: 207, endPoint x: -2, endPoint y: 188, distance: 31.7
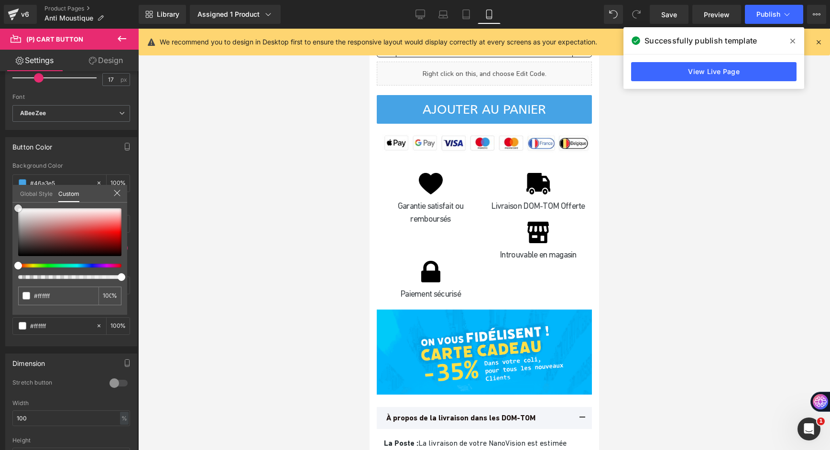
click at [0, 188] on html "(P) Cart Button You are previewing how the will restyle your page. You can not …" at bounding box center [415, 225] width 830 height 450
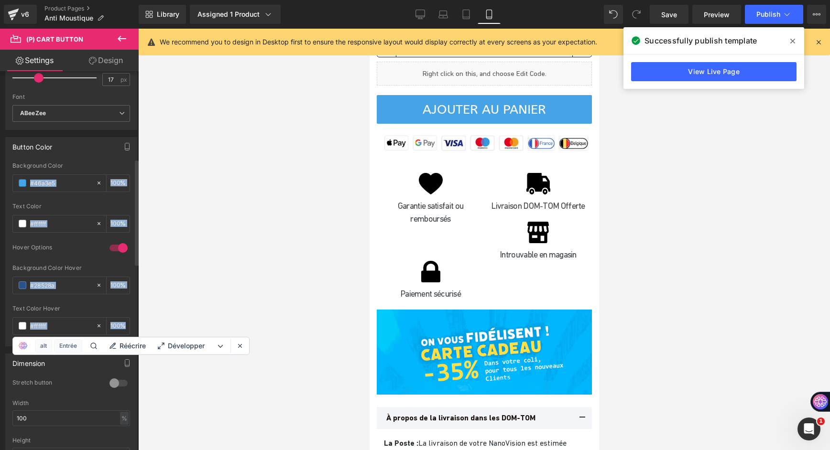
click at [55, 257] on div "Hover Options" at bounding box center [71, 254] width 118 height 21
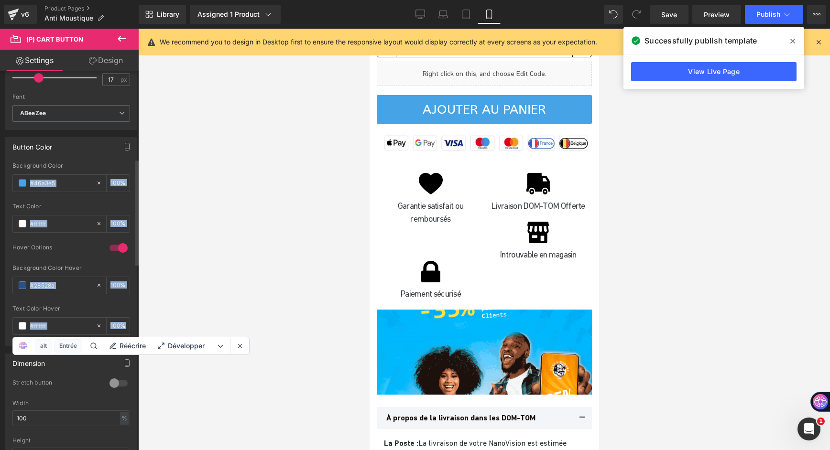
click at [55, 257] on div "Hover Options" at bounding box center [71, 254] width 118 height 21
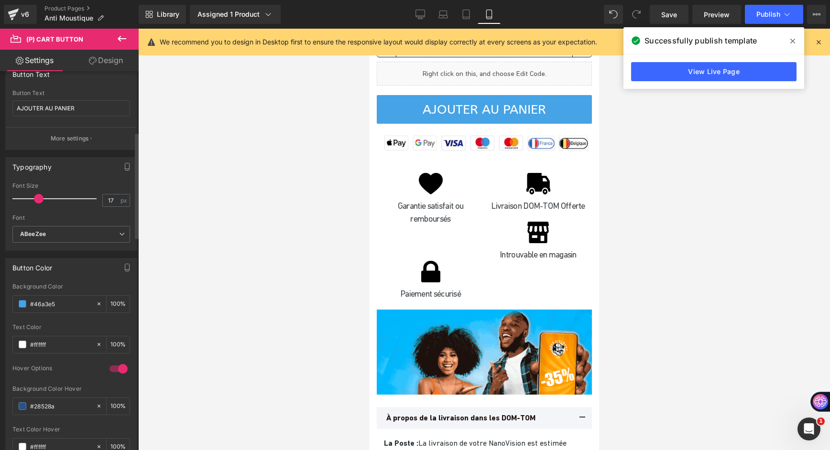
scroll to position [170, 0]
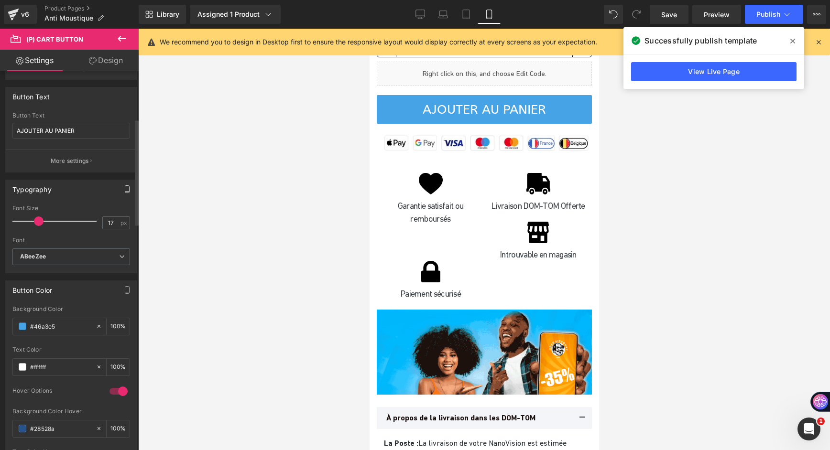
click at [123, 188] on icon "button" at bounding box center [127, 189] width 8 height 8
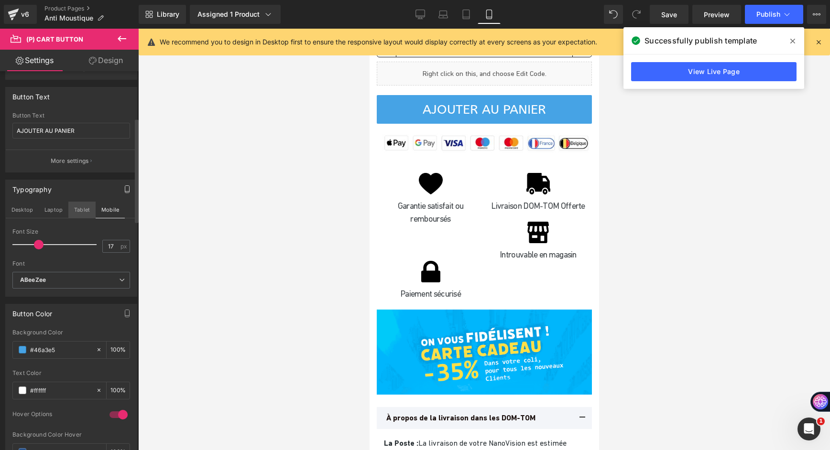
click at [77, 212] on button "Tablet" at bounding box center [81, 210] width 27 height 16
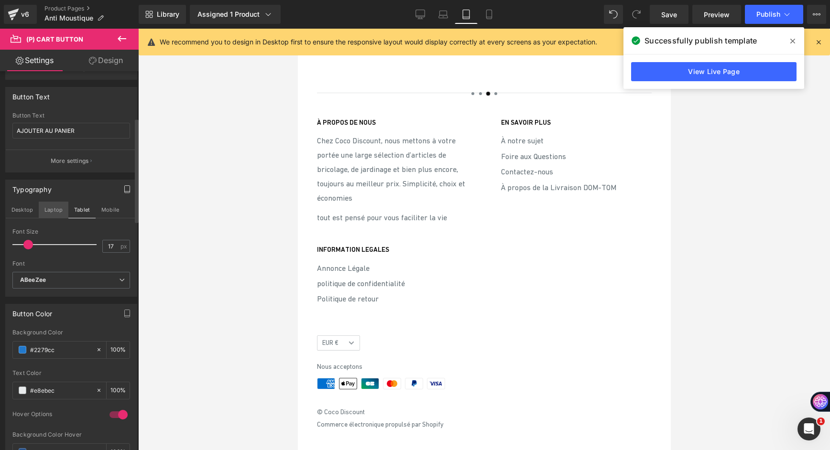
scroll to position [0, 0]
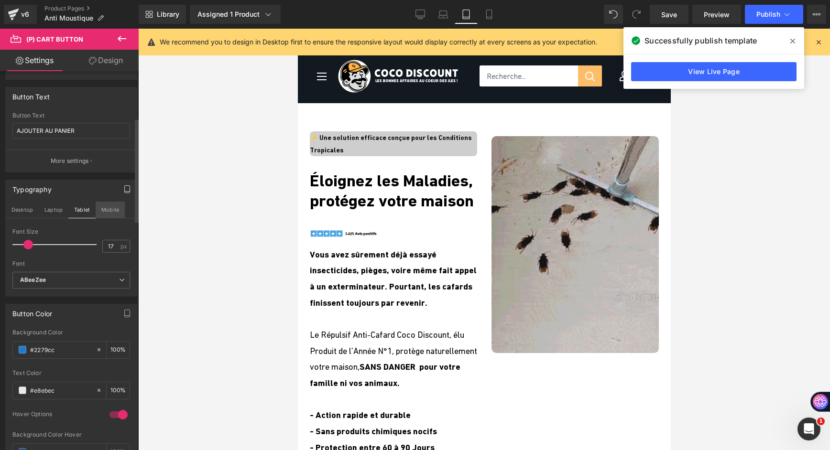
click at [104, 207] on button "Mobile" at bounding box center [110, 210] width 29 height 16
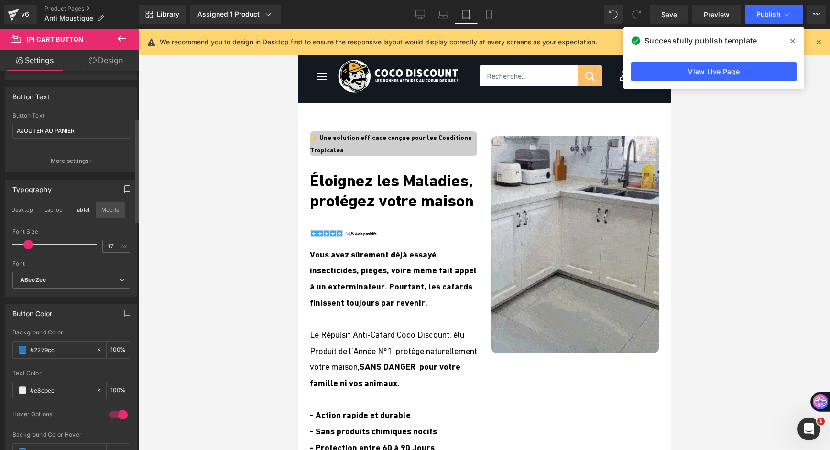
click at [104, 207] on button "Mobile" at bounding box center [110, 210] width 29 height 16
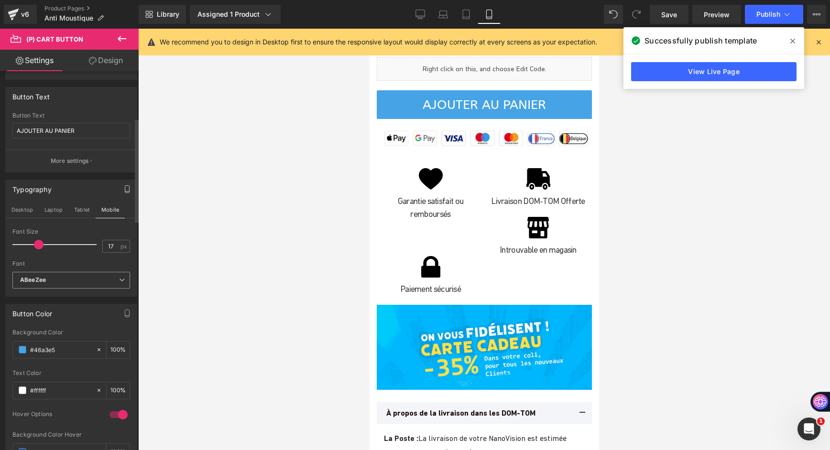
scroll to position [5604, 0]
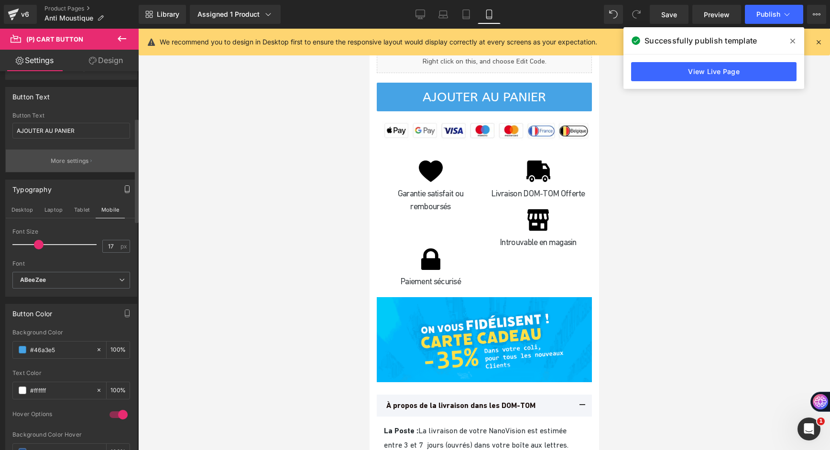
click at [78, 161] on p "More settings" at bounding box center [70, 161] width 38 height 9
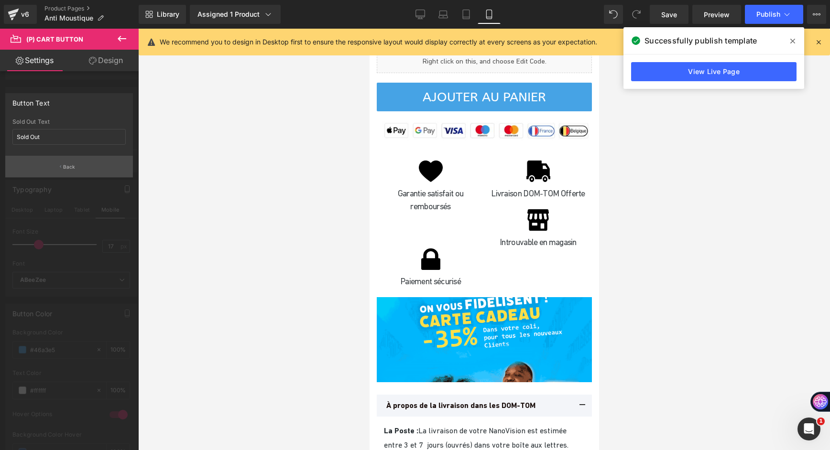
click at [77, 171] on button "Back" at bounding box center [69, 167] width 128 height 22
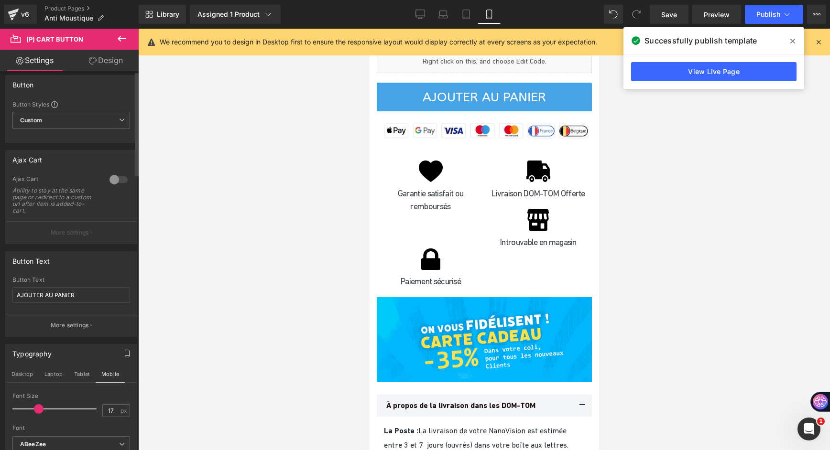
scroll to position [0, 0]
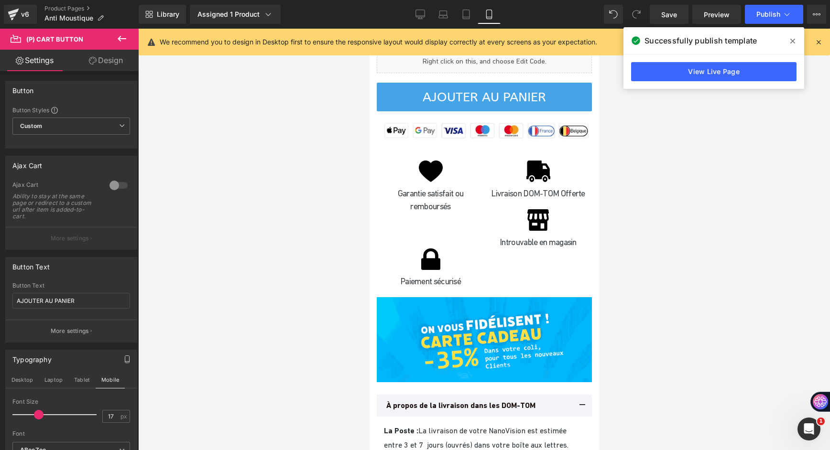
click at [89, 63] on icon at bounding box center [93, 61] width 8 height 8
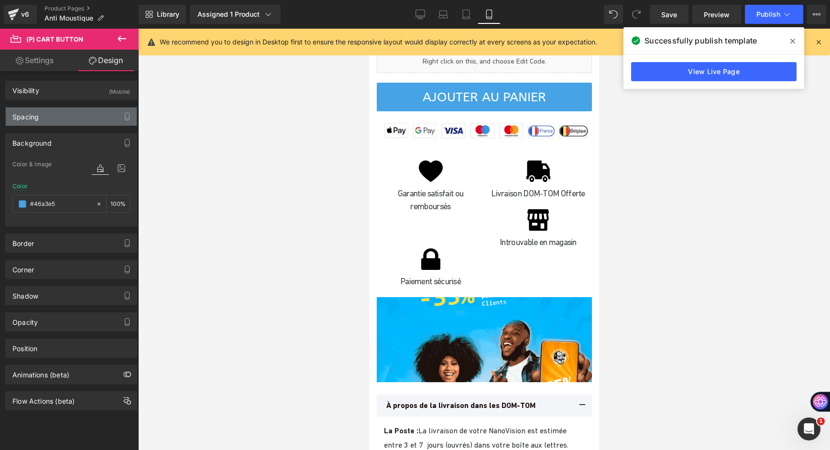
click at [69, 116] on div "Spacing" at bounding box center [71, 117] width 131 height 18
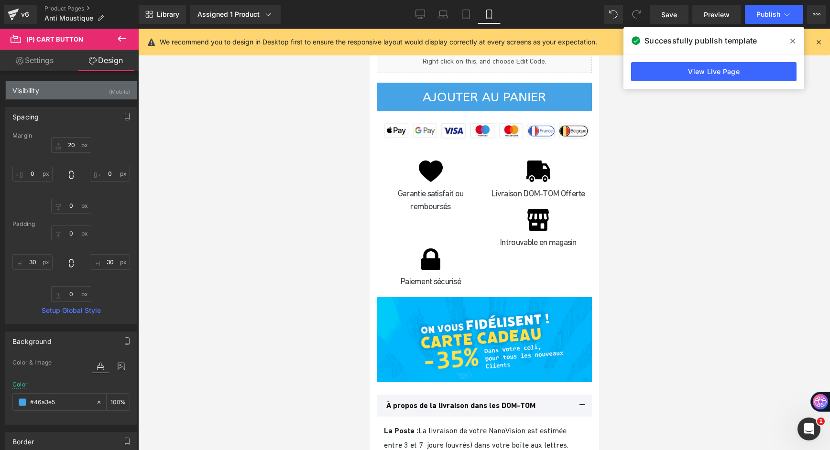
click at [64, 93] on div "Visibility (Mobile)" at bounding box center [71, 90] width 131 height 18
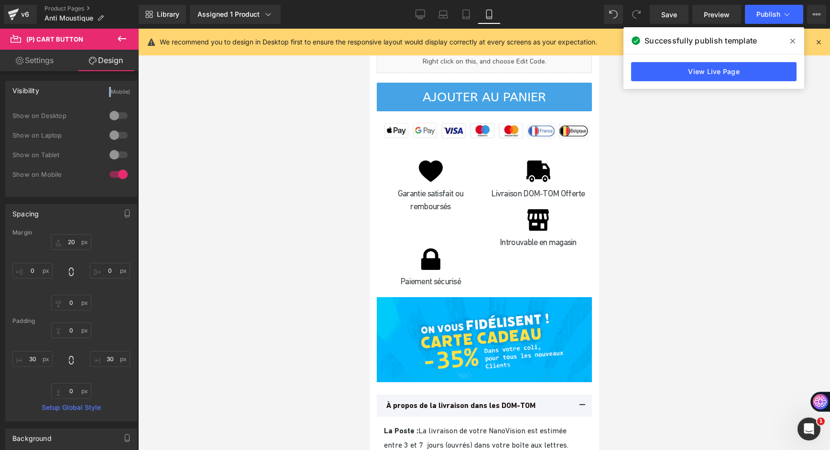
click at [64, 93] on div "Visibility (Mobile)" at bounding box center [71, 90] width 131 height 18
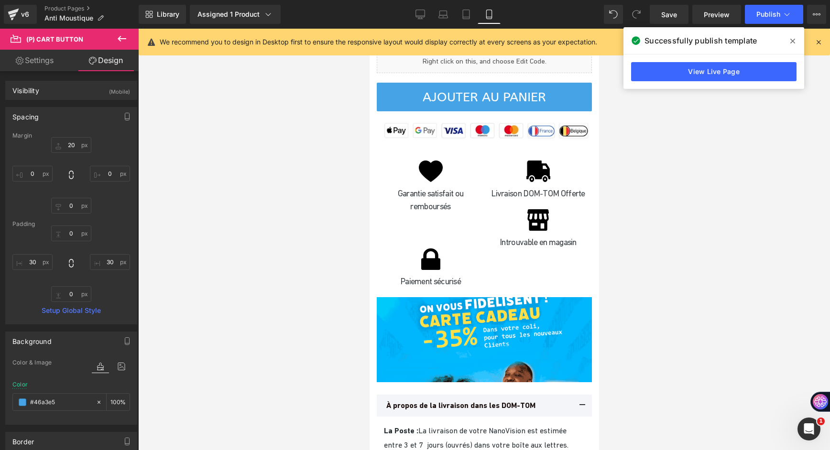
click at [56, 115] on div "Spacing" at bounding box center [71, 117] width 131 height 18
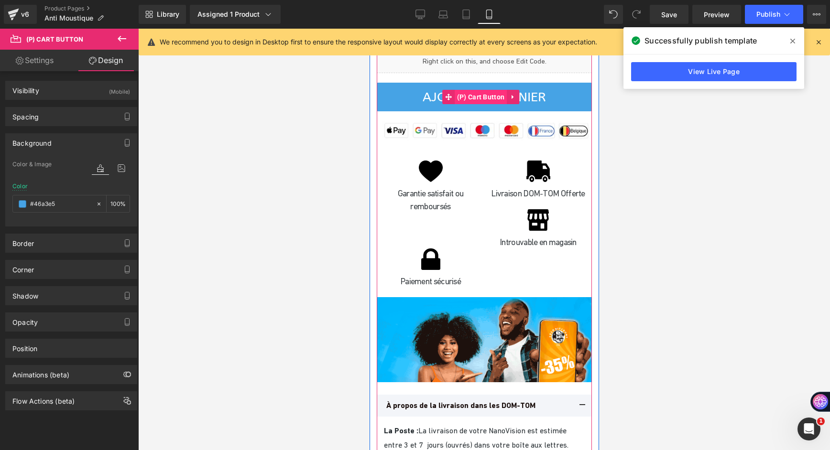
click at [463, 104] on span "(P) Cart Button" at bounding box center [480, 97] width 53 height 14
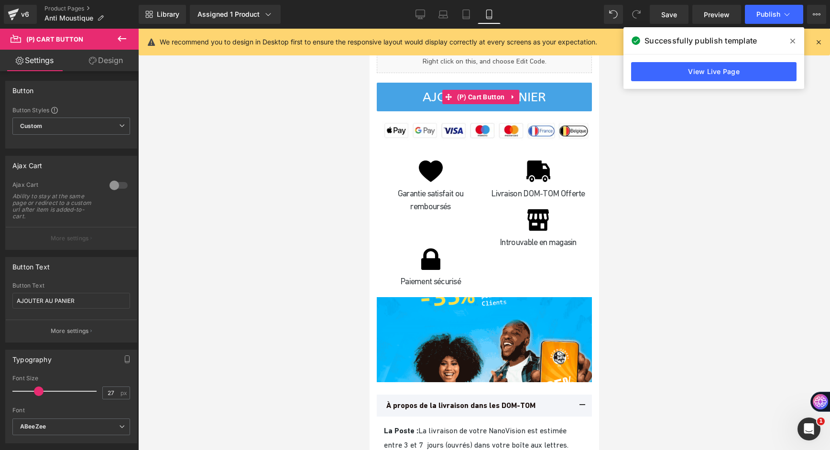
click at [298, 313] on div at bounding box center [484, 240] width 692 height 422
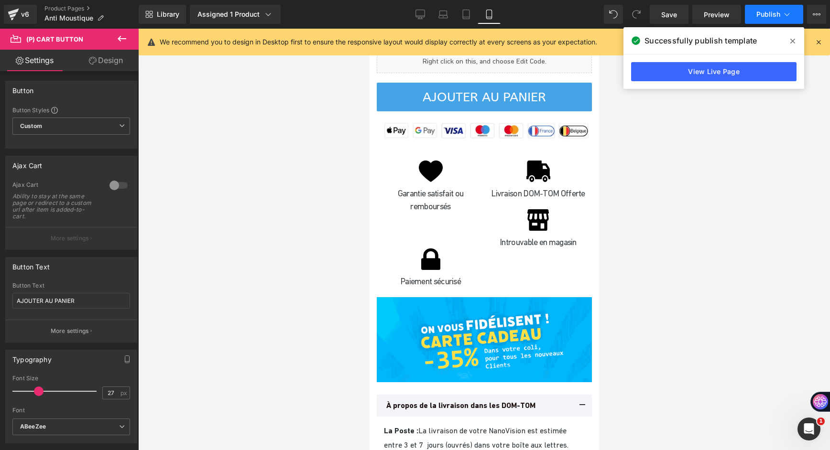
click at [763, 11] on span "Publish" at bounding box center [768, 15] width 24 height 8
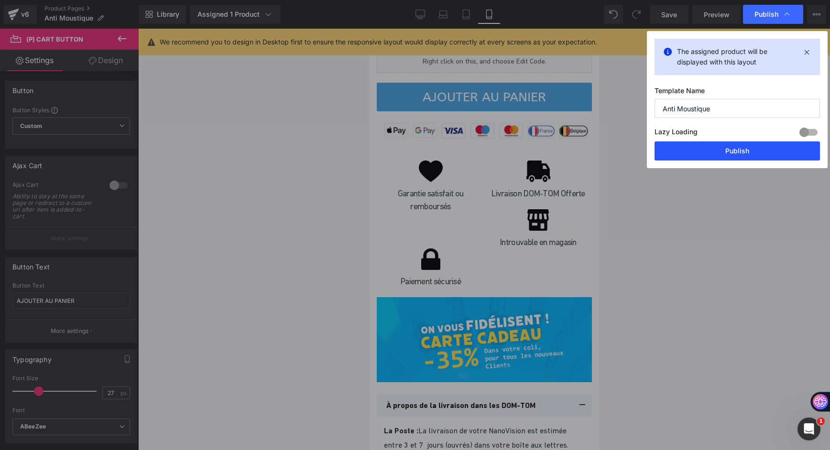
click at [710, 152] on button "Publish" at bounding box center [736, 150] width 165 height 19
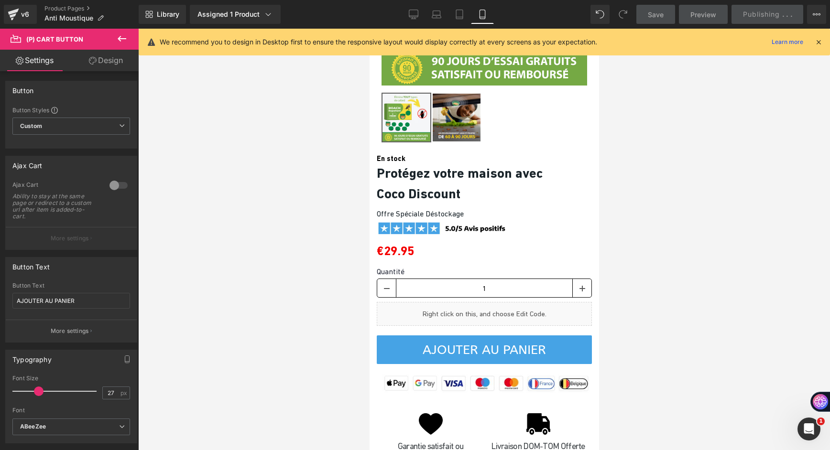
scroll to position [5222, 0]
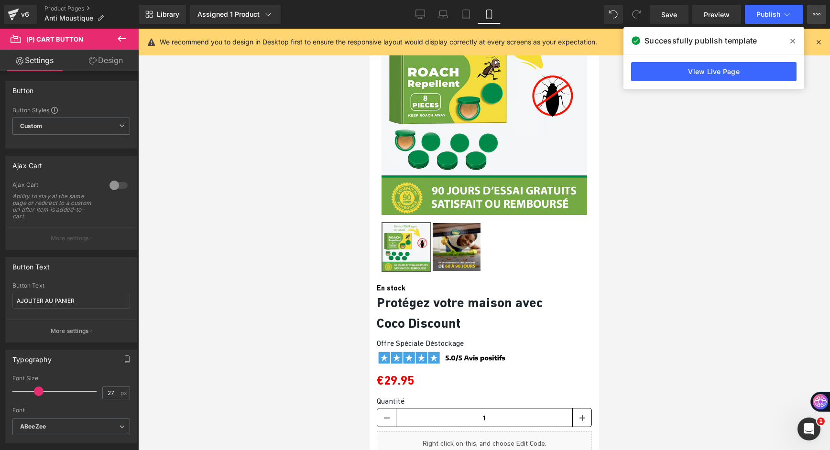
click at [816, 10] on button "View Live Page View with current Template Save Template to Library Schedule Pub…" at bounding box center [816, 14] width 19 height 19
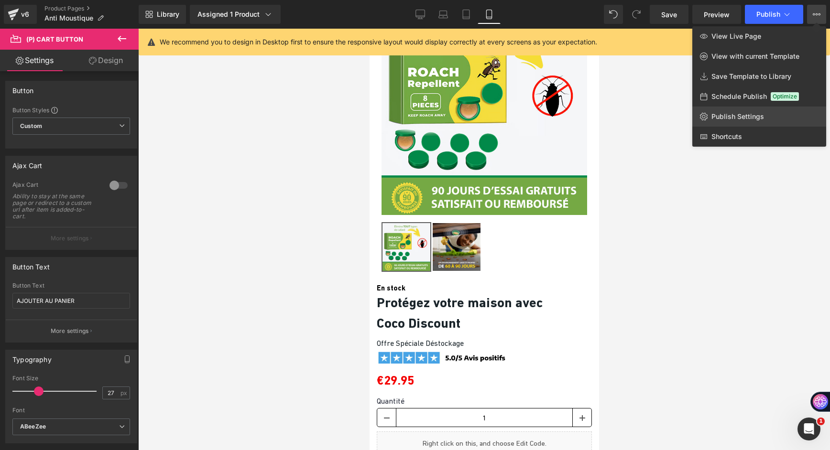
click at [760, 119] on span "Publish Settings" at bounding box center [737, 116] width 53 height 9
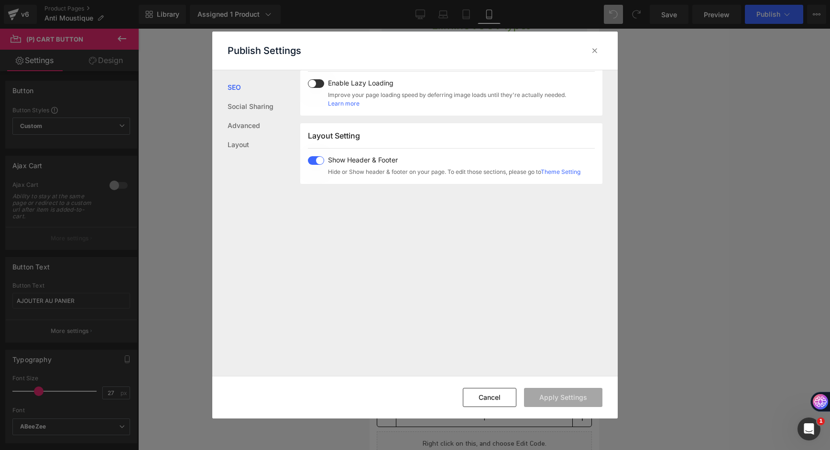
scroll to position [236, 0]
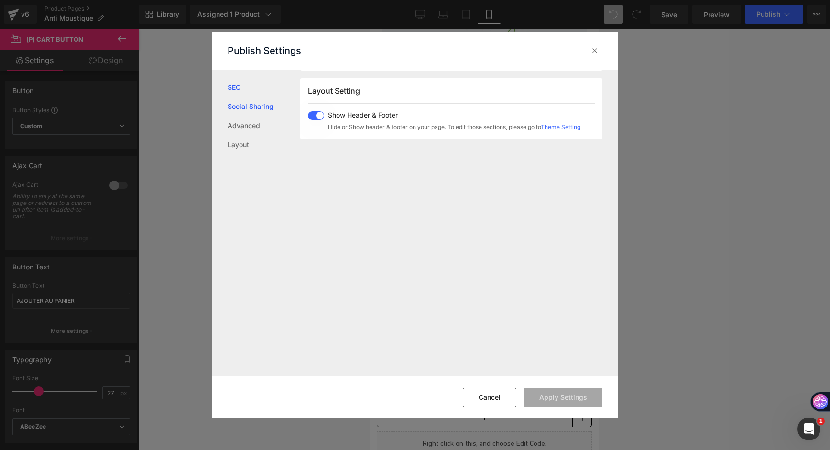
click at [266, 106] on link "Social Sharing" at bounding box center [264, 106] width 73 height 19
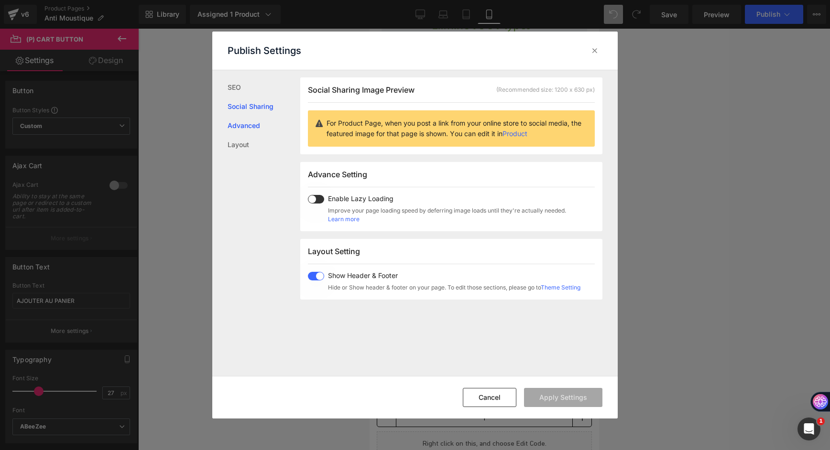
click at [255, 131] on link "Advanced" at bounding box center [264, 125] width 73 height 19
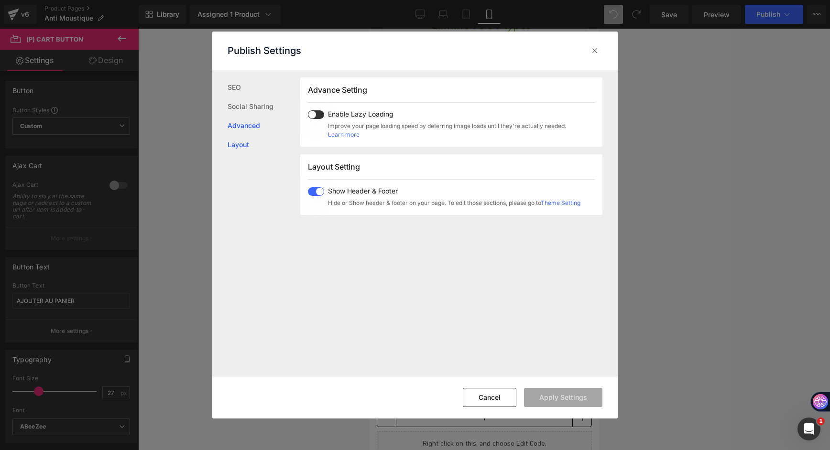
click at [243, 152] on link "Layout" at bounding box center [264, 144] width 73 height 19
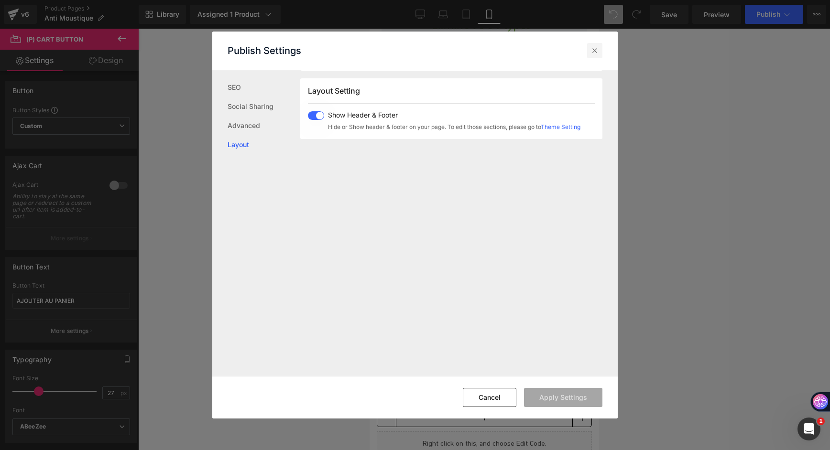
drag, startPoint x: 597, startPoint y: 51, endPoint x: 216, endPoint y: 31, distance: 382.0
click at [597, 51] on icon at bounding box center [595, 51] width 10 height 10
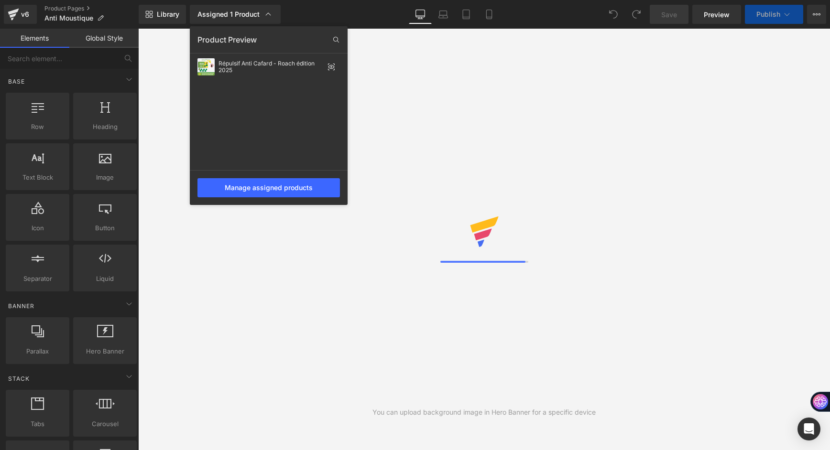
click at [273, 67] on div "Répulsif Anti Cafard - Roach édition 2025" at bounding box center [270, 66] width 105 height 13
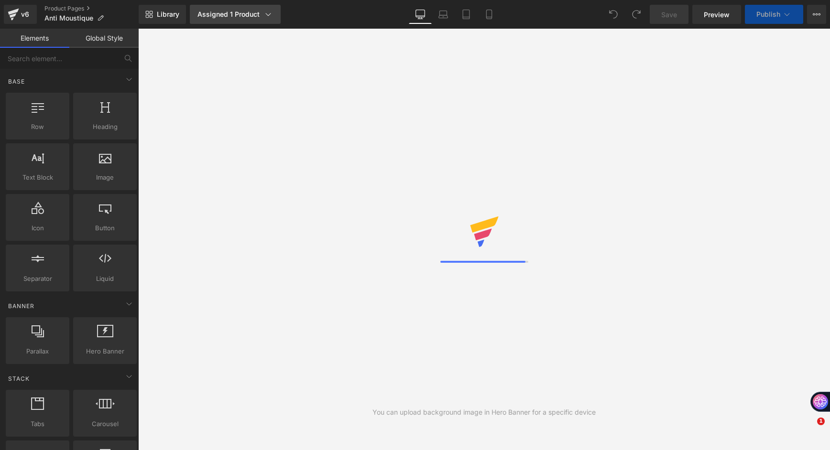
click at [245, 15] on div "Assigned 1 Product" at bounding box center [235, 15] width 76 height 10
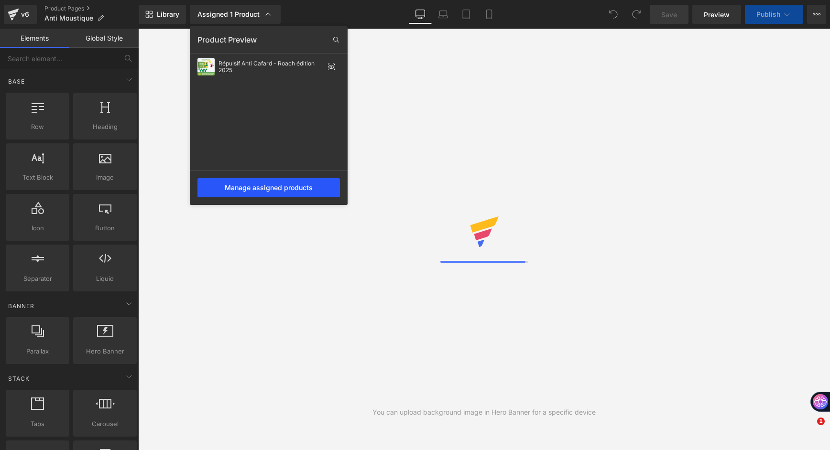
click at [289, 189] on div "Manage assigned products" at bounding box center [268, 187] width 142 height 19
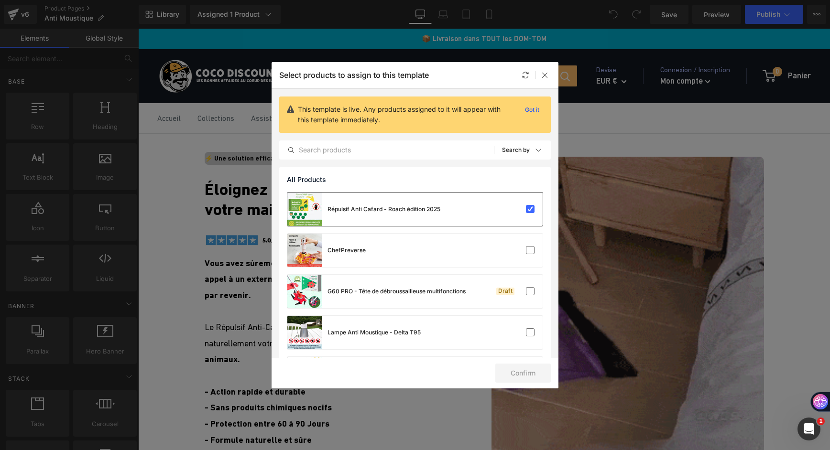
click at [430, 216] on div "Répulsif Anti Cafard - Roach édition 2025" at bounding box center [363, 209] width 153 height 33
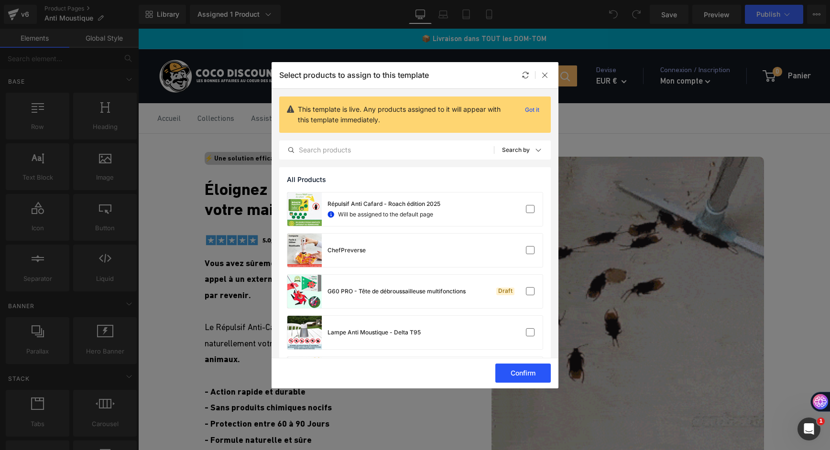
click at [504, 371] on button "Confirm" at bounding box center [522, 373] width 55 height 19
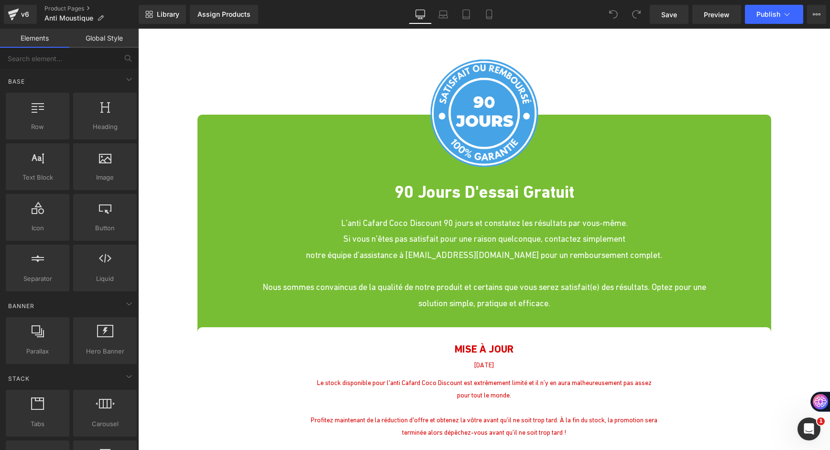
scroll to position [3633, 0]
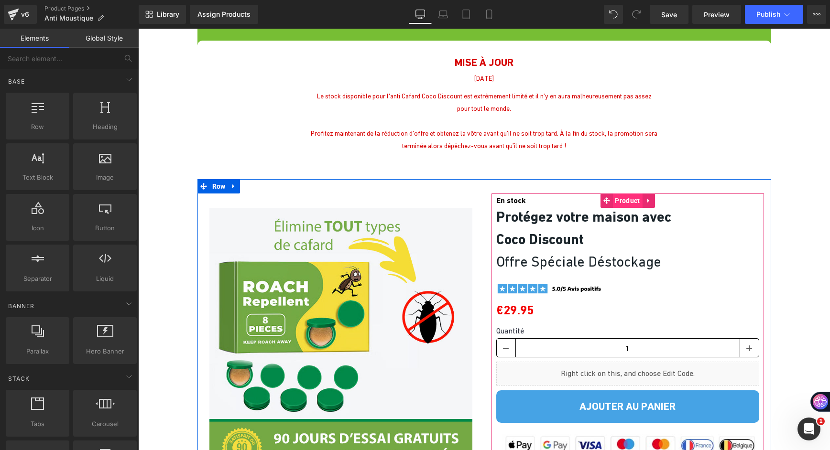
click at [621, 194] on span "Product" at bounding box center [627, 201] width 30 height 14
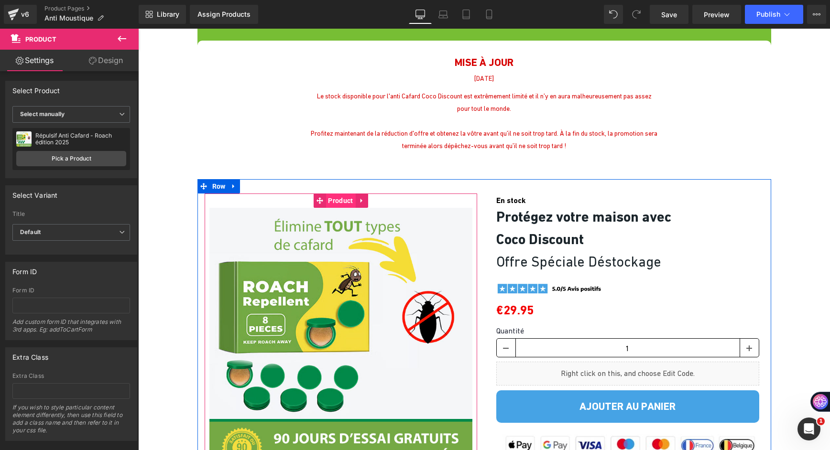
click at [333, 194] on span "Product" at bounding box center [340, 201] width 30 height 14
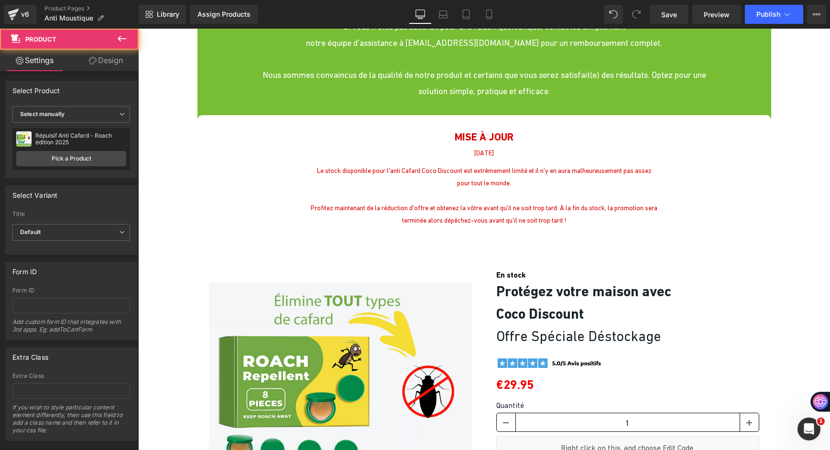
scroll to position [3442, 0]
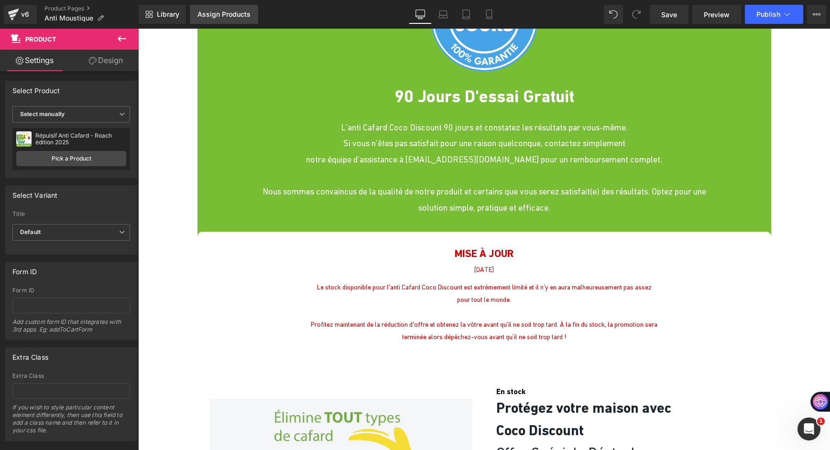
click at [214, 20] on link "Assign Products" at bounding box center [224, 14] width 68 height 19
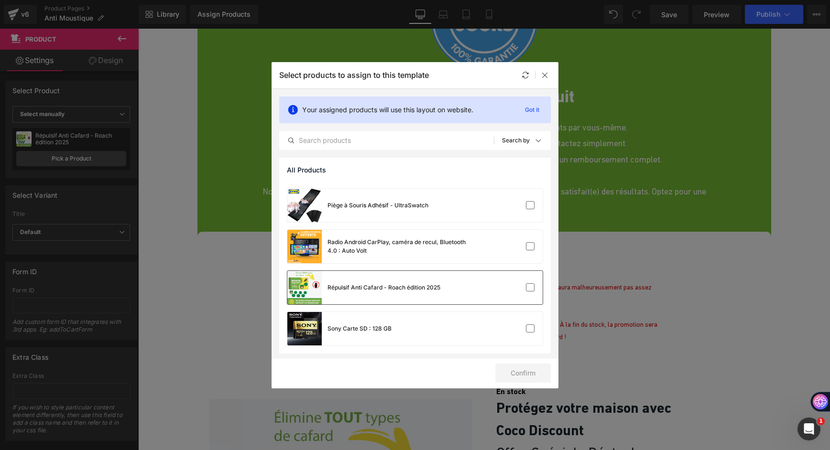
scroll to position [201, 0]
click at [411, 281] on div "Répulsif Anti Cafard - Roach édition 2025" at bounding box center [363, 286] width 153 height 33
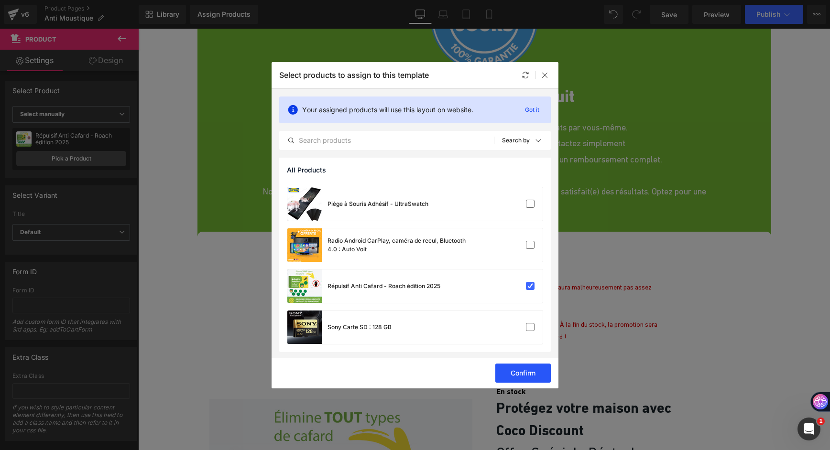
click at [517, 372] on button "Confirm" at bounding box center [522, 373] width 55 height 19
click at [544, 72] on icon at bounding box center [545, 75] width 8 height 8
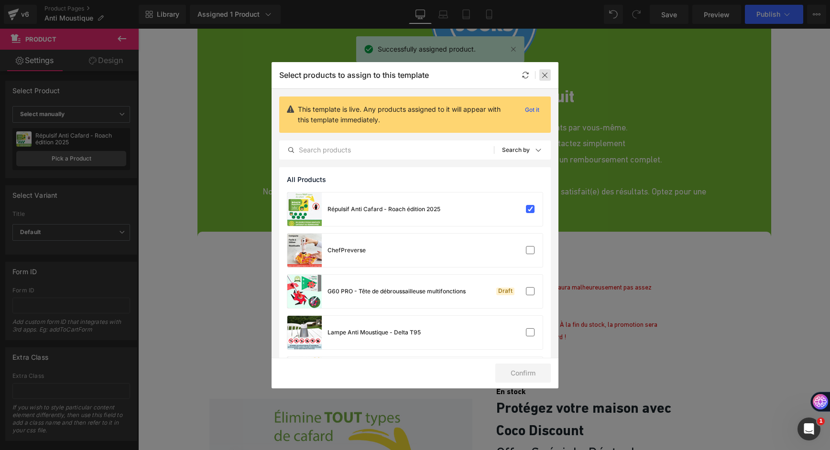
click at [543, 77] on icon at bounding box center [545, 75] width 8 height 8
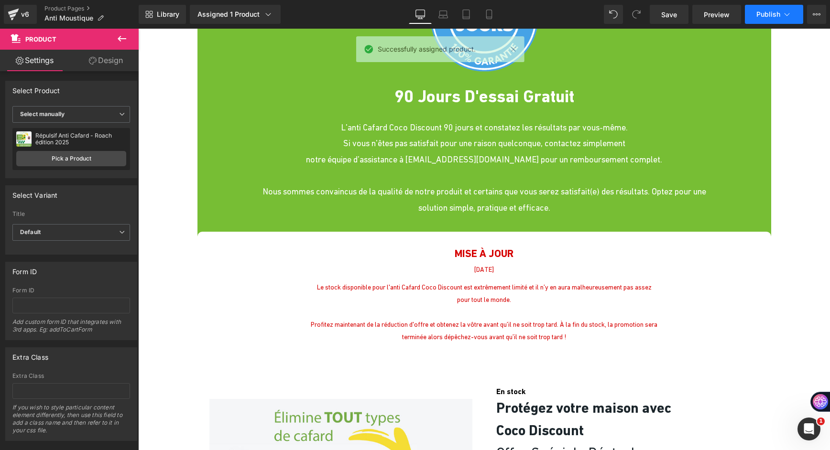
click at [781, 10] on button "Publish" at bounding box center [774, 14] width 58 height 19
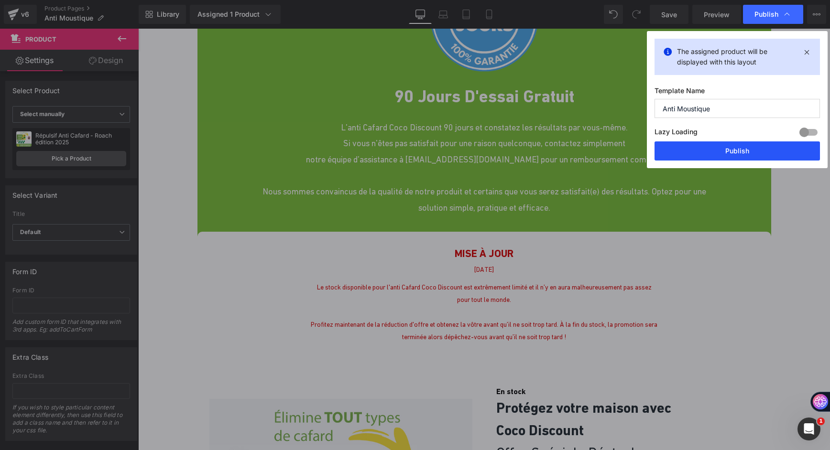
click at [694, 151] on button "Publish" at bounding box center [736, 150] width 165 height 19
